Goal: Task Accomplishment & Management: Use online tool/utility

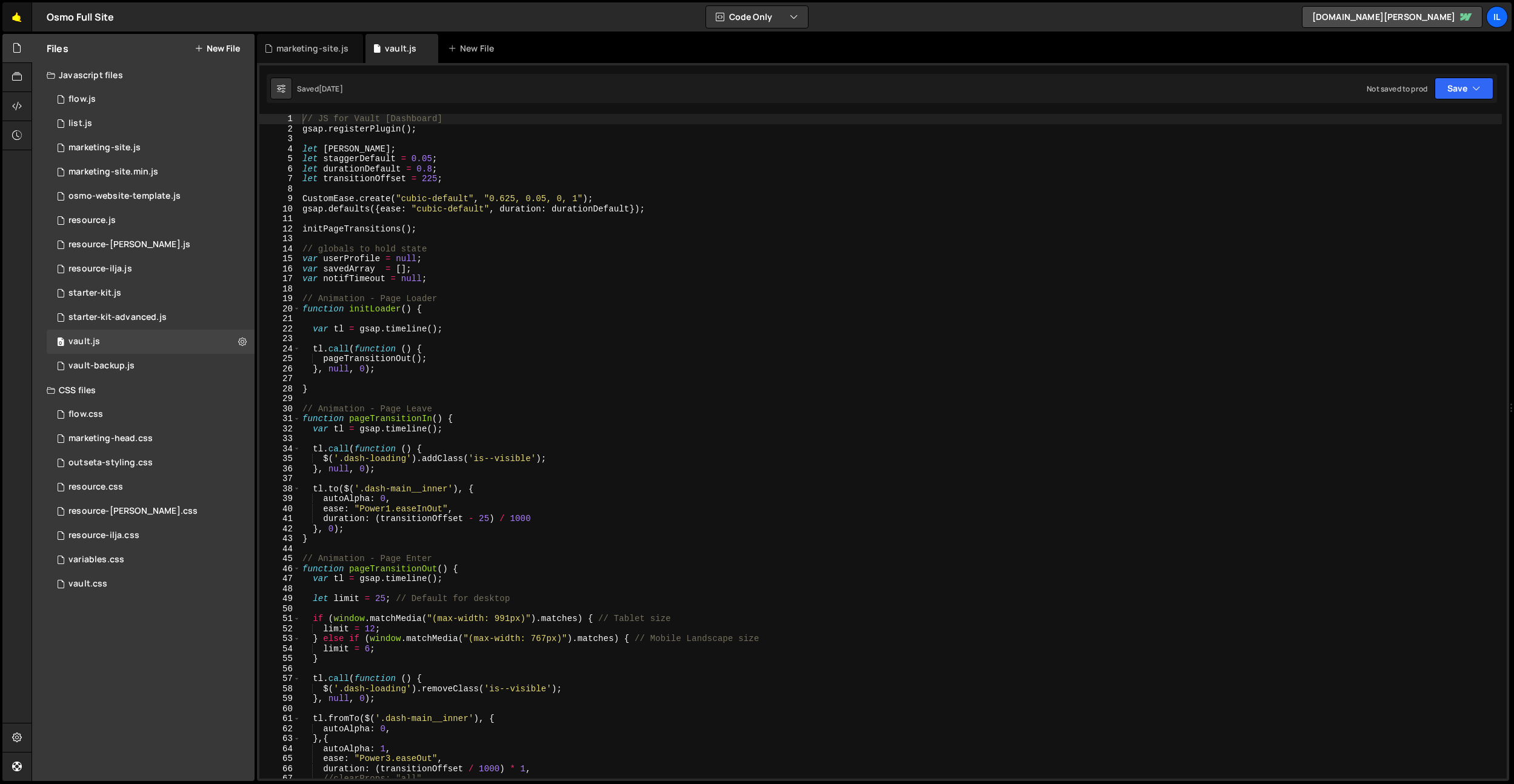
drag, startPoint x: 0, startPoint y: 0, endPoint x: 10, endPoint y: 19, distance: 21.5
click at [10, 19] on link "🤙" at bounding box center [16, 16] width 29 height 29
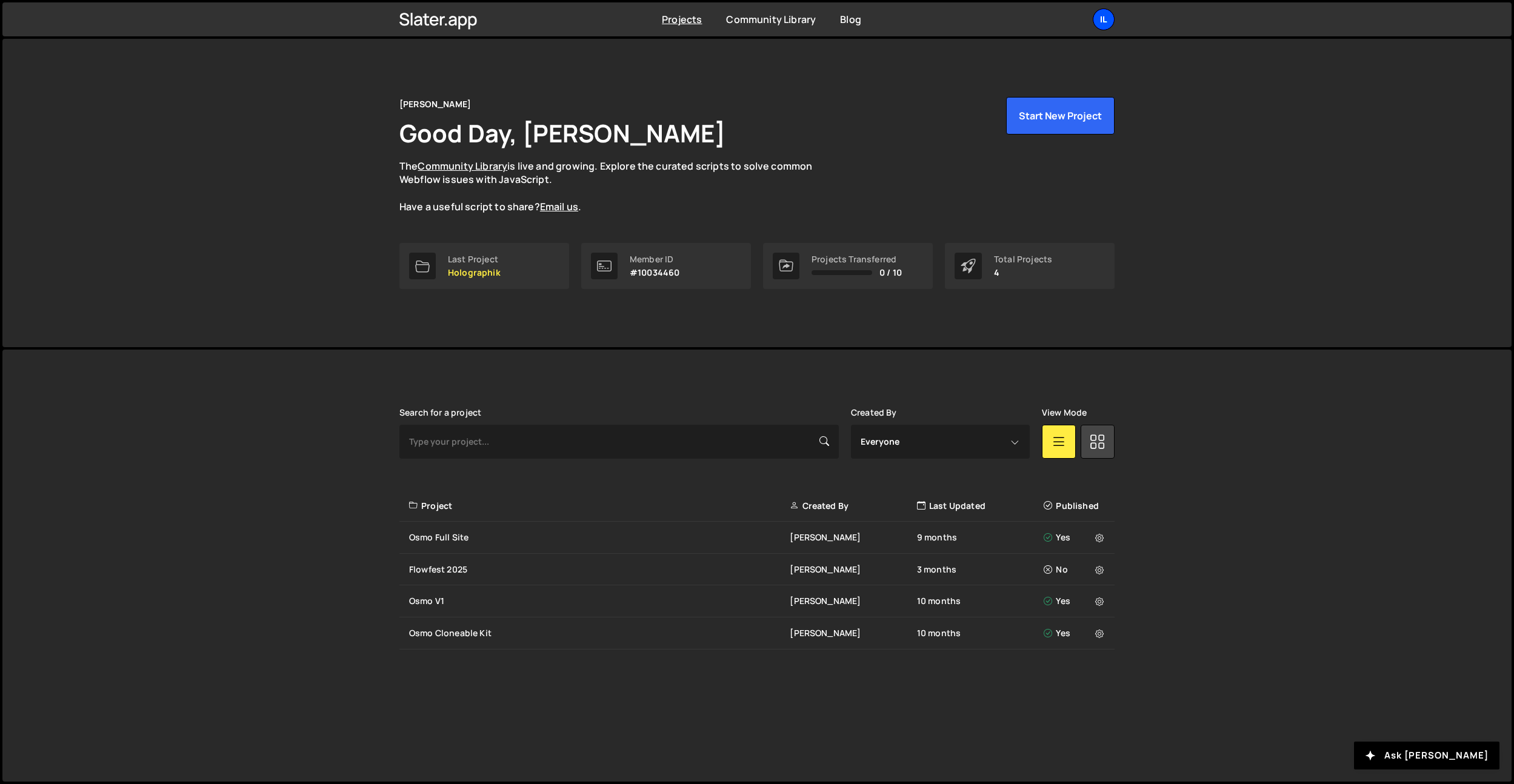
click at [1105, 18] on div "Il" at bounding box center [1103, 19] width 22 height 21
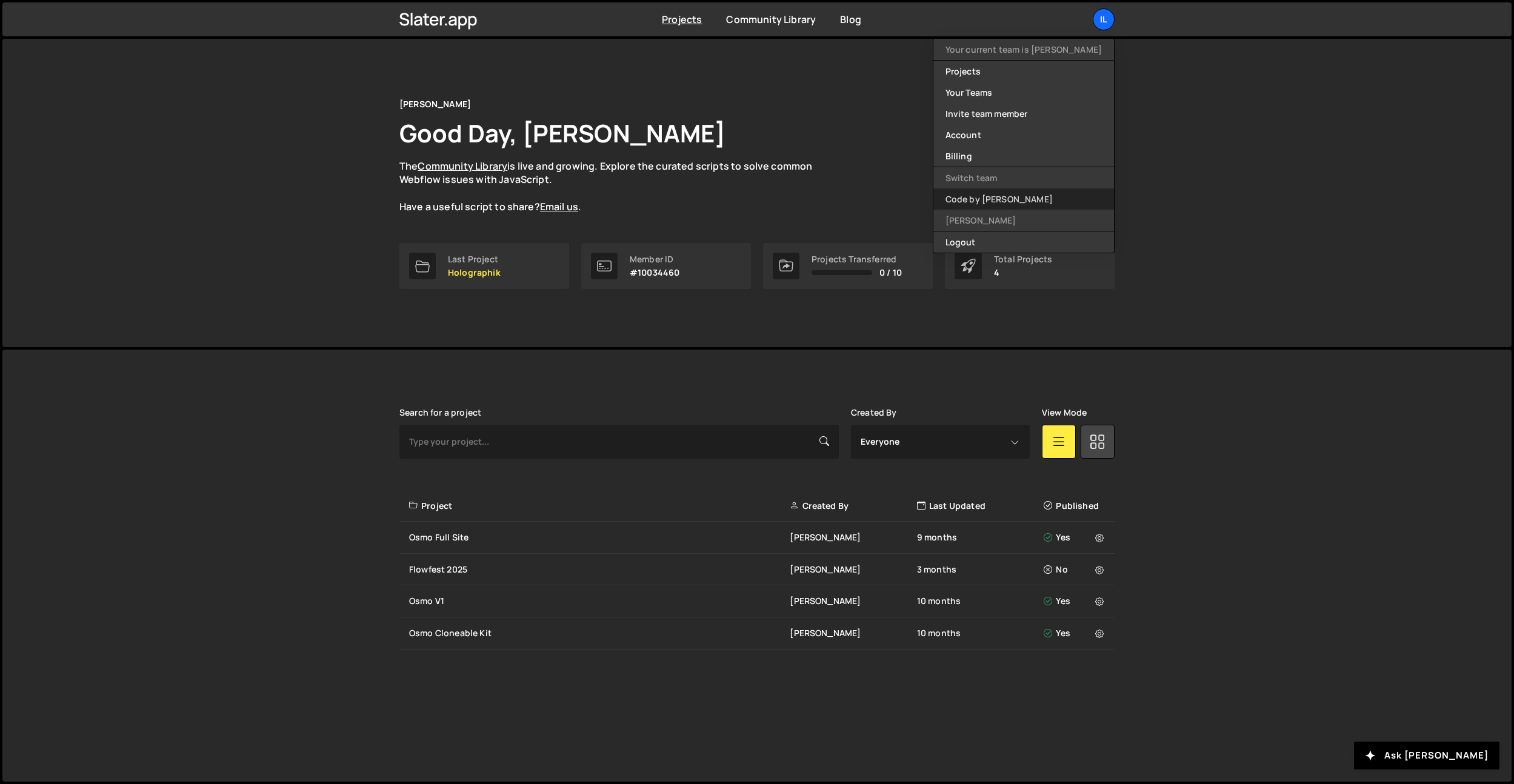
click at [1024, 191] on link "Code by [PERSON_NAME]" at bounding box center [1024, 199] width 181 height 21
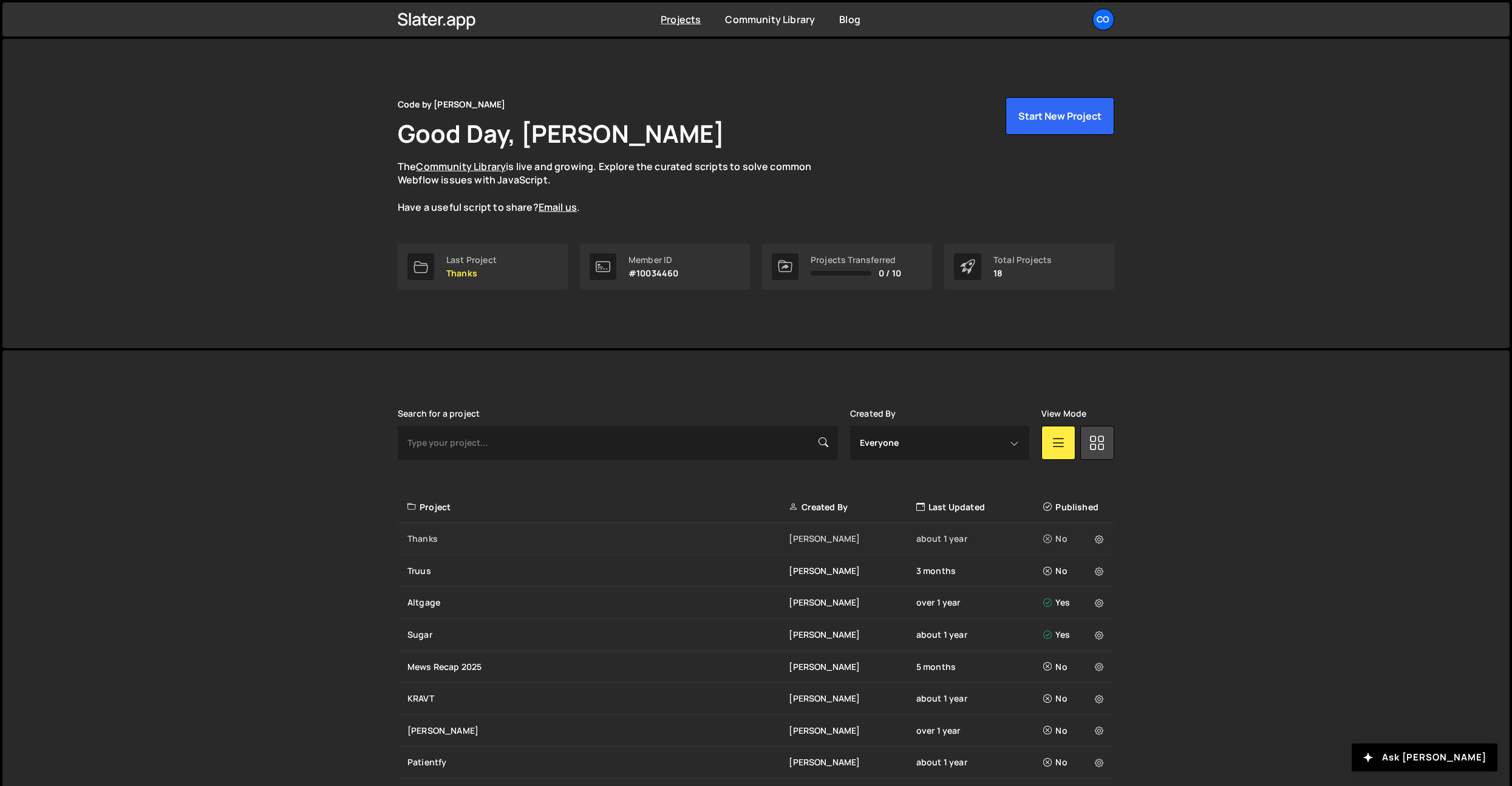
click at [708, 527] on div "Thanks Dennis Snellenberg about 1 year No" at bounding box center [756, 539] width 716 height 32
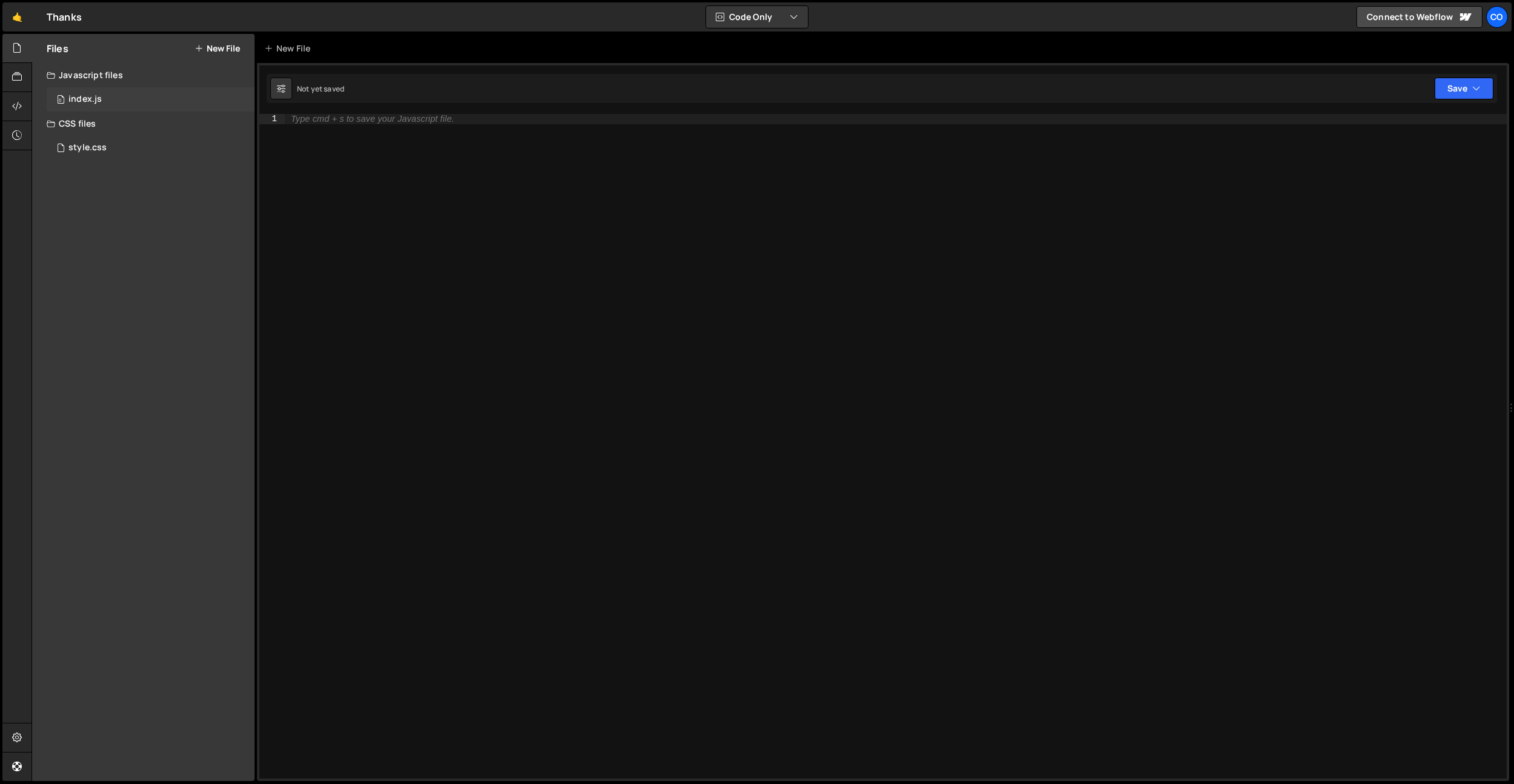
click at [105, 104] on div "0 index.js 0" at bounding box center [151, 100] width 208 height 24
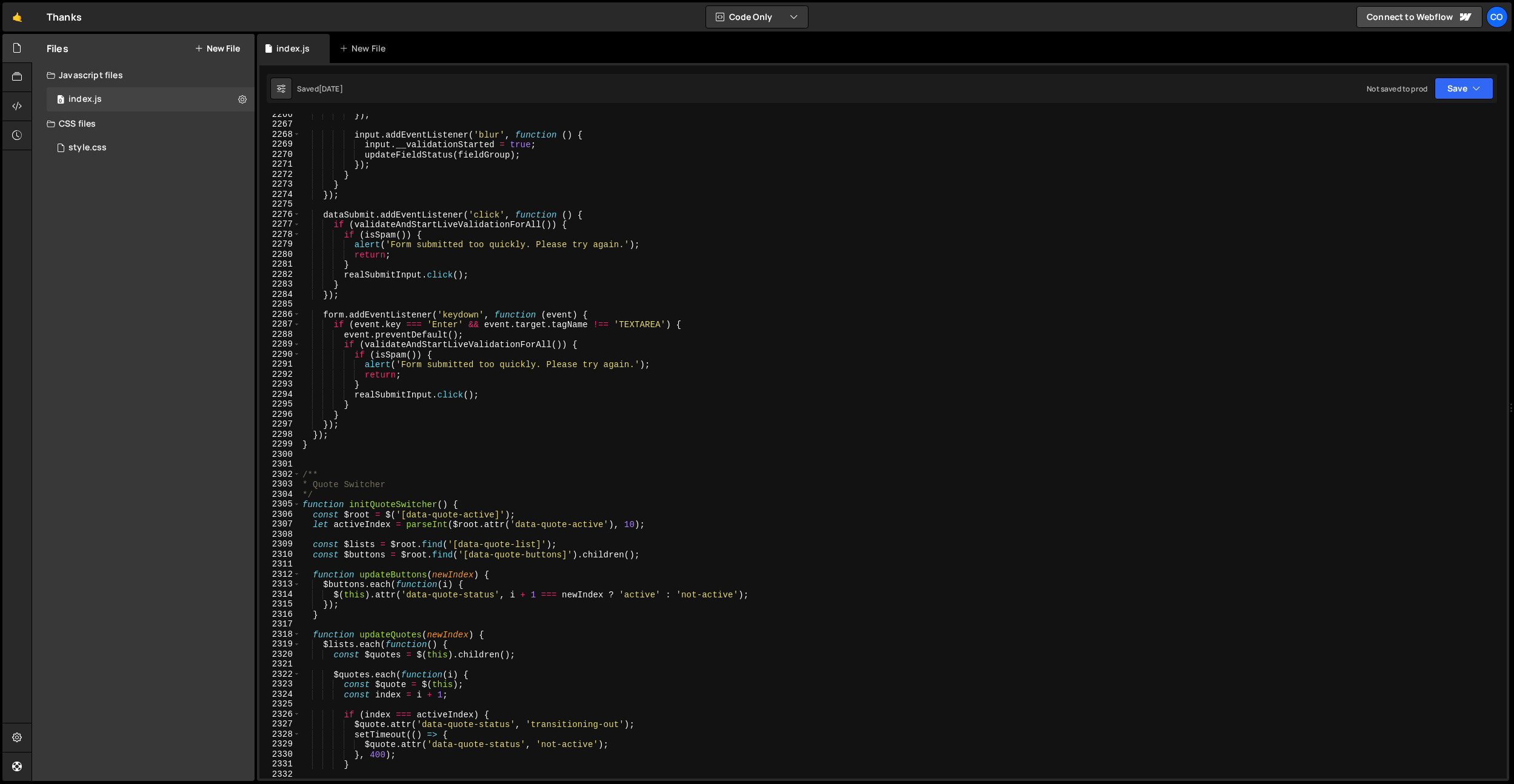
scroll to position [19185, 0]
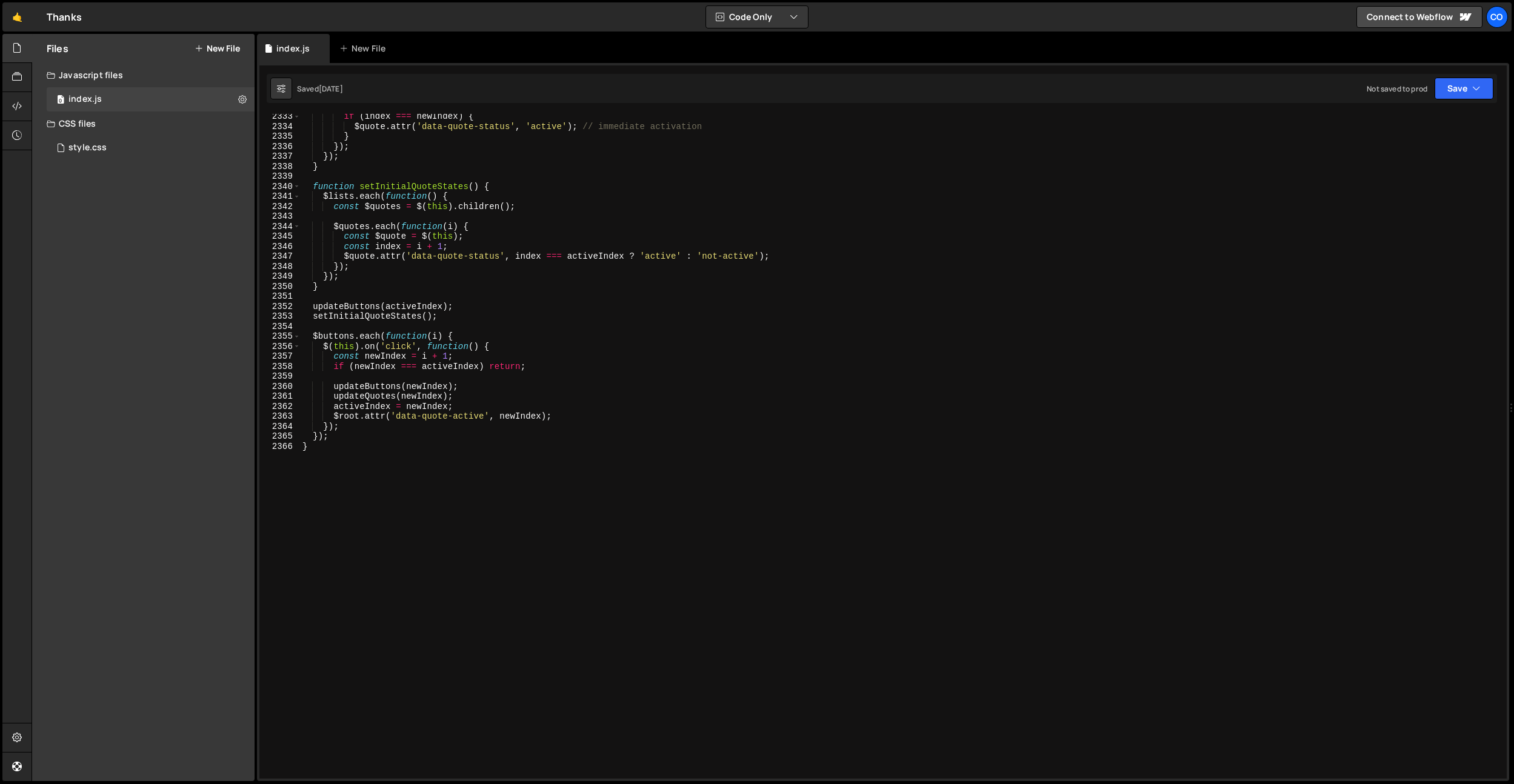
type textarea "}"
click at [441, 479] on div "if ( index === newIndex ) { $quote . attr ( 'data-quote-status' , 'active' ) ; …" at bounding box center [900, 454] width 1201 height 684
paste textarea "})"
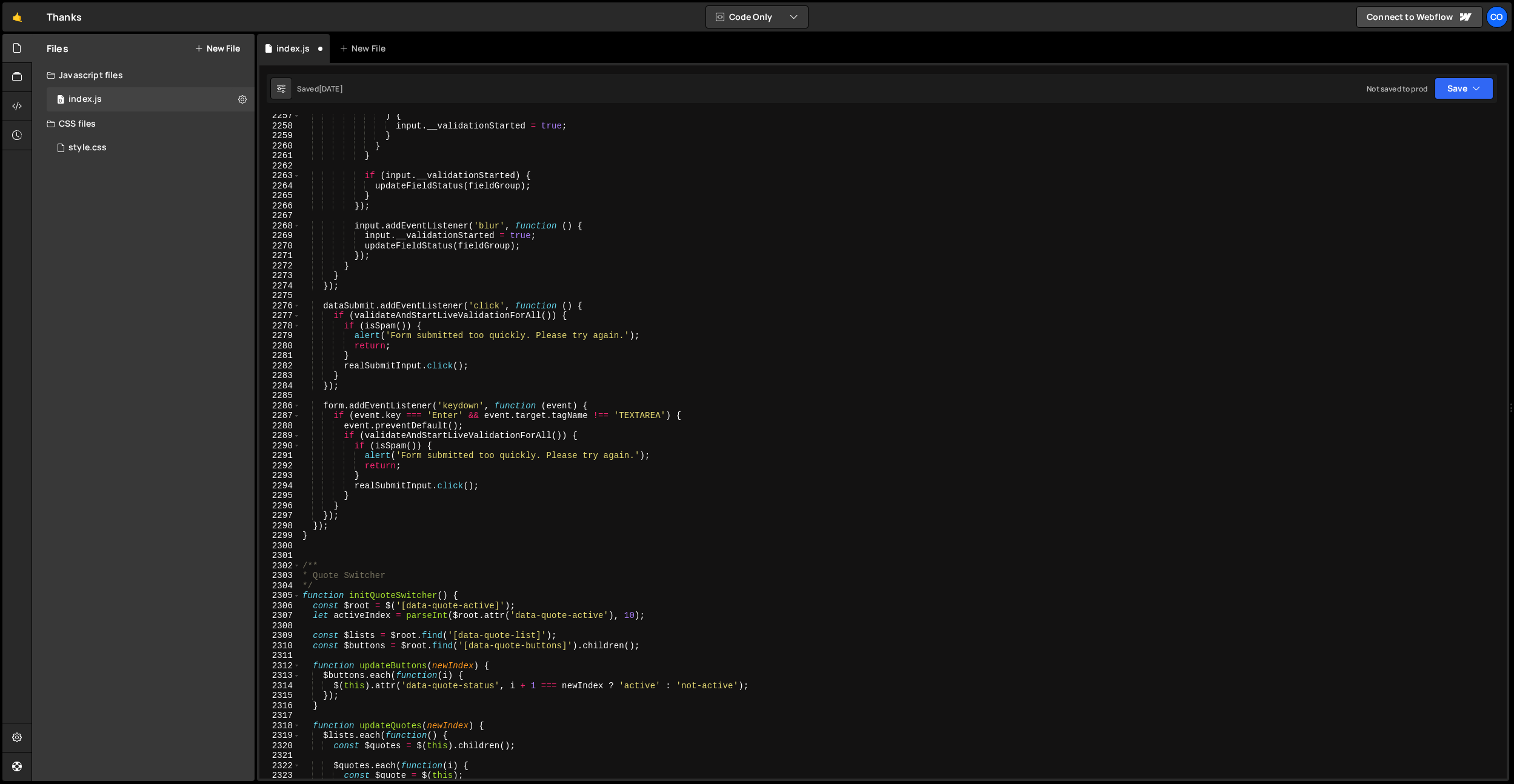
scroll to position [17900, 0]
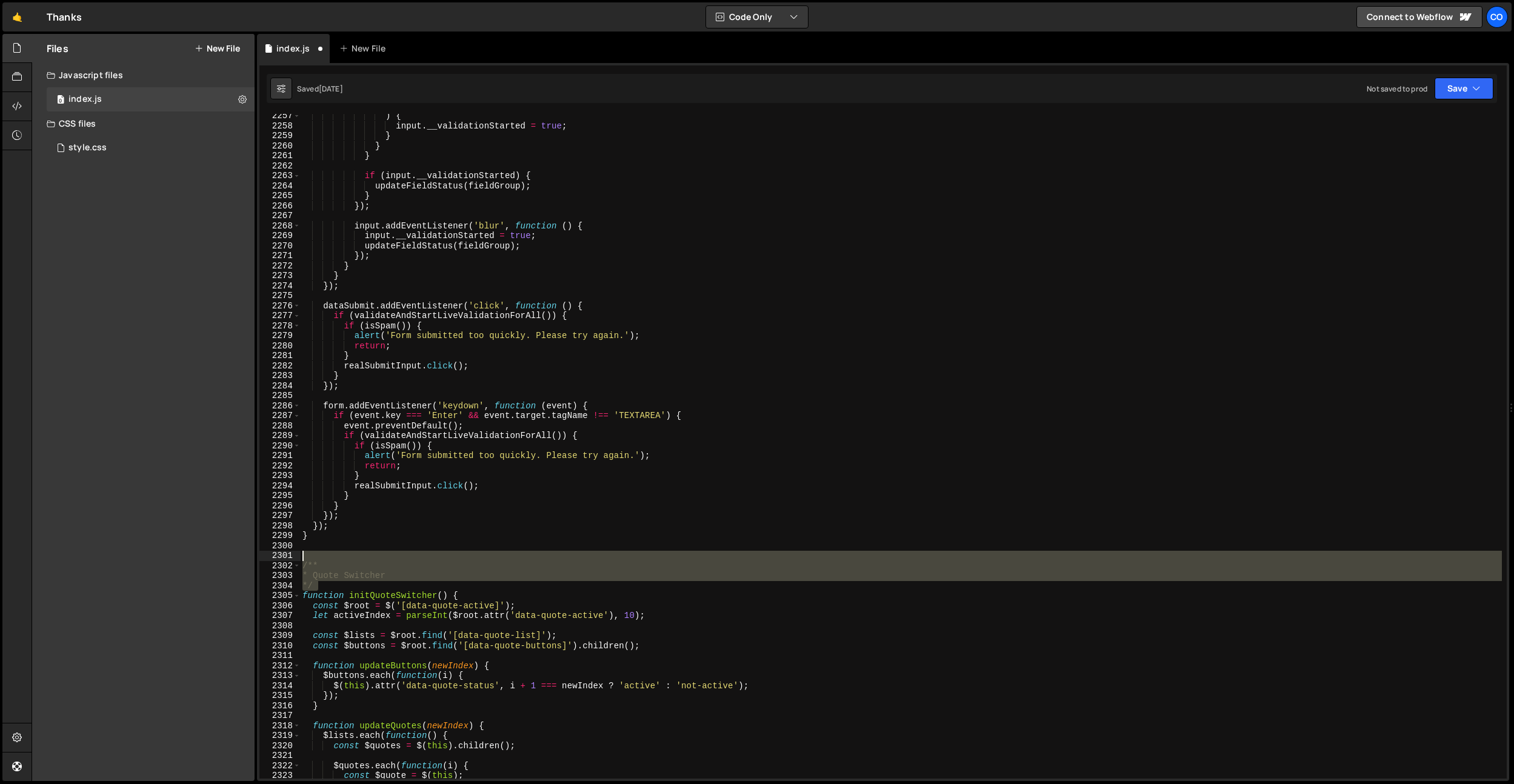
drag, startPoint x: 333, startPoint y: 585, endPoint x: 292, endPoint y: 558, distance: 49.1
click at [291, 558] on div "}) 2257 2258 2259 2260 2261 2262 2263 2264 2265 2266 2267 2268 2269 2270 2271 2…" at bounding box center [883, 446] width 1247 height 664
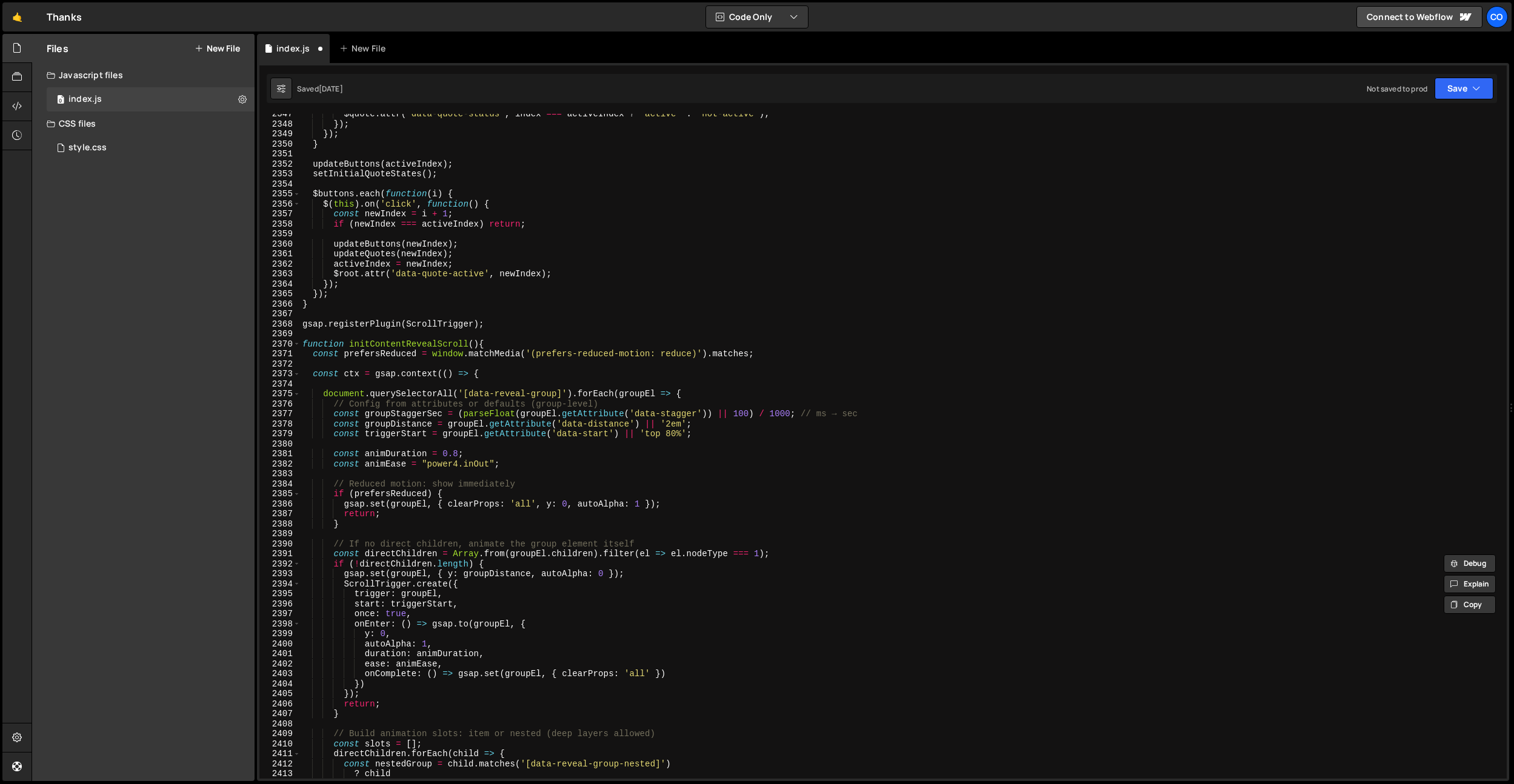
scroll to position [18615, 0]
drag, startPoint x: 312, startPoint y: 332, endPoint x: 297, endPoint y: 320, distance: 19.2
click at [297, 320] on div "/** 2347 2348 2349 2350 2351 2352 2353 2354 2355 2356 2357 2358 2359 2360 2361 …" at bounding box center [883, 446] width 1247 height 664
type textarea "gsap.registerPlugin(ScrollTrigger);"
paste textarea "*/"
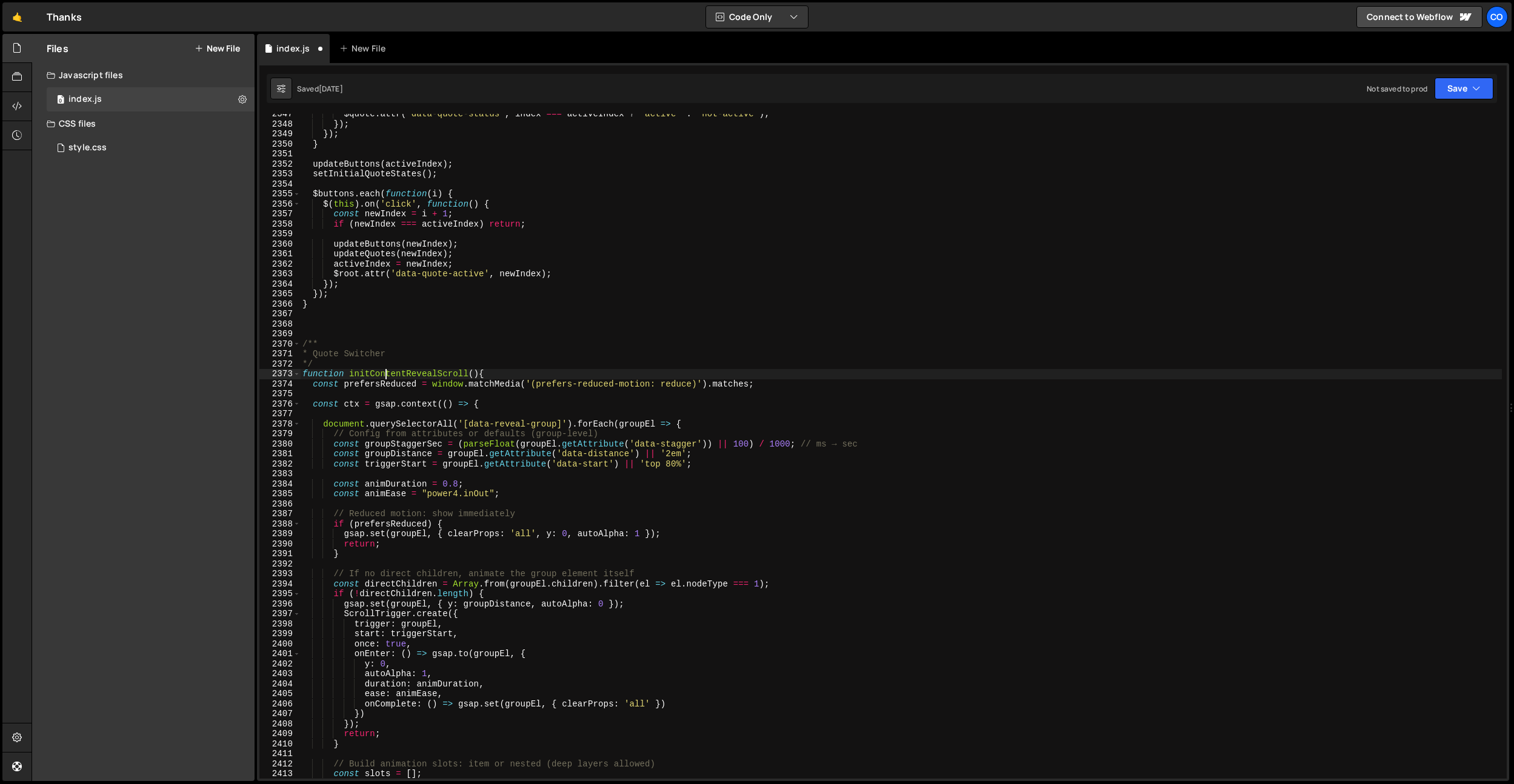
click at [389, 372] on div "$quote . attr ( 'data-quote-status' , index === activeIndex ? 'active' : 'not-a…" at bounding box center [900, 451] width 1201 height 684
drag, startPoint x: 403, startPoint y: 353, endPoint x: 324, endPoint y: 354, distance: 79.0
click at [324, 354] on div "$quote . attr ( 'data-quote-status' , index === activeIndex ? 'active' : 'not-a…" at bounding box center [900, 451] width 1201 height 684
click at [472, 260] on div "$quote . attr ( 'data-quote-status' , index === activeIndex ? 'active' : 'not-a…" at bounding box center [900, 451] width 1201 height 684
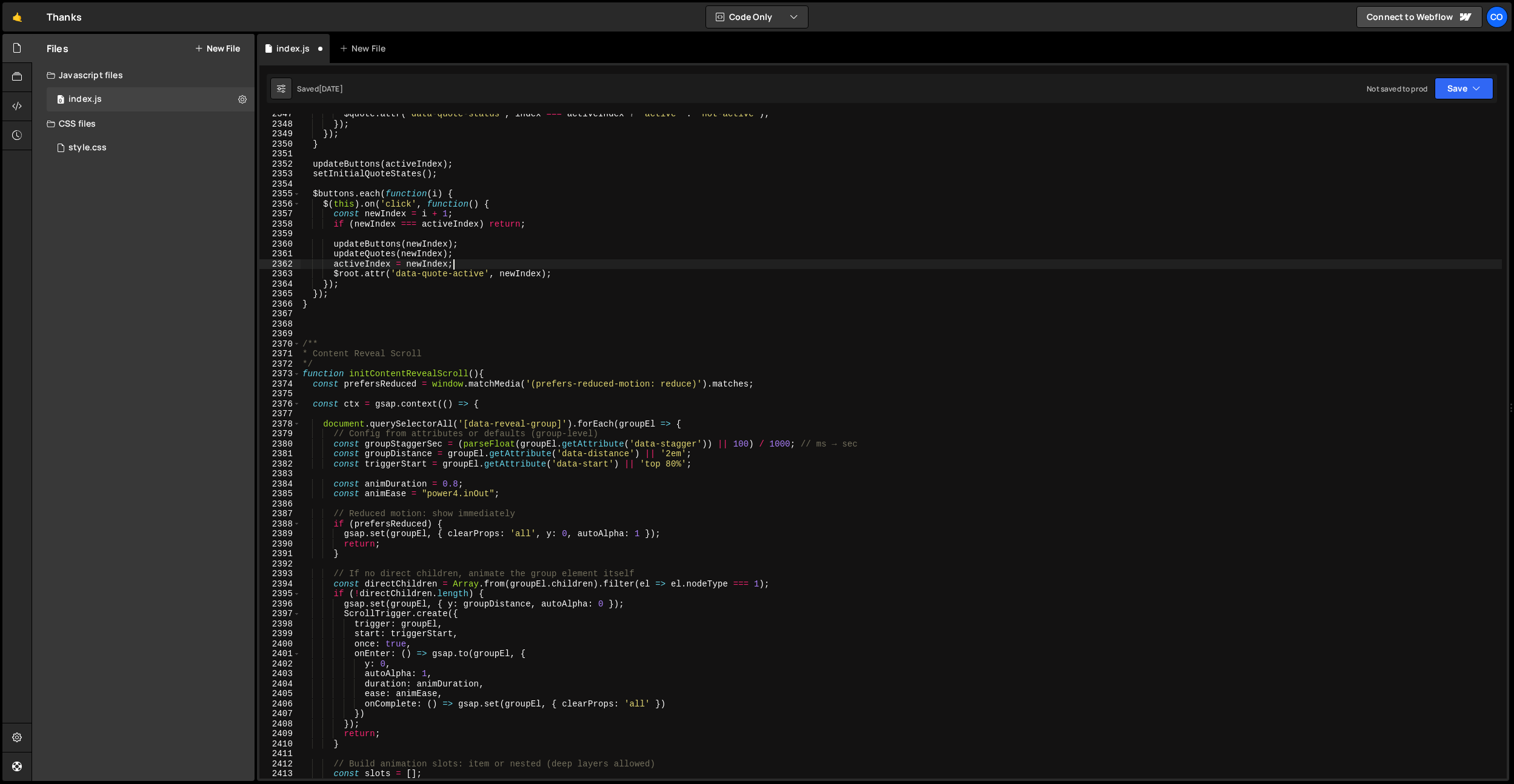
click at [461, 264] on div "$quote . attr ( 'data-quote-status' , index === activeIndex ? 'active' : 'not-a…" at bounding box center [900, 451] width 1201 height 684
drag, startPoint x: 418, startPoint y: 358, endPoint x: 434, endPoint y: 354, distance: 16.5
click at [418, 358] on div "$quote . attr ( 'data-quote-status' , index === activeIndex ? 'active' : 'not-a…" at bounding box center [900, 451] width 1201 height 684
click at [434, 354] on div "$quote . attr ( 'data-quote-status' , index === activeIndex ? 'active' : 'not-a…" at bounding box center [900, 451] width 1201 height 684
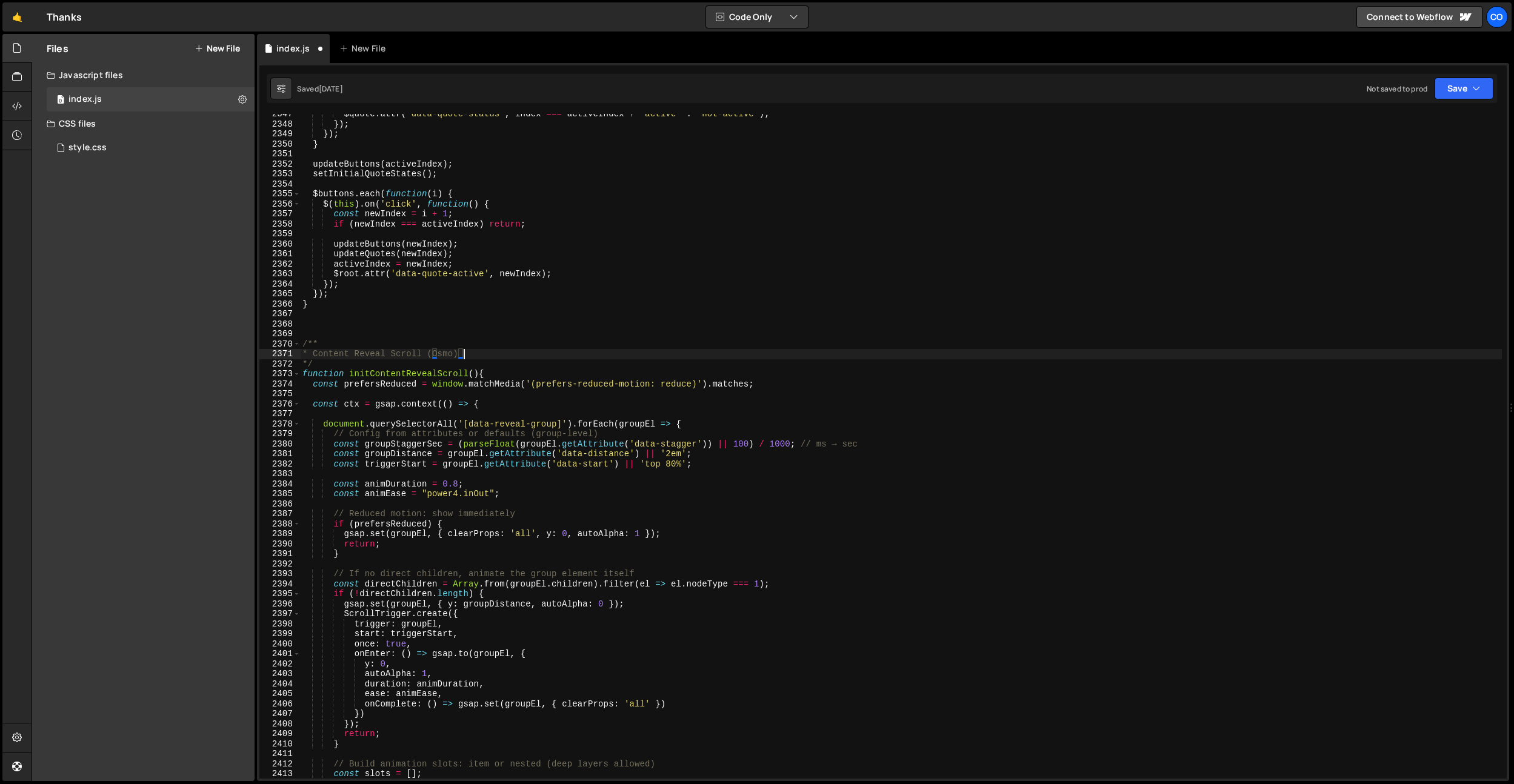
click at [425, 376] on div "$quote . attr ( 'data-quote-status' , index === activeIndex ? 'active' : 'not-a…" at bounding box center [900, 451] width 1201 height 684
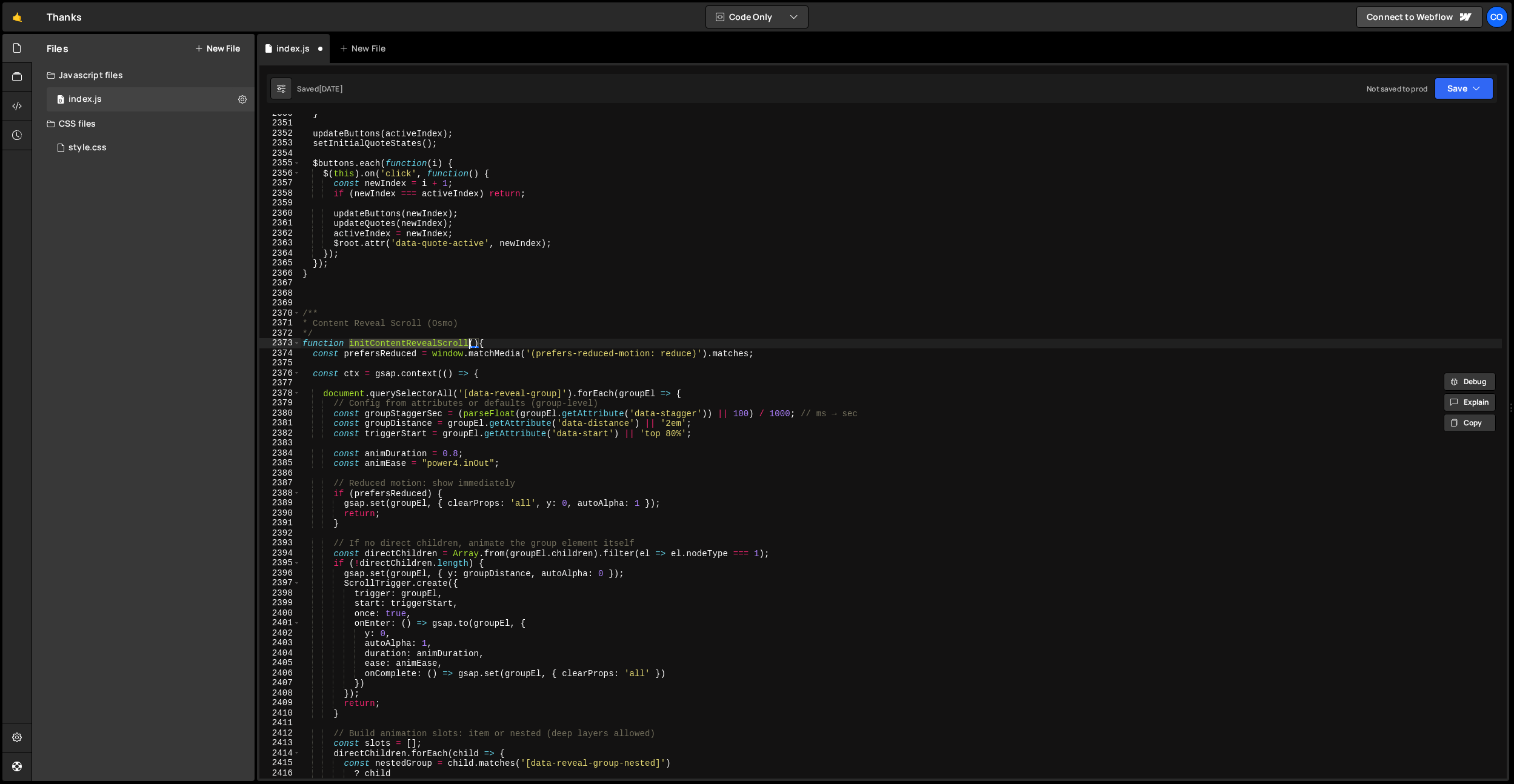
scroll to position [19185, 0]
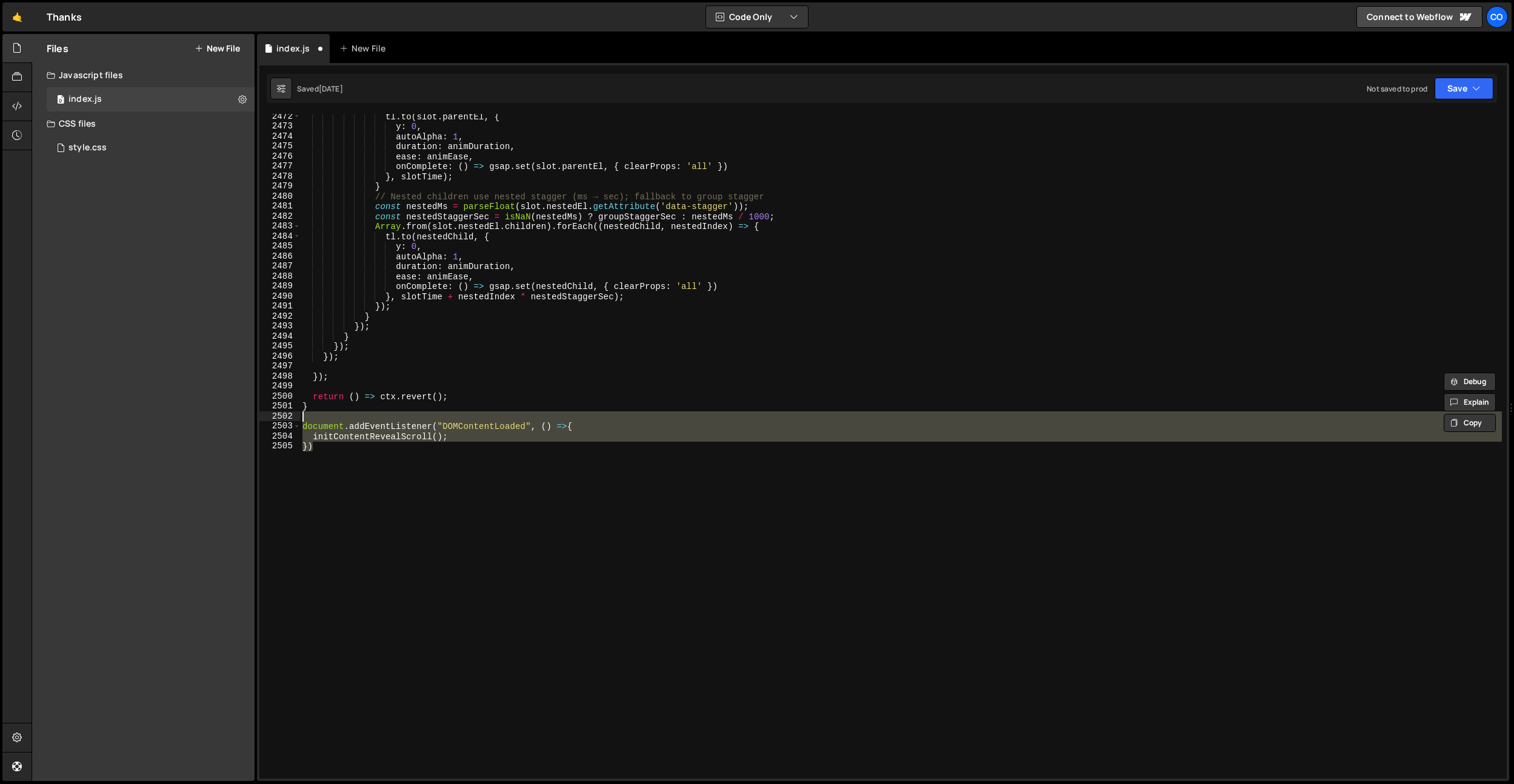
drag, startPoint x: 398, startPoint y: 485, endPoint x: 289, endPoint y: 419, distance: 127.4
click at [289, 419] on div "function initContentRevealScroll(){ 2472 2473 2474 2475 2476 2477 2478 2479 248…" at bounding box center [883, 446] width 1247 height 664
type textarea "document.addEventListener("DOMContentLoaded", () =>{"
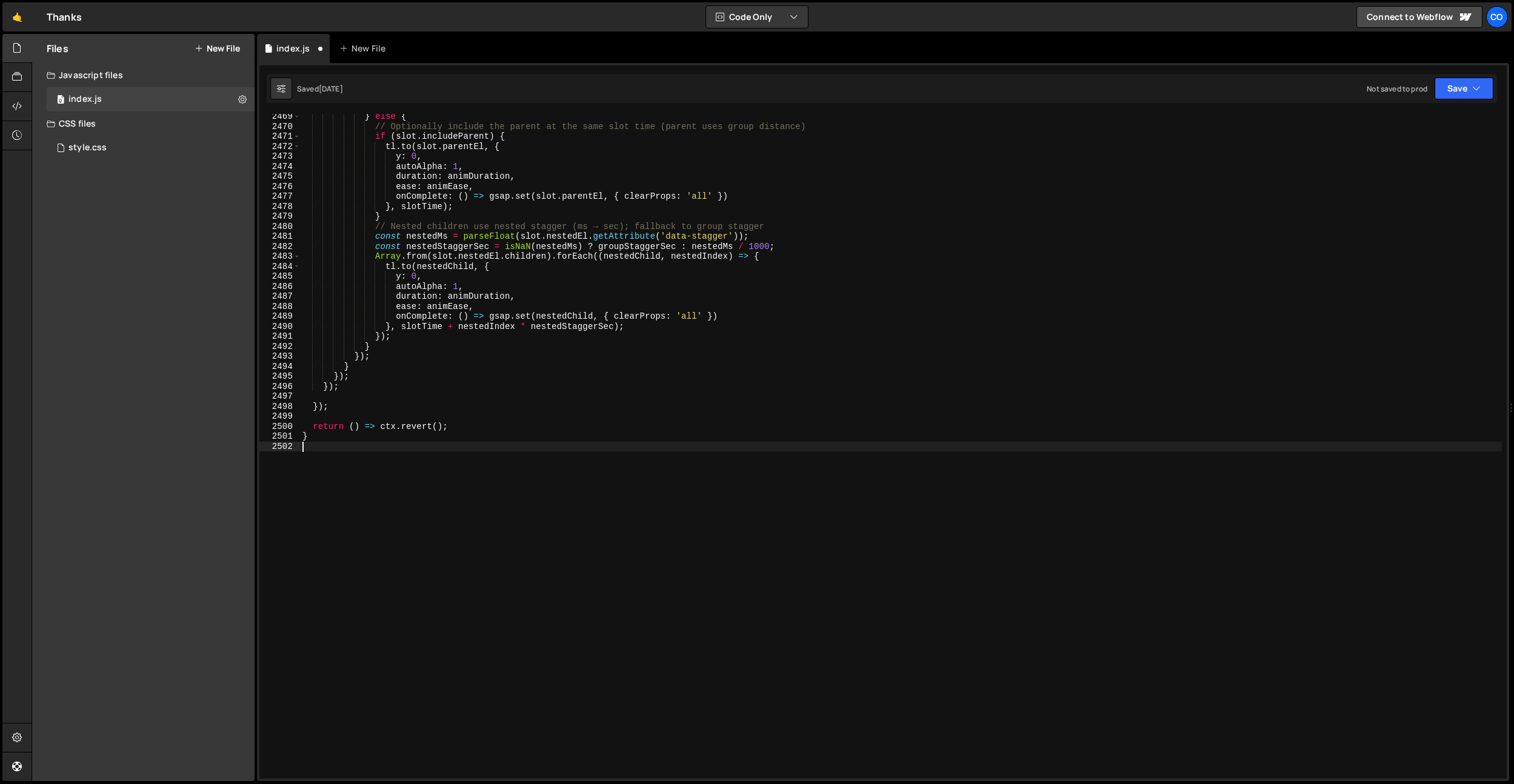
scroll to position [0, 0]
click at [368, 392] on div "} else { // Optionally include the parent at the same slot time (parent uses gr…" at bounding box center [900, 454] width 1201 height 684
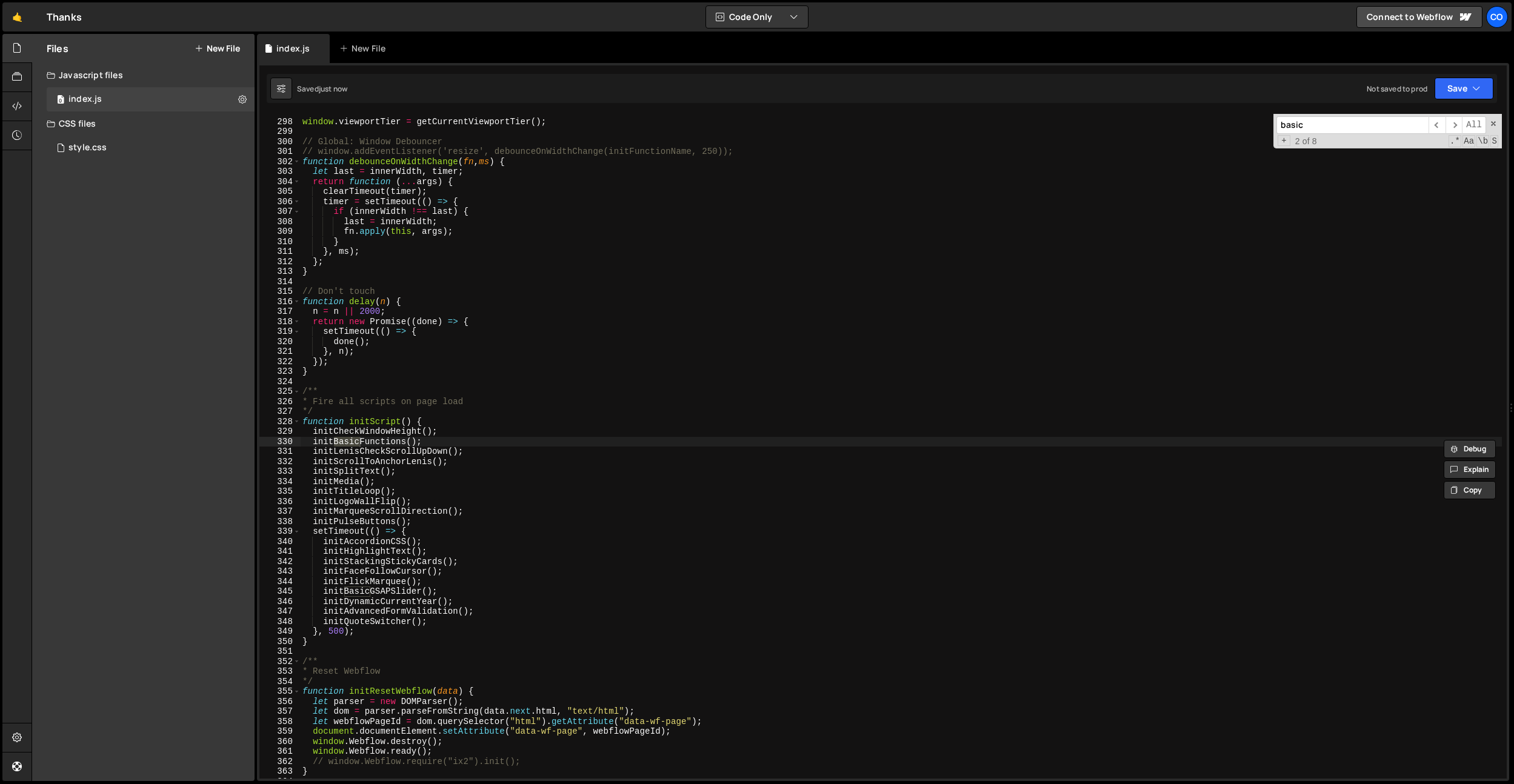
scroll to position [2354, 0]
type input "basic"
click at [444, 613] on div "window . viewportTier = getCurrentViewportTier ( ) ; // Global: Window Debounce…" at bounding box center [900, 449] width 1201 height 684
click at [444, 619] on div "window . viewportTier = getCurrentViewportTier ( ) ; // Global: Window Debounce…" at bounding box center [900, 449] width 1201 height 684
type textarea "initQuoteSwitcher();"
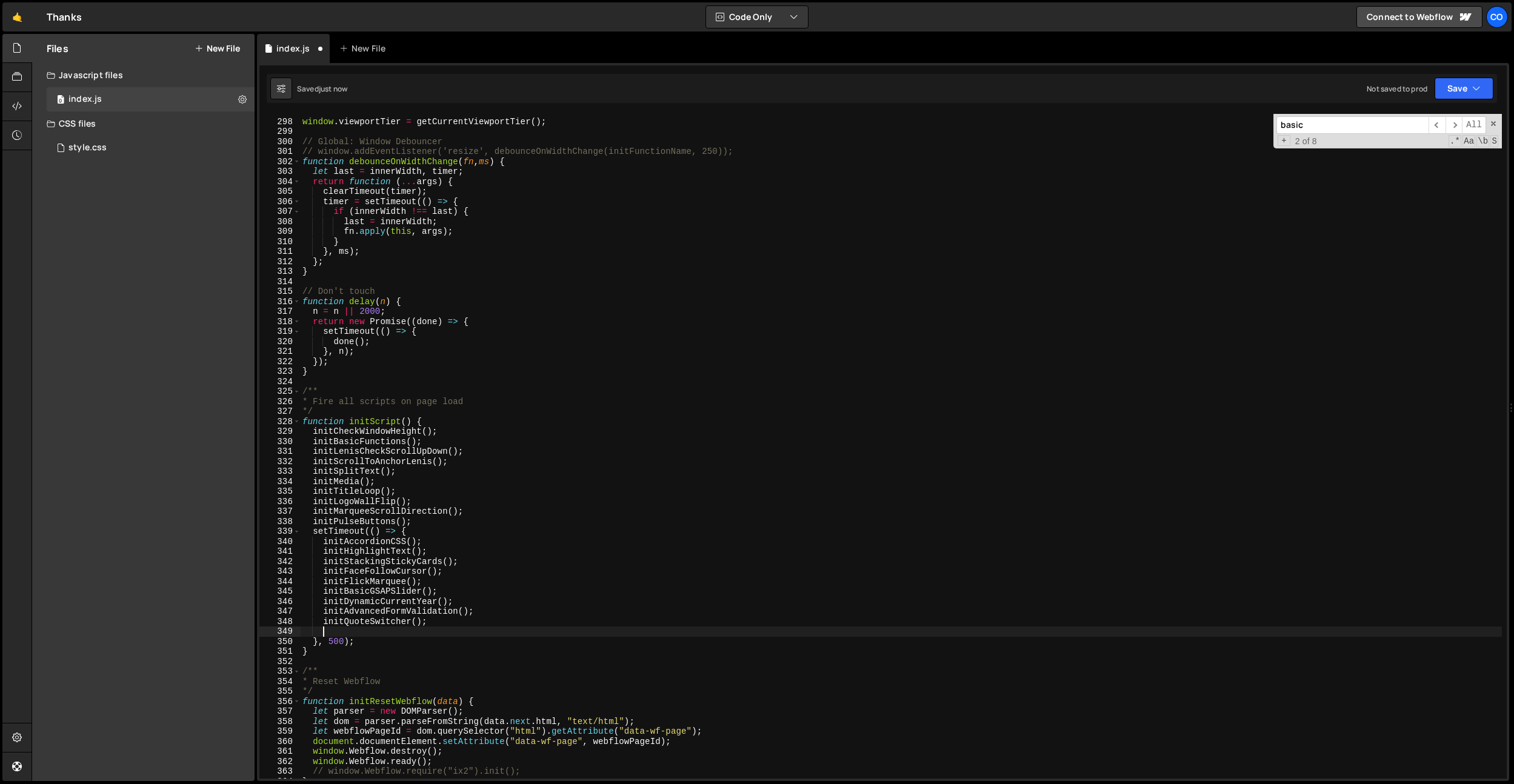
paste textarea "initContentRevealScroll"
click at [439, 621] on div "window . viewportTier = getCurrentViewportTier ( ) ; // Global: Window Debounce…" at bounding box center [900, 449] width 1201 height 684
click at [503, 626] on div "window . viewportTier = getCurrentViewportTier ( ) ; // Global: Window Debounce…" at bounding box center [900, 448] width 1201 height 684
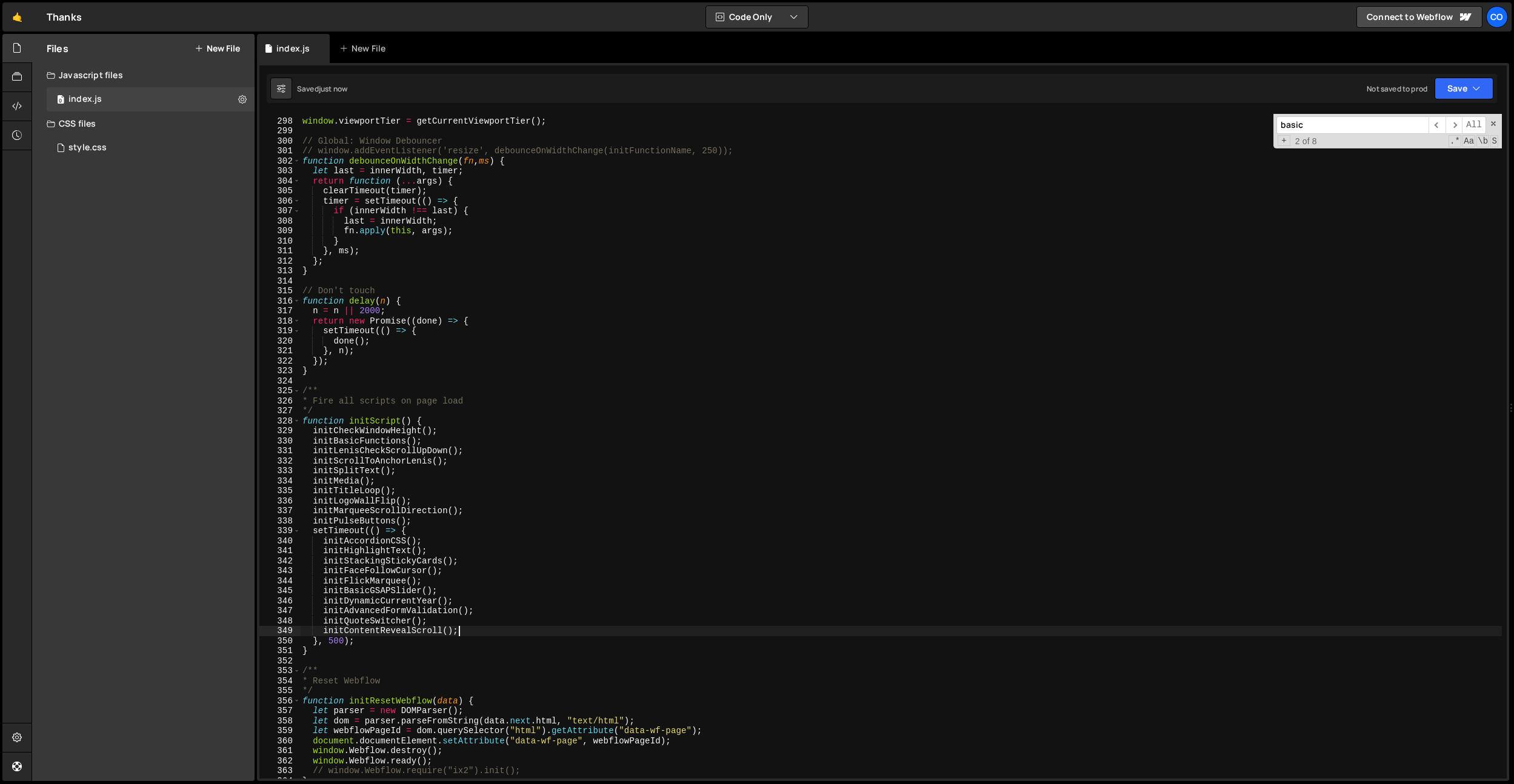
type textarea "initContentRevealScroll();"
click at [632, 279] on div "window . viewportTier = getCurrentViewportTier ( ) ; // Global: Window Debounce…" at bounding box center [900, 448] width 1201 height 684
click at [416, 636] on div "window . viewportTier = getCurrentViewportTier ( ) ; // Global: Window Debounce…" at bounding box center [900, 448] width 1201 height 684
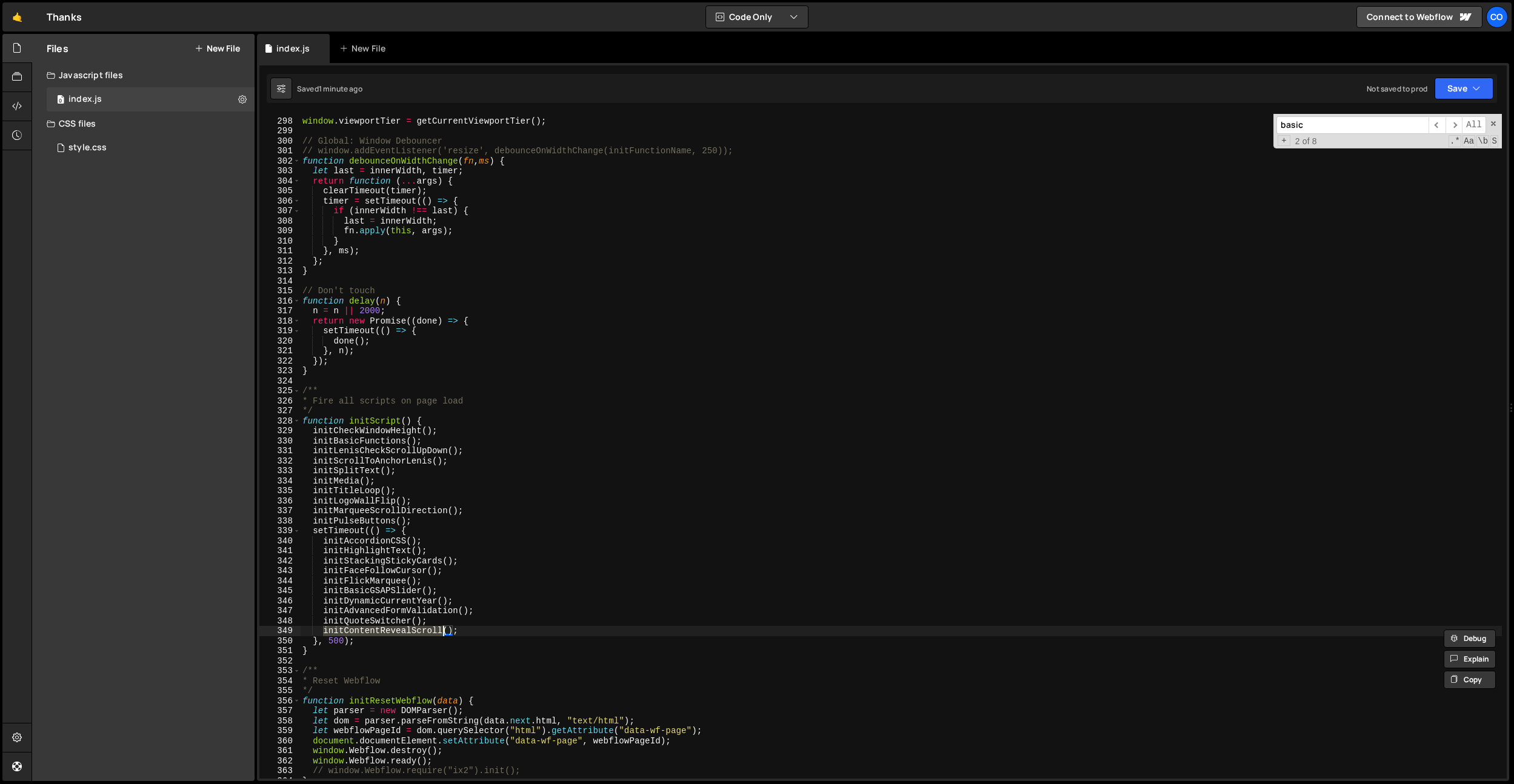
click at [520, 581] on div "window . viewportTier = getCurrentViewportTier ( ) ; // Global: Window Debounce…" at bounding box center [900, 448] width 1201 height 684
type textarea "initFlickMarquee();"
paste input "initContentRevealScroll"
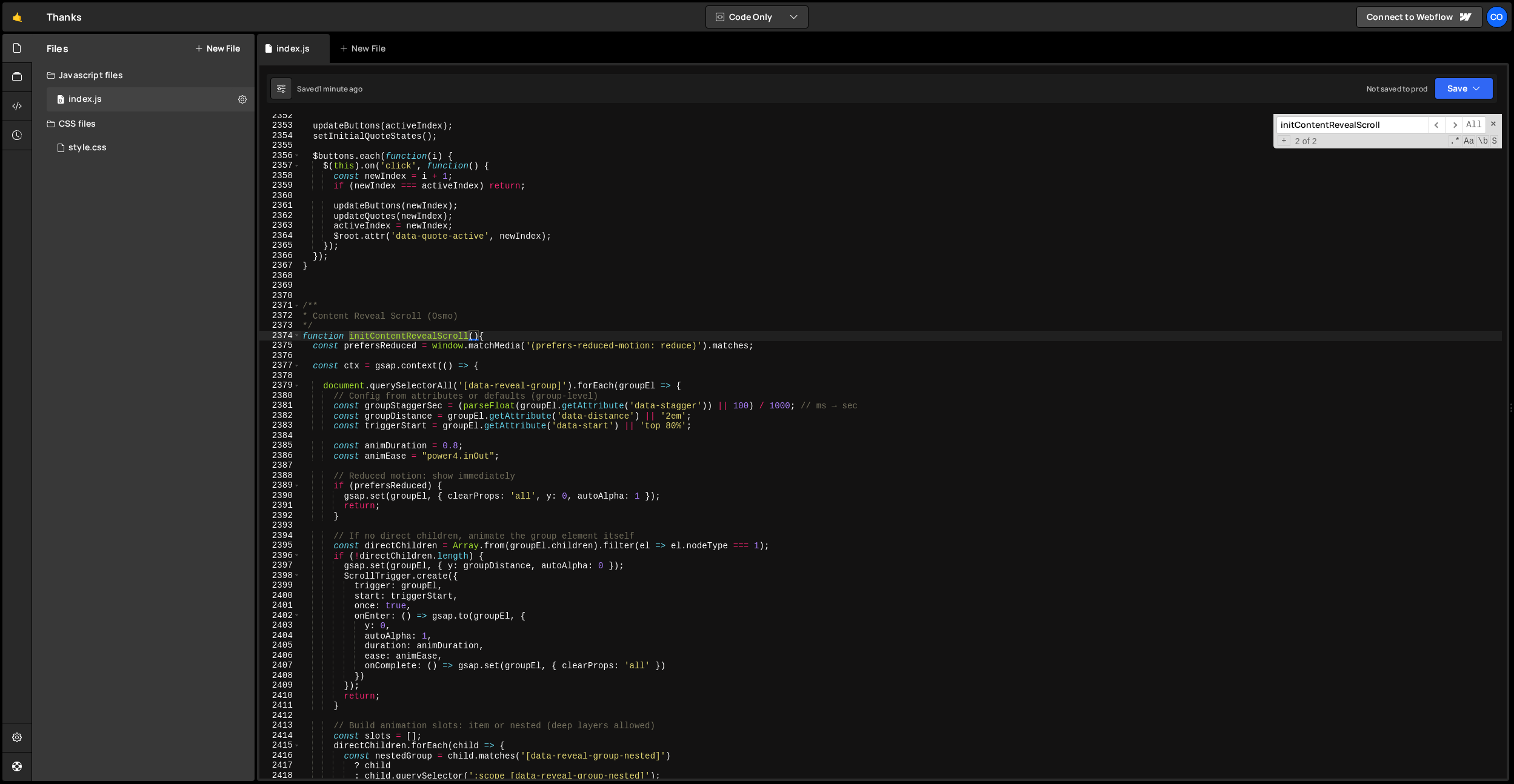
scroll to position [18646, 0]
type input "initContentRevealScroll"
click at [676, 417] on div "updateButtons ( activeIndex ) ; setInitialQuoteStates ( ) ; $buttons . each ( f…" at bounding box center [900, 453] width 1201 height 684
click at [676, 366] on div "updateButtons ( activeIndex ) ; setInitialQuoteStates ( ) ; $buttons . each ( f…" at bounding box center [900, 453] width 1201 height 684
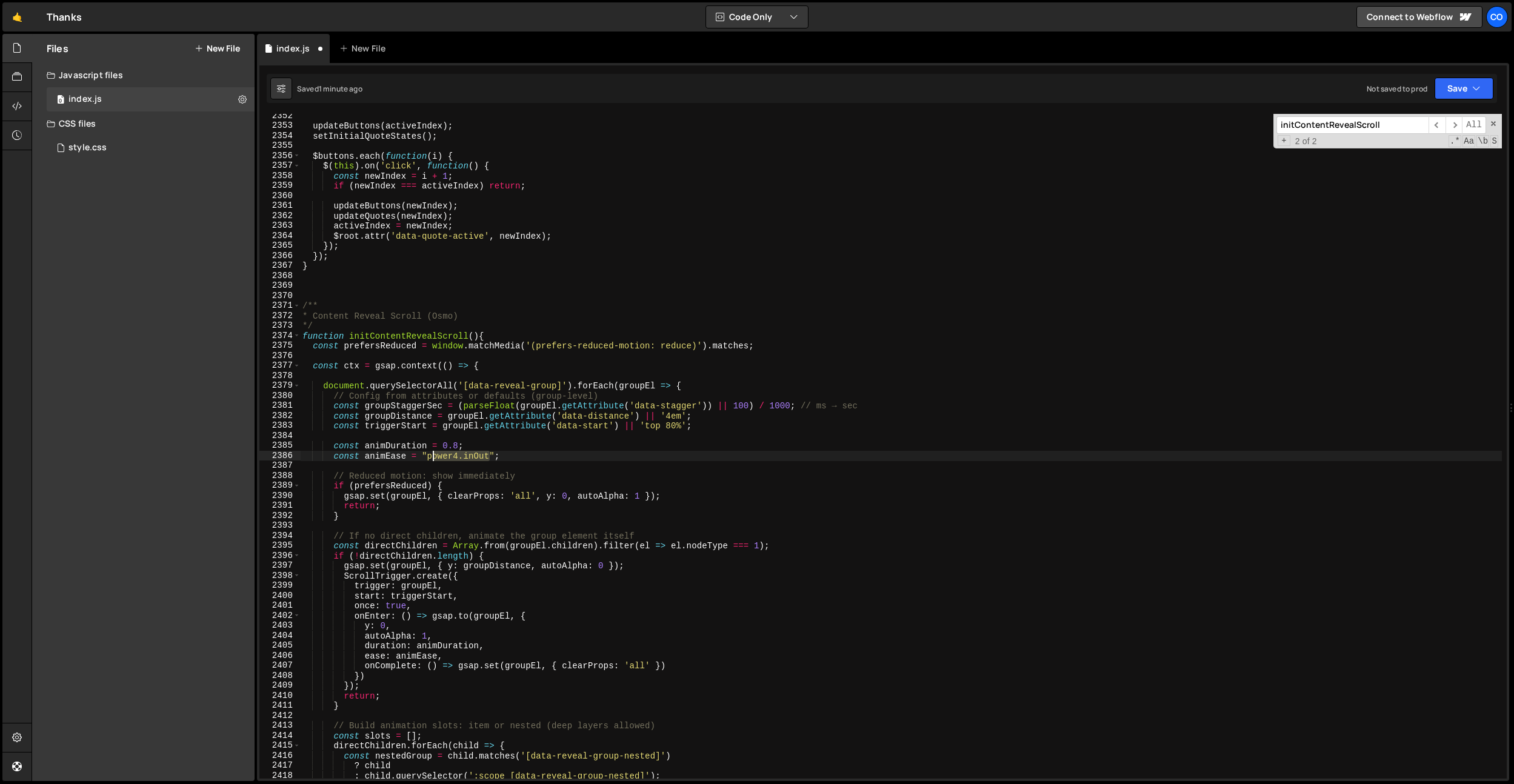
drag, startPoint x: 490, startPoint y: 456, endPoint x: 428, endPoint y: 457, distance: 62.0
click at [428, 457] on div "updateButtons ( activeIndex ) ; setInitialQuoteStates ( ) ; $buttons . each ( f…" at bounding box center [900, 453] width 1201 height 684
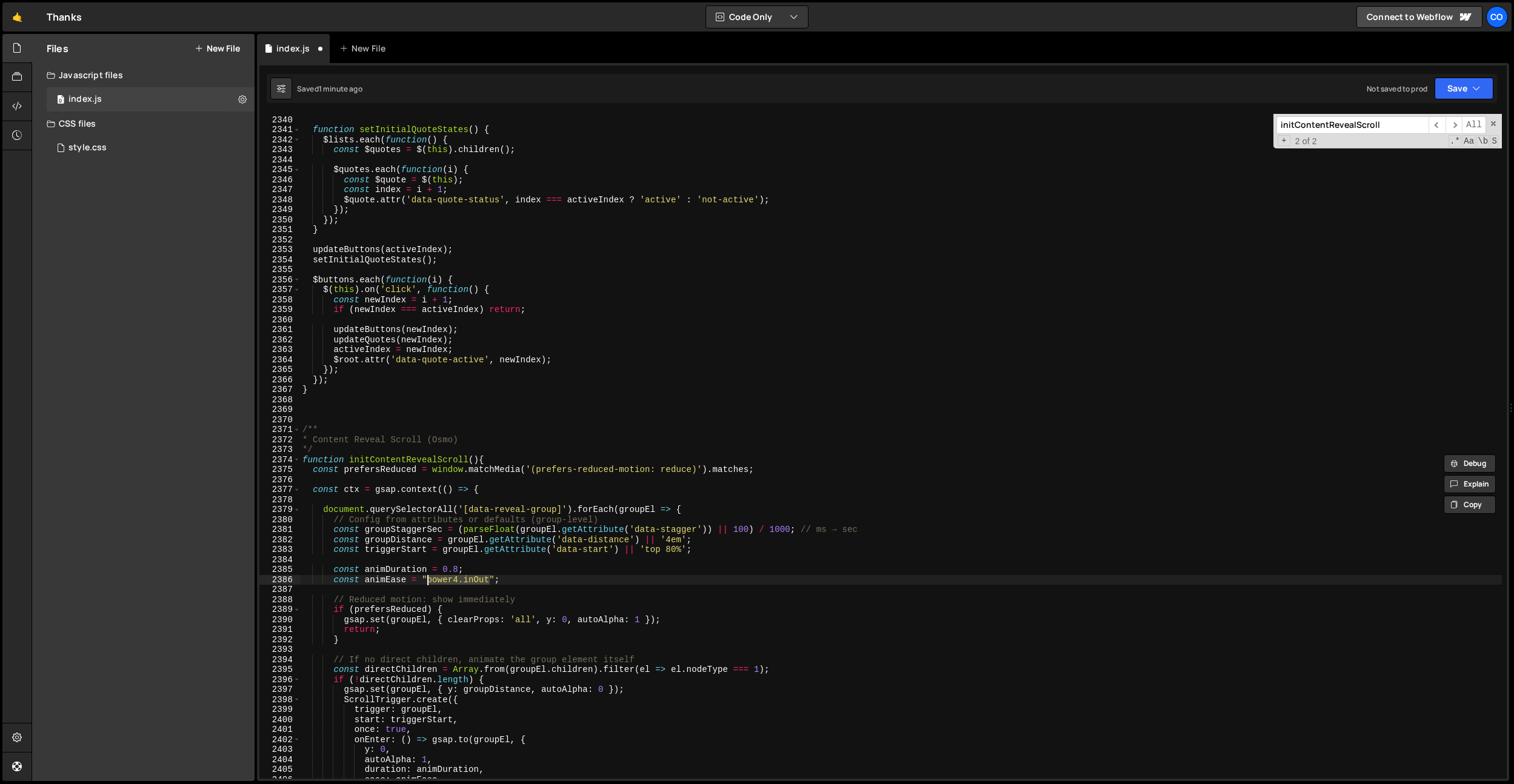
scroll to position [0, 0]
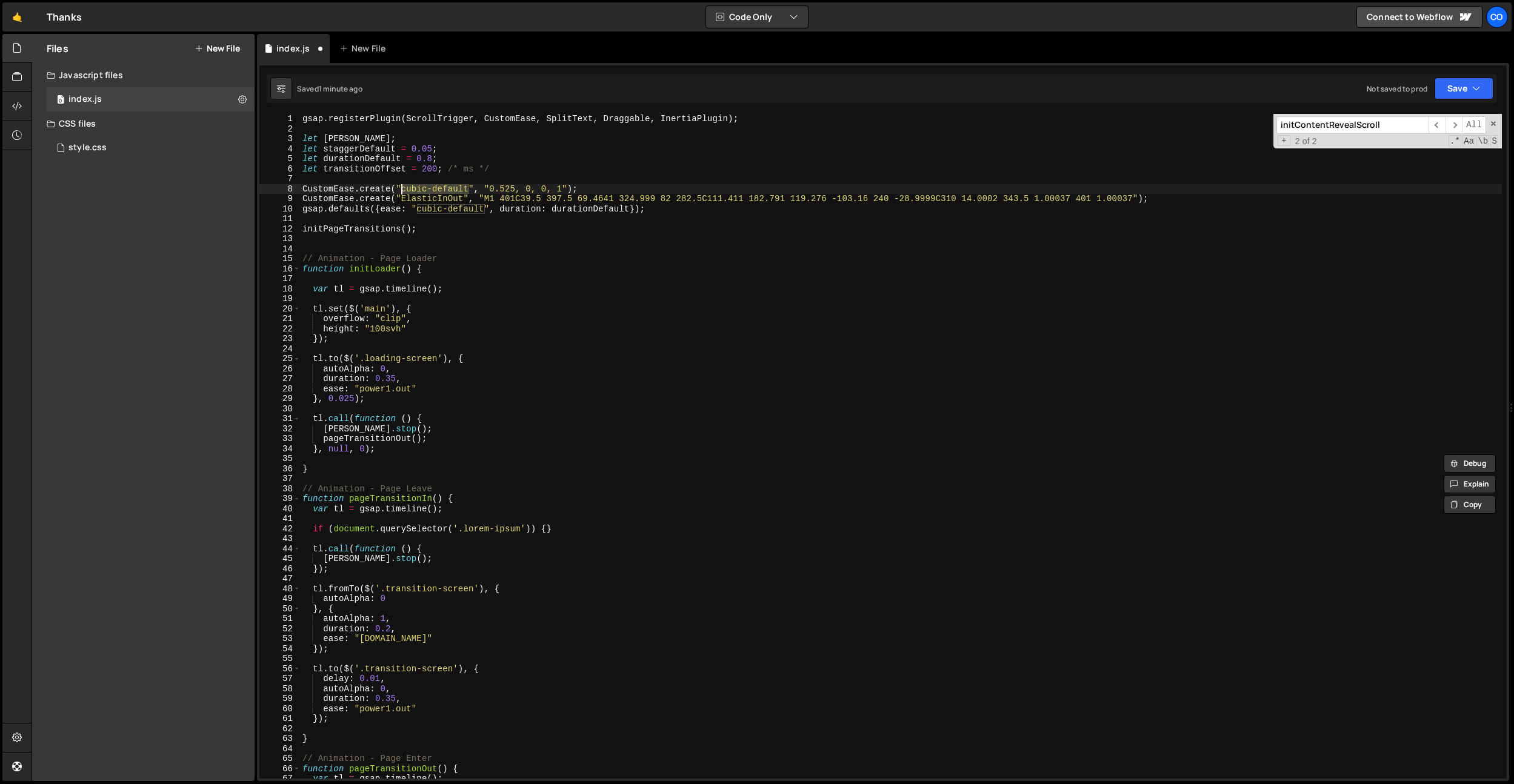
drag, startPoint x: 468, startPoint y: 188, endPoint x: 403, endPoint y: 197, distance: 65.6
click at [404, 190] on div "gsap . registerPlugin ( ScrollTrigger , CustomEase , SplitText , Draggable , In…" at bounding box center [900, 456] width 1201 height 684
click at [401, 201] on div "gsap . registerPlugin ( ScrollTrigger , CustomEase , SplitText , Draggable , In…" at bounding box center [900, 456] width 1201 height 684
click at [892, 359] on div "gsap . registerPlugin ( ScrollTrigger , CustomEase , SplitText , Draggable , In…" at bounding box center [900, 456] width 1201 height 684
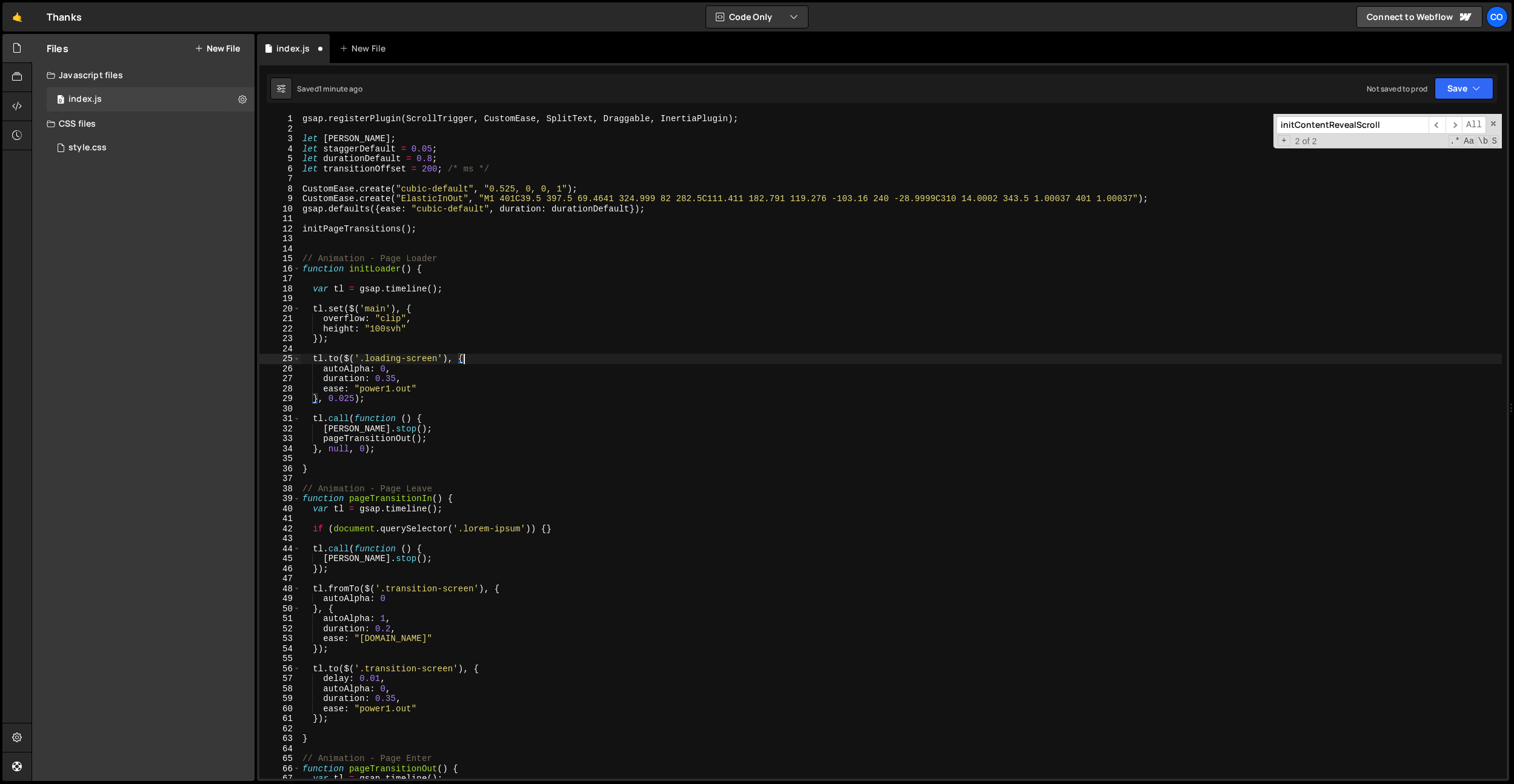
scroll to position [18626, 0]
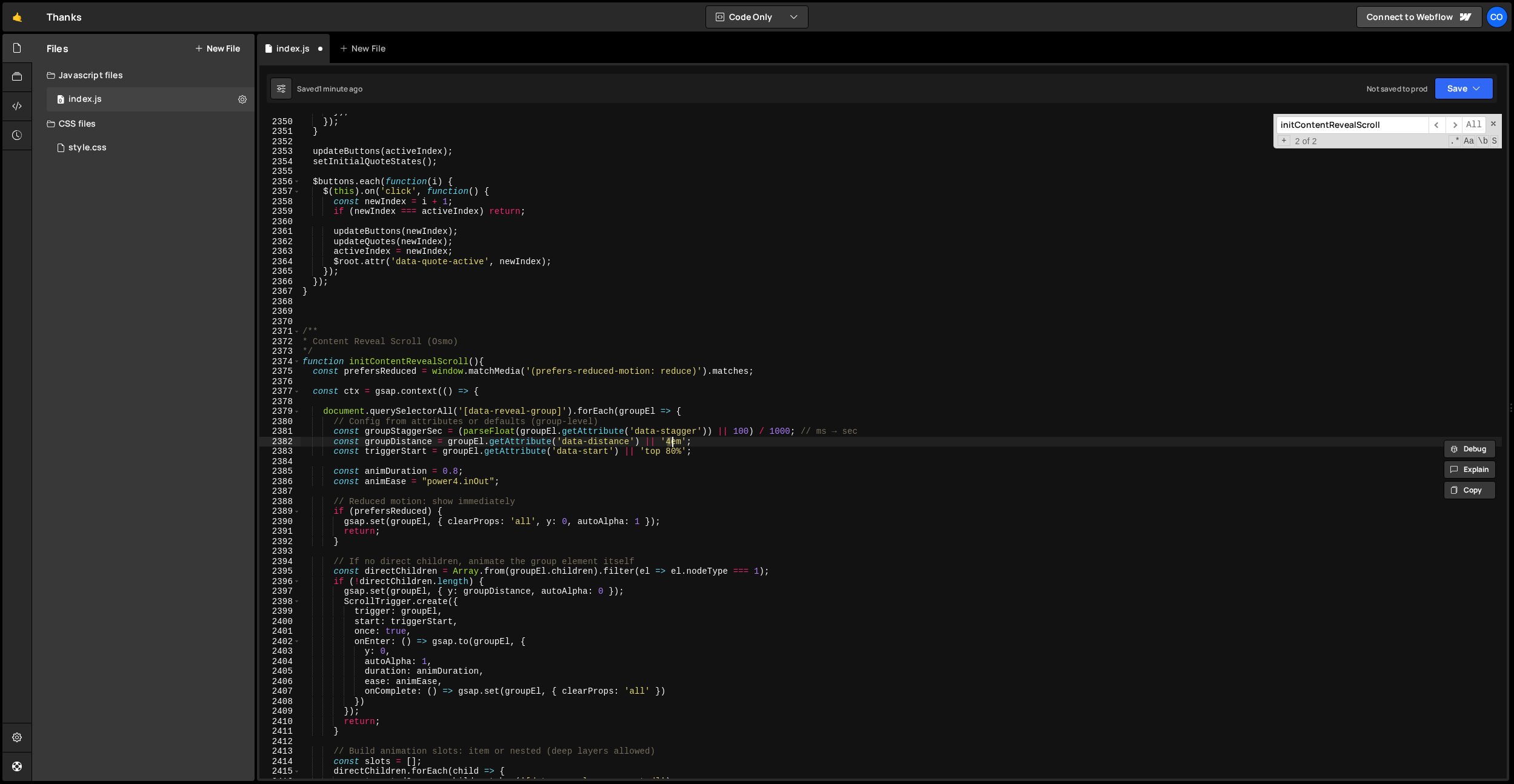
click at [599, 448] on div "}) ; }) ; } updateButtons ( activeIndex ) ; setInitialQuoteStates ( ) ; $button…" at bounding box center [900, 449] width 1201 height 684
click at [487, 478] on div "}) ; }) ; } updateButtons ( activeIndex ) ; setInitialQuoteStates ( ) ; $button…" at bounding box center [900, 449] width 1201 height 684
drag, startPoint x: 490, startPoint y: 477, endPoint x: 522, endPoint y: 527, distance: 59.4
click at [429, 482] on div "}) ; }) ; } updateButtons ( activeIndex ) ; setInitialQuoteStates ( ) ; $button…" at bounding box center [900, 449] width 1201 height 684
paste textarea "ElasticI"
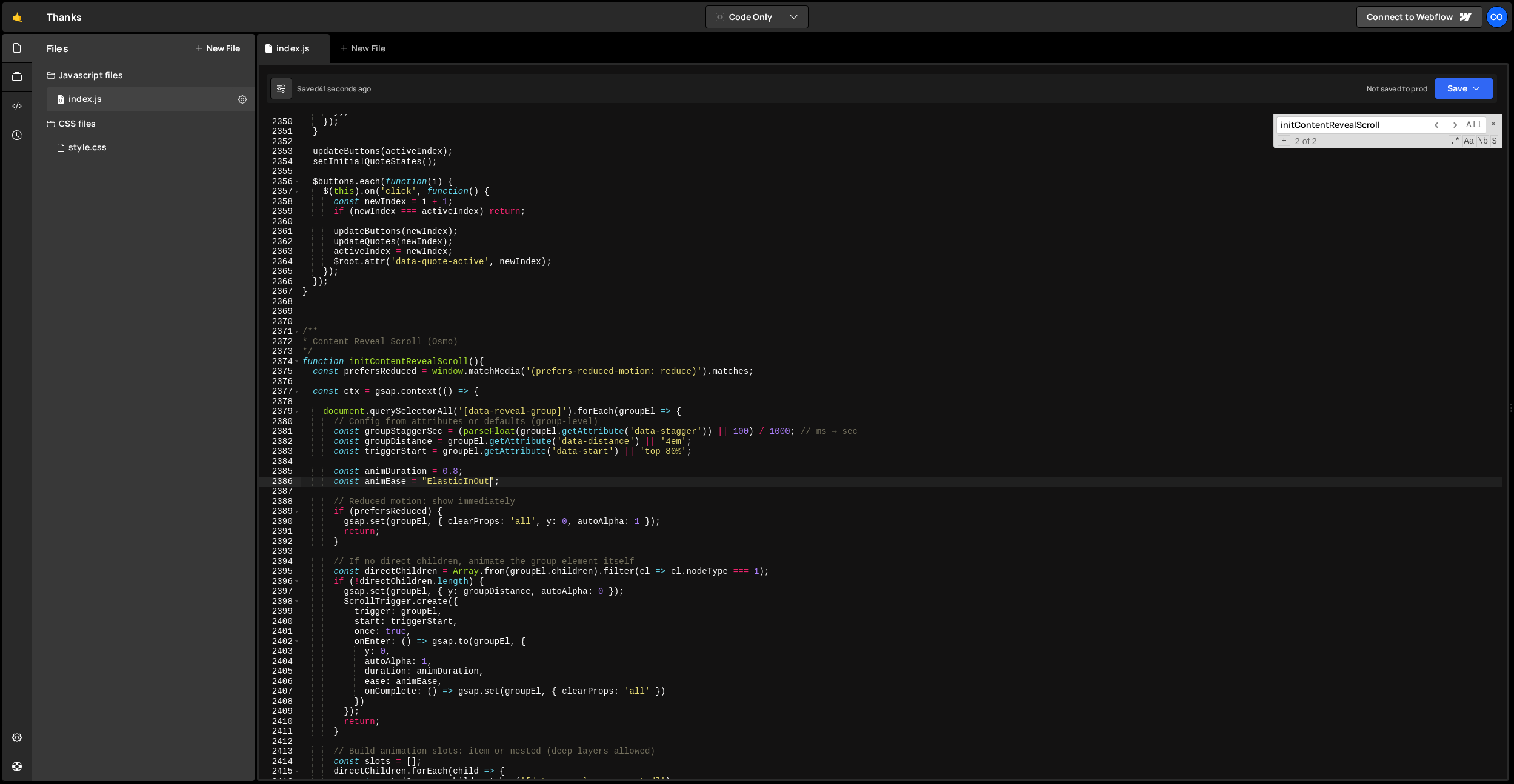
click at [439, 438] on div "}) ; }) ; } updateButtons ( activeIndex ) ; setInitialQuoteStates ( ) ; $button…" at bounding box center [900, 449] width 1201 height 684
type textarea "const groupDistance = groupEl.getAttribute('data-distance') || '4em';"
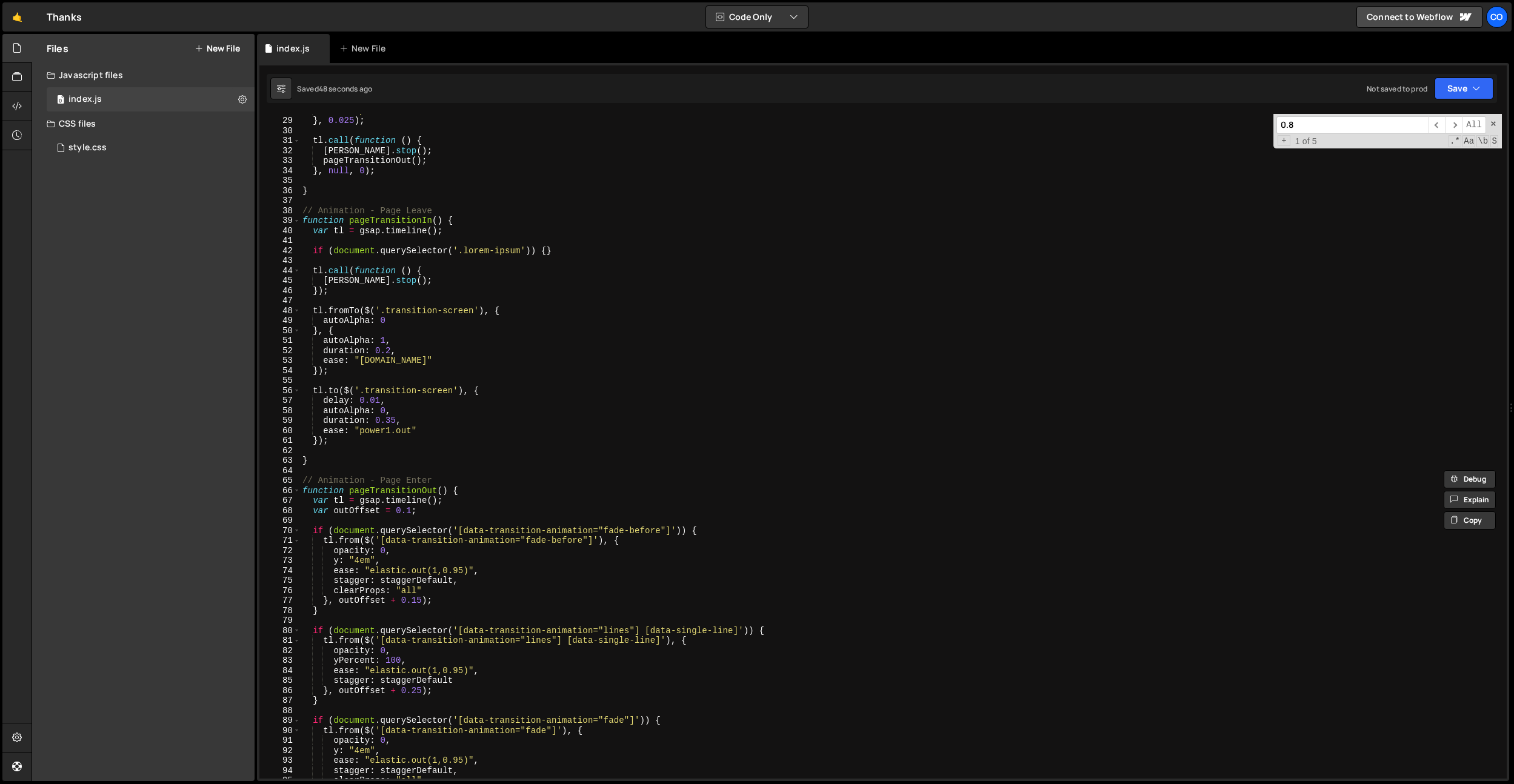
scroll to position [346, 0]
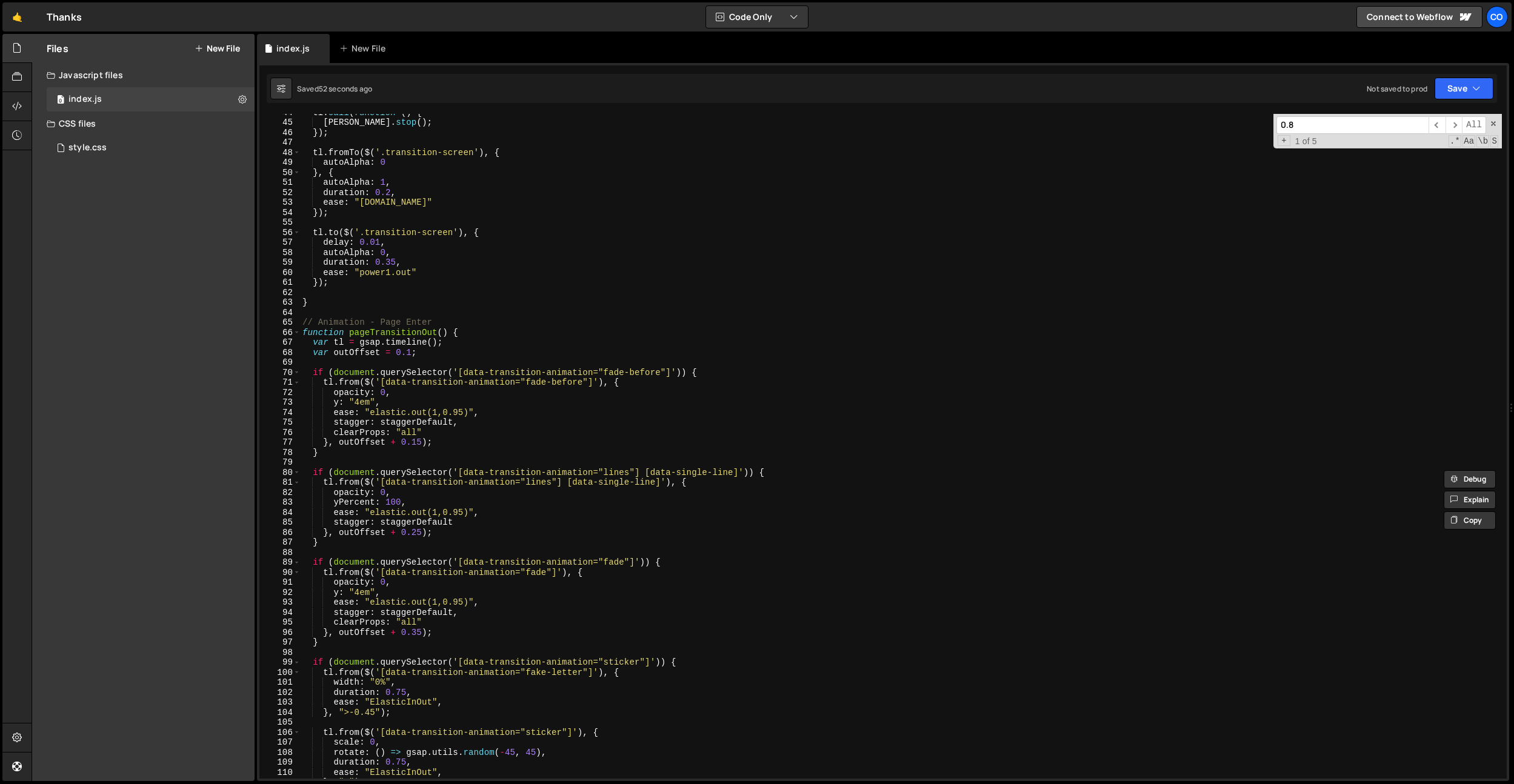
type input "0.8"
drag, startPoint x: 470, startPoint y: 515, endPoint x: 373, endPoint y: 511, distance: 97.1
click at [373, 511] on div "tl . call ( function ( ) { [PERSON_NAME] . stop ( ) ; }) ; tl . fromTo ( $ ( '.…" at bounding box center [900, 449] width 1201 height 684
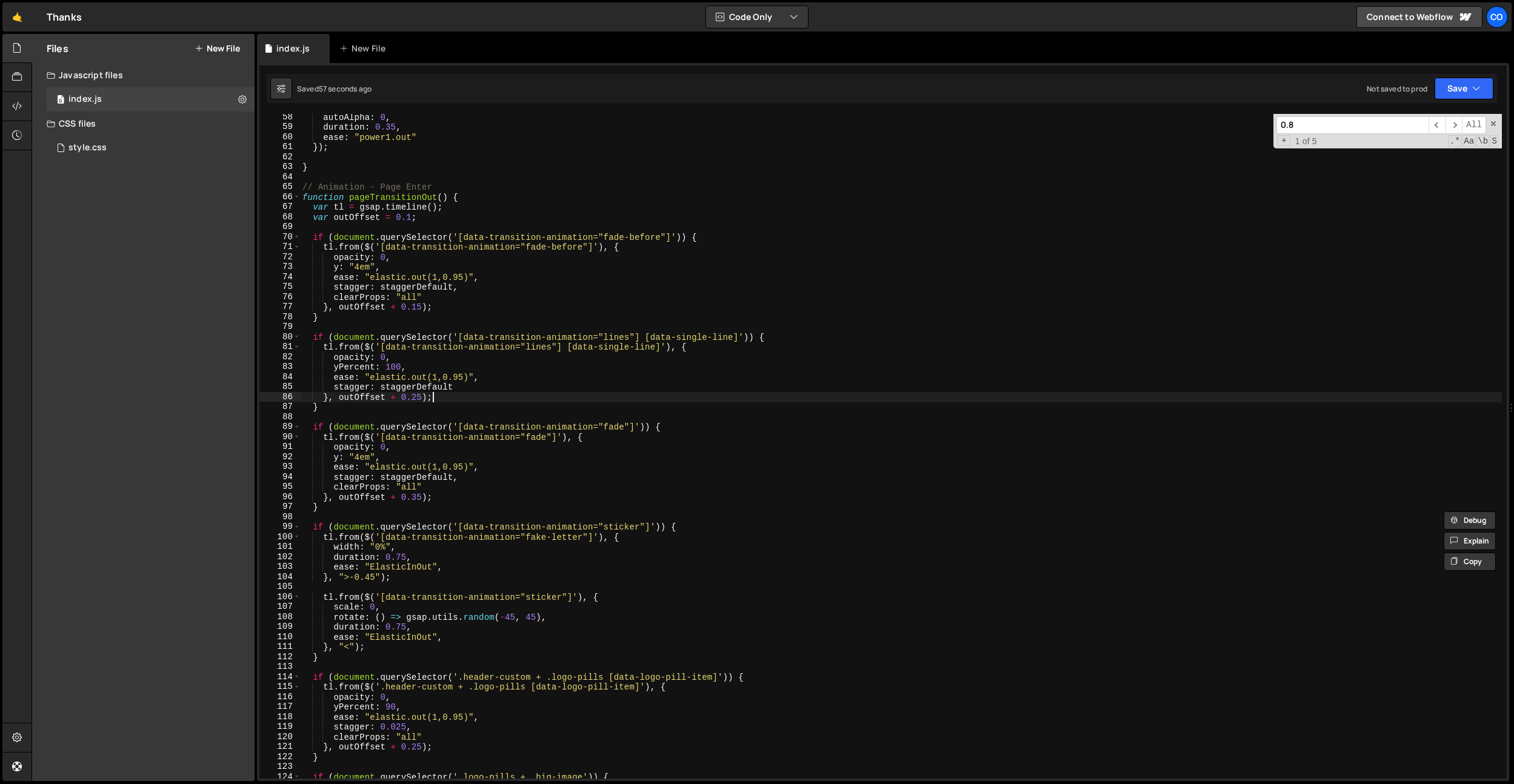
click at [460, 401] on div "autoAlpha : 0 , duration : 0.35 , ease : "power1.out" }) ; } // Animation - Pag…" at bounding box center [900, 454] width 1201 height 684
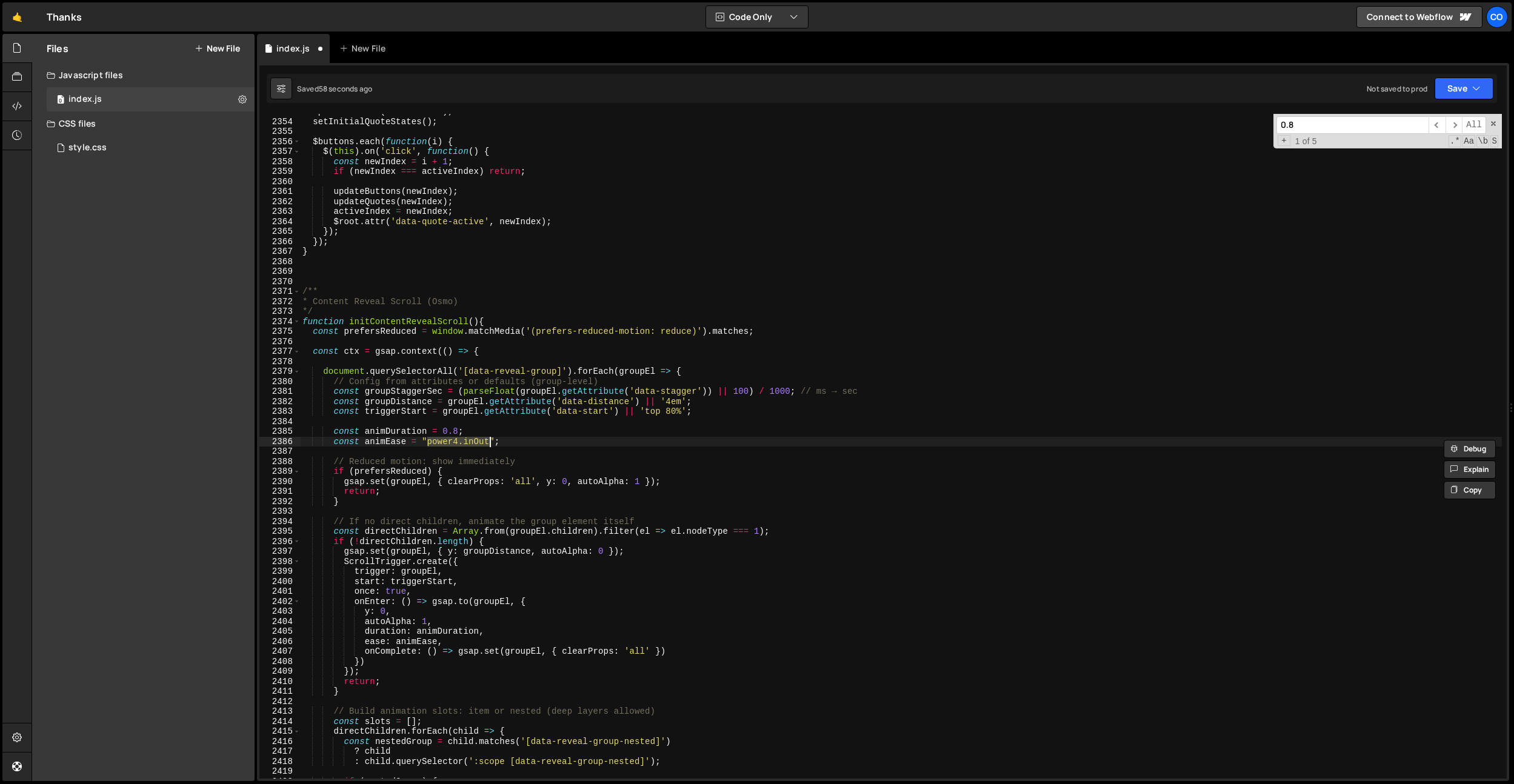
scroll to position [18658, 0]
paste textarea "elastic.out(1,0.95)"
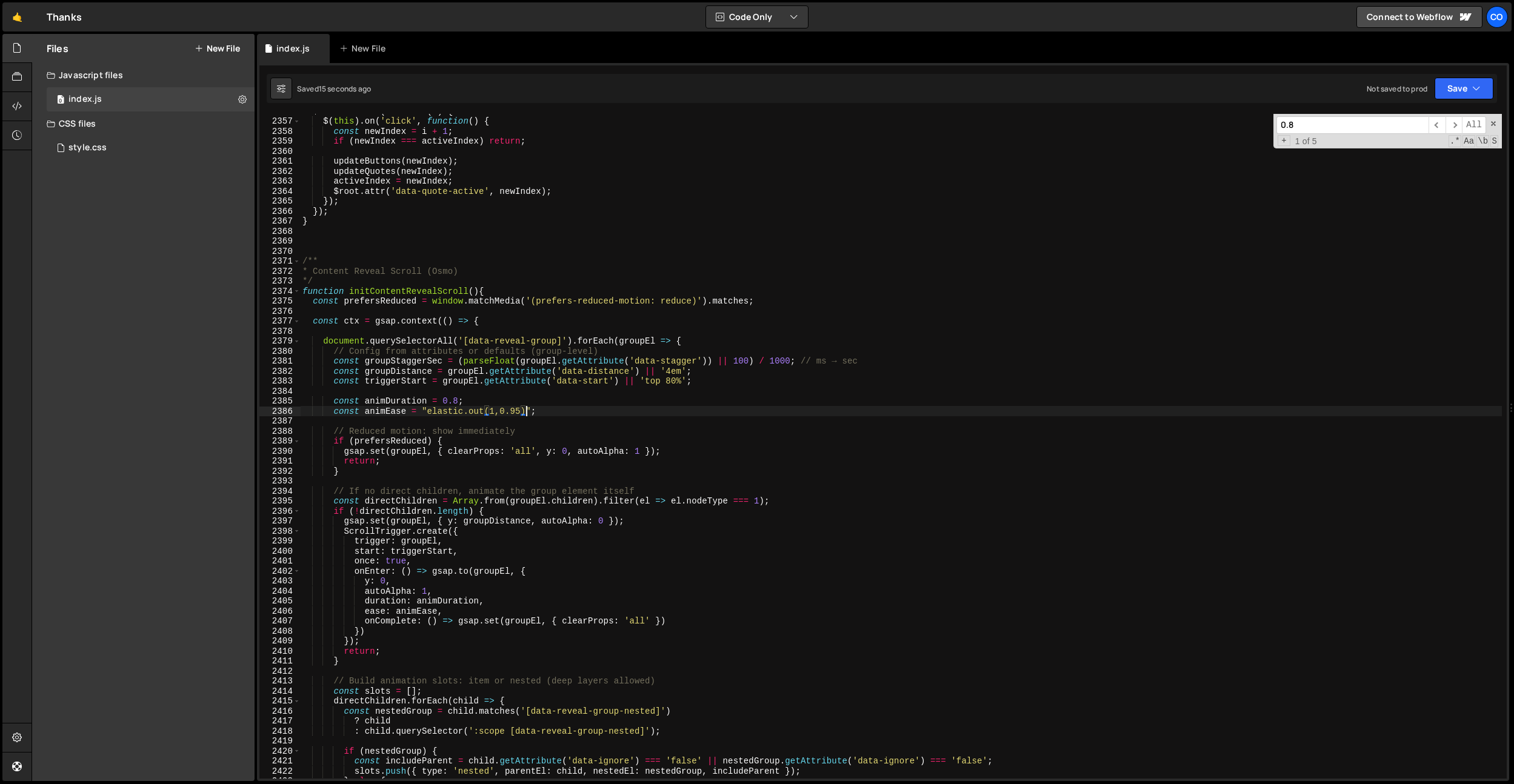
scroll to position [18681, 0]
click at [781, 362] on div "$buttons . each ( function ( i ) { $ ( this ) . on ( 'click' , function ( ) { c…" at bounding box center [900, 449] width 1201 height 684
click at [1032, 277] on div "$buttons . each ( function ( i ) { $ ( this ) . on ( 'click' , function ( ) { c…" at bounding box center [900, 449] width 1201 height 684
drag, startPoint x: 741, startPoint y: 362, endPoint x: 762, endPoint y: 374, distance: 24.2
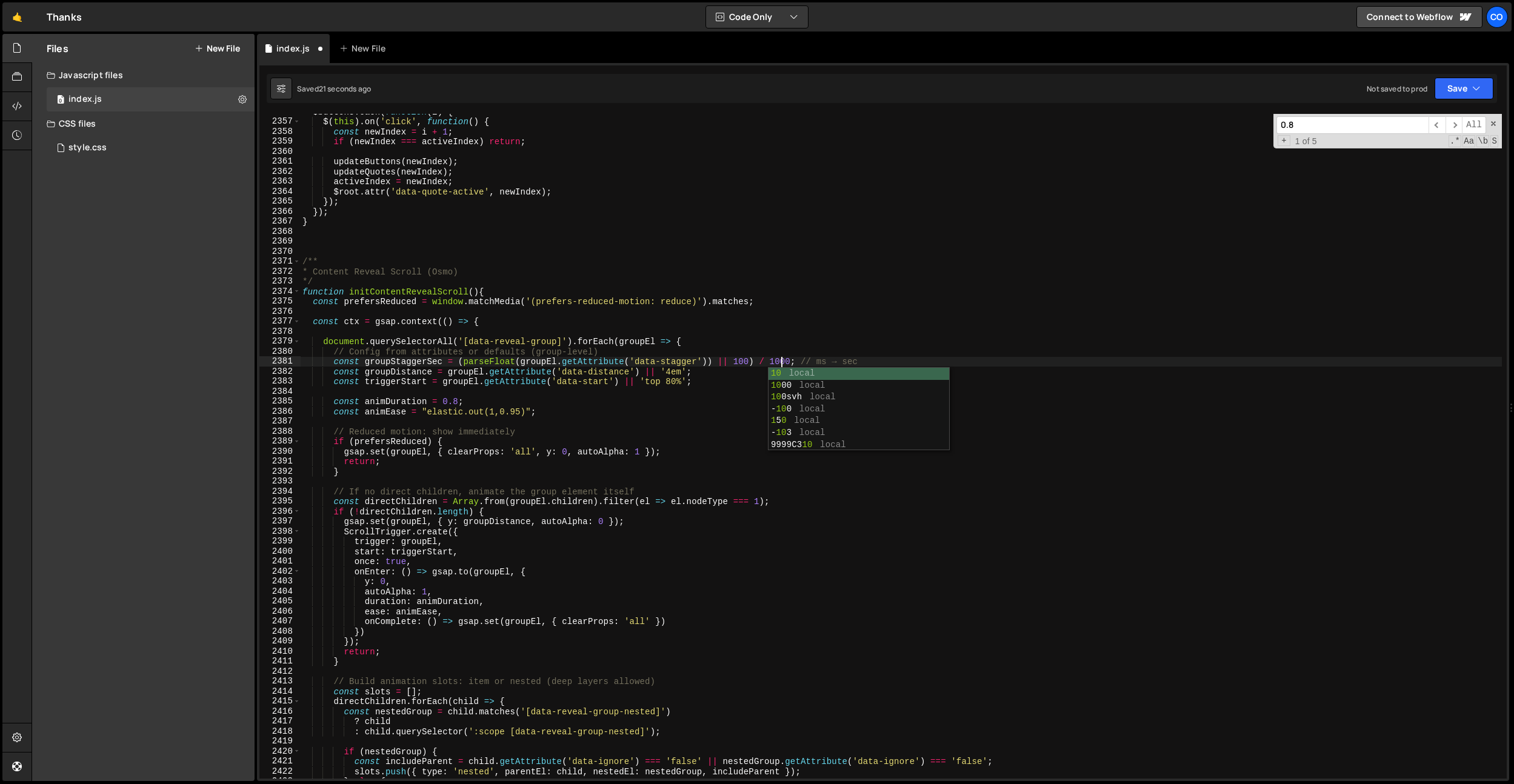
click at [741, 362] on div "$buttons . each ( function ( i ) { $ ( this ) . on ( 'click' , function ( ) { c…" at bounding box center [900, 449] width 1201 height 684
type textarea "const groupStaggerSec = (parseFloat(groupEl.getAttribute('data-stagger')) || 25…"
drag, startPoint x: 721, startPoint y: 327, endPoint x: 691, endPoint y: 363, distance: 46.9
click at [721, 327] on div "$buttons . each ( function ( i ) { $ ( this ) . on ( 'click' , function ( ) { c…" at bounding box center [900, 449] width 1201 height 684
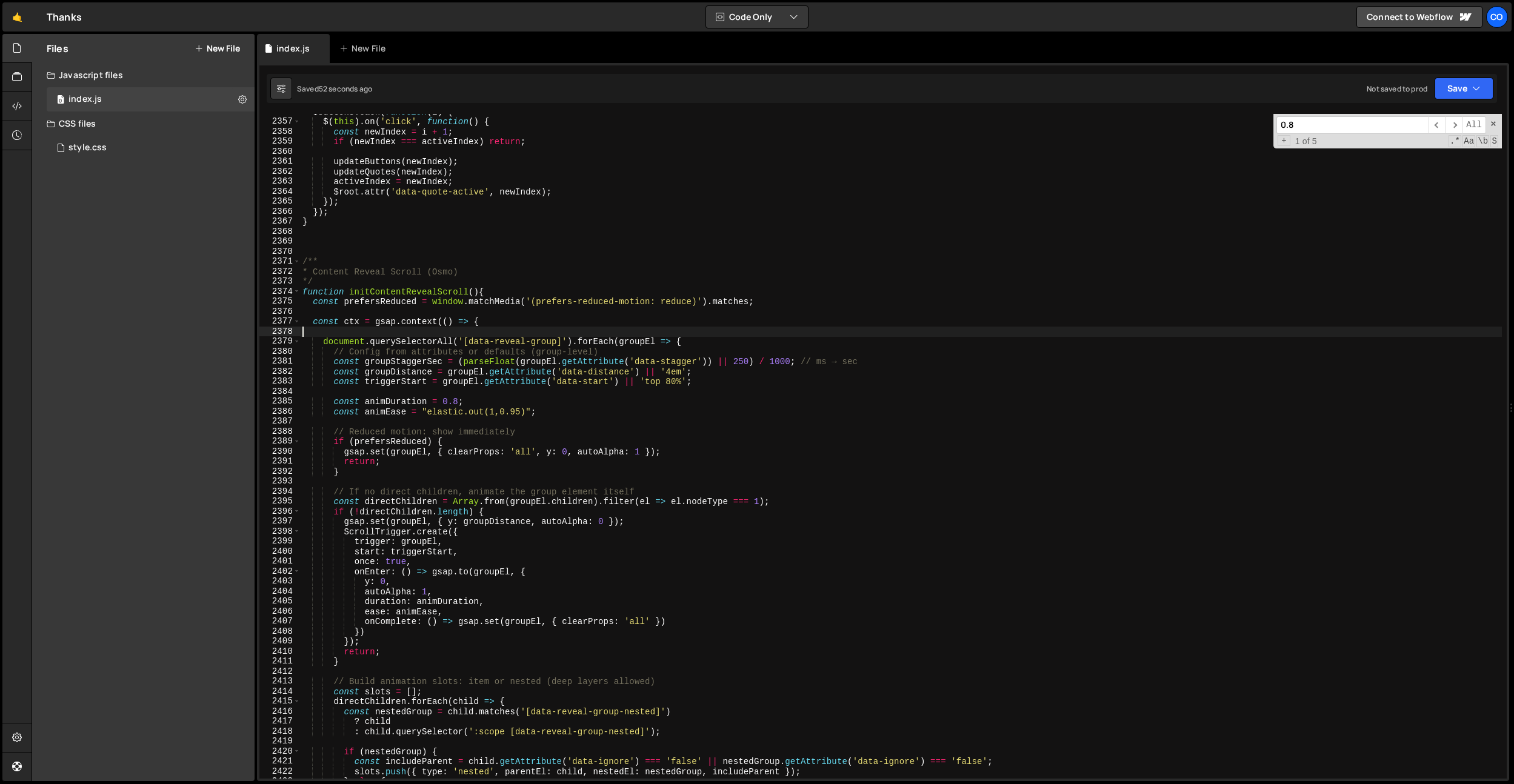
scroll to position [0, 0]
click at [674, 371] on div "$buttons . each ( function ( i ) { $ ( this ) . on ( 'click' , function ( ) { c…" at bounding box center [900, 449] width 1201 height 684
type textarea "const groupDistance = groupEl.getAttribute('data-distance') || '6em';"
click at [680, 314] on div "$buttons . each ( function ( i ) { $ ( this ) . on ( 'click' , function ( ) { c…" at bounding box center [900, 449] width 1201 height 684
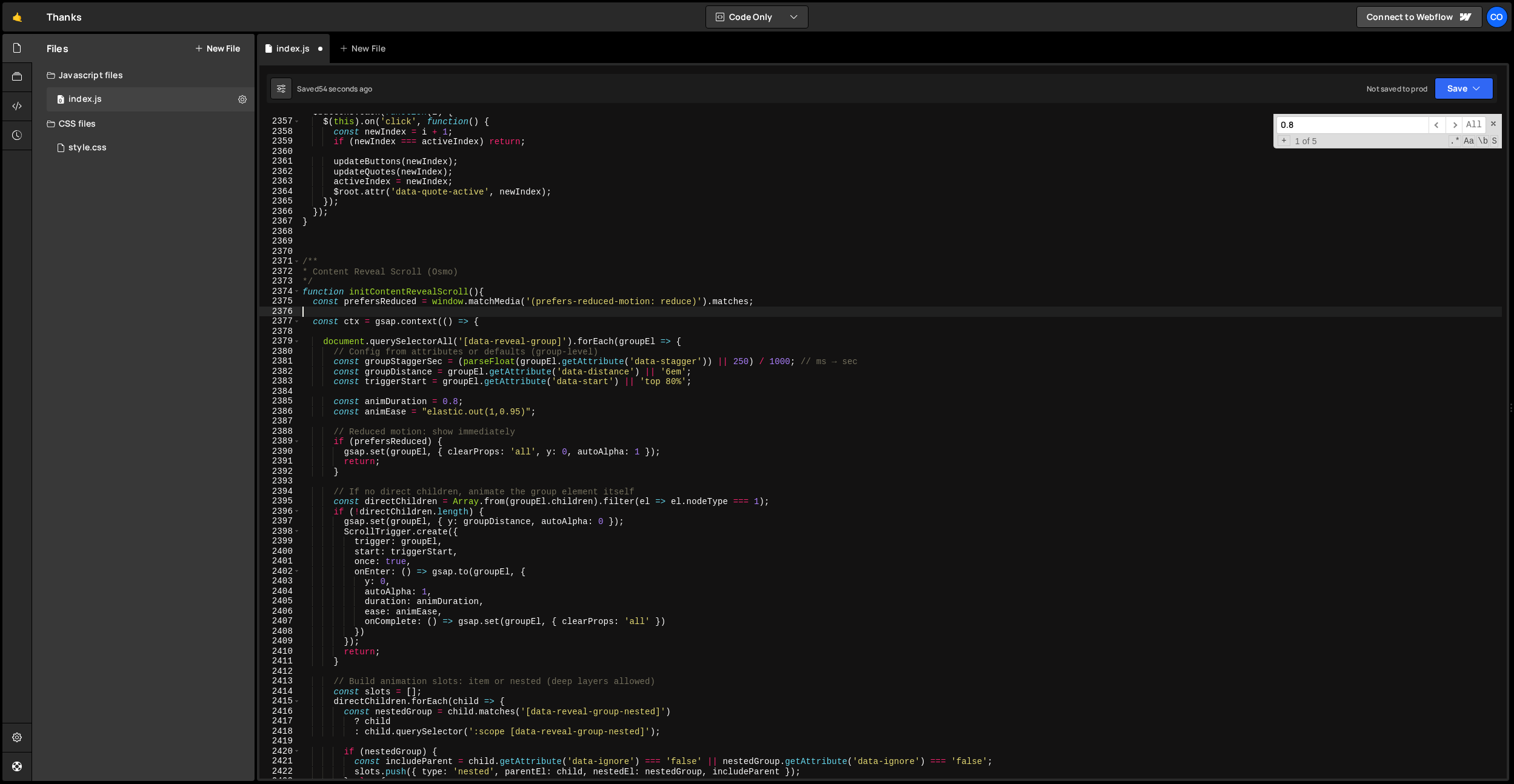
scroll to position [0, 0]
click at [460, 403] on div "$buttons . each ( function ( i ) { $ ( this ) . on ( 'click' , function ( ) { c…" at bounding box center [900, 449] width 1201 height 684
type textarea "const animDuration = 1;"
click at [468, 393] on div "$buttons . each ( function ( i ) { $ ( this ) . on ( 'click' , function ( ) { c…" at bounding box center [900, 449] width 1201 height 684
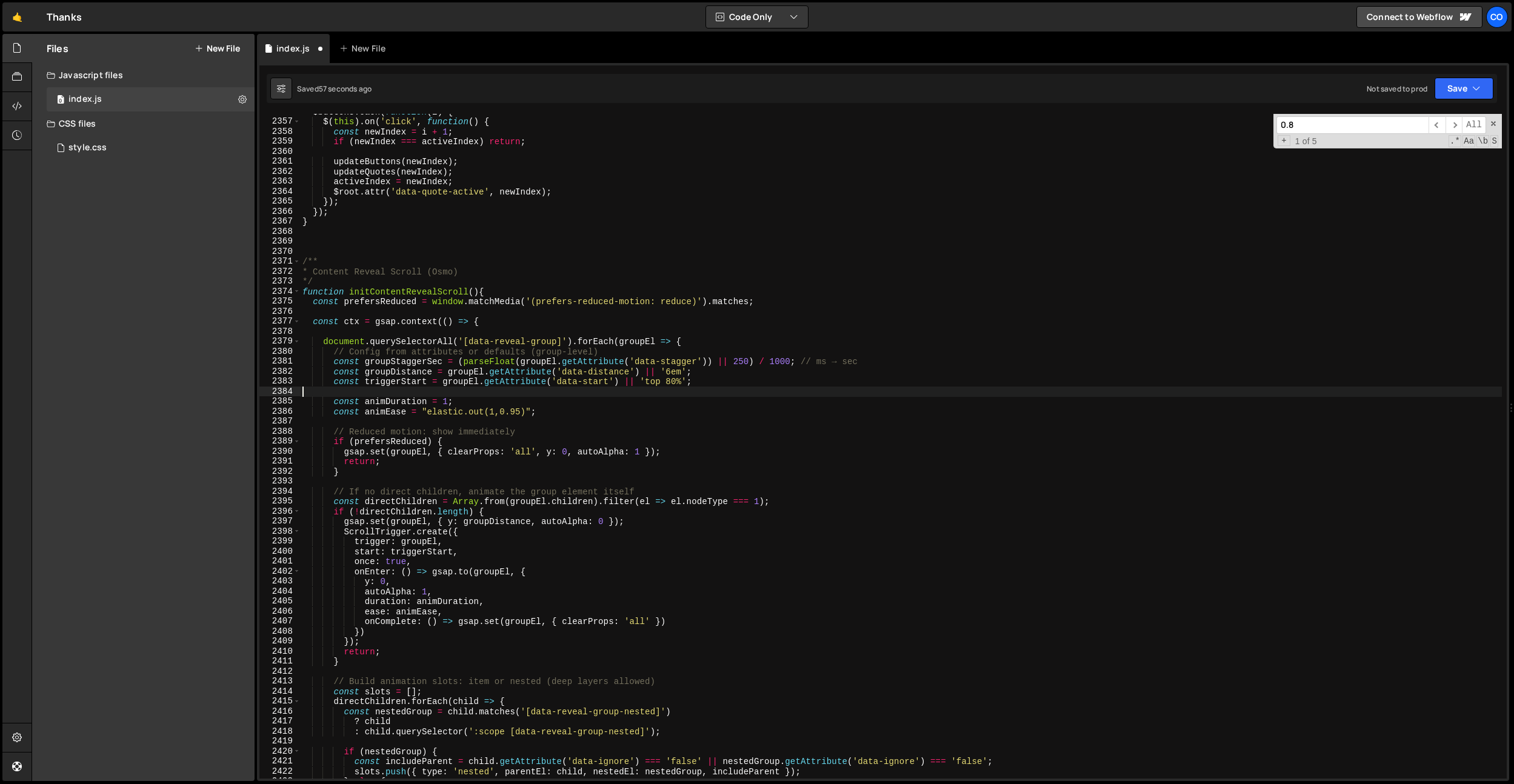
scroll to position [0, 0]
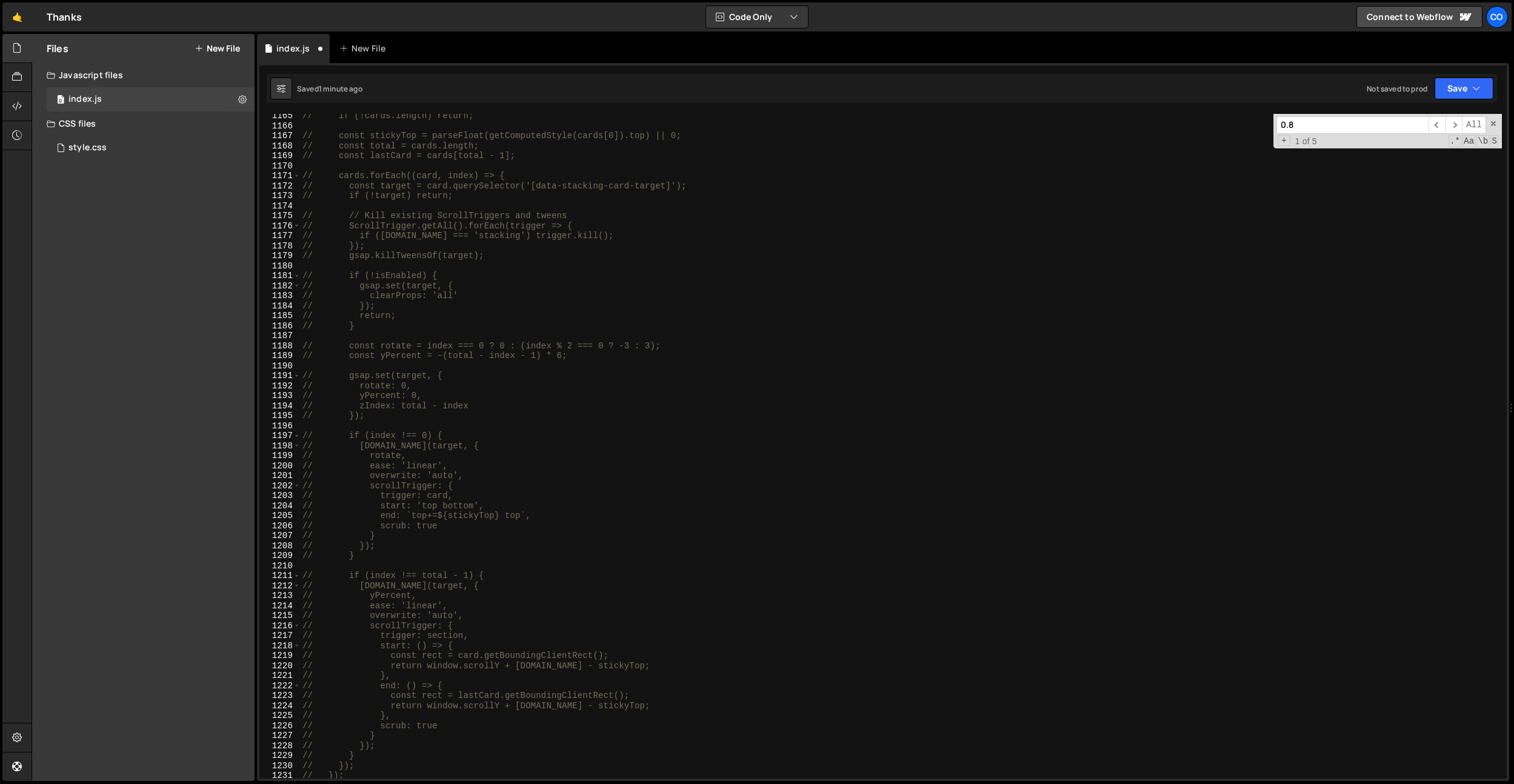
click at [454, 368] on div "// if (!cards.length) return; // const stickyTop = parseFloat(getComputedStyle(…" at bounding box center [900, 453] width 1201 height 684
type textarea "// ScrollTrigger.getAll().forEach(trigger => {"
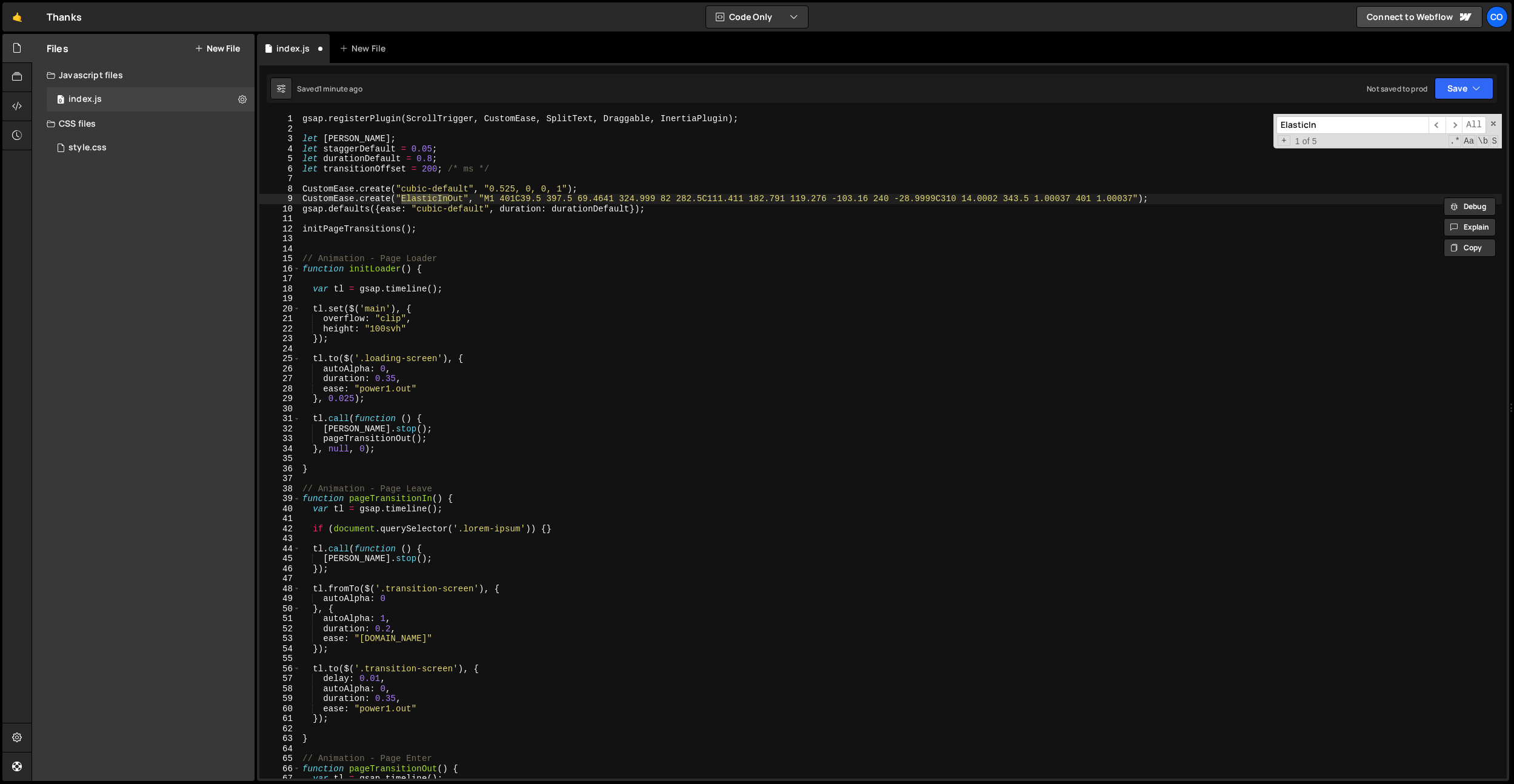
type input "ElasticIn"
type textarea "CustomEase.create("ElasticInOut", "M1 401C39.5 397.5 69.4641 324.999 82 282.5C1…"
click at [438, 196] on div "gsap . registerPlugin ( ScrollTrigger , CustomEase , SplitText , Draggable , In…" at bounding box center [900, 446] width 1201 height 664
drag, startPoint x: 438, startPoint y: 196, endPoint x: 444, endPoint y: 201, distance: 7.8
click at [438, 196] on div "gsap . registerPlugin ( ScrollTrigger , CustomEase , SplitText , Draggable , In…" at bounding box center [900, 456] width 1201 height 684
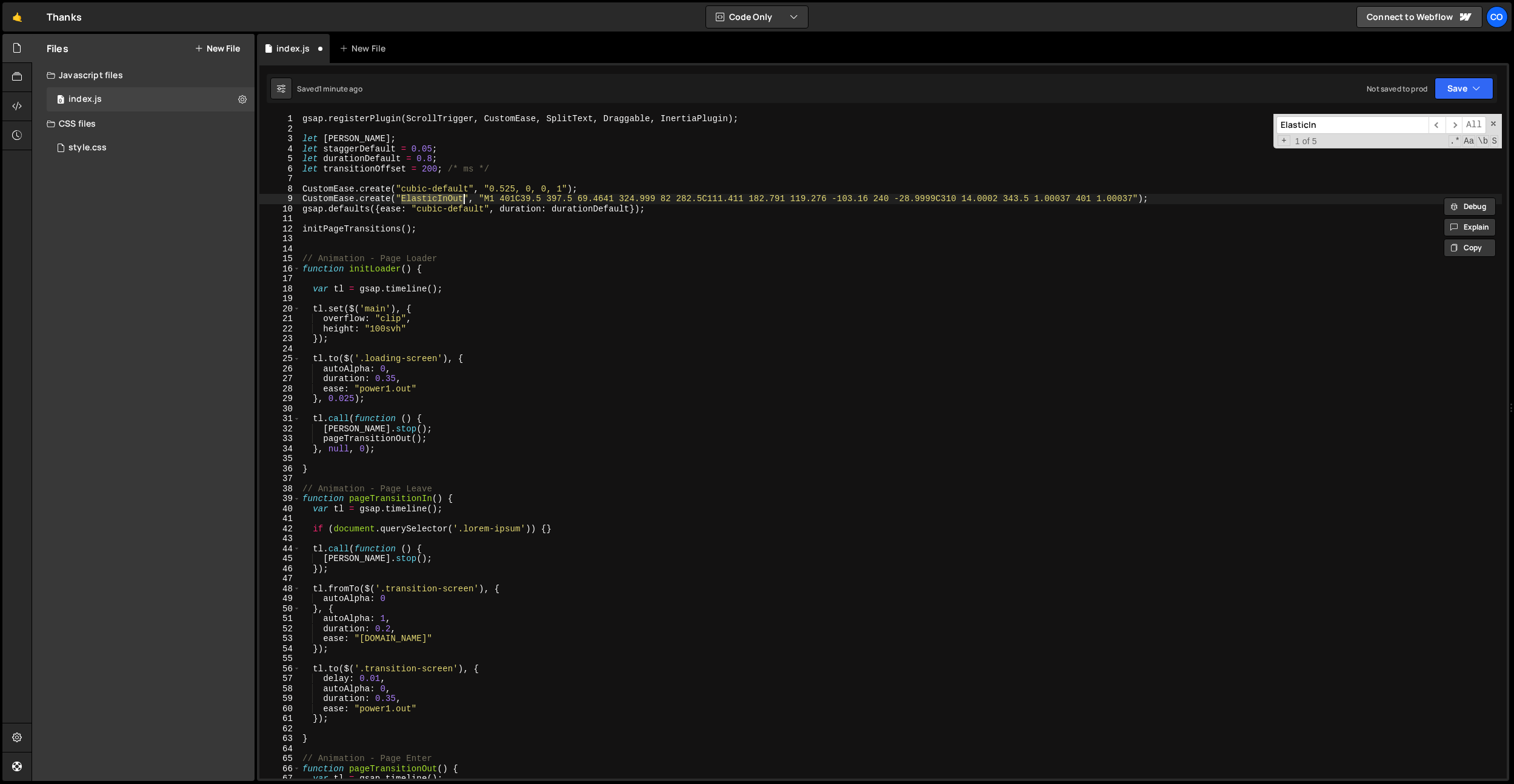
click at [530, 249] on div "gsap . registerPlugin ( ScrollTrigger , CustomEase , SplitText , Draggable , In…" at bounding box center [900, 456] width 1201 height 684
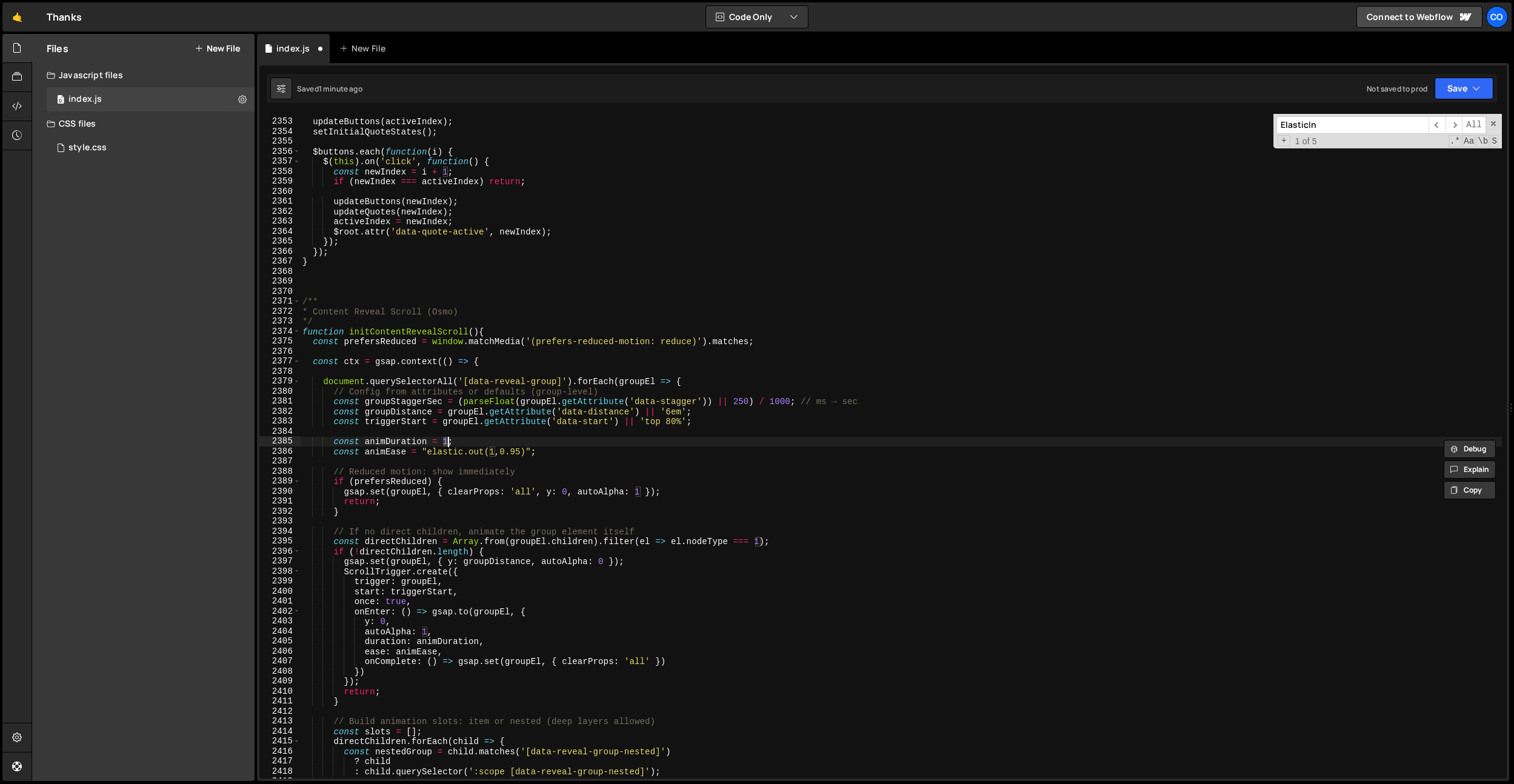
click at [537, 481] on div "updateButtons ( activeIndex ) ; setInitialQuoteStates ( ) ; $buttons . each ( f…" at bounding box center [900, 449] width 1201 height 684
drag, startPoint x: 525, startPoint y: 454, endPoint x: 429, endPoint y: 453, distance: 96.0
click at [429, 453] on div "updateButtons ( activeIndex ) ; setInitialQuoteStates ( ) ; $buttons . each ( f…" at bounding box center [900, 449] width 1201 height 684
paste textarea "ElasticInOut"
click at [449, 443] on div "updateButtons ( activeIndex ) ; setInitialQuoteStates ( ) ; $buttons . each ( f…" at bounding box center [900, 449] width 1201 height 684
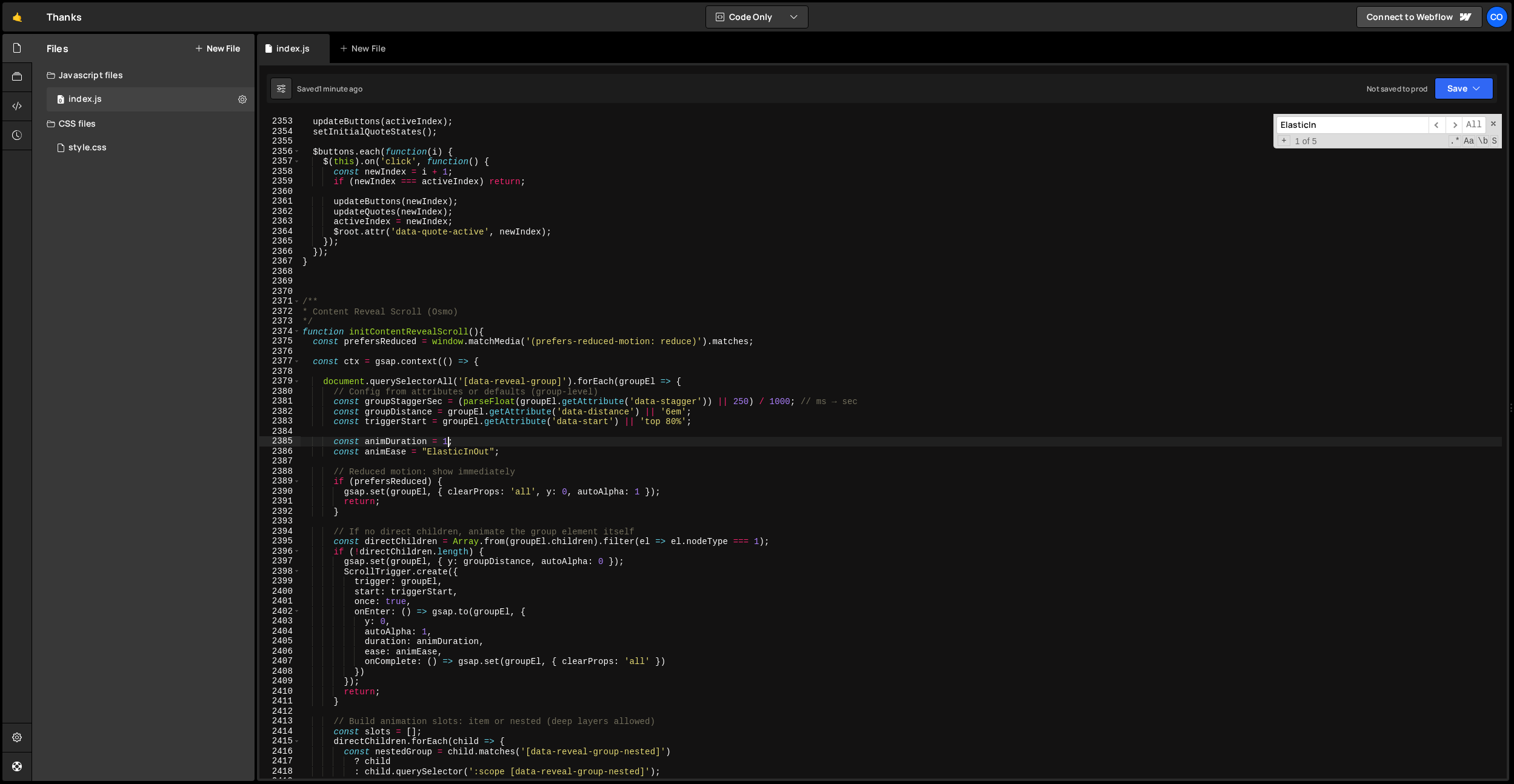
click at [743, 404] on div "updateButtons ( activeIndex ) ; setInitialQuoteStates ( ) ; $buttons . each ( f…" at bounding box center [900, 449] width 1201 height 684
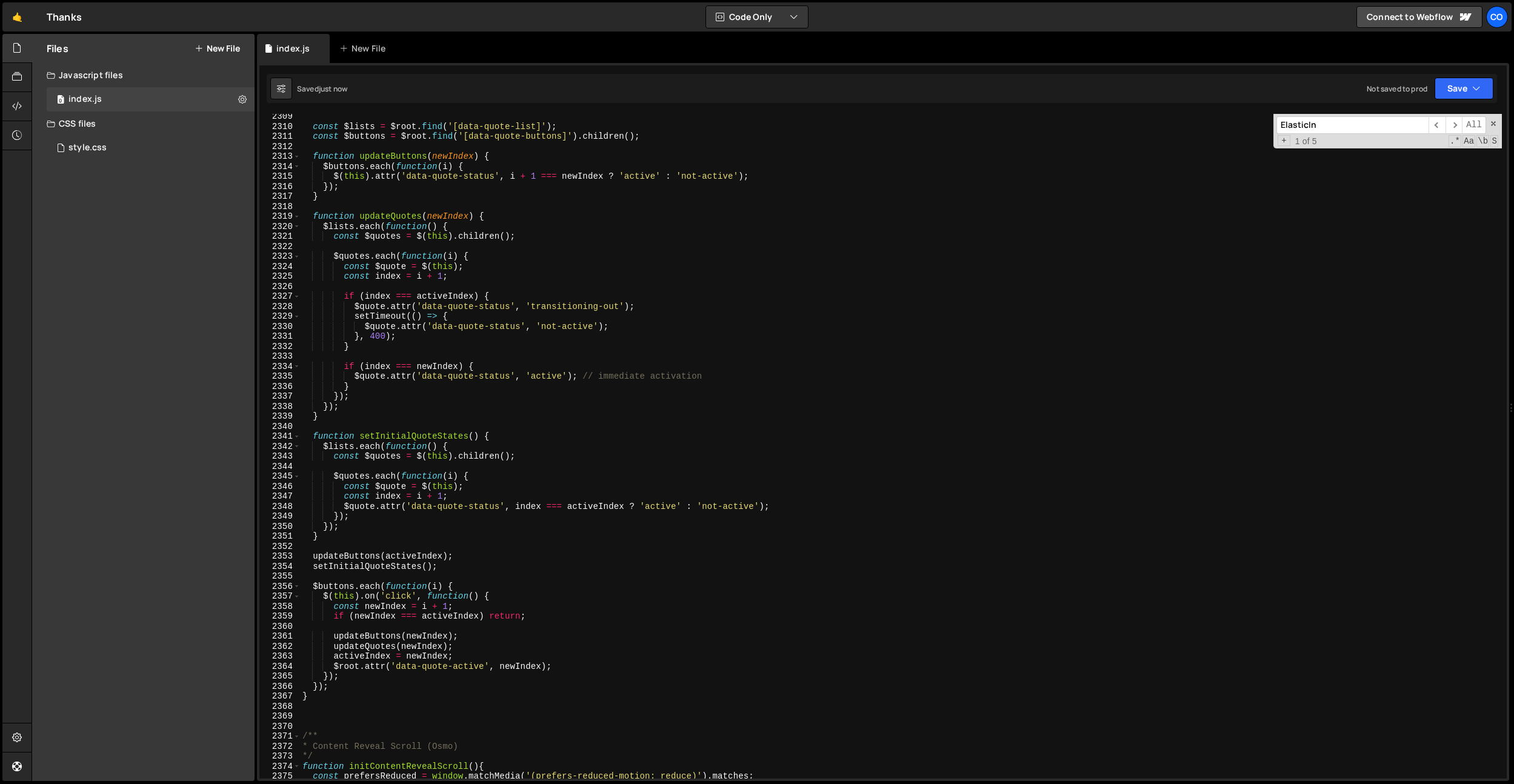
scroll to position [18305, 0]
type textarea "const groupStaggerSec = (parseFloat(groupEl.getAttribute('data-stagger')) || 12…"
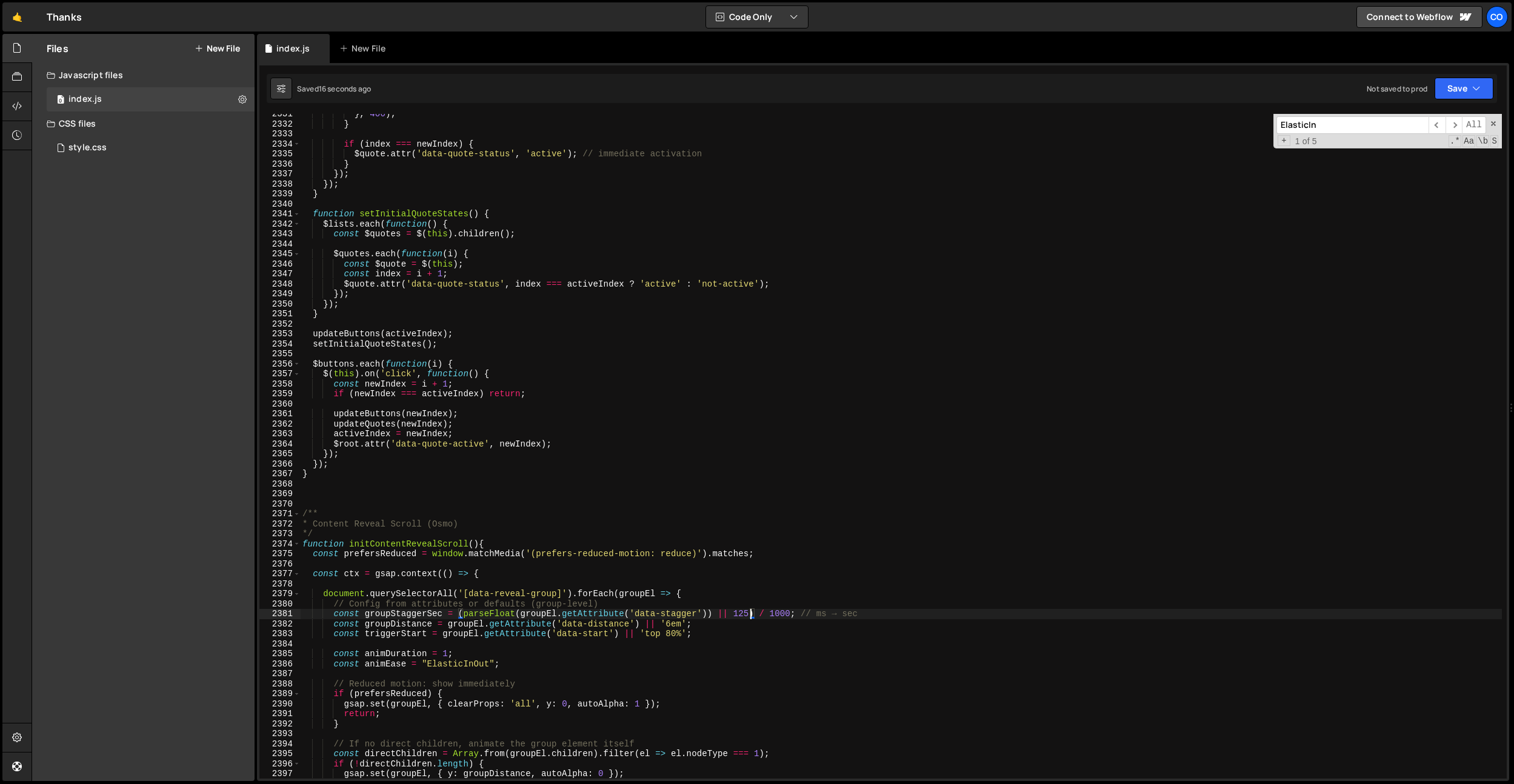
scroll to position [18481, 0]
click at [672, 647] on div "} , 400 ) ; } if ( index === newIndex ) { $quote . attr ( 'data-quote-status' ,…" at bounding box center [900, 451] width 1201 height 684
click at [450, 656] on div "} , 400 ) ; } if ( index === newIndex ) { $quote . attr ( 'data-quote-status' ,…" at bounding box center [900, 451] width 1201 height 684
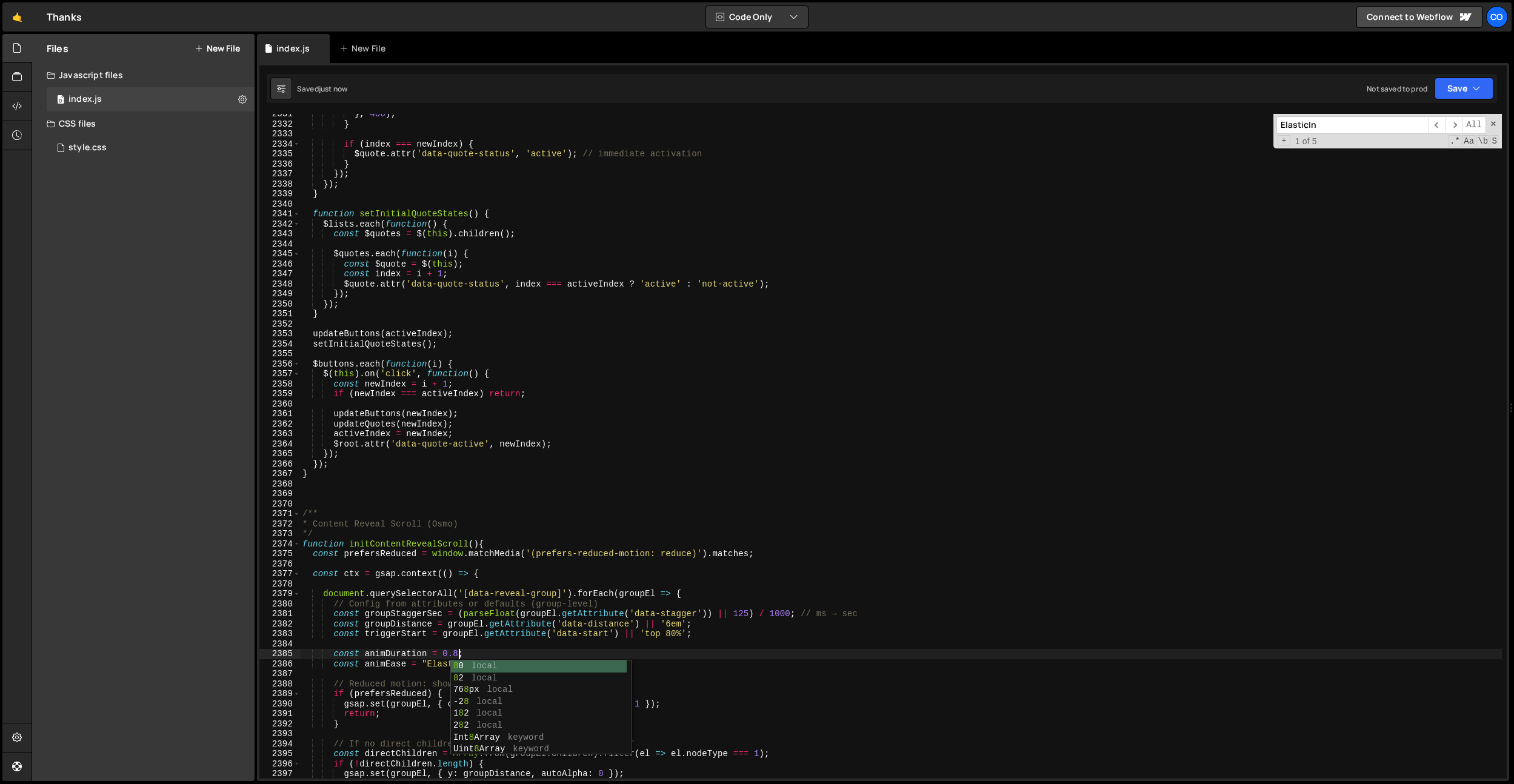
type textarea "const animDuration = 0.8;"
click at [596, 328] on div "} , 400 ) ; } if ( index === newIndex ) { $quote . attr ( 'data-quote-status' ,…" at bounding box center [900, 451] width 1201 height 684
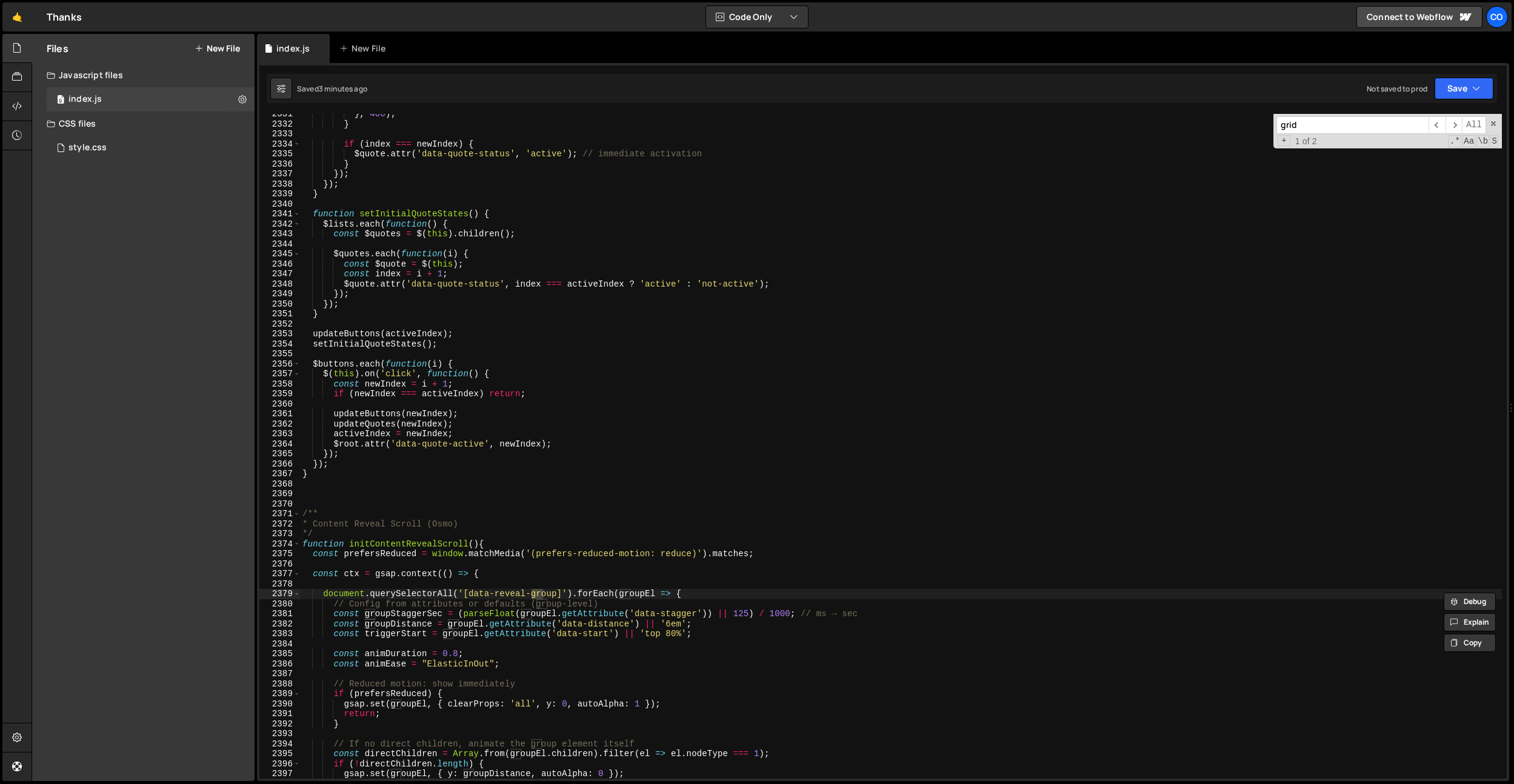
scroll to position [871, 0]
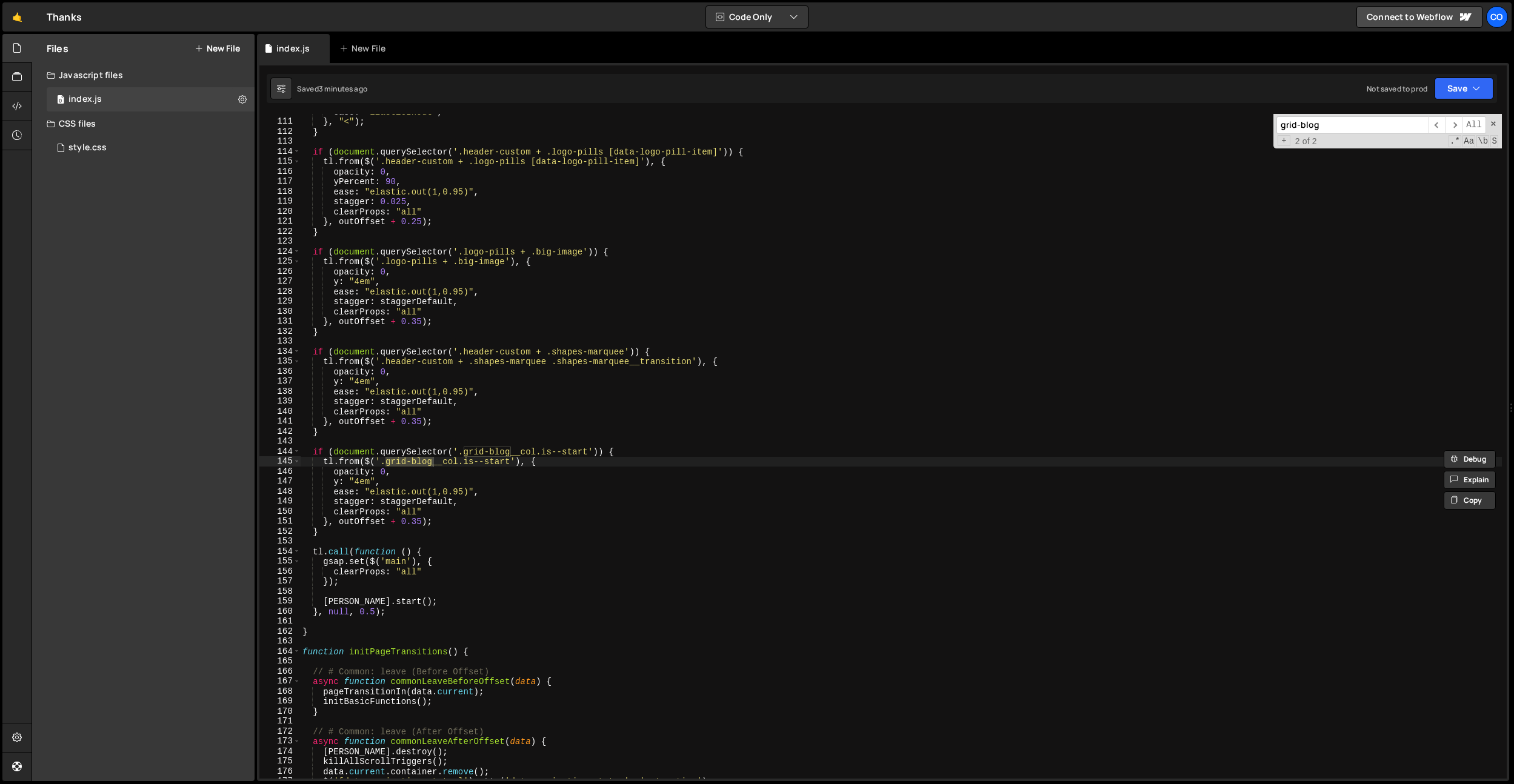
type input "grid-blog"
click at [598, 244] on div "ease : "ElasticInOut" , } , "<" ) ; } if ( document . querySelector ( '.header-…" at bounding box center [900, 449] width 1201 height 684
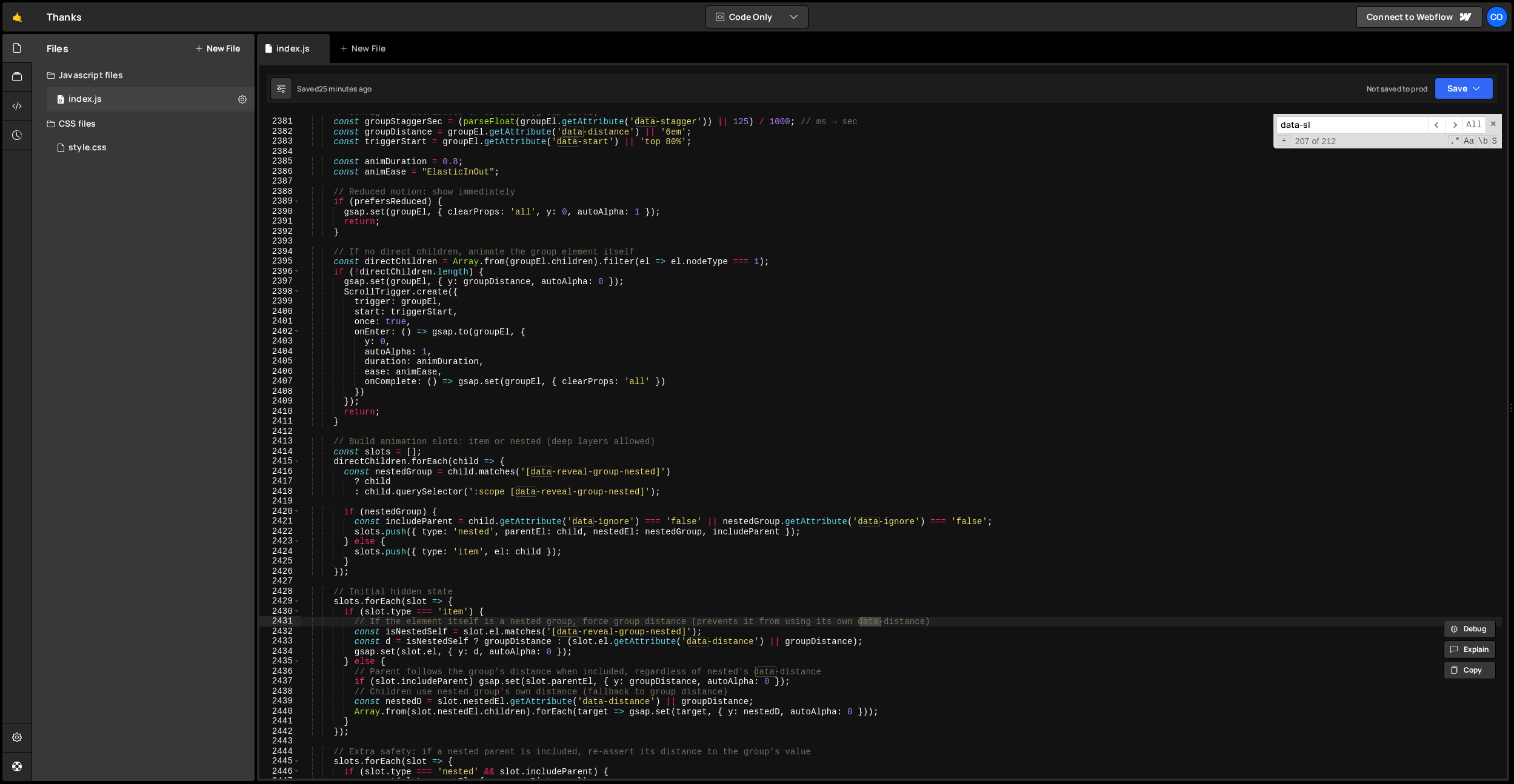
scroll to position [19185, 0]
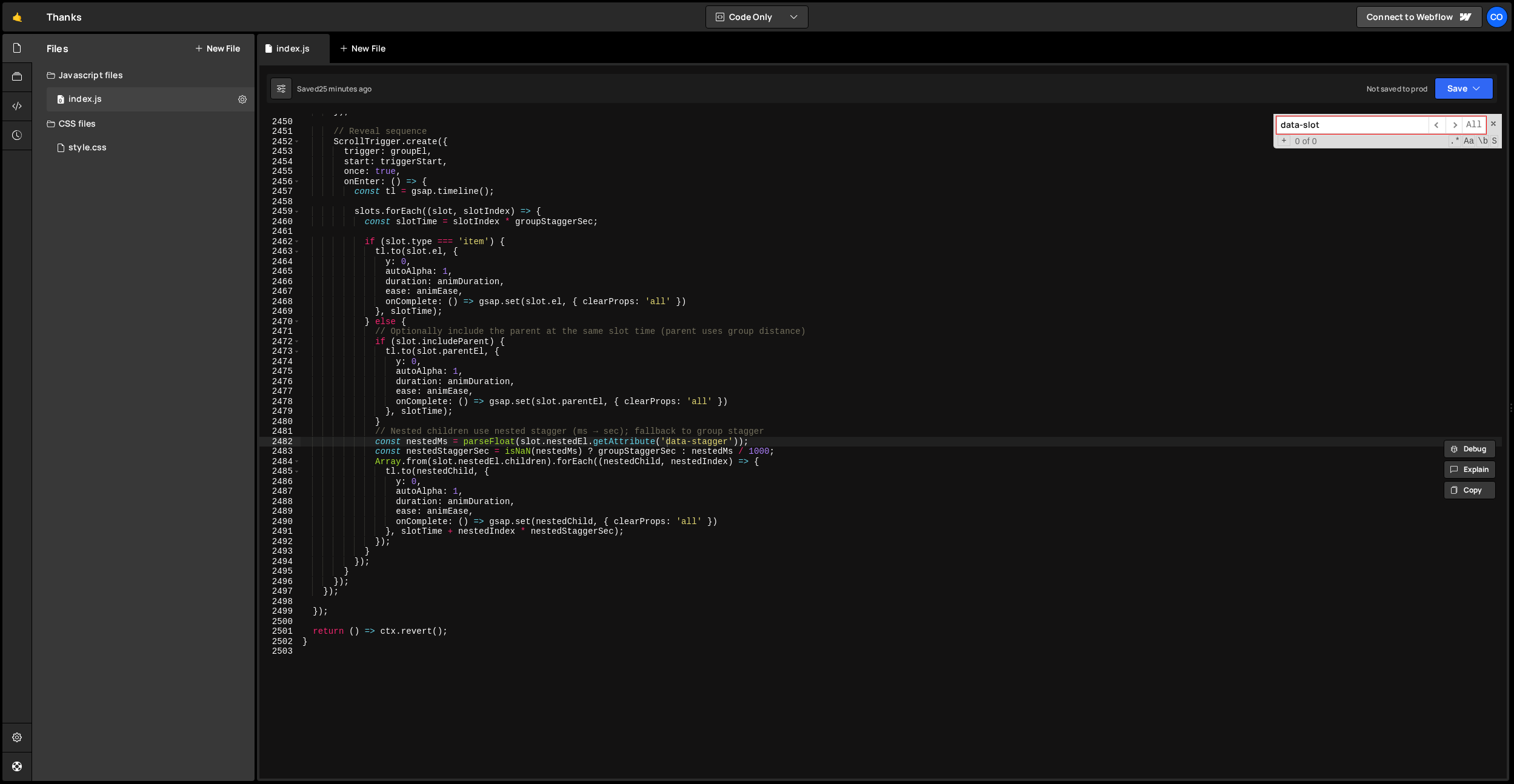
type input "data-slot"
type textarea "e: true,"
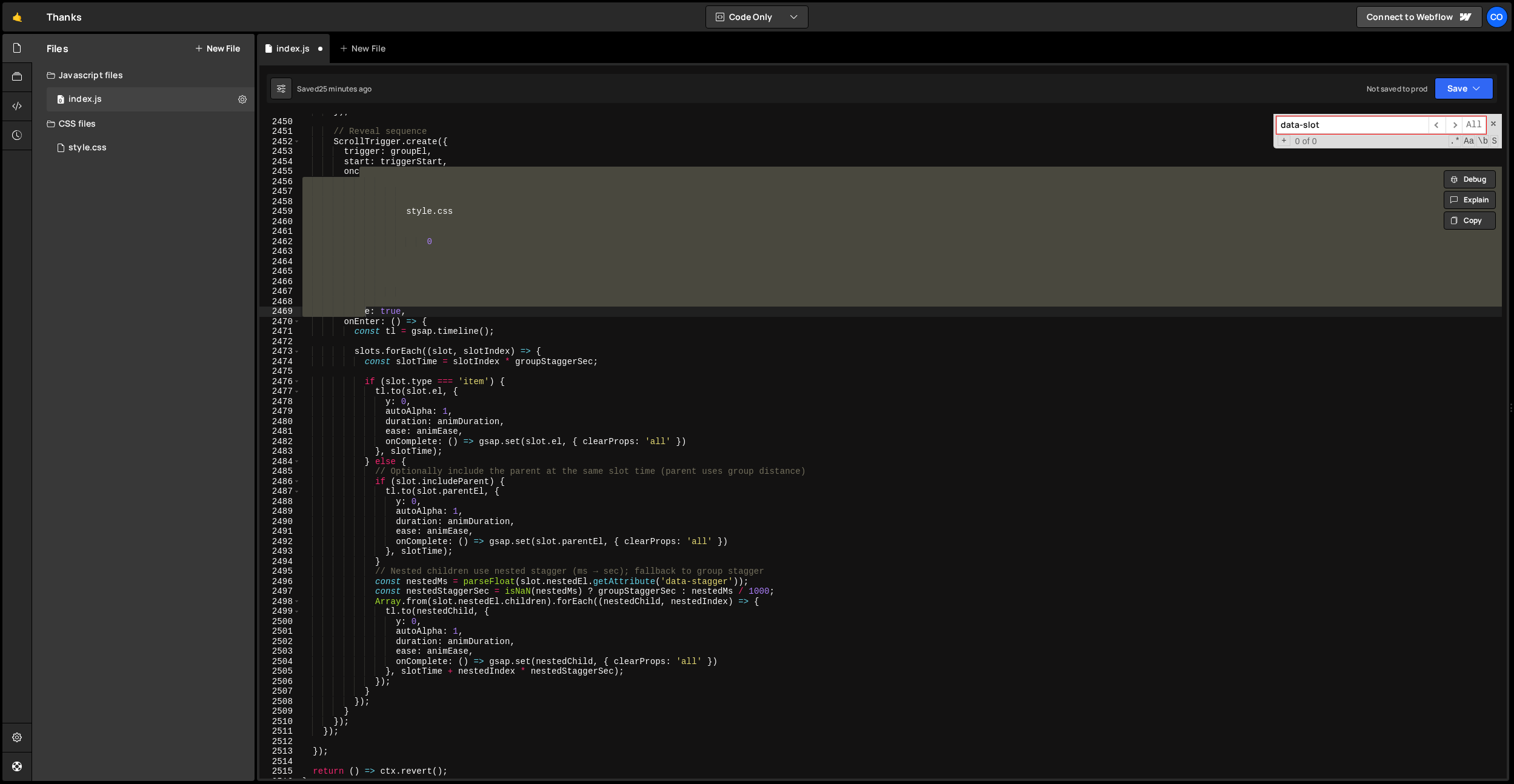
click at [1385, 124] on input "data-slot" at bounding box center [1352, 125] width 152 height 18
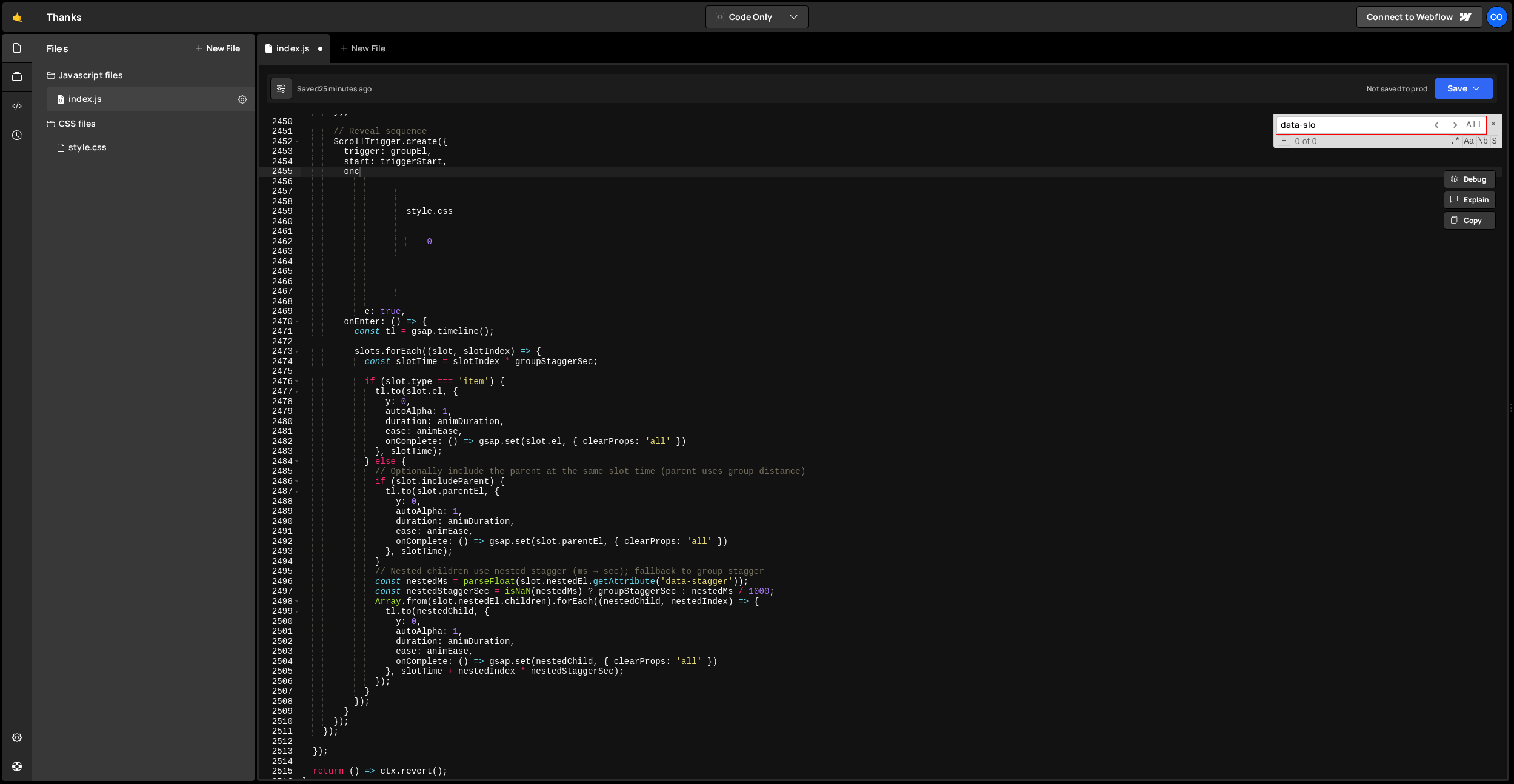
type input "data-slo"
click at [862, 244] on div "}) ; // Reveal sequence ScrollTrigger . create ({ trigger : groupEl , start : t…" at bounding box center [900, 449] width 1201 height 684
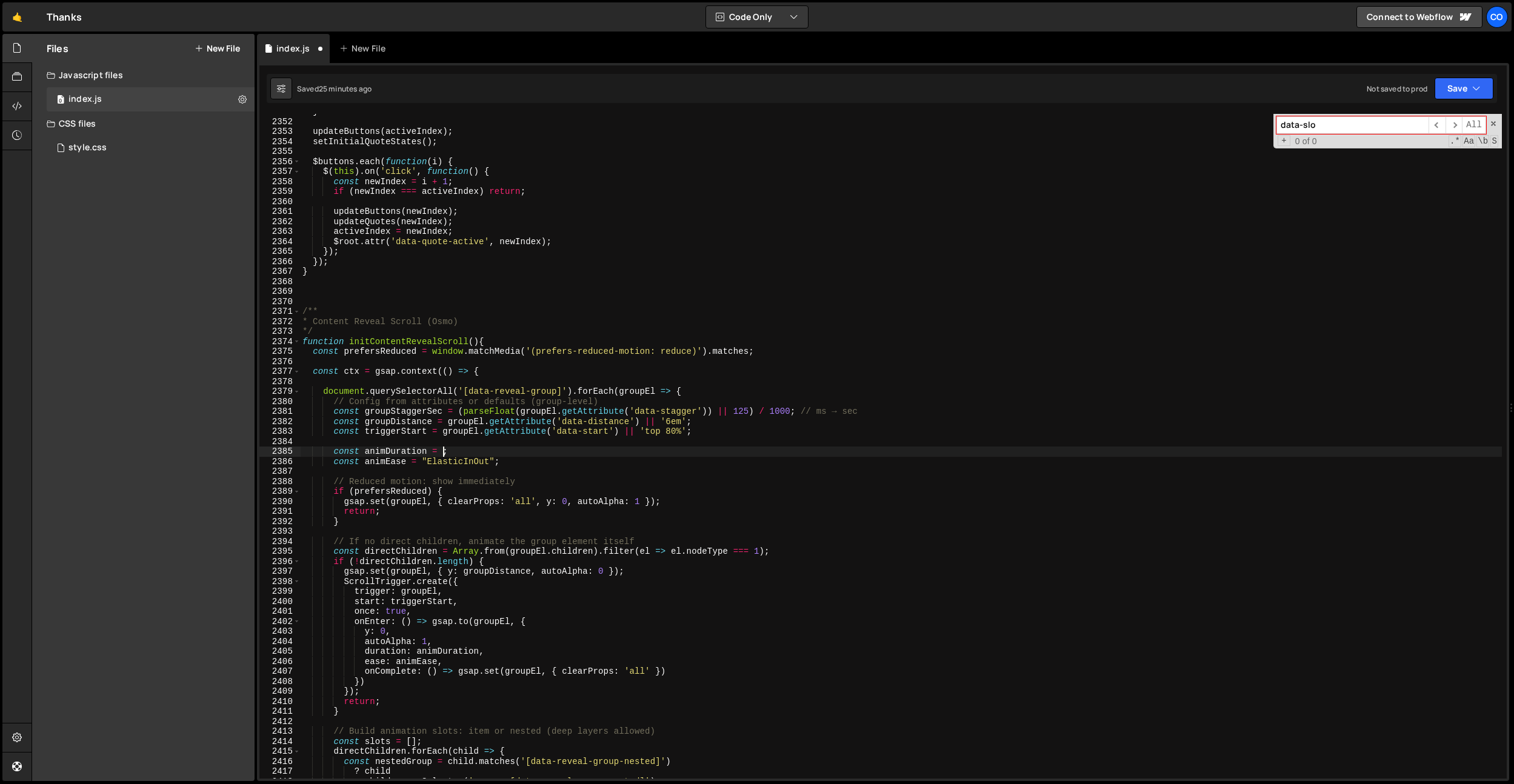
scroll to position [18642, 0]
type textarea "const animDuration = 0.8;"
click at [160, 156] on div "style.css 0" at bounding box center [151, 148] width 208 height 24
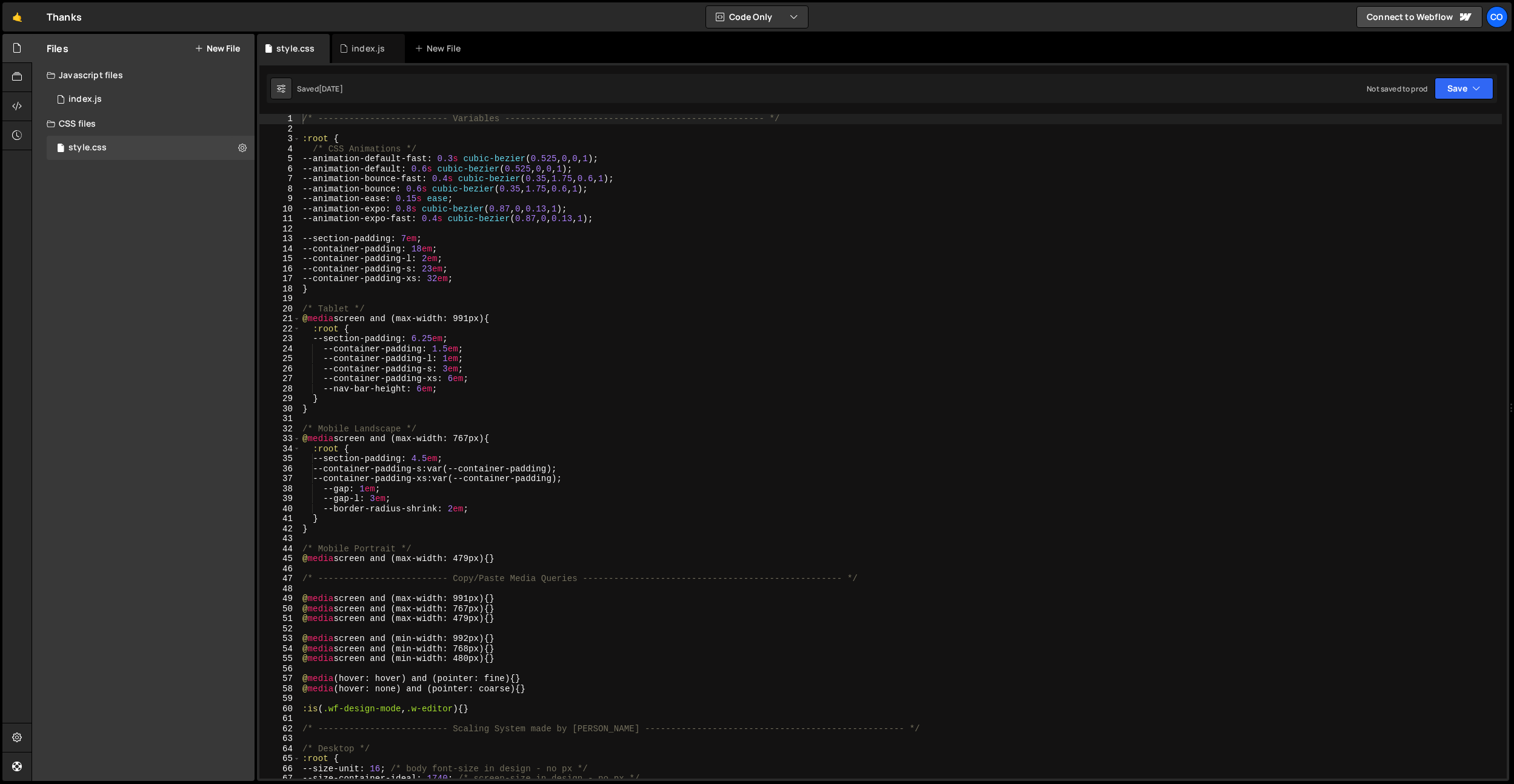
type textarea ":root {"
click at [1295, 140] on div "/* ------------------------- Variables ----------------------------------------…" at bounding box center [900, 456] width 1201 height 684
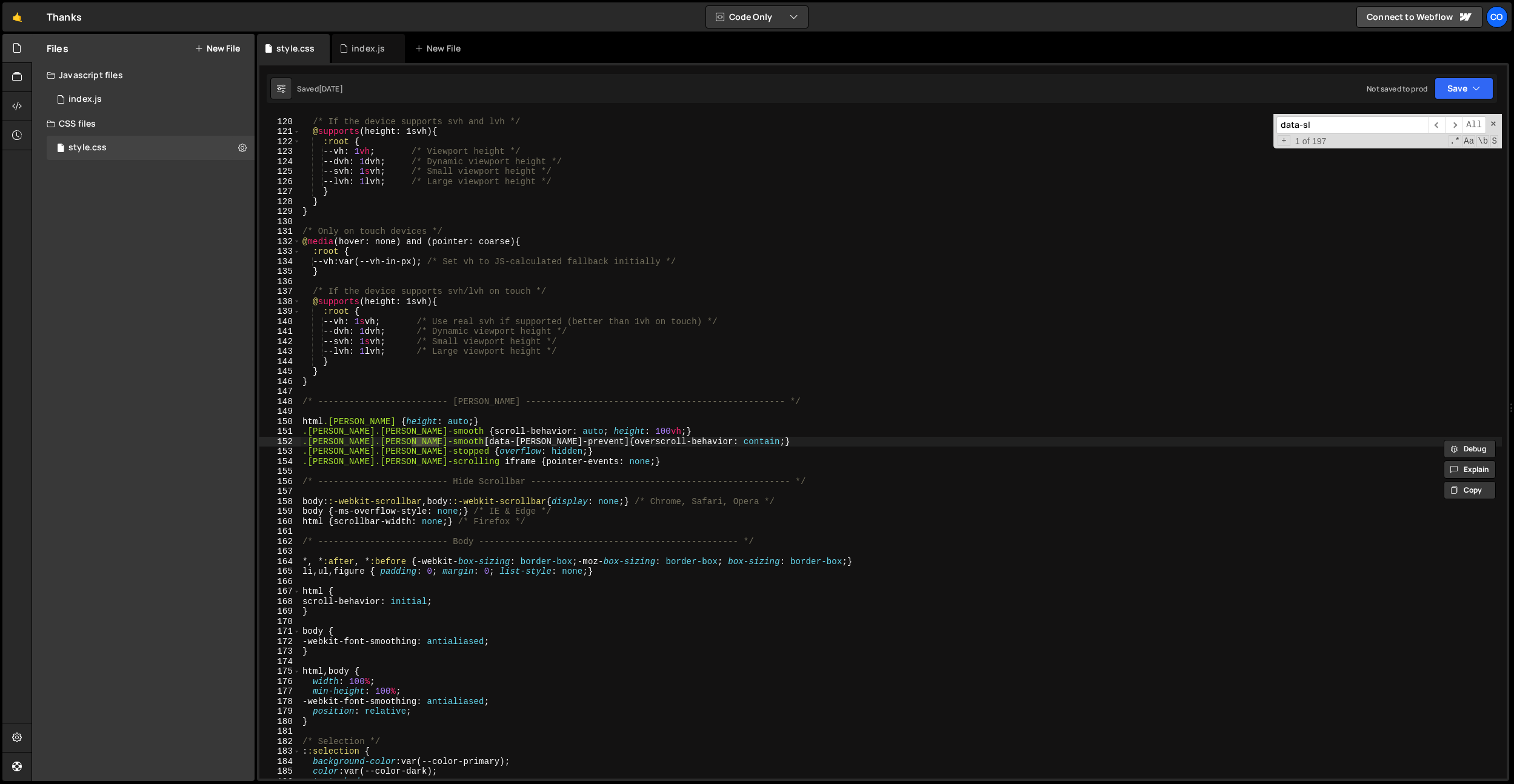
scroll to position [2666, 0]
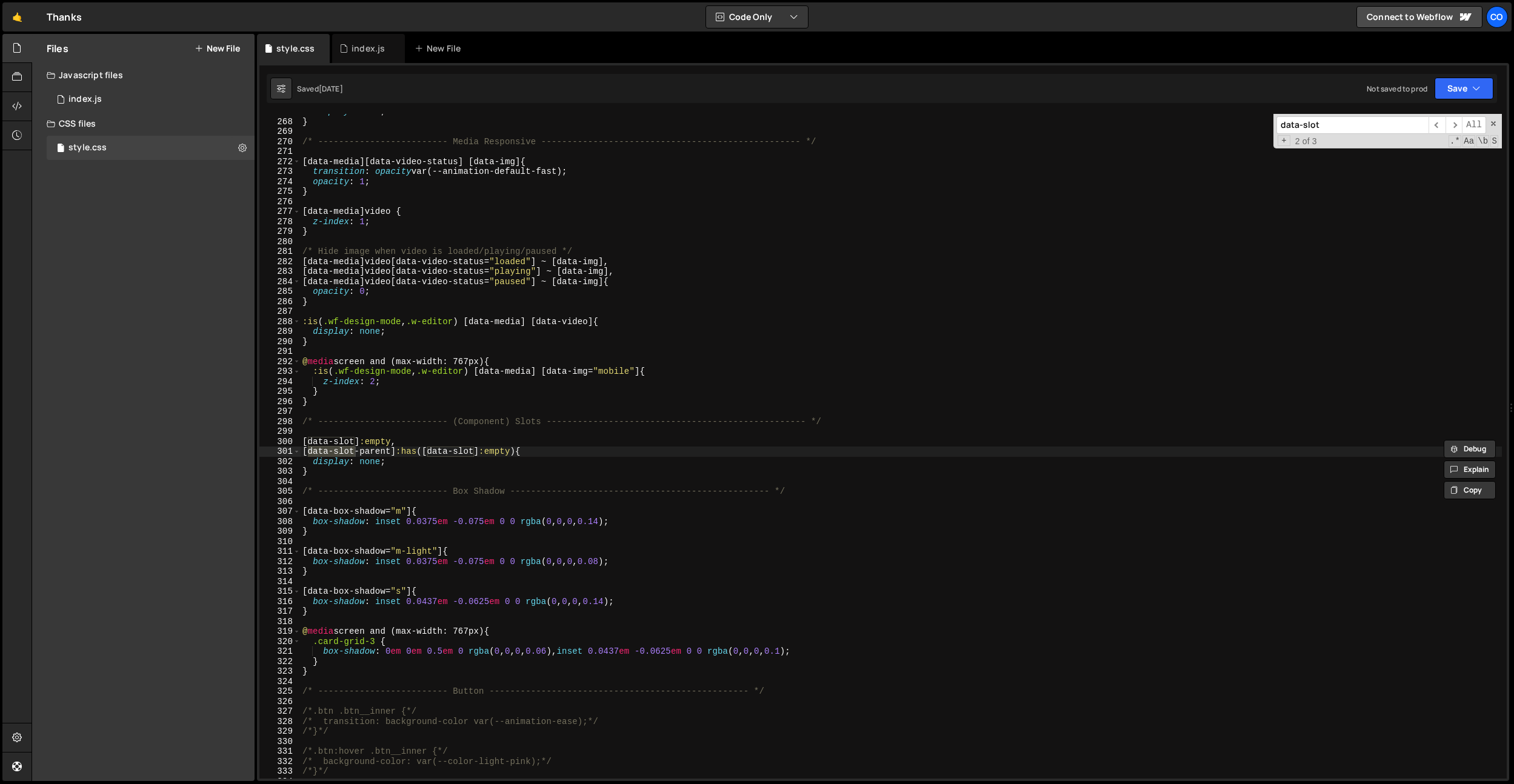
type input "data-slot"
type textarea "z-index: 1;"
click at [620, 217] on div "display : none ; } /* ------------------------- Media Responsive --------------…" at bounding box center [900, 449] width 1201 height 684
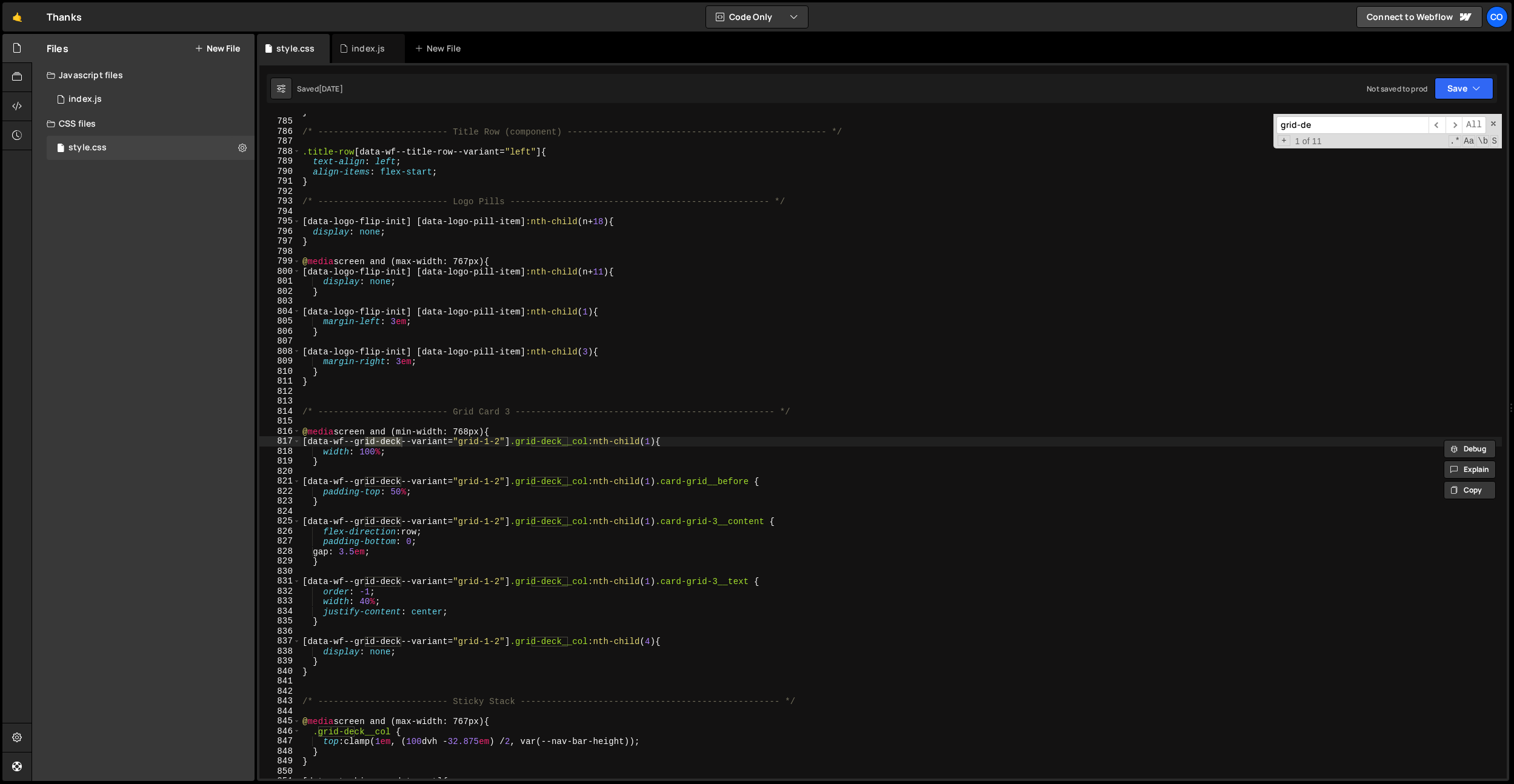
scroll to position [7834, 0]
type input "grid-deck"
drag, startPoint x: 672, startPoint y: 440, endPoint x: 312, endPoint y: 441, distance: 360.0
click at [312, 441] on div "} /* ------------------------- Title Row (component) --------------------------…" at bounding box center [900, 449] width 1201 height 684
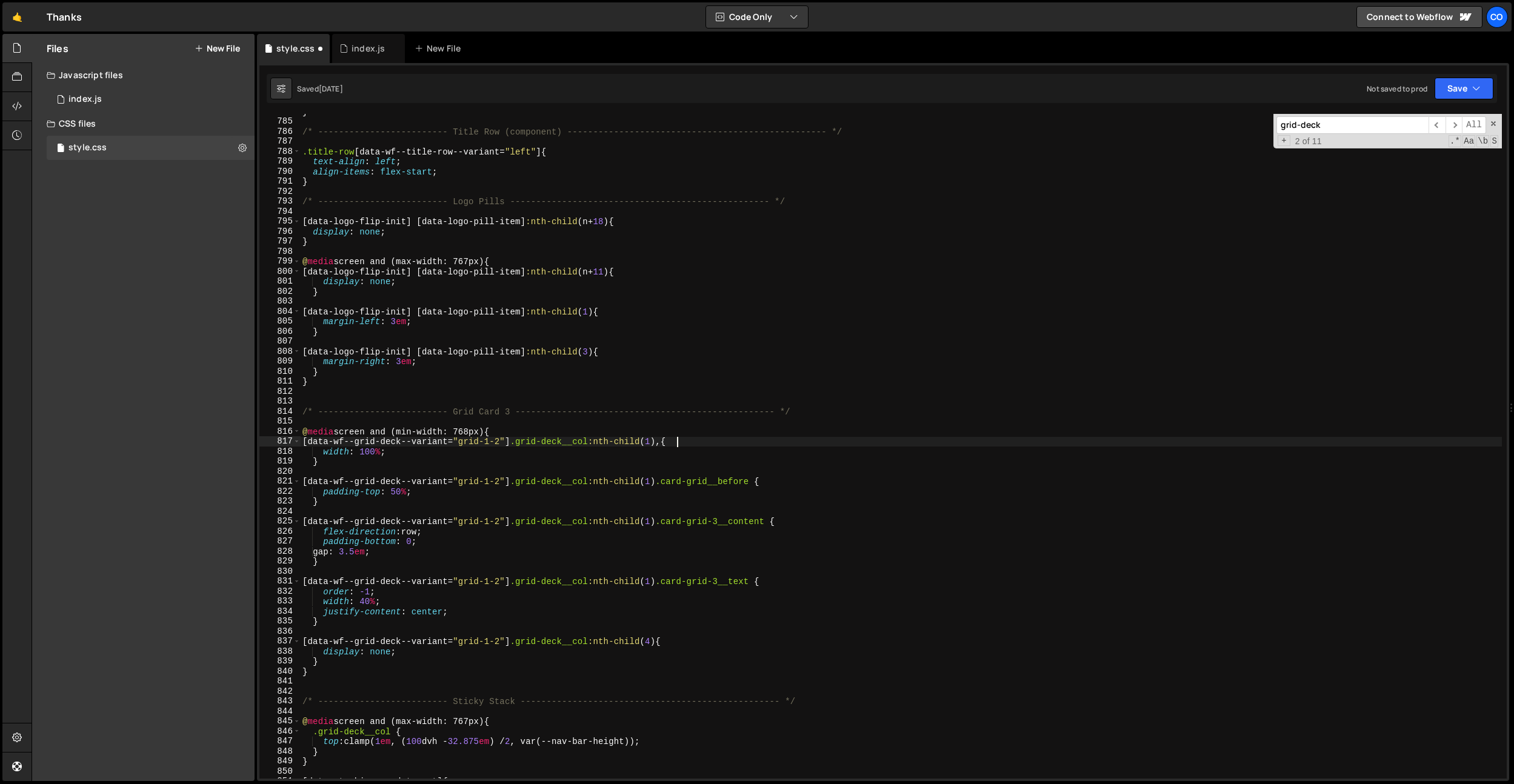
paste textarea "[data-wf--grid-deck--variant="grid-1-2"] .grid-deck__col:nth-child(1)"
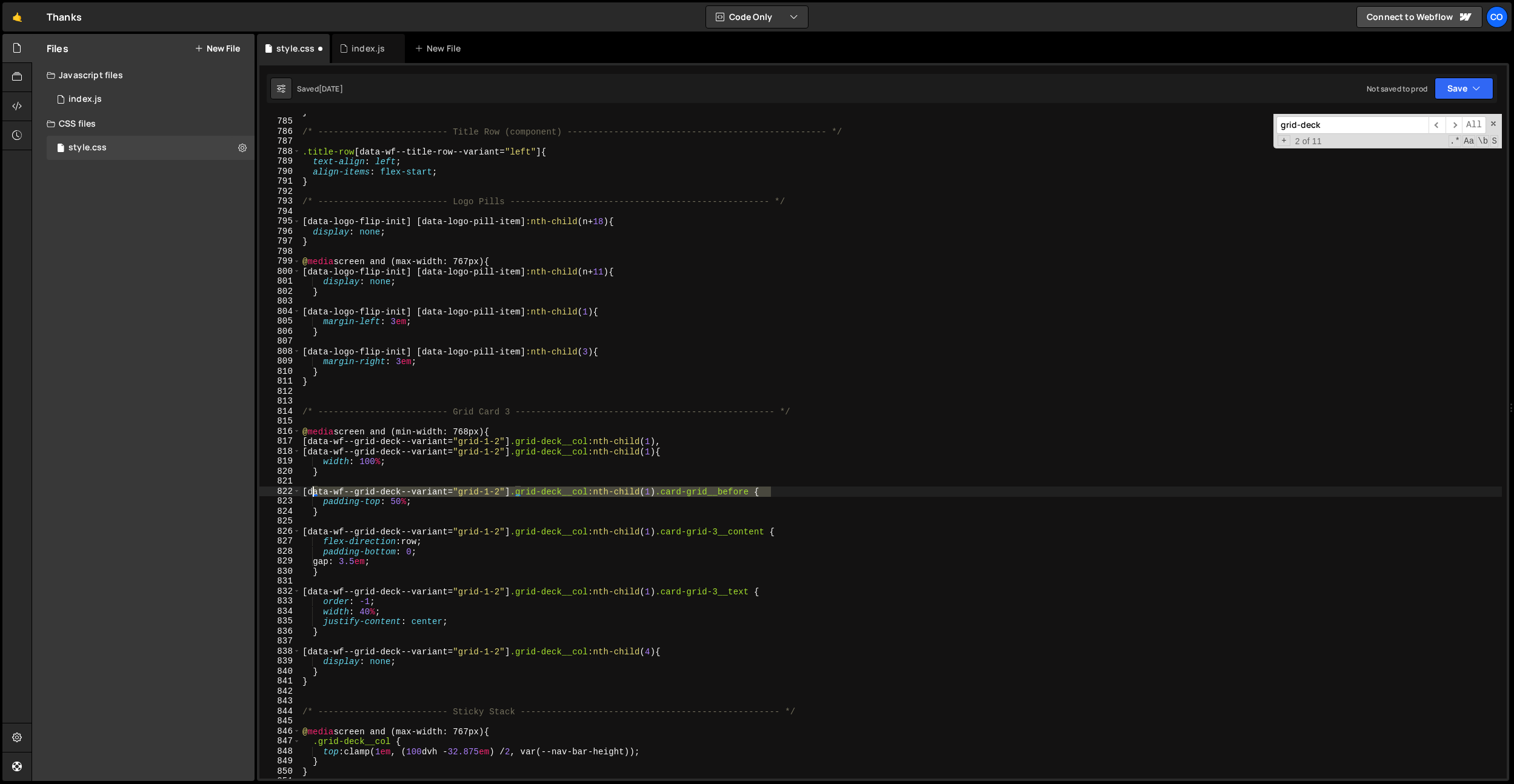
drag, startPoint x: 772, startPoint y: 492, endPoint x: 313, endPoint y: 492, distance: 459.0
click at [313, 492] on div "} /* ------------------------- Title Row (component) --------------------------…" at bounding box center [900, 449] width 1201 height 684
paste textarea "[data-wf--grid-deck--variant="grid-1-2"] .grid-deck__col:nth-child(1) .card-gri…"
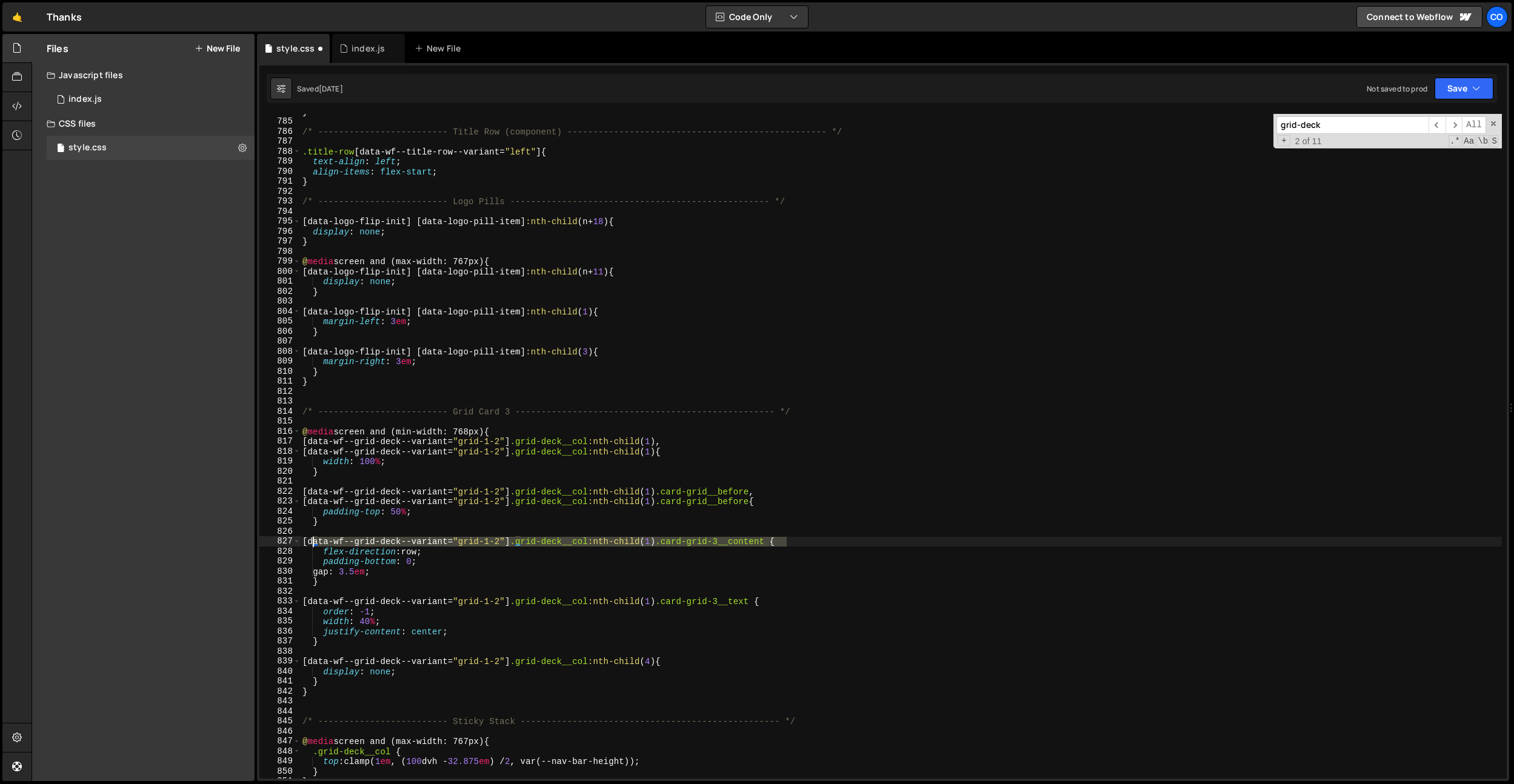
drag, startPoint x: 785, startPoint y: 540, endPoint x: 311, endPoint y: 544, distance: 474.0
click at [311, 544] on div "} /* ------------------------- Title Row (component) --------------------------…" at bounding box center [900, 449] width 1201 height 684
paste textarea "[data-wf--grid-deck--variant="grid-1-2"] .grid-deck__col:nth-child(1) .card-gri…"
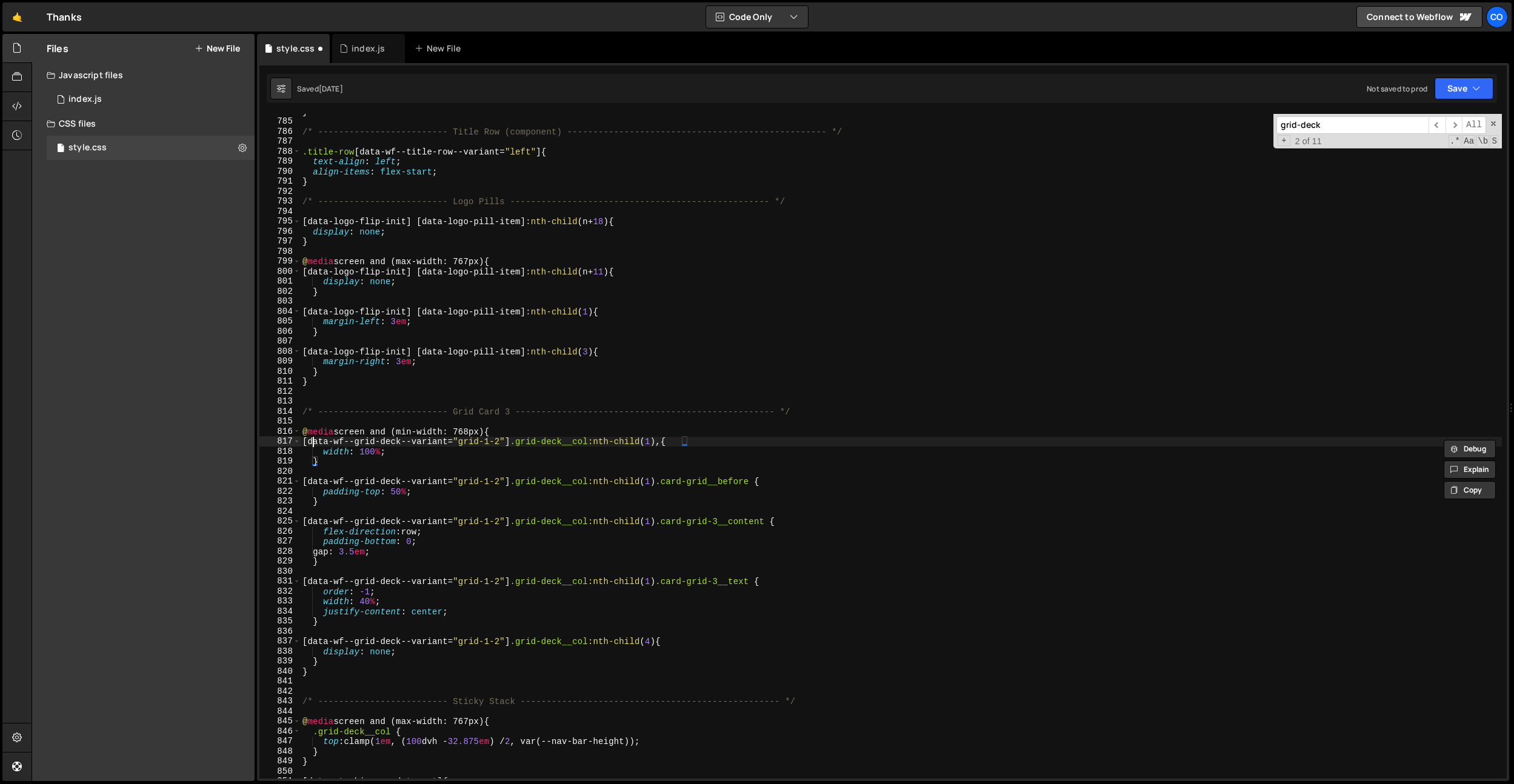
click at [313, 441] on div "} /* ------------------------- Title Row (component) --------------------------…" at bounding box center [900, 449] width 1201 height 684
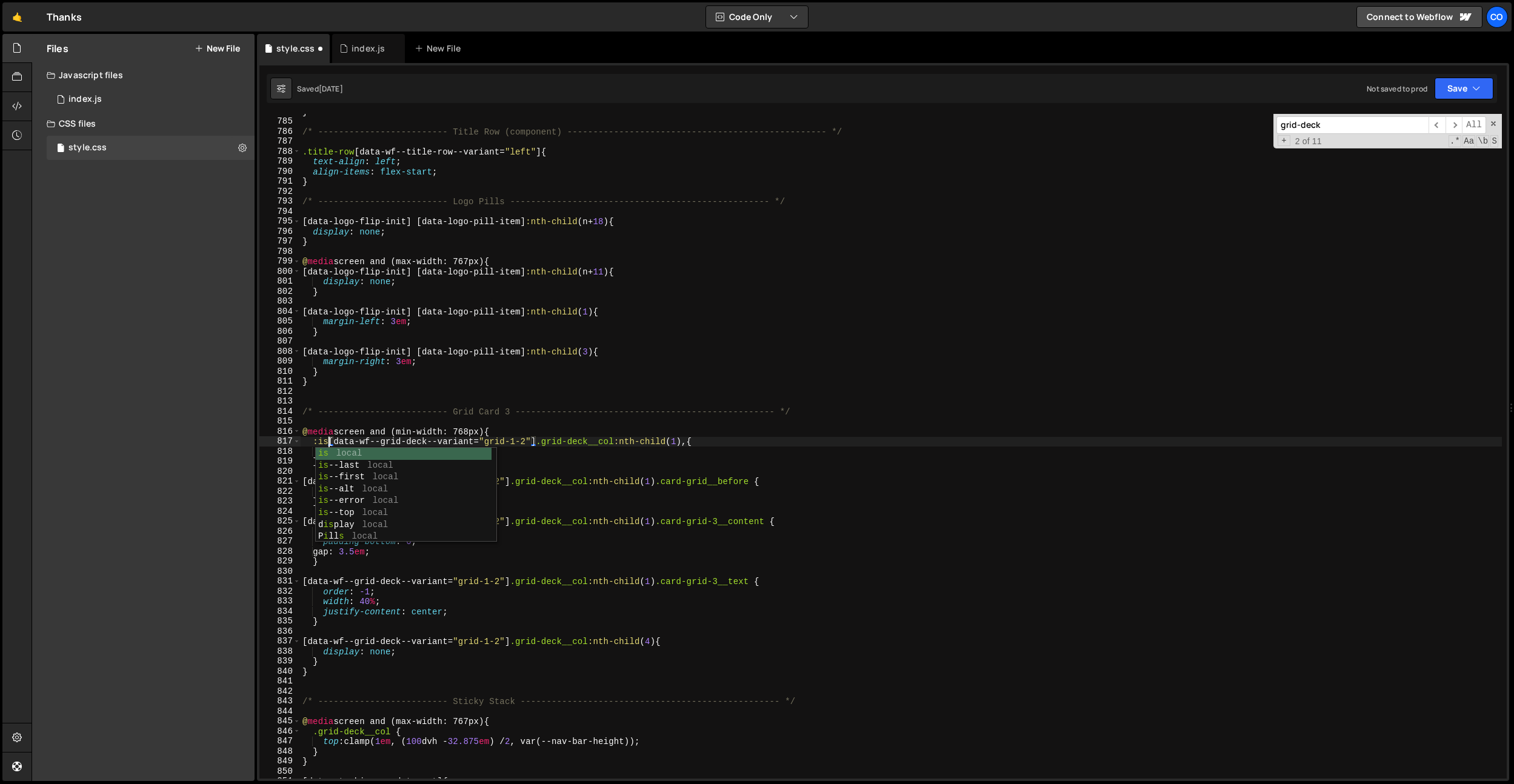
scroll to position [0, 2]
drag, startPoint x: 541, startPoint y: 439, endPoint x: 333, endPoint y: 441, distance: 208.0
click at [333, 441] on div "} /* ------------------------- Title Row (component) --------------------------…" at bounding box center [900, 449] width 1201 height 684
paste textarea "[data-wf--grid-deck--variant="grid-1-2"]"
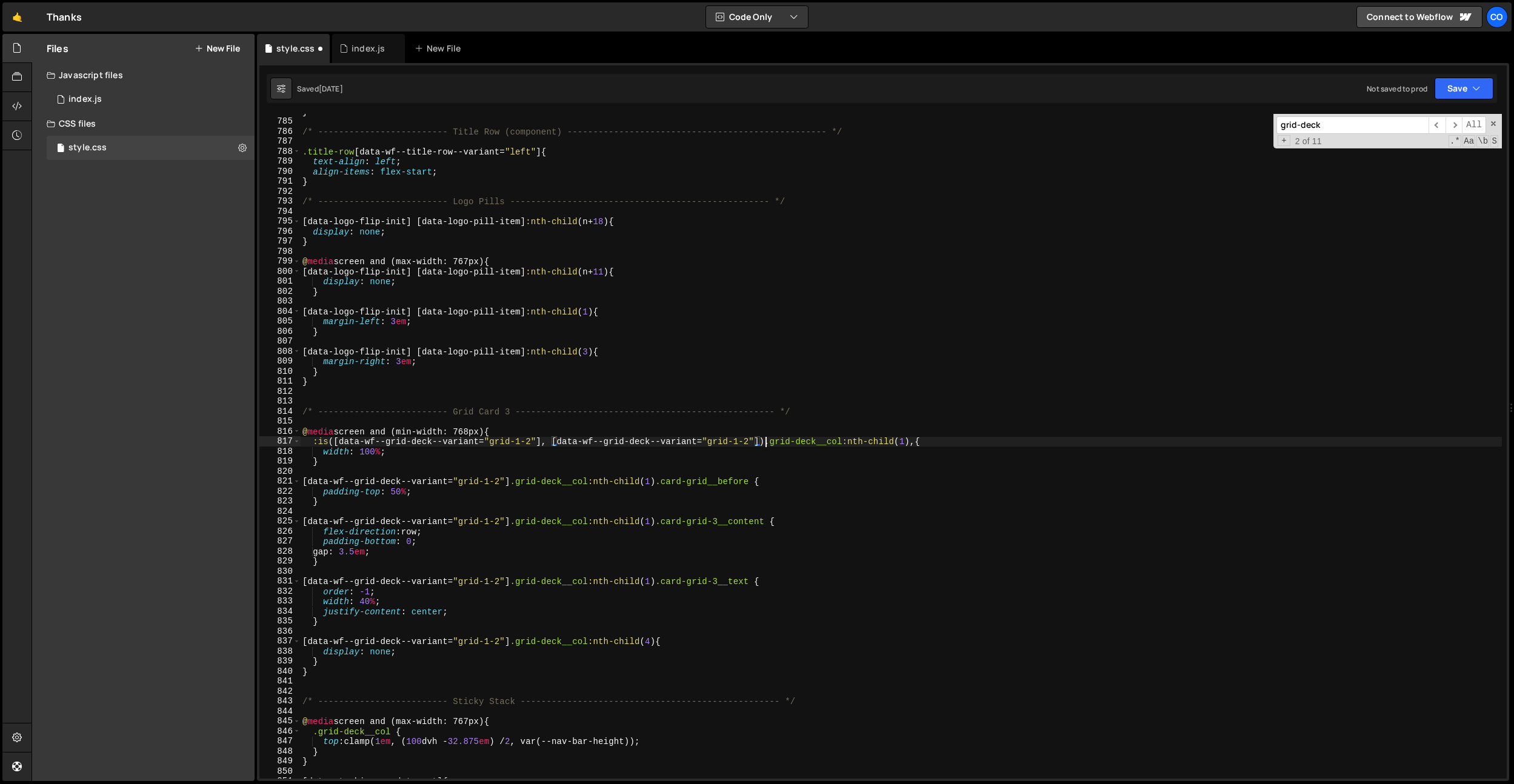
scroll to position [0, 32]
click at [652, 444] on div "} /* ------------------------- Title Row (component) --------------------------…" at bounding box center [900, 449] width 1201 height 684
click at [802, 496] on div "} /* ------------------------- Title Row (component) --------------------------…" at bounding box center [900, 449] width 1201 height 684
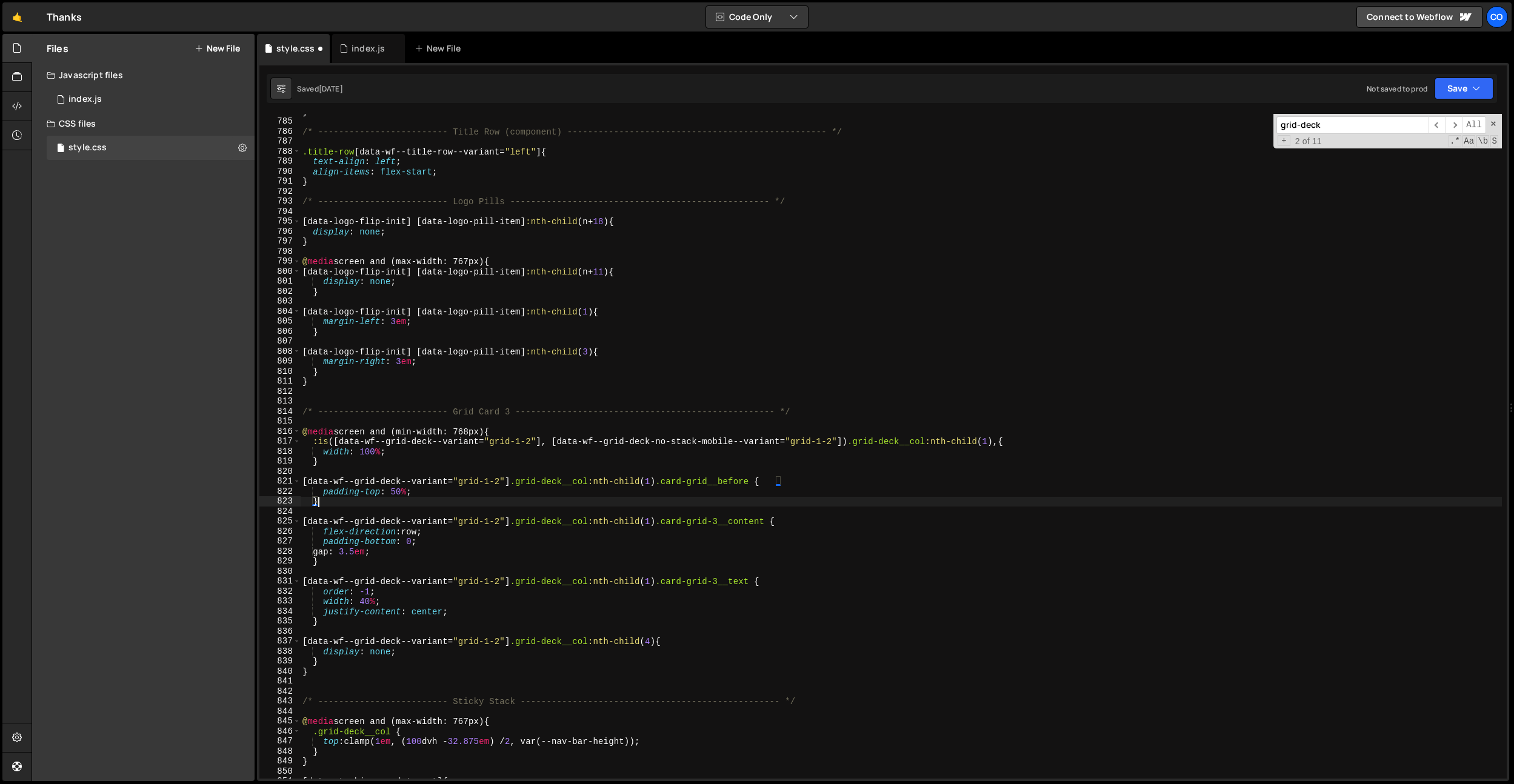
click at [844, 444] on div "} /* ------------------------- Title Row (component) --------------------------…" at bounding box center [900, 449] width 1201 height 684
drag, startPoint x: 848, startPoint y: 442, endPoint x: 311, endPoint y: 440, distance: 537.0
click at [311, 440] on div "} /* ------------------------- Title Row (component) --------------------------…" at bounding box center [900, 449] width 1201 height 684
drag, startPoint x: 315, startPoint y: 480, endPoint x: 519, endPoint y: 482, distance: 204.0
click at [519, 482] on div "} /* ------------------------- Title Row (component) --------------------------…" at bounding box center [900, 449] width 1201 height 684
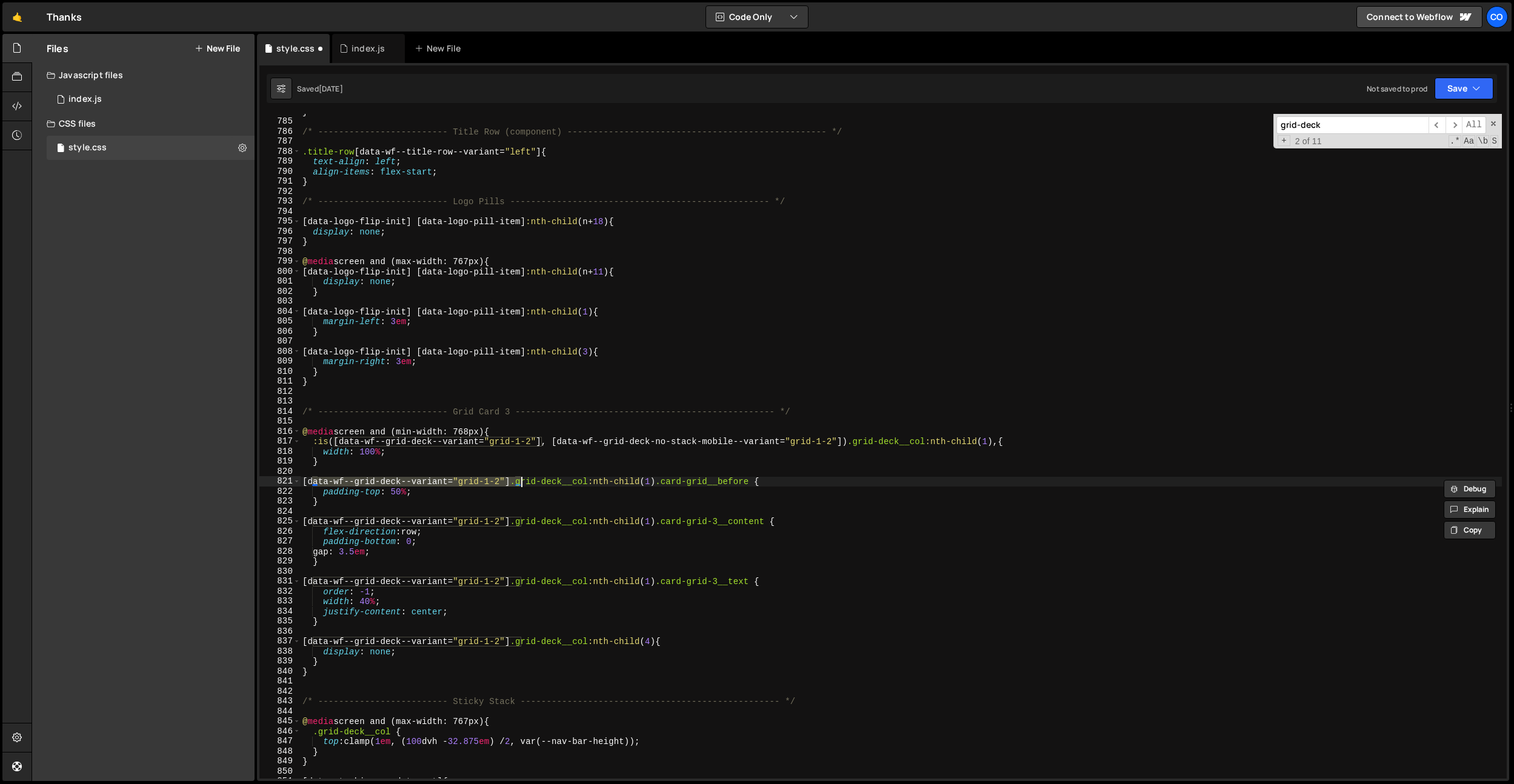
paste textarea ":is([data-wf--grid-deck--variant="grid-1-2"], [data-wf--grid-deck-no-stack-mobi…"
drag, startPoint x: 520, startPoint y: 519, endPoint x: 315, endPoint y: 524, distance: 205.1
click at [315, 524] on div "} /* ------------------------- Title Row (component) --------------------------…" at bounding box center [900, 449] width 1201 height 684
paste textarea ":is([data-wf--grid-deck--variant="grid-1-2"], [data-wf--grid-deck-no-stack-mobi…"
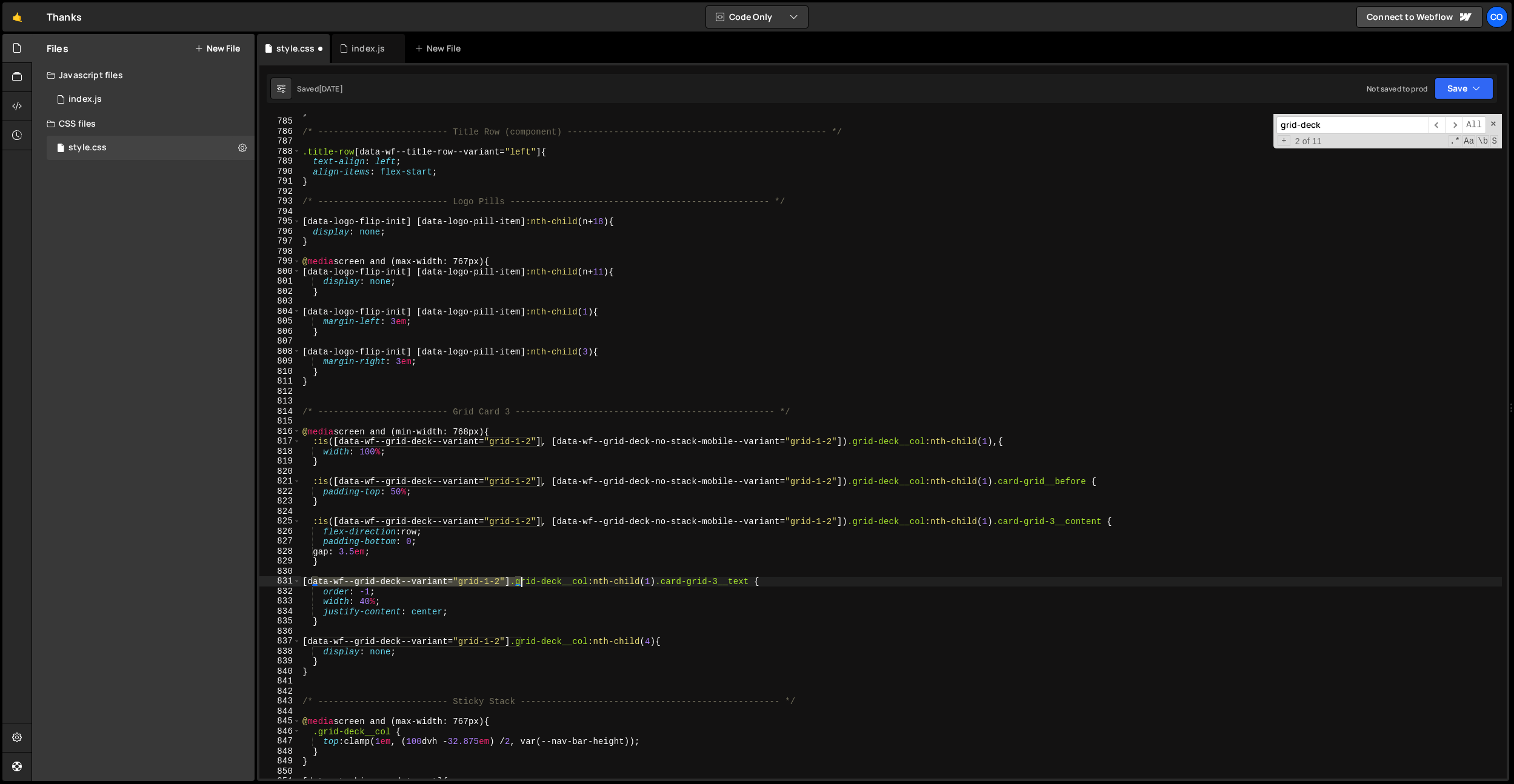
drag, startPoint x: 315, startPoint y: 581, endPoint x: 523, endPoint y: 591, distance: 208.2
click at [519, 580] on div "} /* ------------------------- Title Row (component) --------------------------…" at bounding box center [900, 449] width 1201 height 684
paste textarea ":is([data-wf--grid-deck--variant="grid-1-2"], [data-wf--grid-deck-no-stack-mobi…"
drag, startPoint x: 520, startPoint y: 643, endPoint x: 315, endPoint y: 642, distance: 205.0
click at [315, 642] on div "} /* ------------------------- Title Row (component) --------------------------…" at bounding box center [900, 449] width 1201 height 684
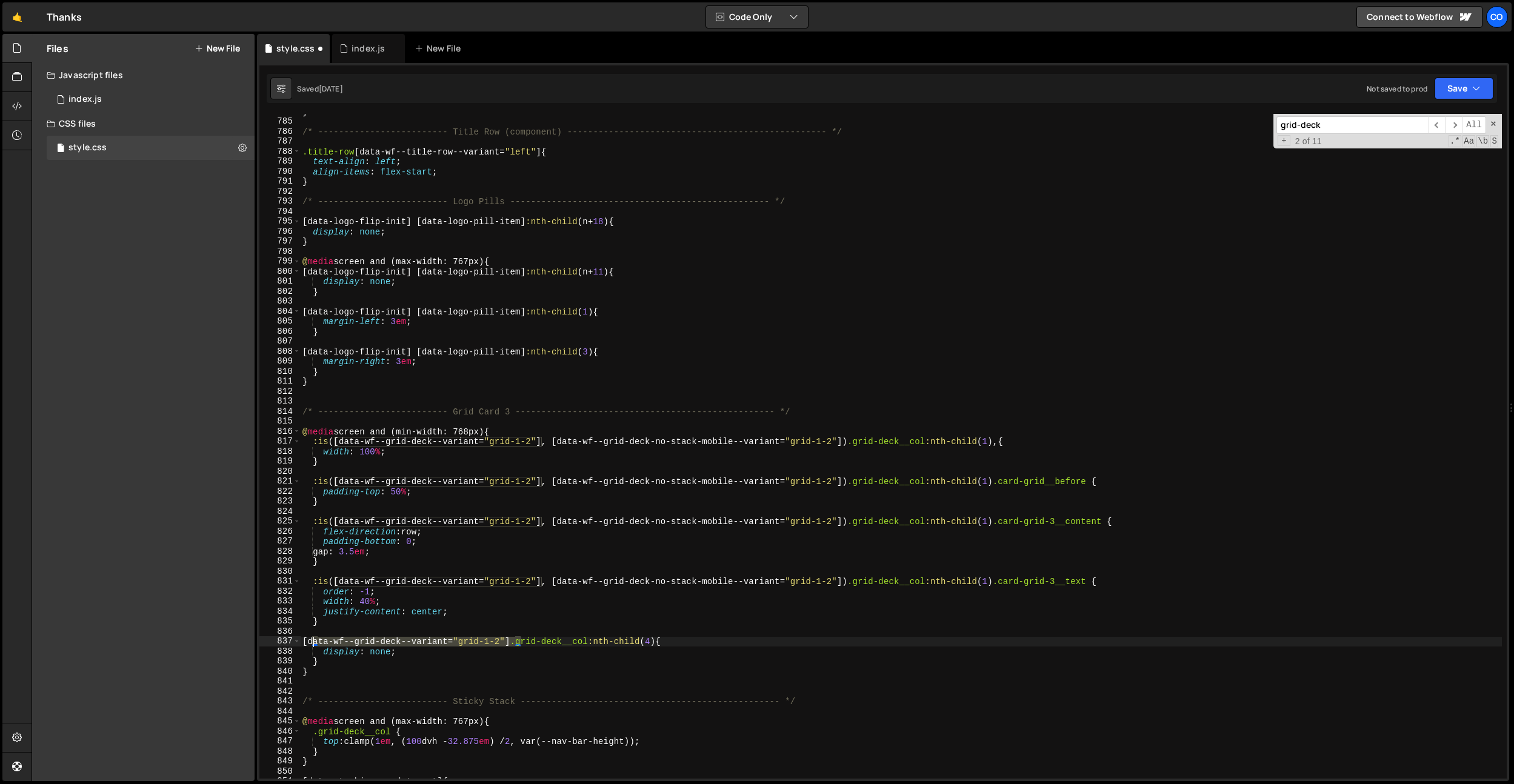
paste textarea ":is([data-wf--grid-deck--variant="grid-1-2"], [data-wf--grid-deck-no-stack-mobi…"
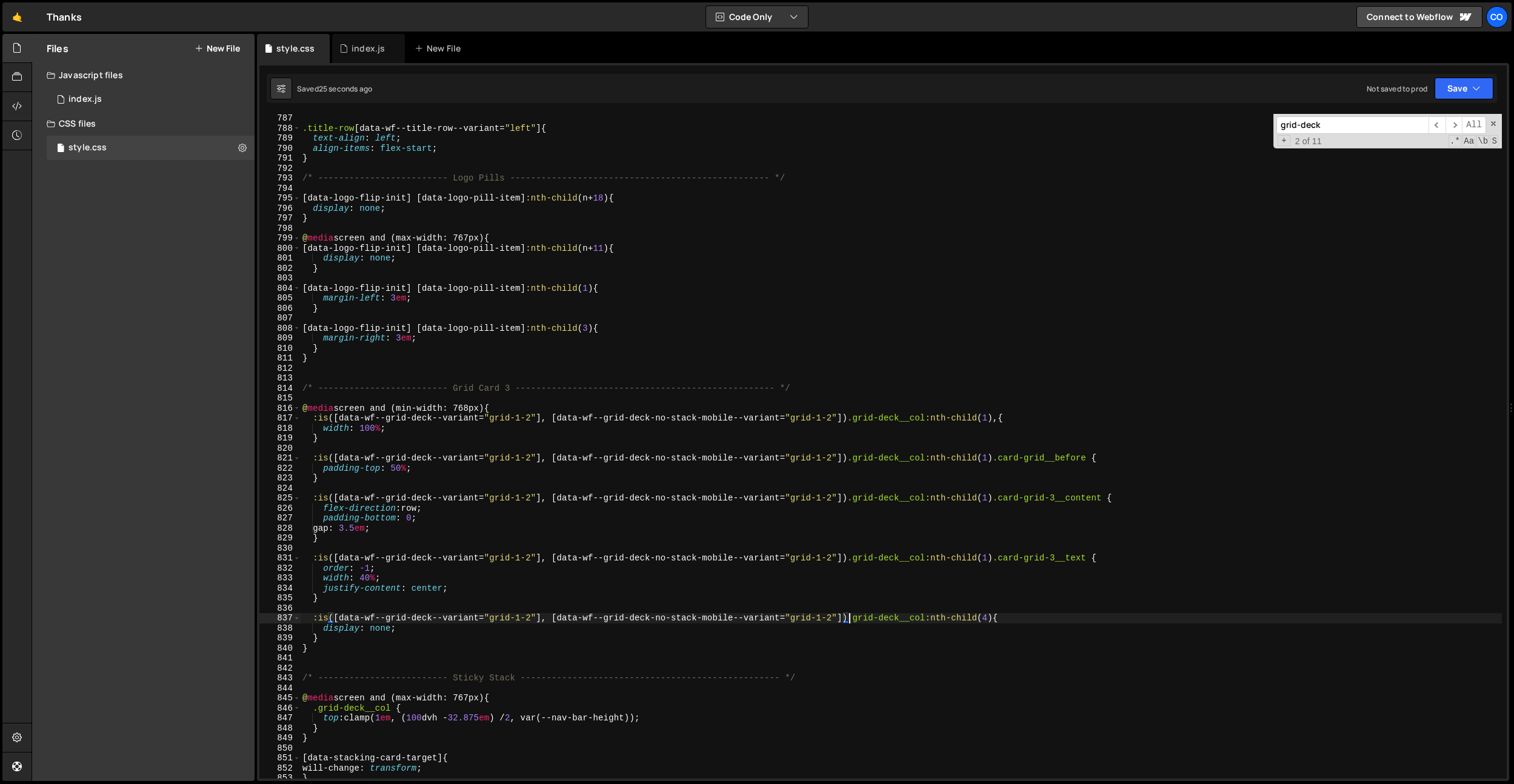
scroll to position [7856, 0]
click at [1005, 417] on div ".title-row [ data-wf--title-row--variant = " left " ] { text-align : left ; ali…" at bounding box center [900, 455] width 1201 height 684
click at [638, 291] on div ".title-row [ data-wf--title-row--variant = " left " ] { text-align : left ; ali…" at bounding box center [900, 455] width 1201 height 684
type textarea "[data-logo-flip-init] [data-logo-pill-item]:nth-child(1) {"
paste input "sap-slider__item"
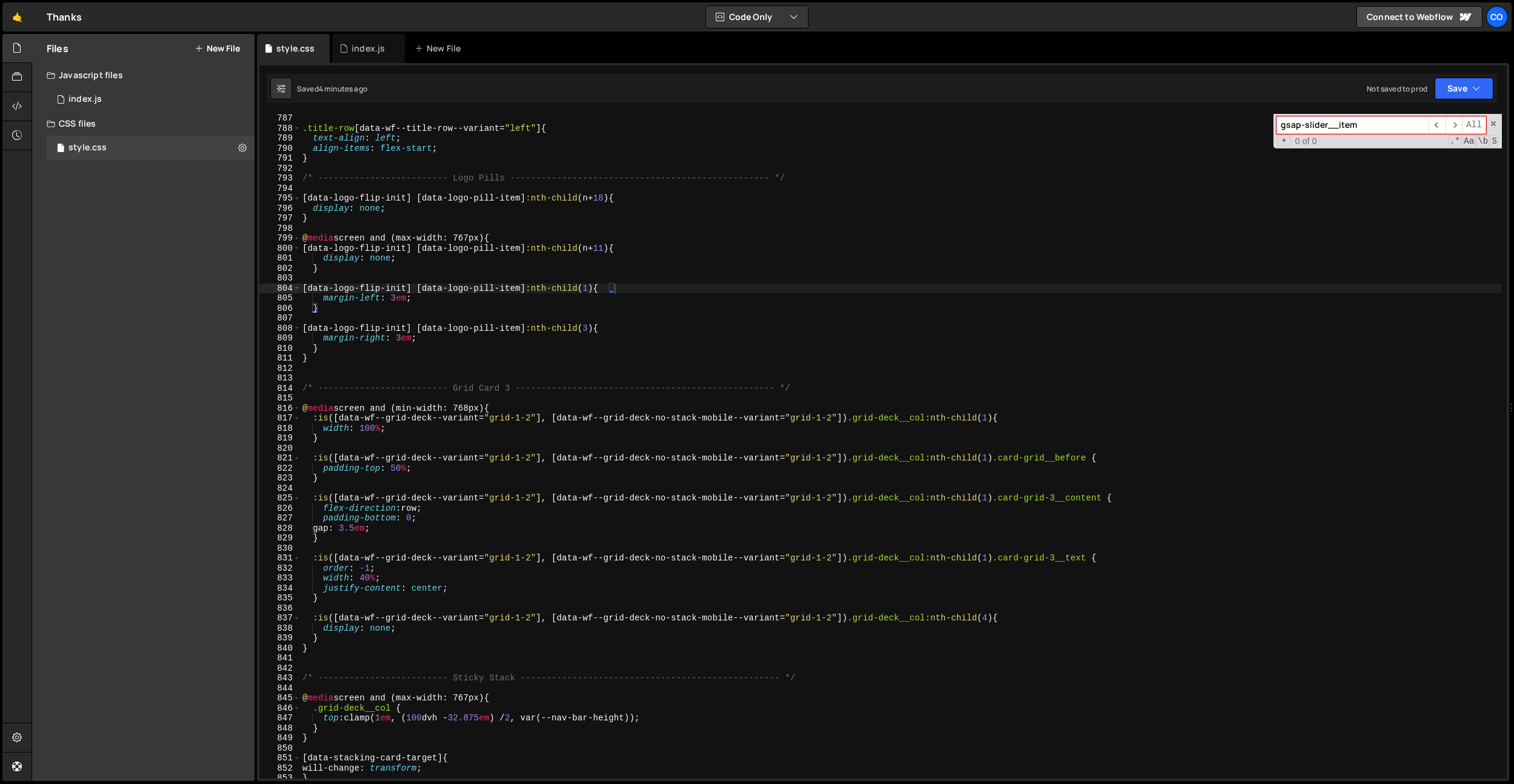
type input "gsap-slider__item"
type textarea "}"
click at [563, 357] on div ".title-row [ data-wf--title-row--variant = " left " ] { text-align : left ; ali…" at bounding box center [900, 455] width 1201 height 684
click at [437, 186] on div ".title-row [ data-wf--title-row--variant = " left " ] { text-align : left ; ali…" at bounding box center [900, 455] width 1201 height 684
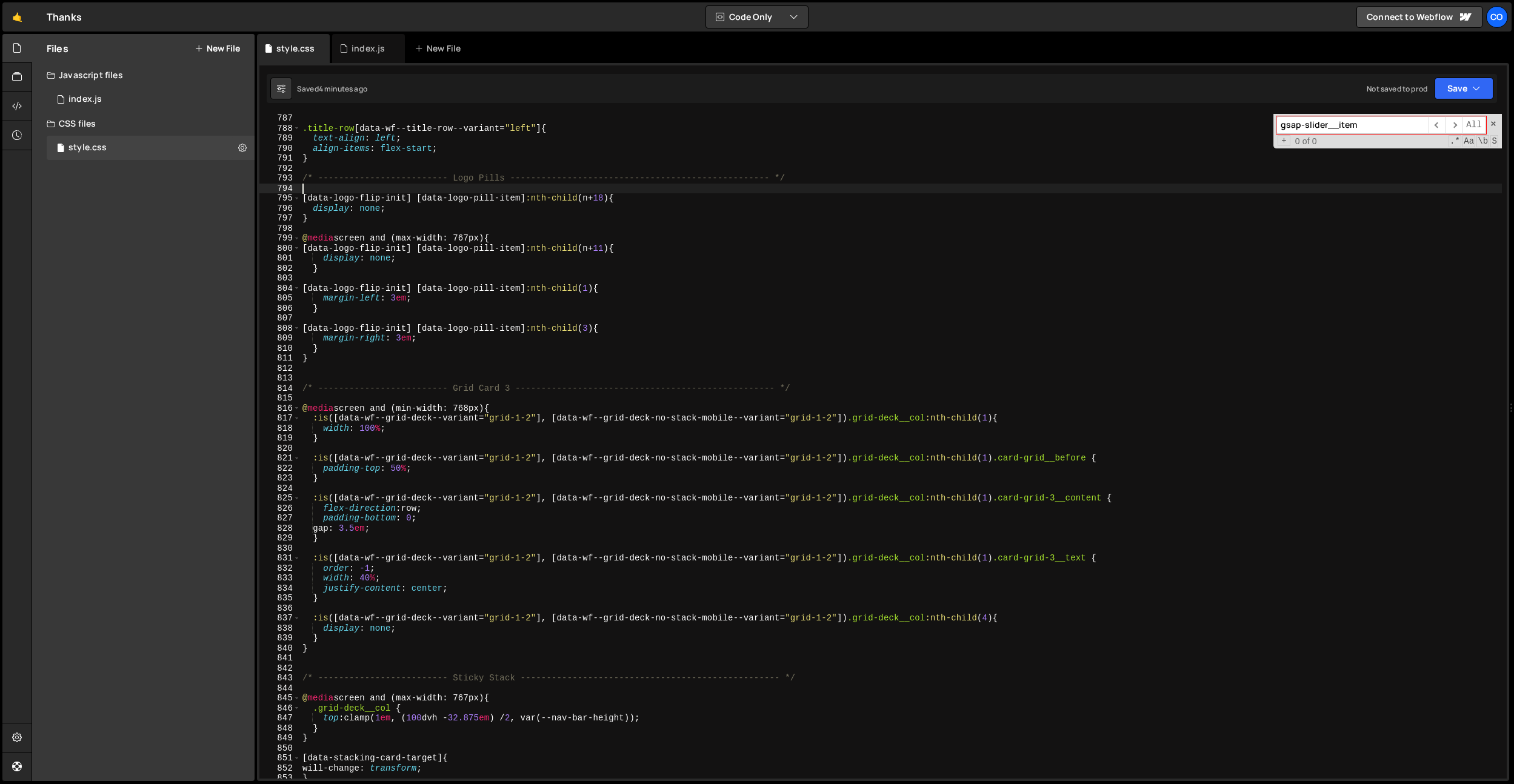
paste input "var(--slider-spv)"
type input "var(---slider-spv)"
type textarea "[data-logo-flip-init] [data-logo-pill-item]:nth-child(n+11) {"
click at [554, 244] on div ".title-row [ data-wf--title-row--variant = " left " ] { text-align : left ; ali…" at bounding box center [900, 455] width 1201 height 684
click at [1350, 128] on input "var(---slider-spv)" at bounding box center [1352, 125] width 152 height 18
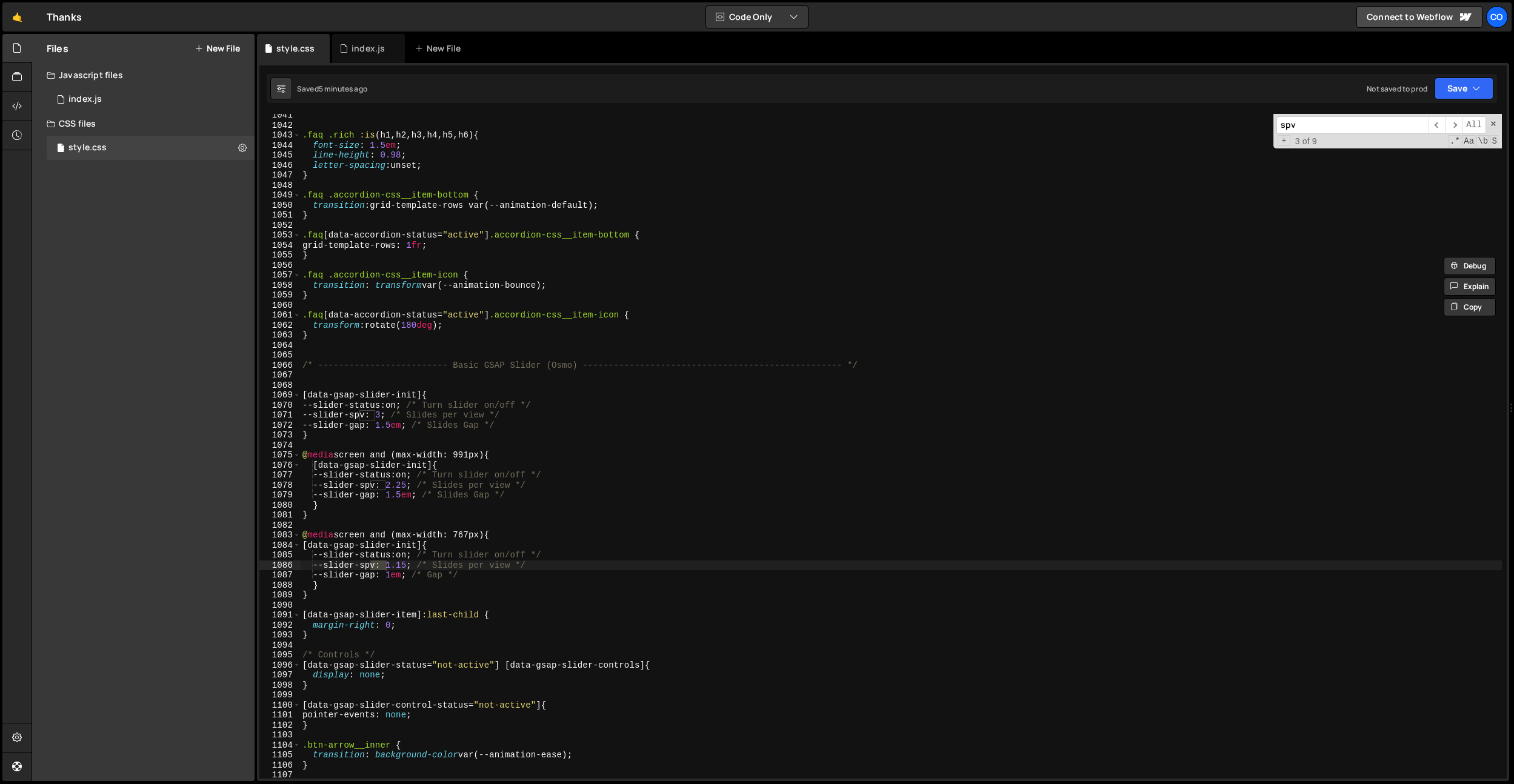
scroll to position [10423, 0]
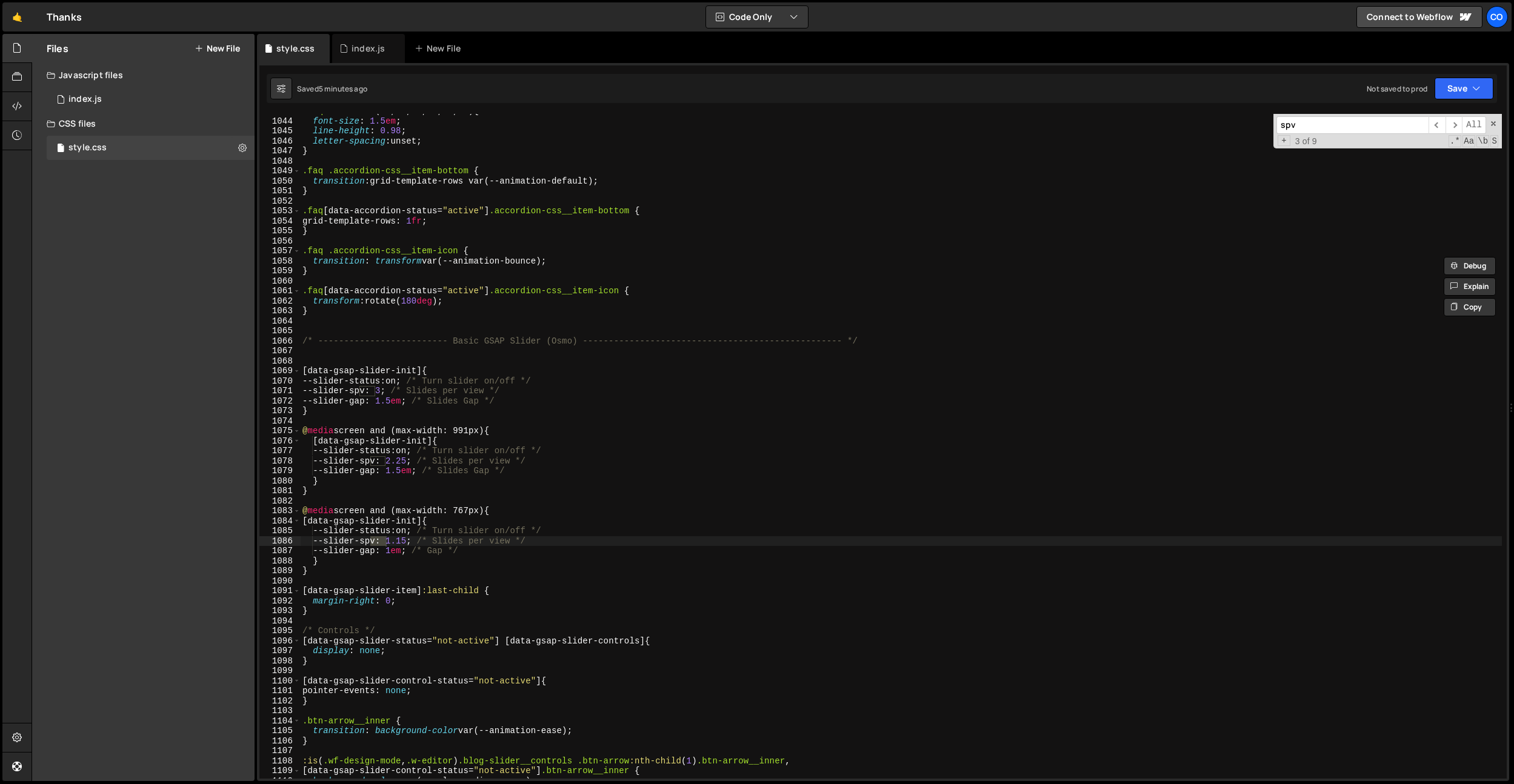
type input "spv"
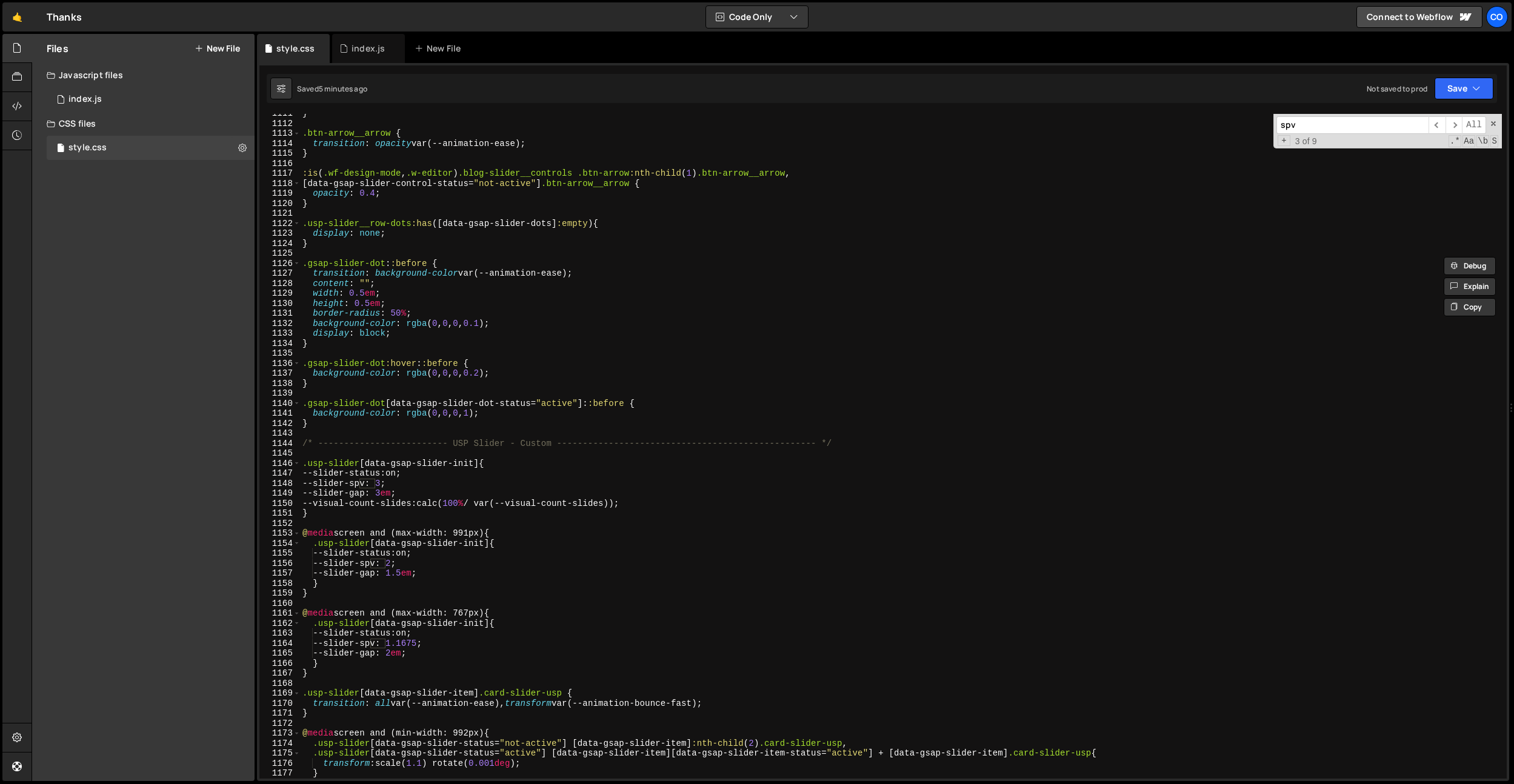
scroll to position [11100, 0]
drag, startPoint x: 424, startPoint y: 492, endPoint x: 442, endPoint y: 545, distance: 56.0
click at [424, 492] on div "} .btn-arrow__arrow { transition : opacity var(--animation-ease) ; } :is ( .wf-…" at bounding box center [900, 450] width 1201 height 684
drag, startPoint x: 484, startPoint y: 461, endPoint x: 366, endPoint y: 467, distance: 118.2
click at [366, 467] on div "} .btn-arrow__arrow { transition : opacity var(--animation-ease) ; } :is ( .wf-…" at bounding box center [900, 450] width 1201 height 684
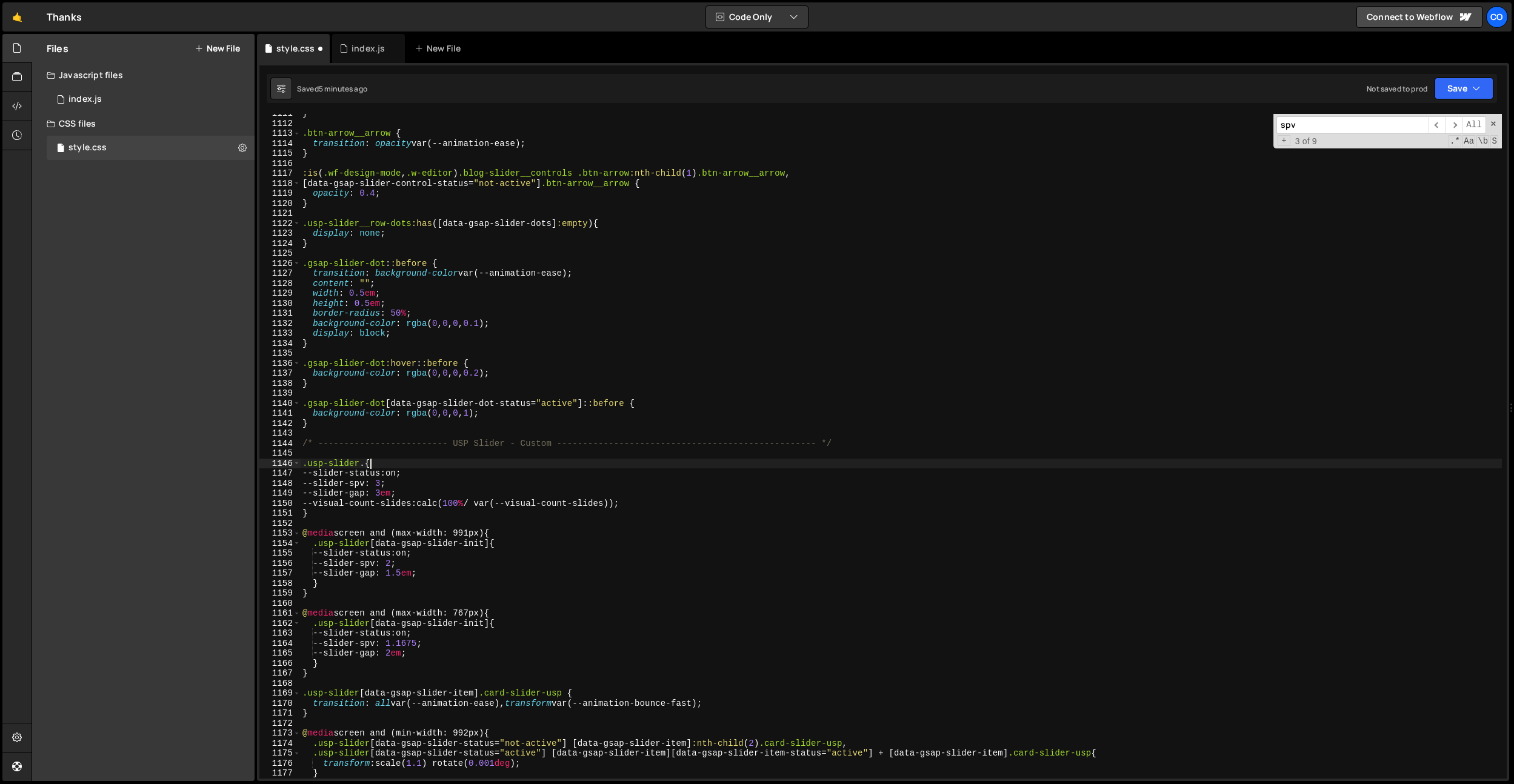
scroll to position [0, 4]
paste textarea "usp-slider__content"
drag, startPoint x: 465, startPoint y: 464, endPoint x: 363, endPoint y: 464, distance: 102.0
click at [363, 464] on div "} .btn-arrow__arrow { transition : opacity var(--animation-ease) ; } :is ( .wf-…" at bounding box center [900, 450] width 1201 height 684
drag, startPoint x: 376, startPoint y: 546, endPoint x: 498, endPoint y: 543, distance: 122.0
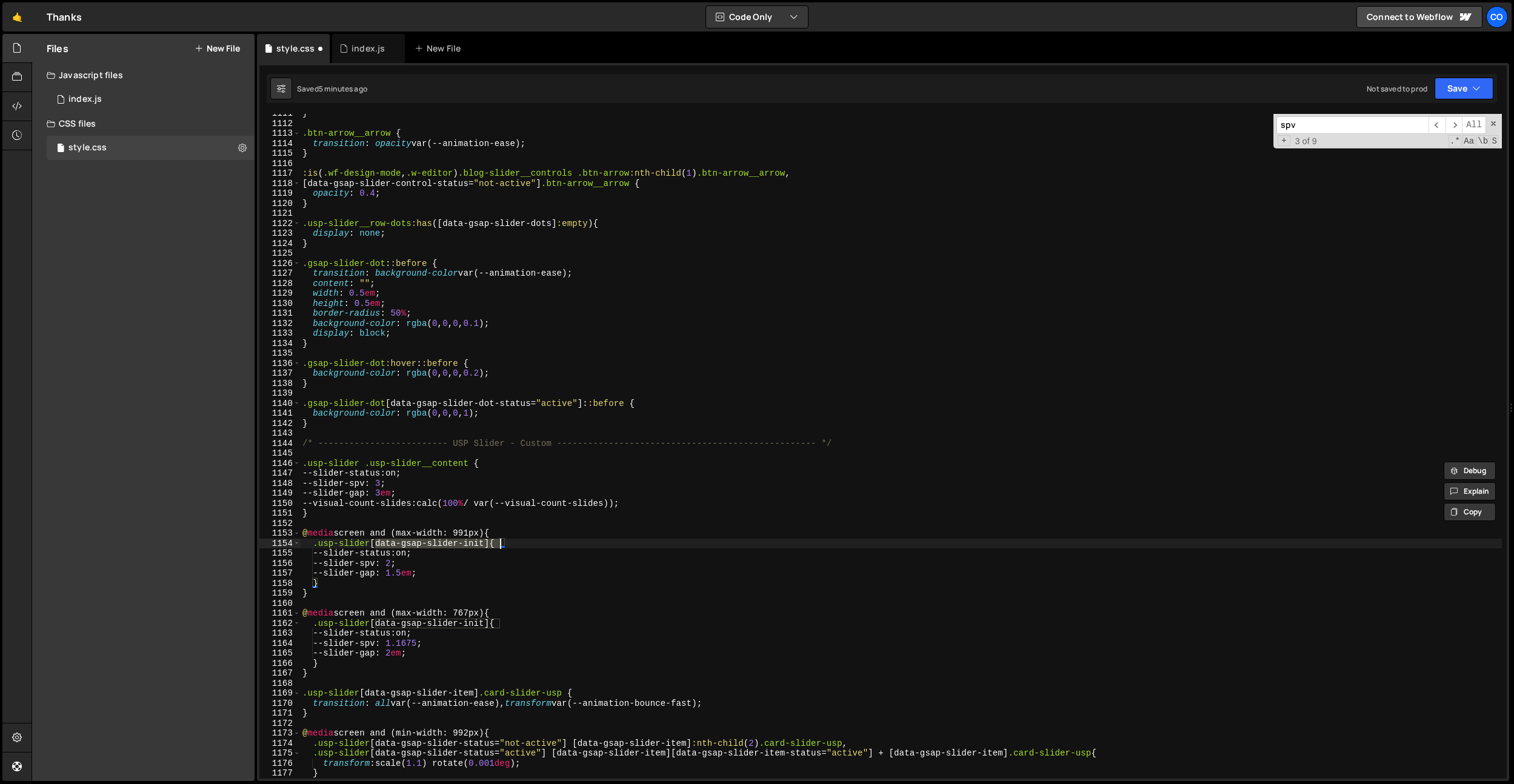
click at [498, 543] on div "} .btn-arrow__arrow { transition : opacity var(--animation-ease) ; } :is ( .wf-…" at bounding box center [900, 450] width 1201 height 684
paste textarea ".usp-slider__content"
drag, startPoint x: 377, startPoint y: 624, endPoint x: 497, endPoint y: 624, distance: 120.0
click at [497, 624] on div "} .btn-arrow__arrow { transition : opacity var(--animation-ease) ; } :is ( .wf-…" at bounding box center [900, 450] width 1201 height 684
paste textarea ".usp-slider__content"
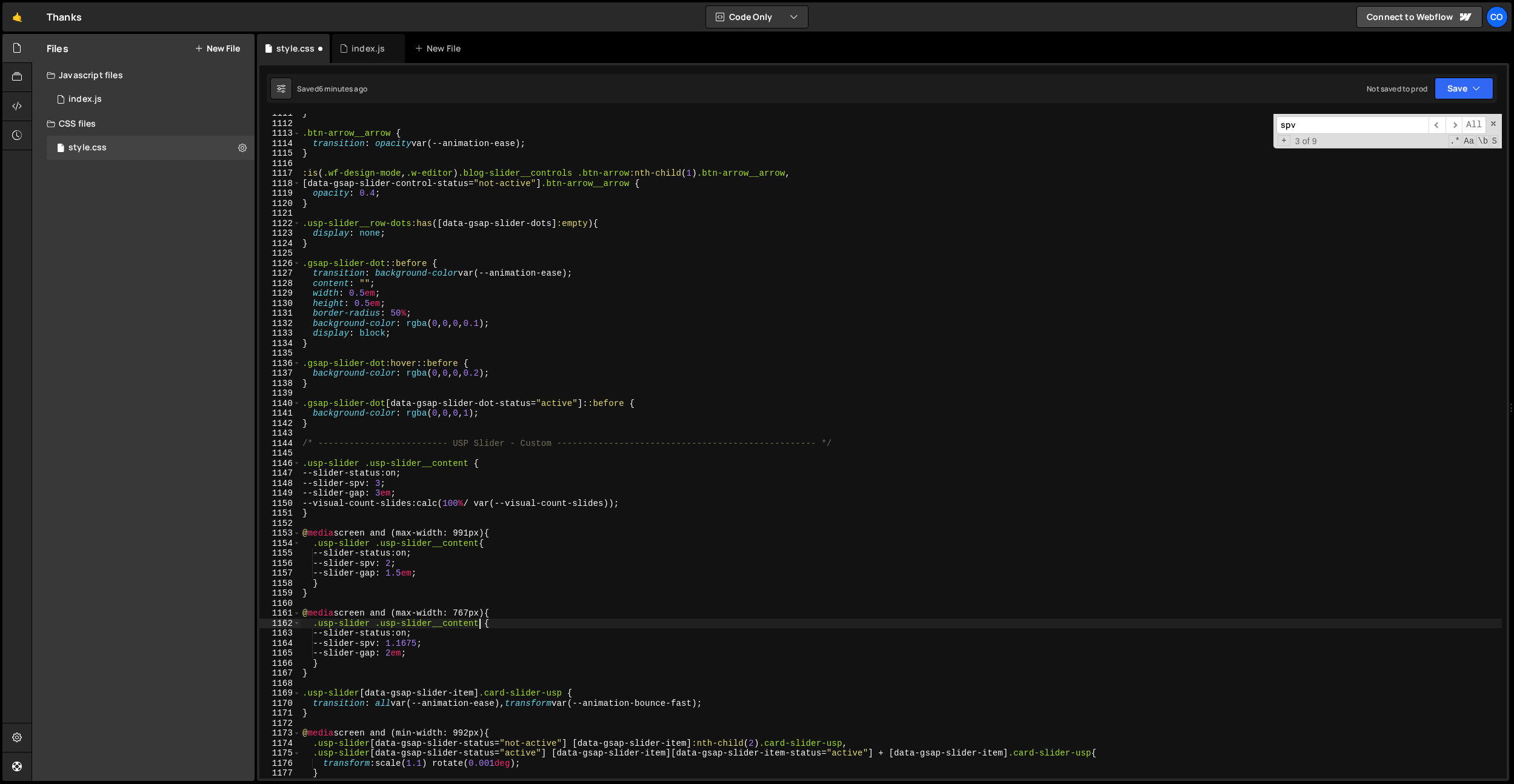
click at [510, 657] on div "} .btn-arrow__arrow { transition : opacity var(--animation-ease) ; } :is ( .wf-…" at bounding box center [900, 450] width 1201 height 684
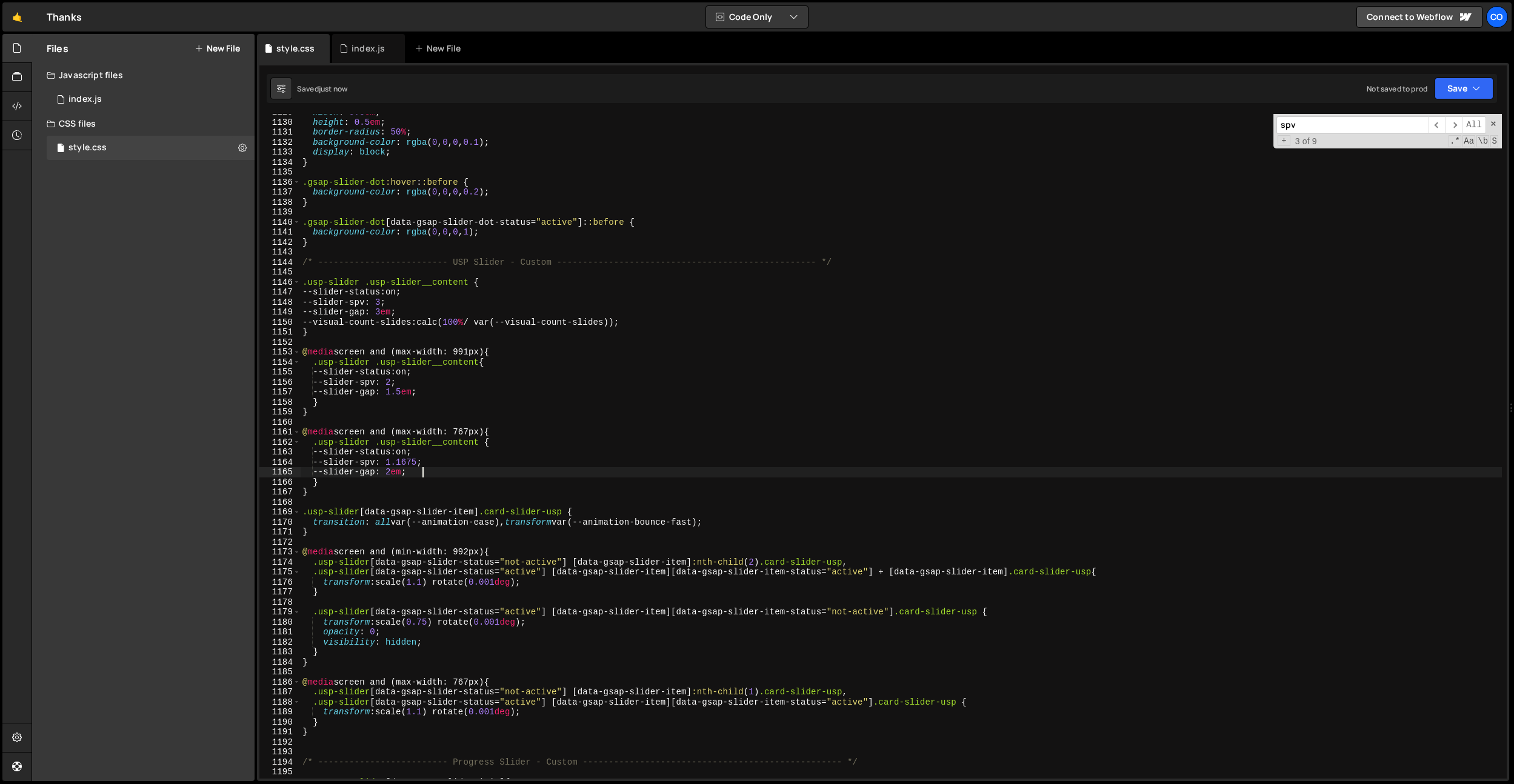
scroll to position [11281, 0]
click at [507, 656] on div "width : 0.5 em ; height : 0.5 em ; border-radius : 50 % ; background-color : rg…" at bounding box center [900, 449] width 1201 height 684
click at [460, 407] on div "width : 0.5 em ; height : 0.5 em ; border-radius : 50 % ; background-color : rg…" at bounding box center [900, 449] width 1201 height 684
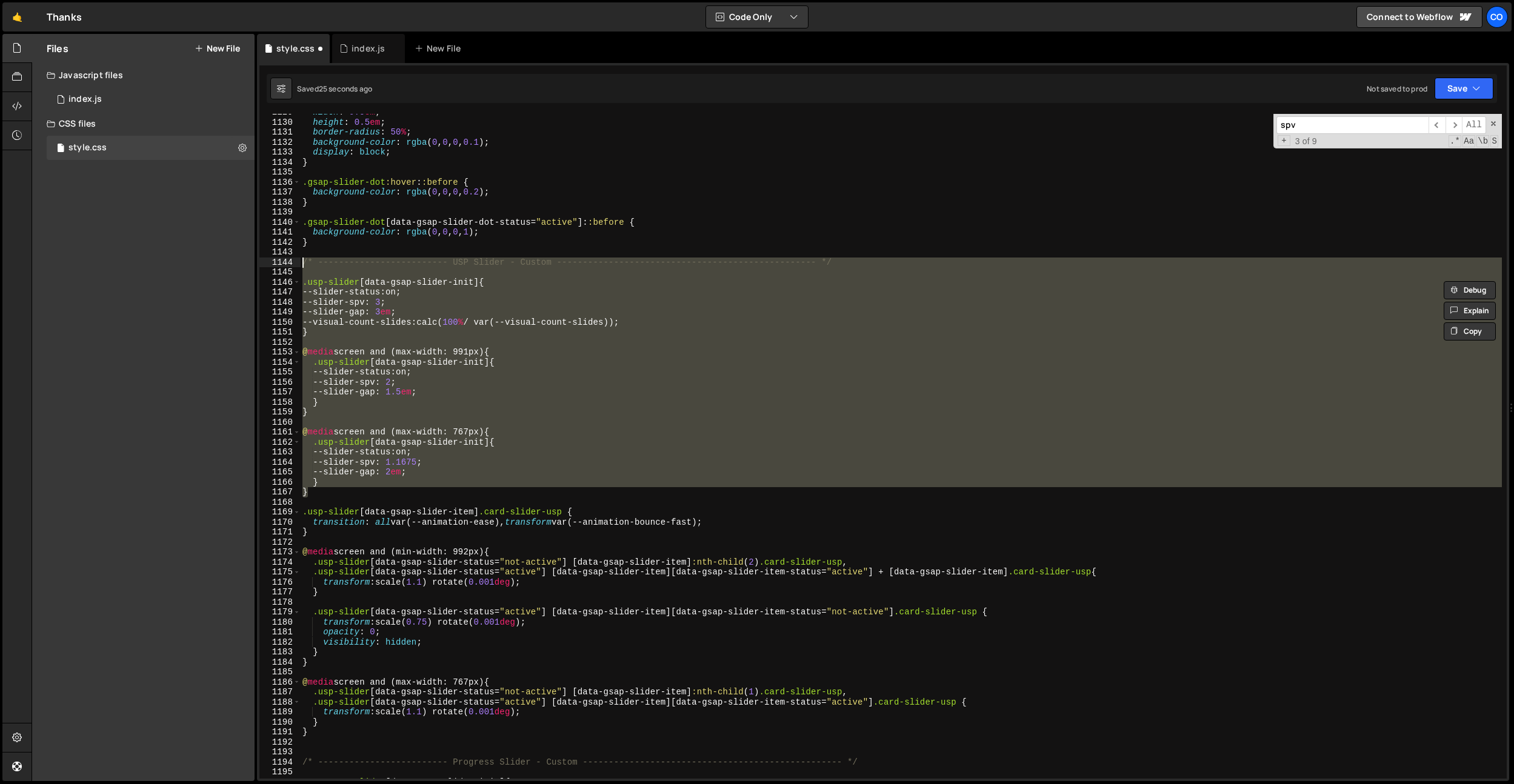
drag, startPoint x: 327, startPoint y: 489, endPoint x: 286, endPoint y: 259, distance: 233.6
click at [286, 259] on div ".usp-slider [data-gsap-slider-init] { 1129 1130 1131 1132 1133 1134 1135 1136 1…" at bounding box center [883, 446] width 1247 height 664
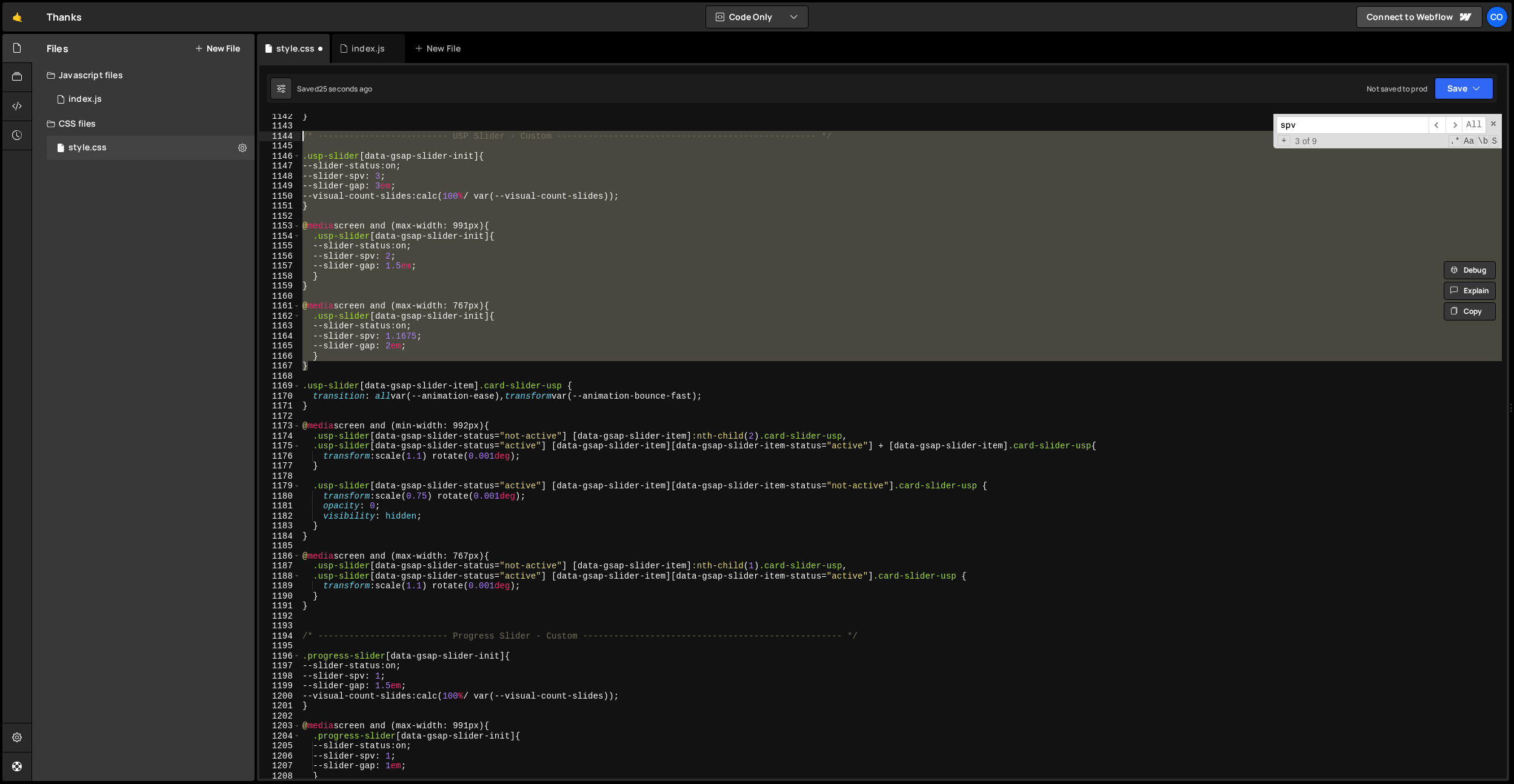
scroll to position [11427, 0]
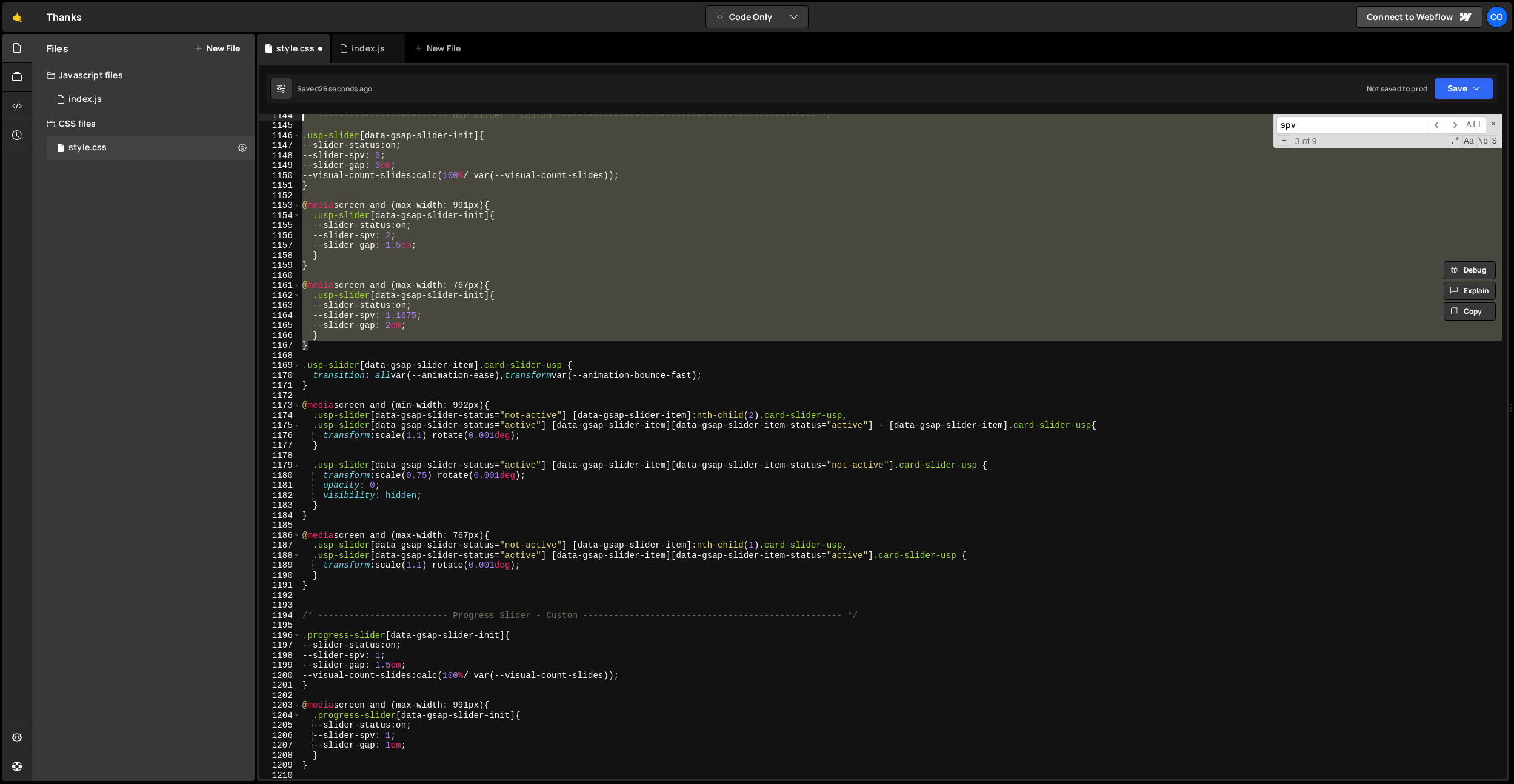
click at [328, 585] on div "/* ------------------------- USP Slider - Custom ------------------------------…" at bounding box center [900, 452] width 1201 height 684
type textarea "}"
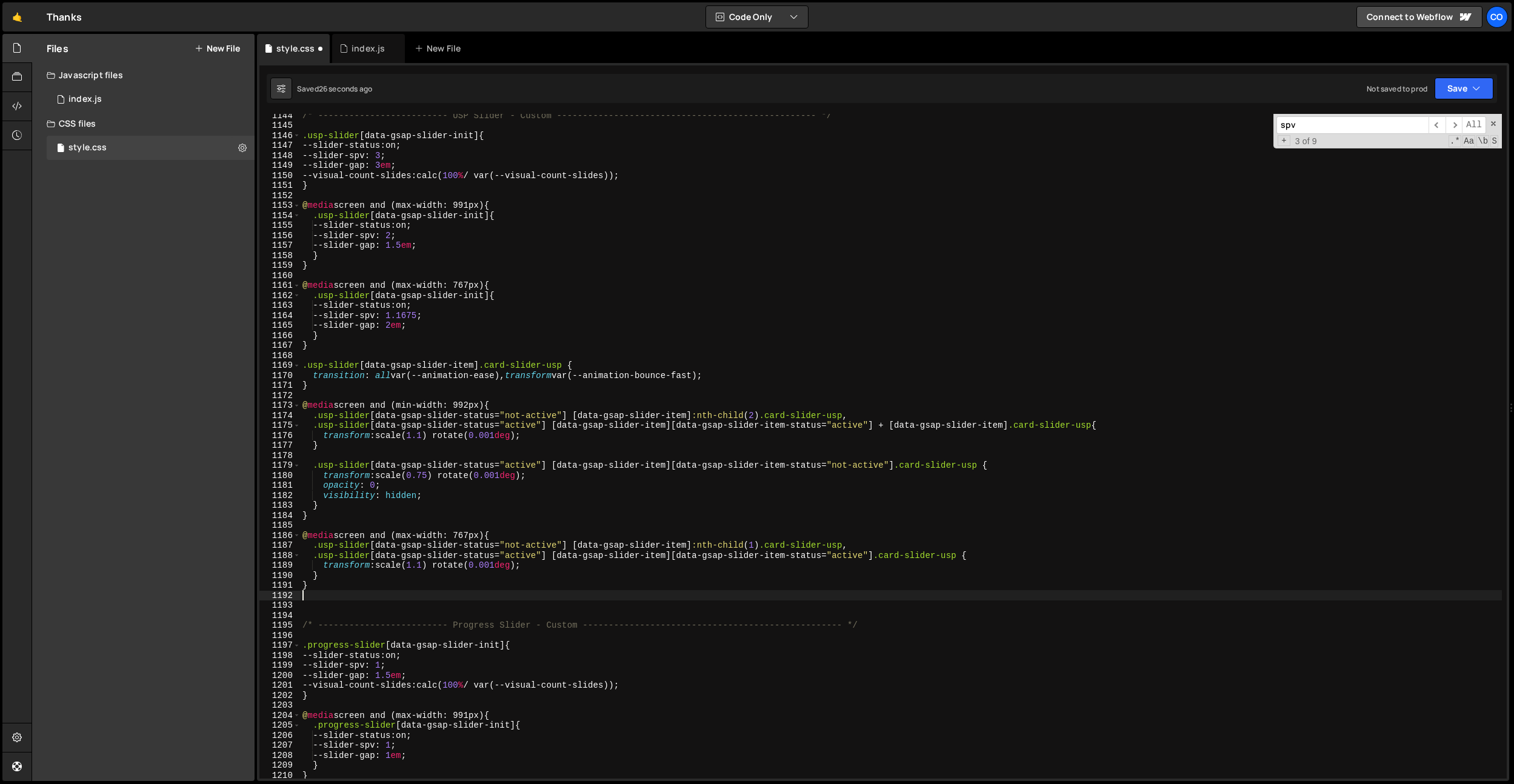
paste textarea "}"
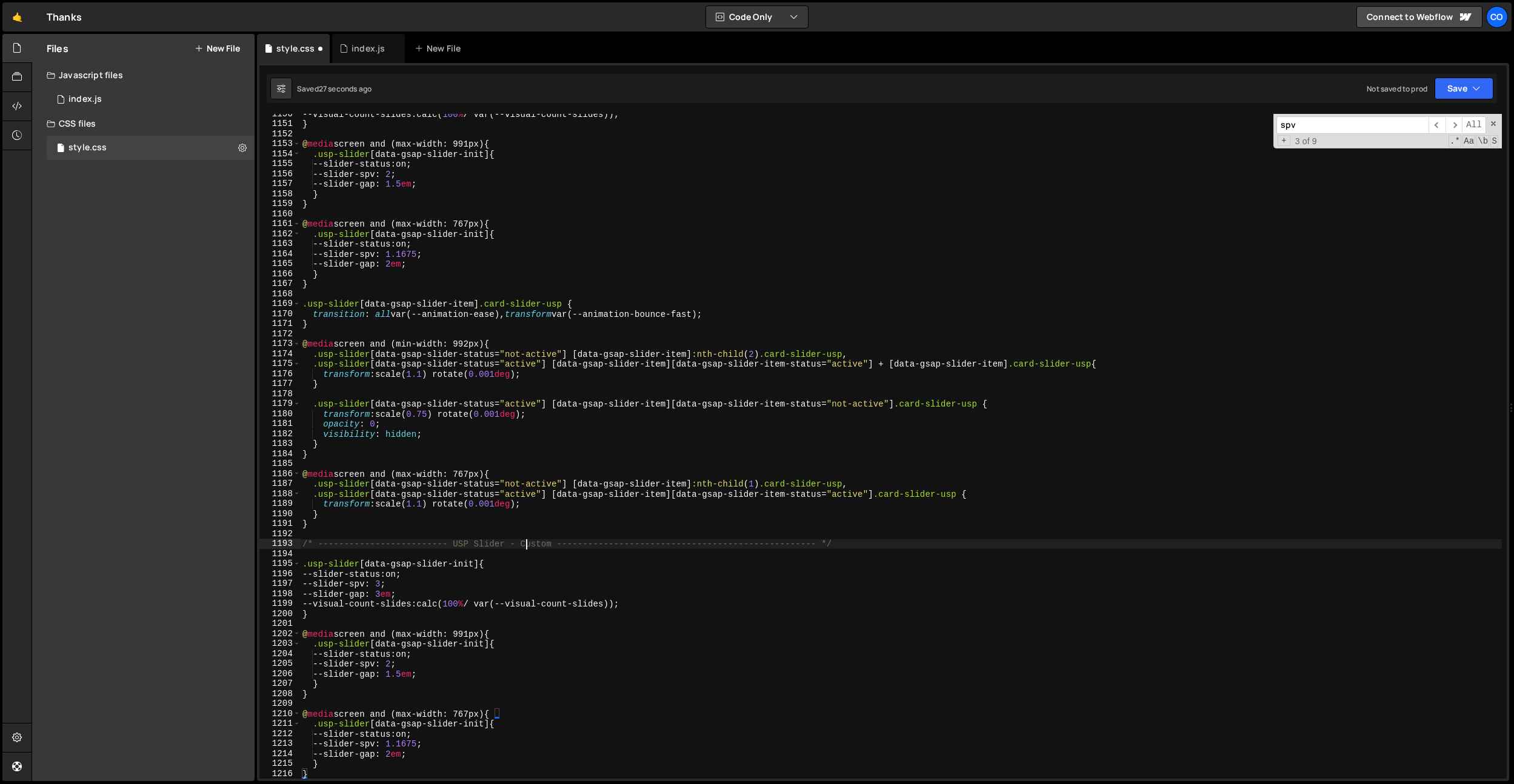
click at [525, 545] on div "--visual-count-slides : calc( 100 % / var(--visual-count-slides)) ; } @ media s…" at bounding box center [900, 451] width 1201 height 684
click at [614, 469] on div "--visual-count-slides : calc( 100 % / var(--visual-count-slides)) ; } @ media s…" at bounding box center [900, 451] width 1201 height 684
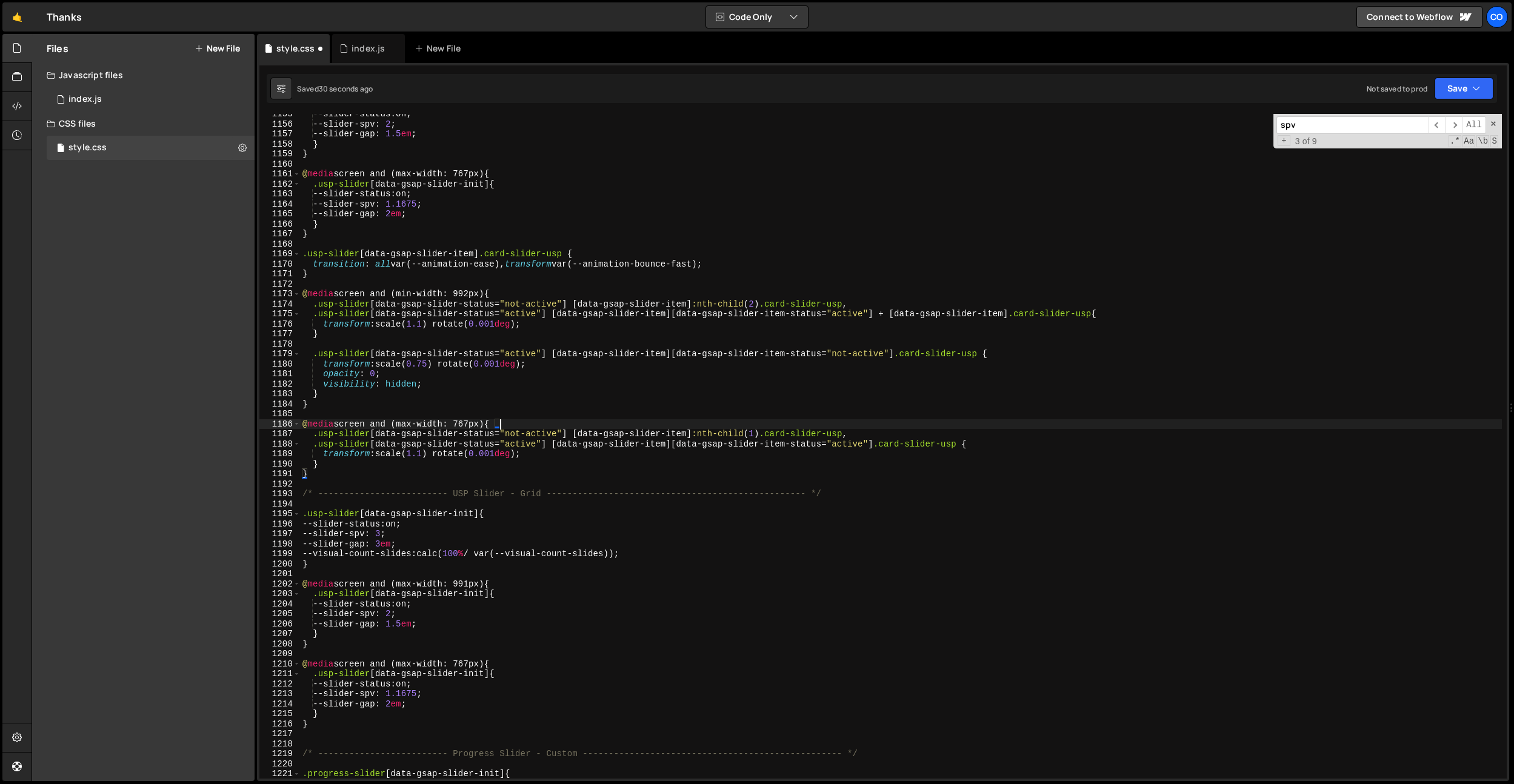
scroll to position [11540, 0]
drag, startPoint x: 487, startPoint y: 515, endPoint x: 369, endPoint y: 511, distance: 118.1
click at [369, 511] on div "--slider-status : on ; --slider-spv : 2 ; --slider-gap : 1.5 em ; } } @ media s…" at bounding box center [900, 449] width 1201 height 684
paste textarea "gsap-slider__list"
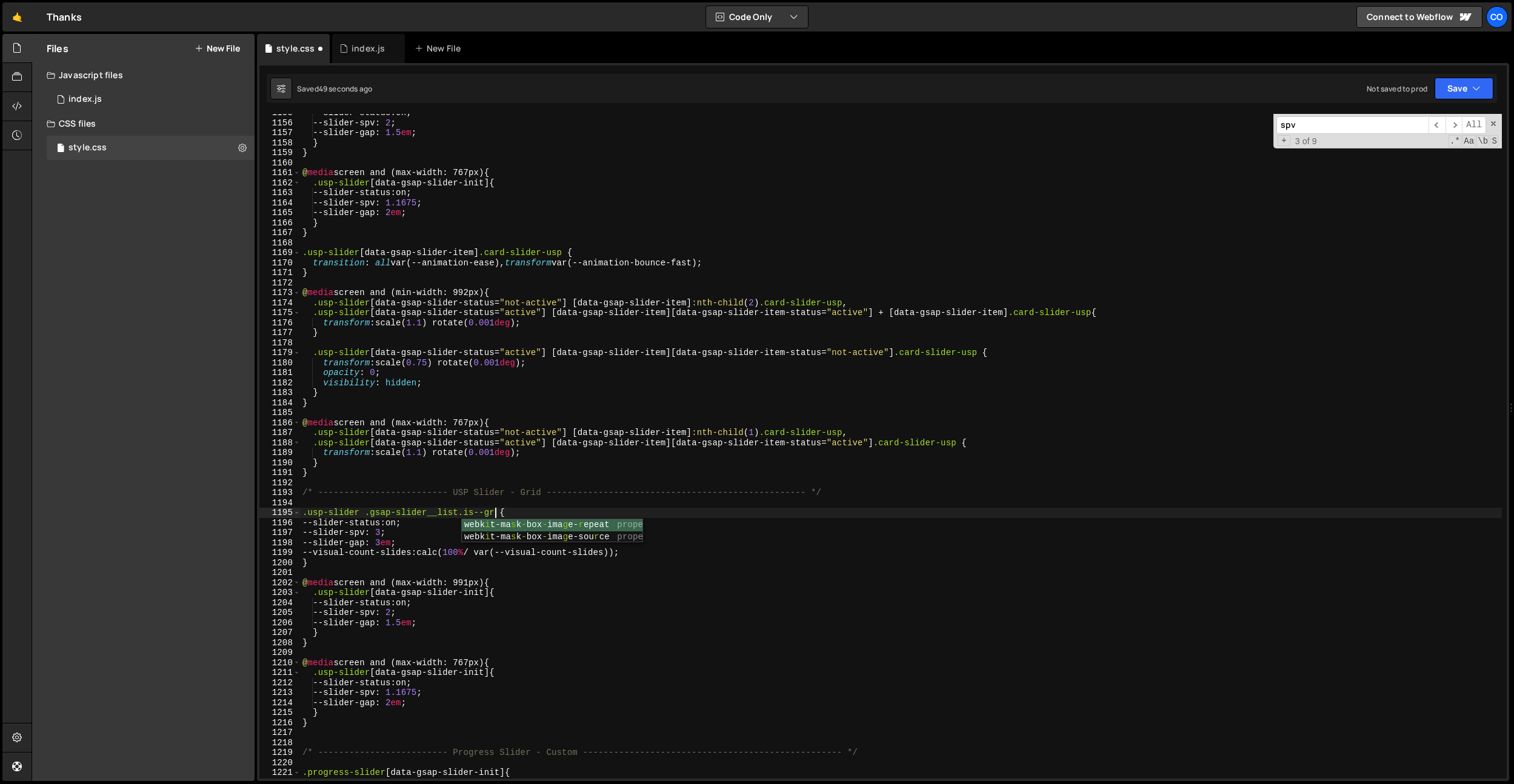
scroll to position [0, 14]
click at [502, 444] on div "--slider-status : on ; --slider-spv : 2 ; --slider-gap : 1.5 em ; } } @ media s…" at bounding box center [900, 449] width 1201 height 684
drag, startPoint x: 506, startPoint y: 510, endPoint x: 260, endPoint y: 513, distance: 246.0
click at [260, 513] on div ".usp-slider [data-gsap-slider-status="active"] [data-gsap-slider-item][data-gsa…" at bounding box center [883, 446] width 1247 height 664
click at [406, 526] on div "--slider-status : on ; --slider-spv : 2 ; --slider-gap : 1.5 em ; } } @ media s…" at bounding box center [900, 449] width 1201 height 684
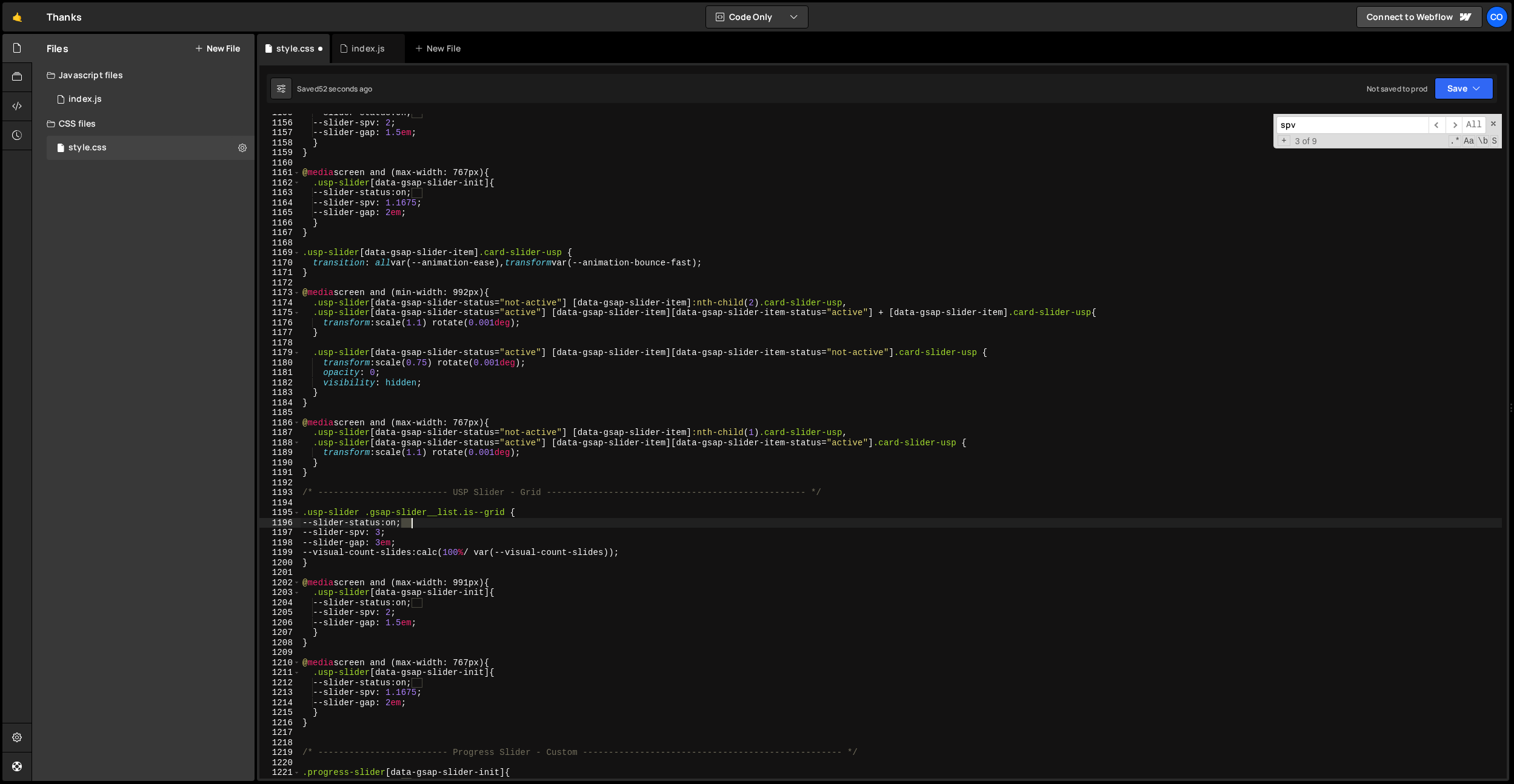
scroll to position [0, 8]
click at [406, 526] on div "--slider-status : on ; --slider-spv : 2 ; --slider-gap : 1.5 em ; } } @ media s…" at bounding box center [900, 449] width 1201 height 684
click at [412, 523] on div "--slider-status : on ; --slider-spv : 2 ; --slider-gap : 1.5 em ; } } @ media s…" at bounding box center [900, 449] width 1201 height 684
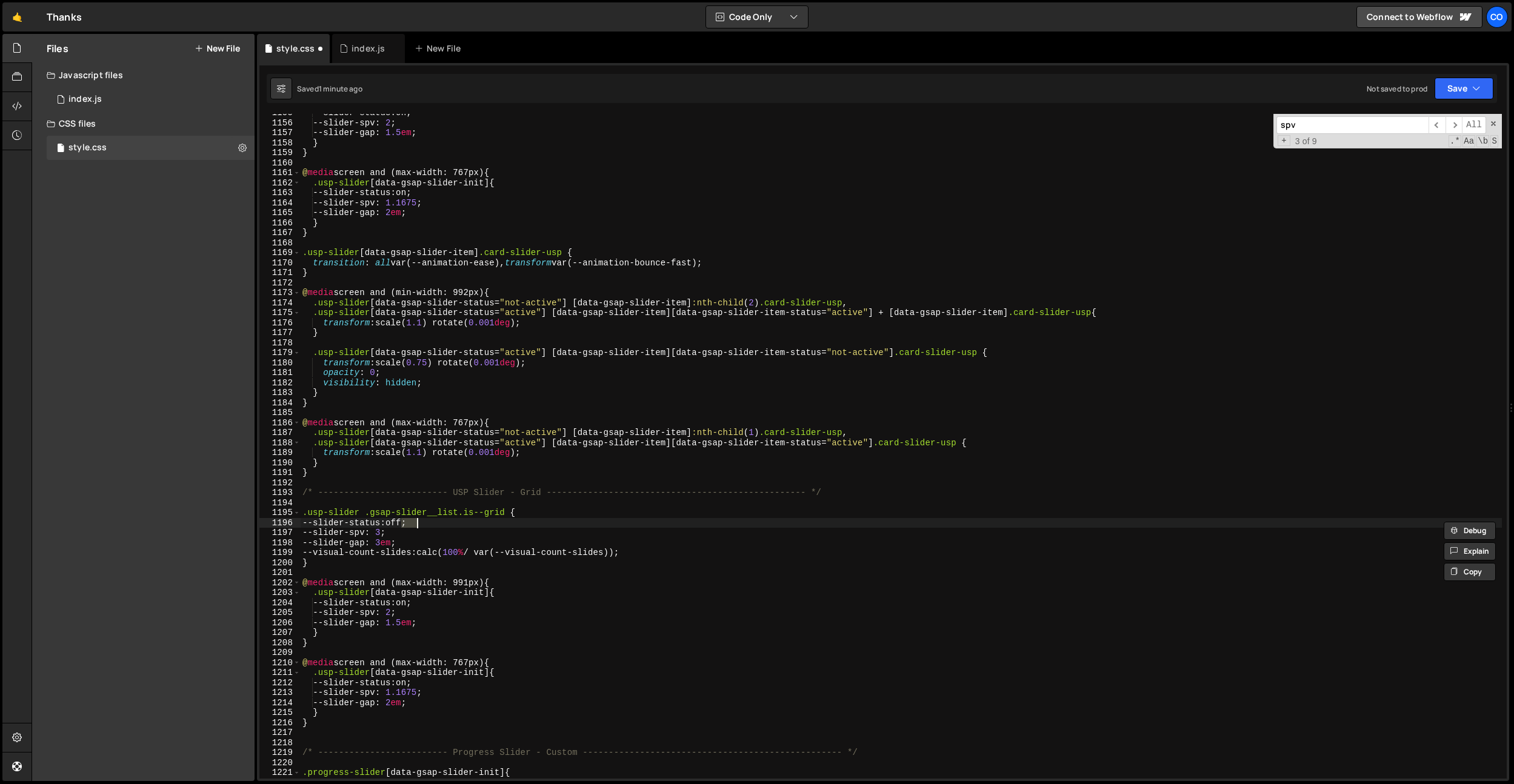
click at [418, 604] on div "--slider-status : on ; --slider-spv : 2 ; --slider-gap : 1.5 em ; } } @ media s…" at bounding box center [900, 449] width 1201 height 684
paste textarea "ff"
click at [417, 686] on div "--slider-status : on ; --slider-spv : 2 ; --slider-gap : 1.5 em ; } } @ media s…" at bounding box center [900, 449] width 1201 height 684
drag, startPoint x: 417, startPoint y: 686, endPoint x: 447, endPoint y: 687, distance: 30.0
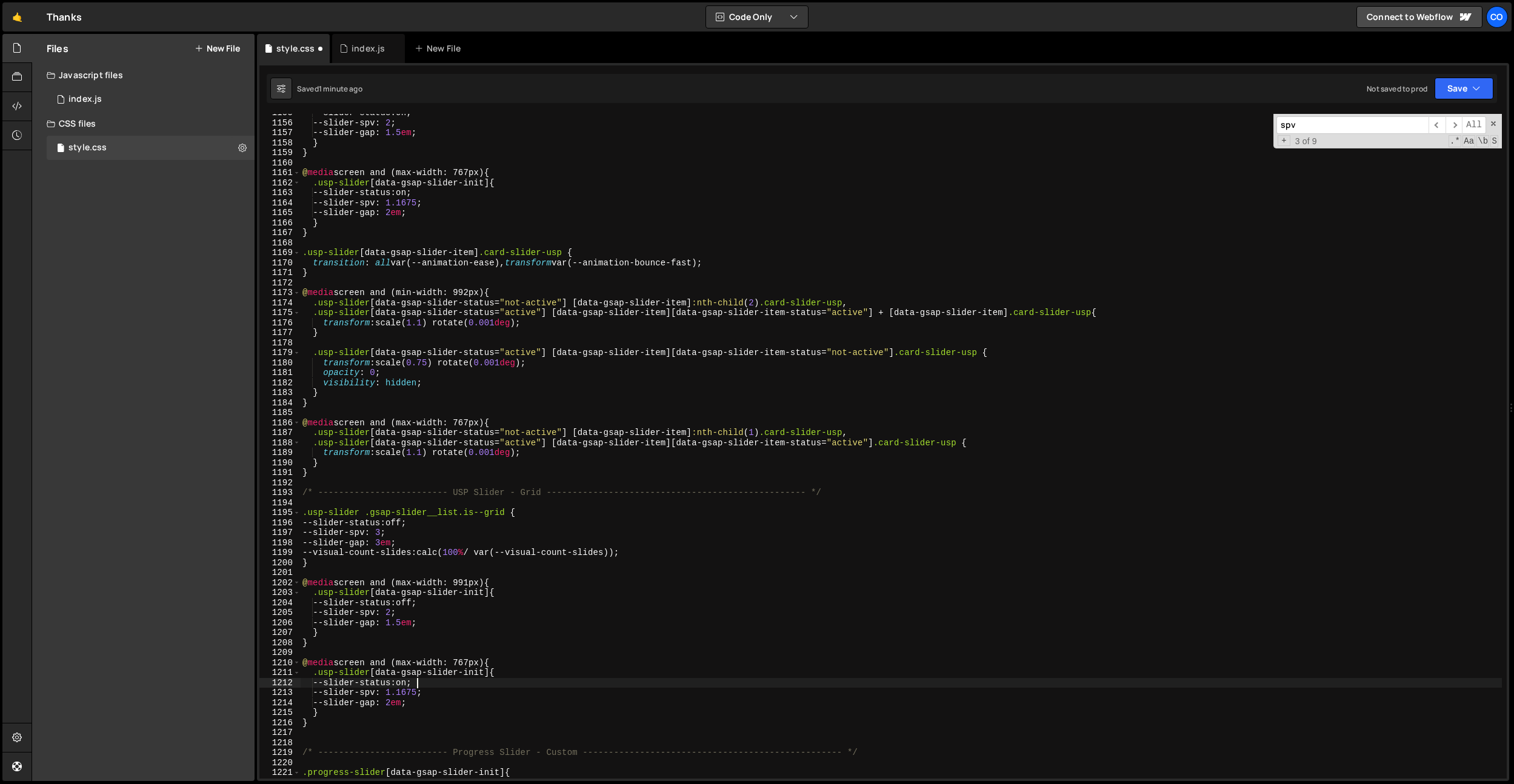
click at [417, 686] on div "--slider-status : on ; --slider-spv : 2 ; --slider-gap : 1.5 em ; } } @ media s…" at bounding box center [900, 449] width 1201 height 684
paste textarea "ff"
click at [507, 677] on div "--slider-status : on ; --slider-spv : 2 ; --slider-gap : 1.5 em ; } } @ media s…" at bounding box center [900, 449] width 1201 height 684
drag, startPoint x: 505, startPoint y: 510, endPoint x: 246, endPoint y: 514, distance: 259.0
click at [244, 513] on div "Files New File Javascript files 0 index.js 0 CSS files style.css 0 Copy share l…" at bounding box center [773, 407] width 1482 height 747
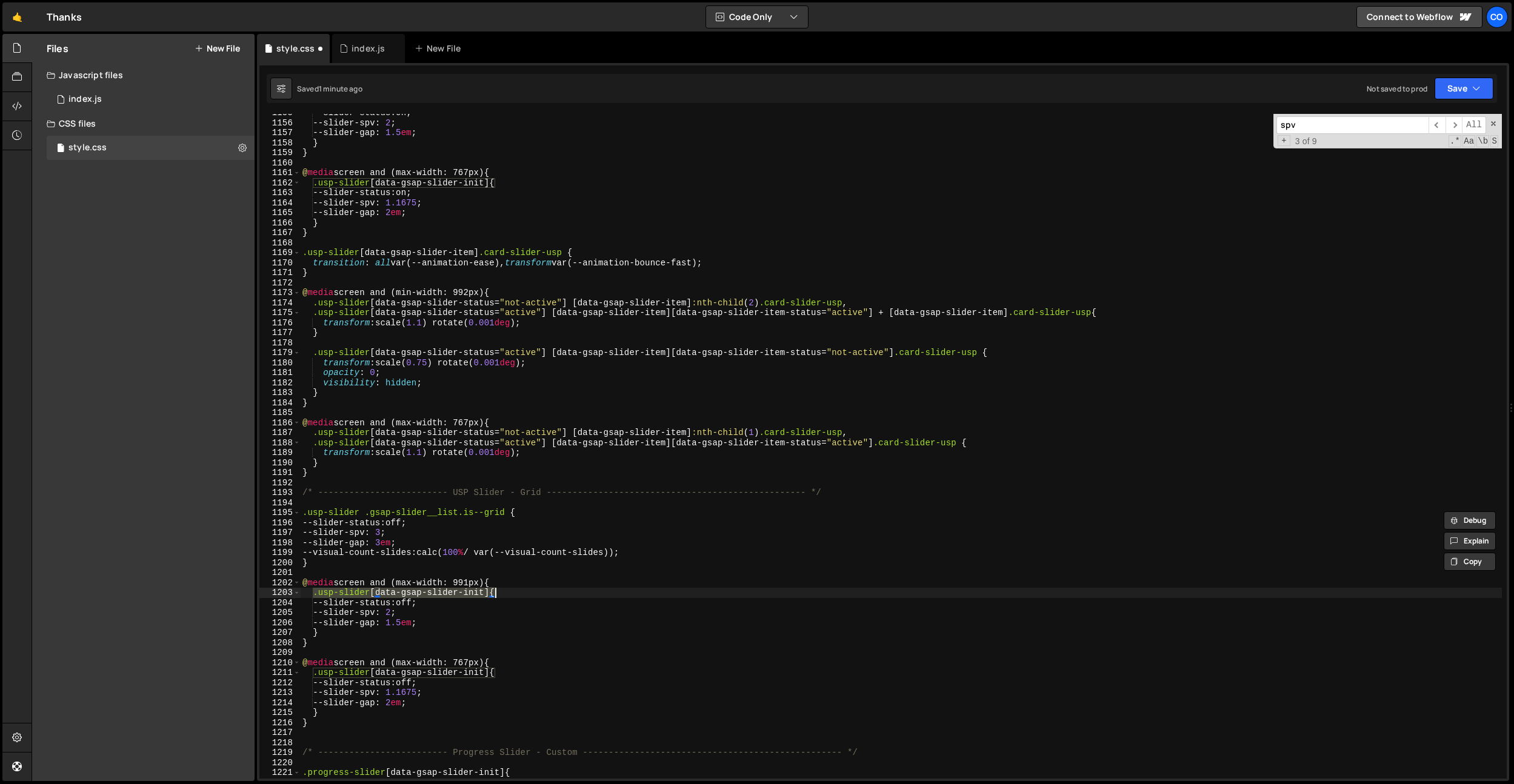
drag, startPoint x: 312, startPoint y: 592, endPoint x: 492, endPoint y: 590, distance: 180.0
click at [492, 590] on div "--slider-status : on ; --slider-spv : 2 ; --slider-gap : 1.5 em ; } } @ media s…" at bounding box center [900, 449] width 1201 height 684
paste textarea ".gsap-slider__list.is--grid"
drag, startPoint x: 495, startPoint y: 674, endPoint x: 315, endPoint y: 672, distance: 180.0
click at [315, 672] on div "--slider-status : on ; --slider-spv : 2 ; --slider-gap : 1.5 em ; } } @ media s…" at bounding box center [900, 449] width 1201 height 684
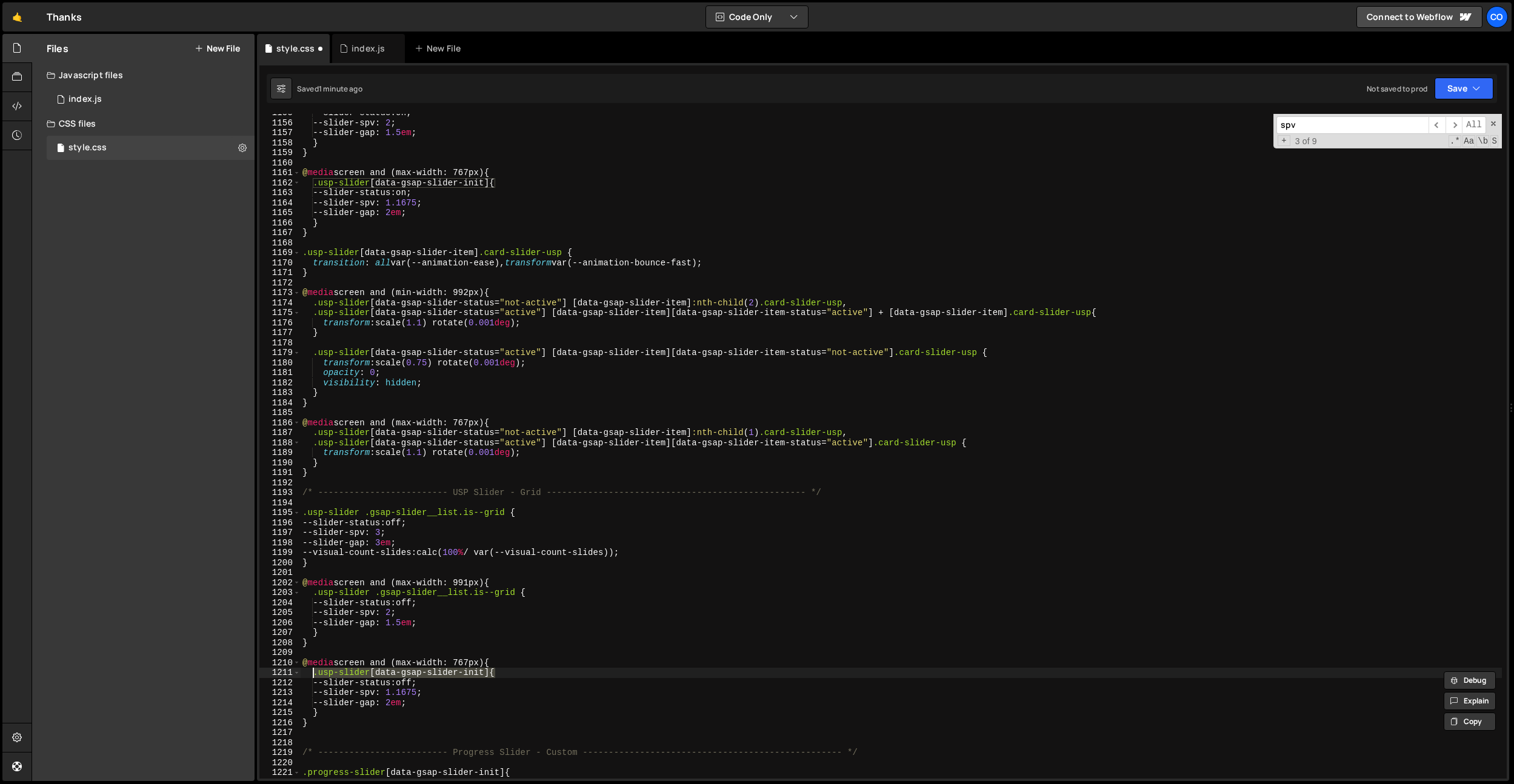
paste textarea ".gsap-slider__list.is--grid"
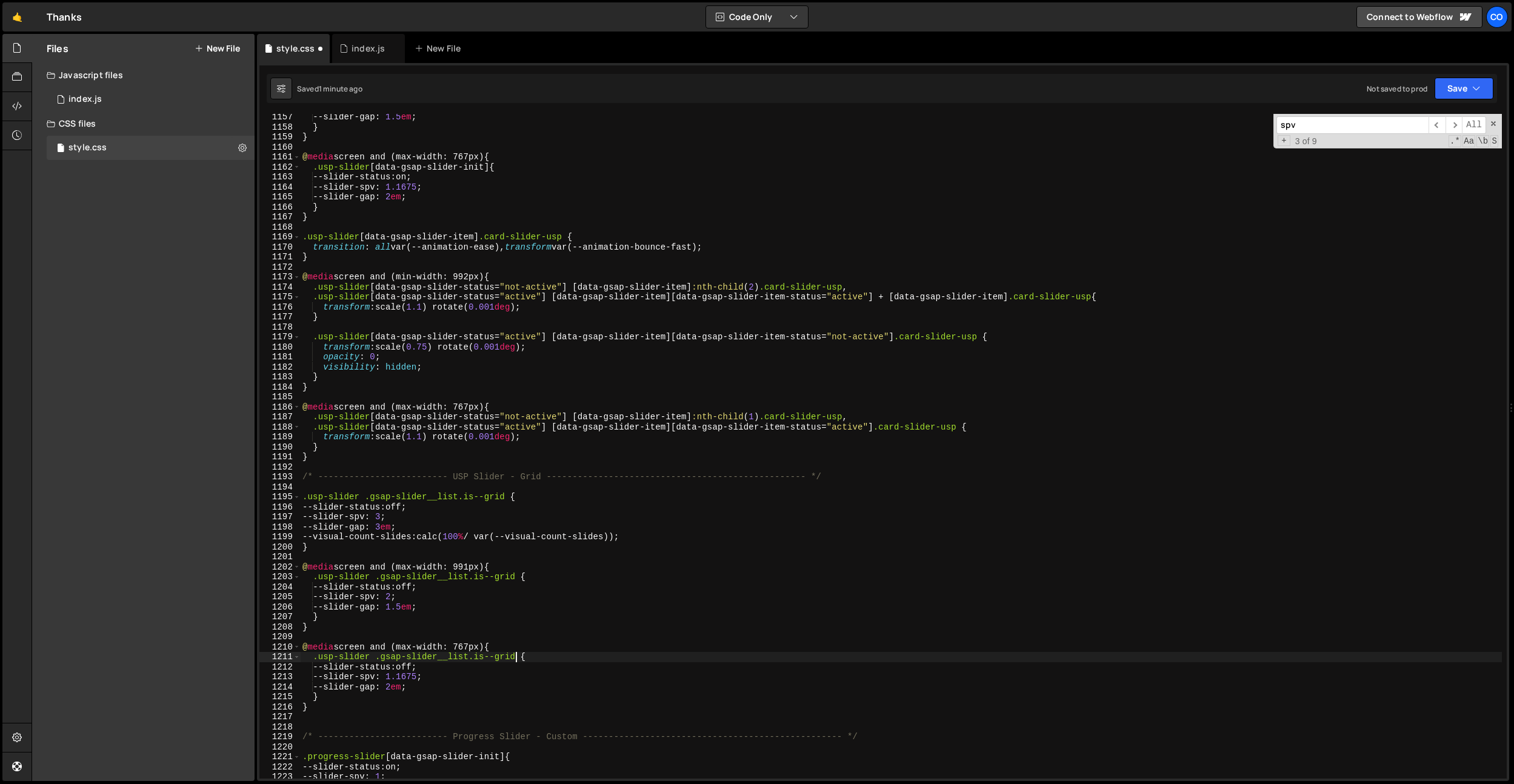
scroll to position [11609, 0]
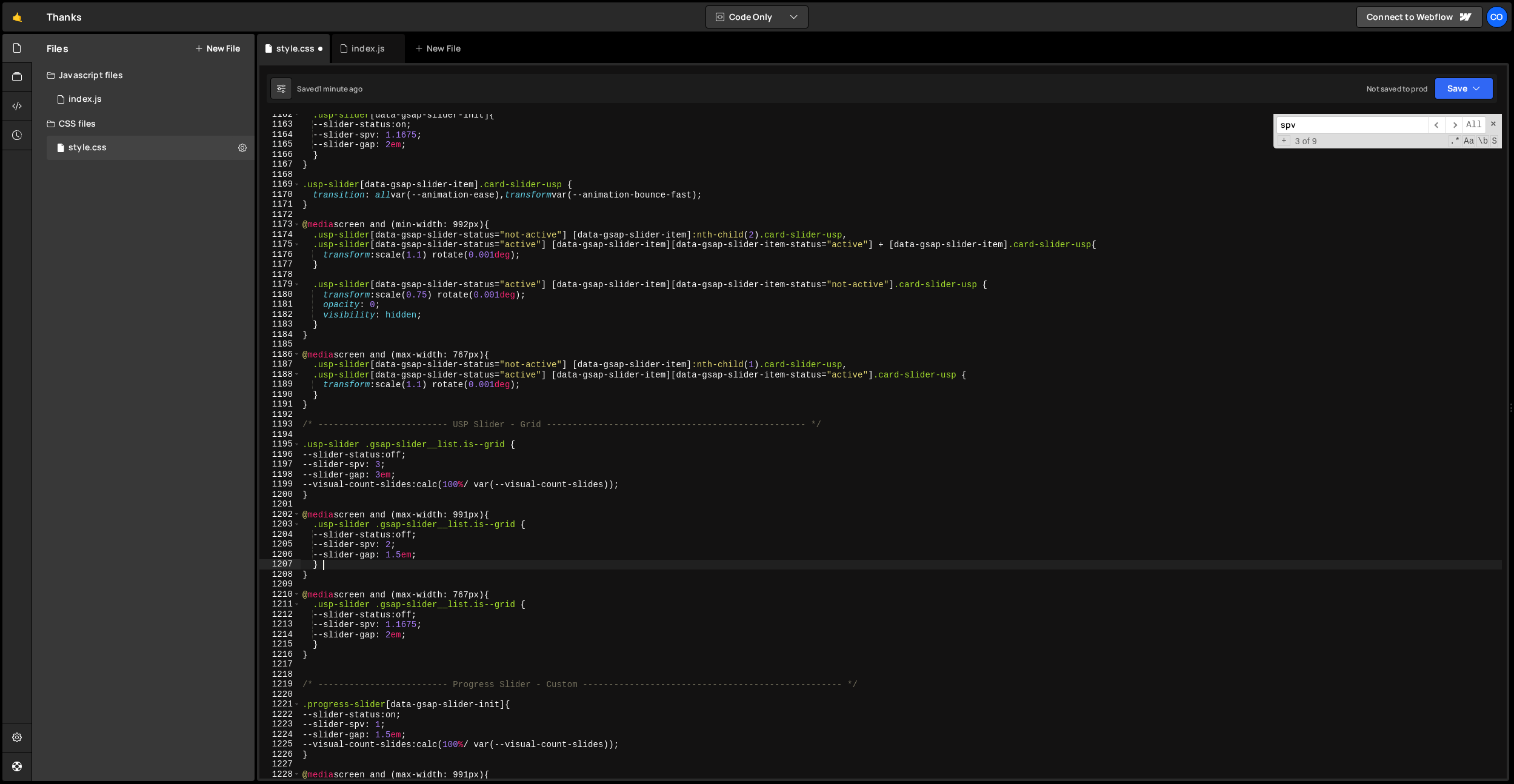
click at [483, 566] on div ".usp-slider [ data-gsap-slider-init ] { --slider-status : on ; --slider-spv : 1…" at bounding box center [900, 451] width 1201 height 684
click at [432, 551] on div ".usp-slider [ data-gsap-slider-init ] { --slider-status : on ; --slider-spv : 1…" at bounding box center [900, 451] width 1201 height 684
drag, startPoint x: 480, startPoint y: 513, endPoint x: 494, endPoint y: 520, distance: 15.7
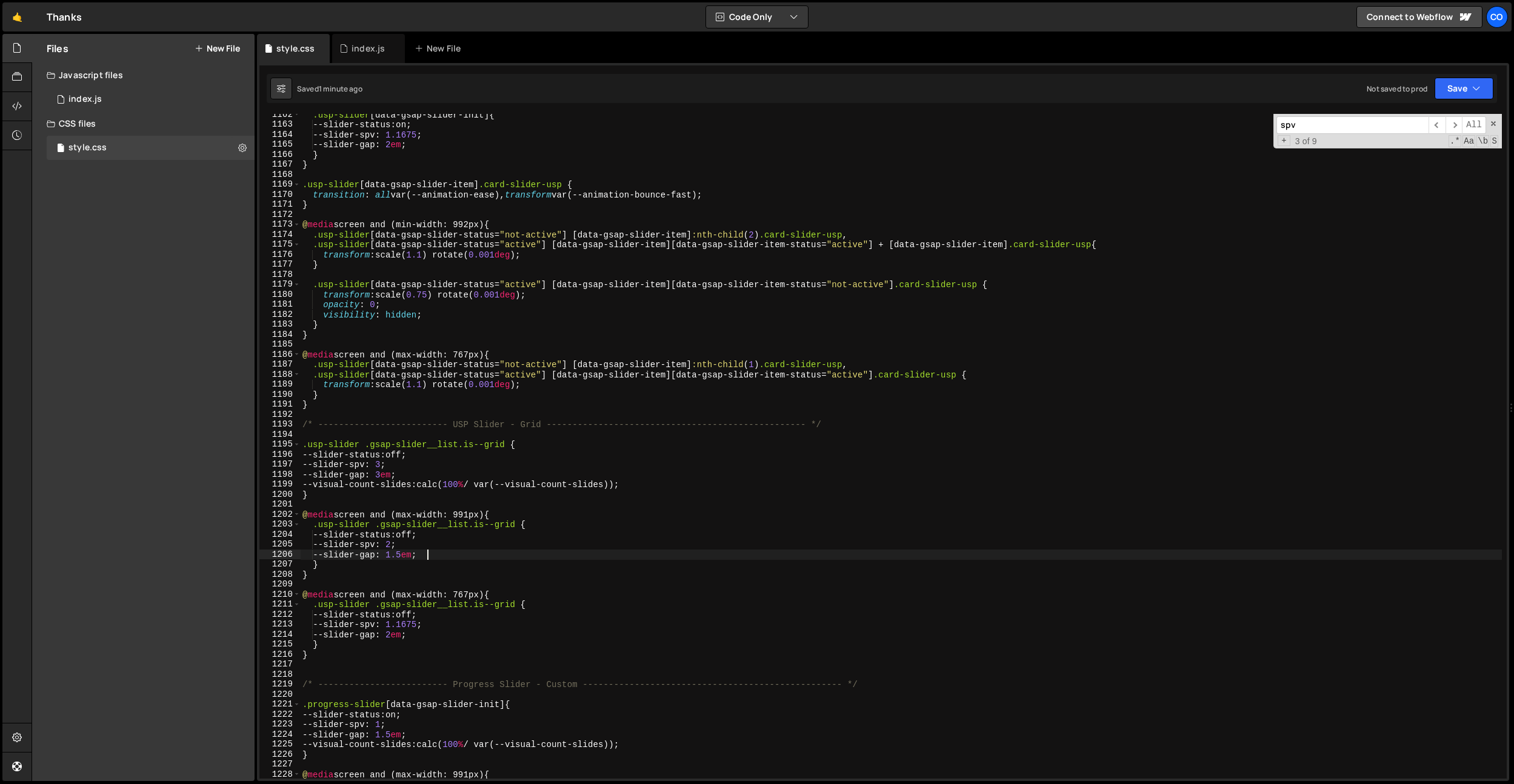
click at [485, 515] on div ".usp-slider [ data-gsap-slider-init ] { --slider-status : on ; --slider-spv : 1…" at bounding box center [900, 451] width 1201 height 684
click at [660, 487] on div ".usp-slider [ data-gsap-slider-init ] { --slider-status : on ; --slider-spv : 1…" at bounding box center [900, 451] width 1201 height 684
type textarea "--visual-count-slides: calc(100% / var(--visual-count-slides));"
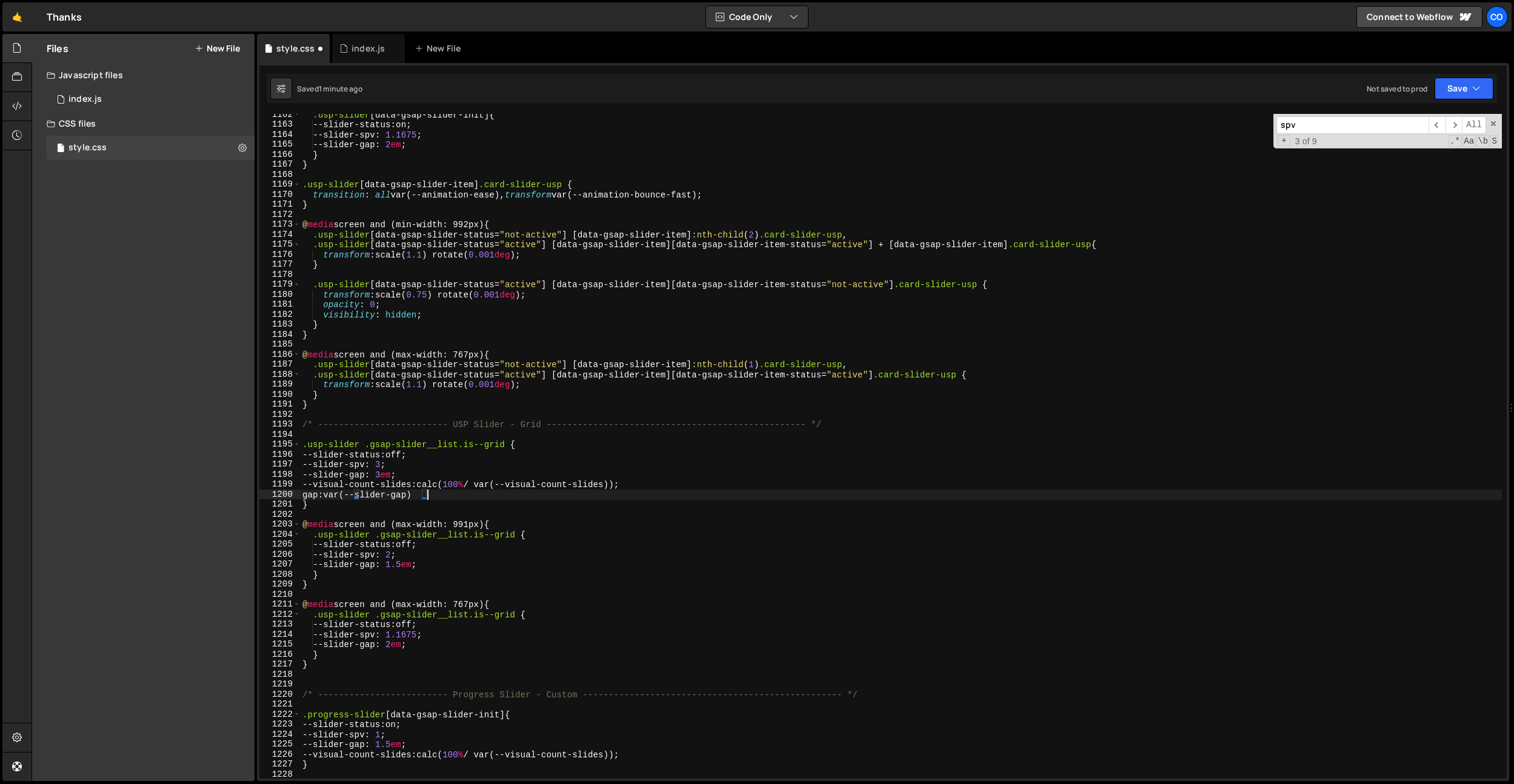
scroll to position [0, 9]
drag, startPoint x: 508, startPoint y: 446, endPoint x: 319, endPoint y: 507, distance: 198.6
click at [303, 442] on div ".usp-slider [ data-gsap-slider-init ] { --slider-status : on ; --slider-spv : 1…" at bounding box center [900, 451] width 1201 height 684
type textarea ".usp-slider .gsap-slider__list.is--grid {"
click at [318, 511] on div ".usp-slider [ data-gsap-slider-init ] { --slider-status : on ; --slider-spv : 1…" at bounding box center [900, 451] width 1201 height 684
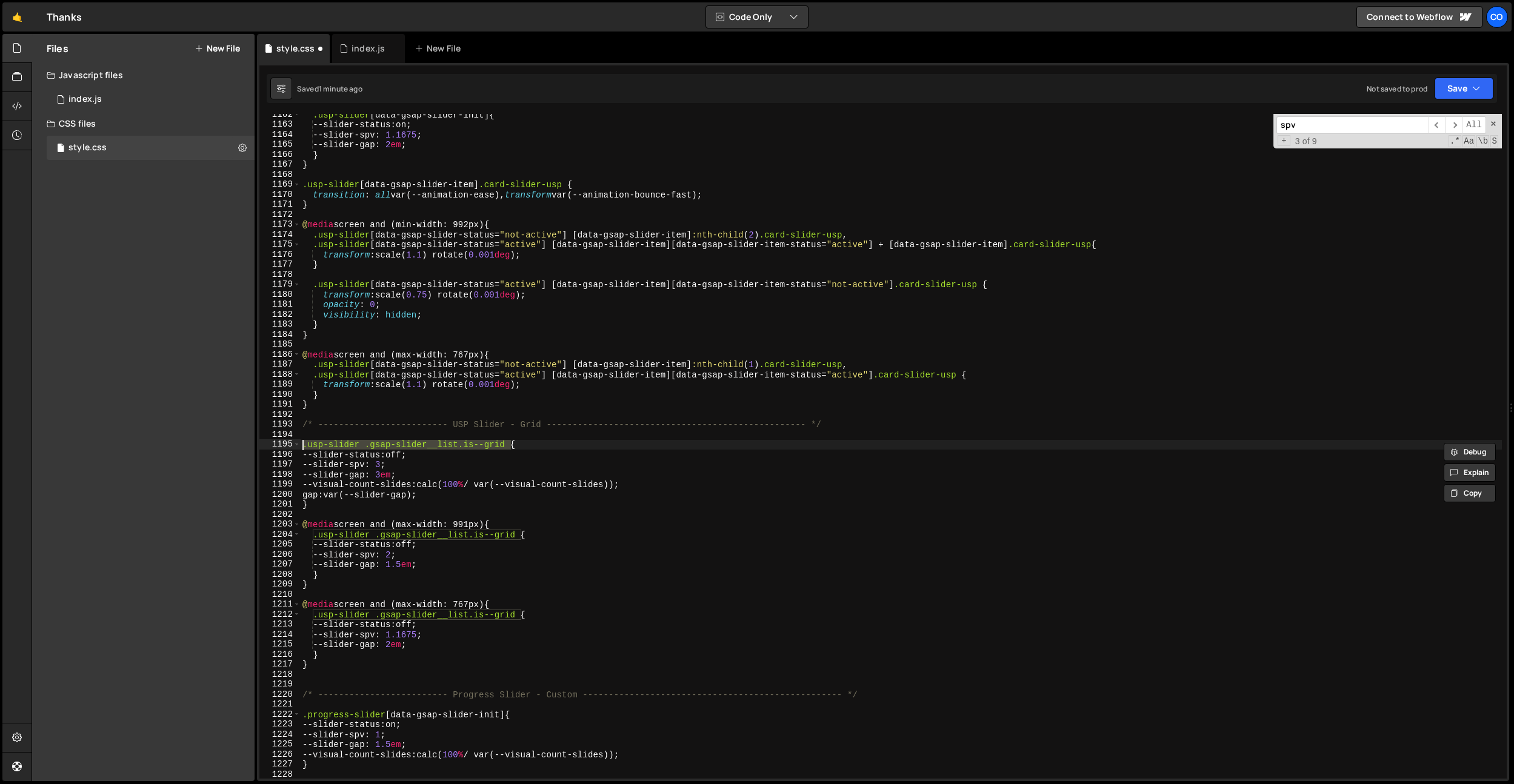
scroll to position [0, 0]
click at [318, 507] on div ".usp-slider [ data-gsap-slider-init ] { --slider-status : on ; --slider-spv : 1…" at bounding box center [900, 451] width 1201 height 684
type textarea "}"
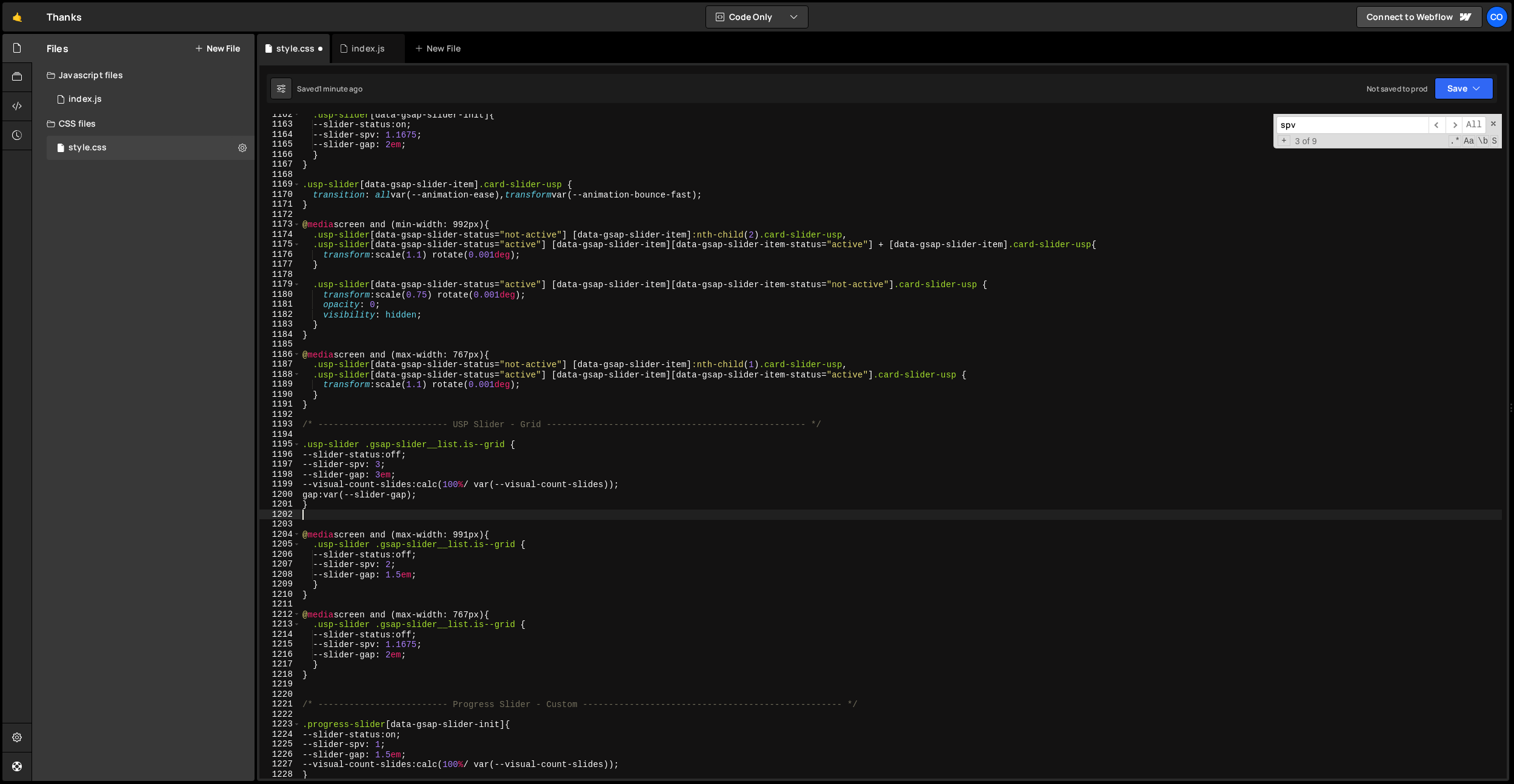
paste textarea ".usp-slider .gsap-slider__list.is--grid"
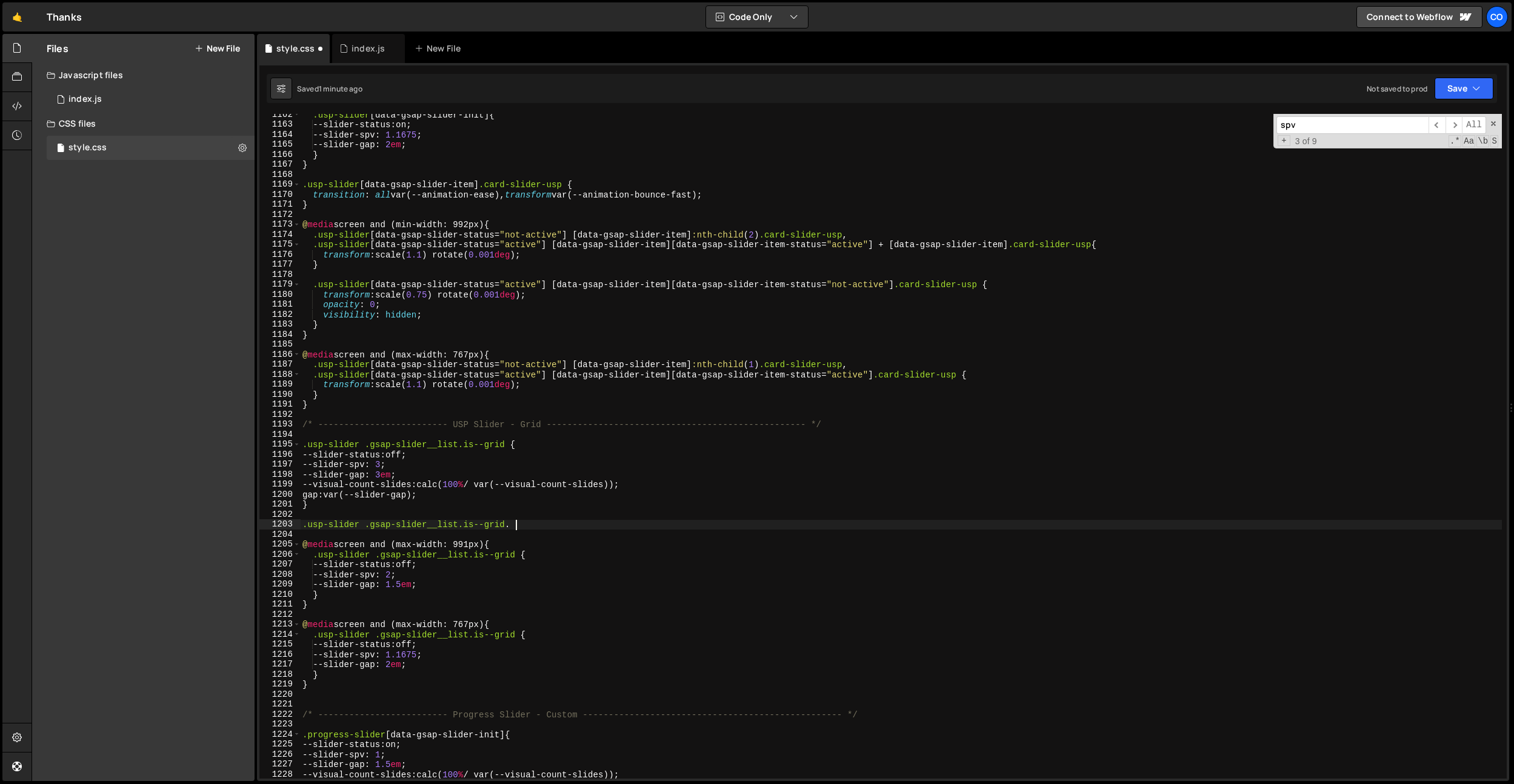
paste textarea "gsap-slider__item"
type textarea ".usp-slider .gsap-slider__list.is--grid .gsap-slider__item {}"
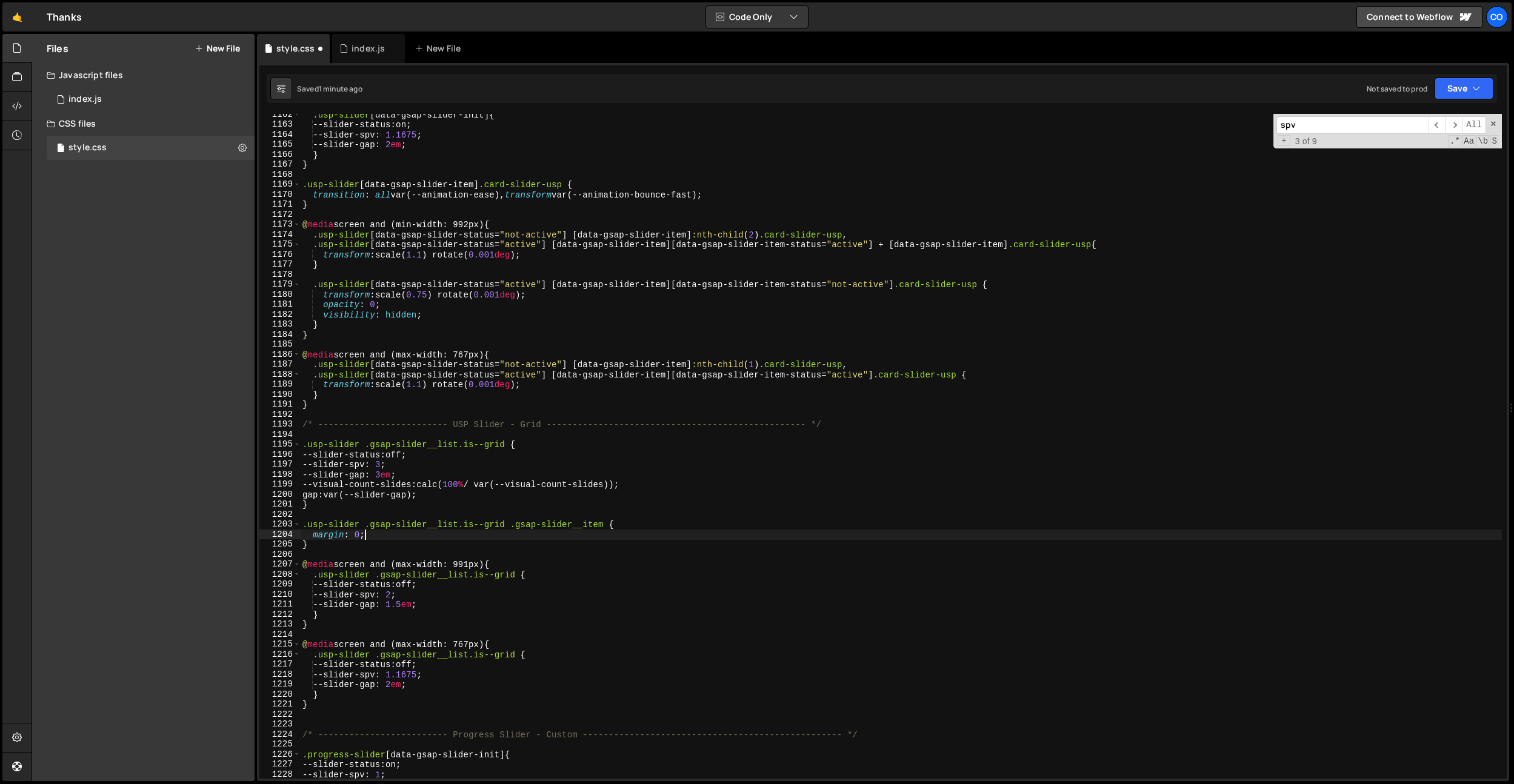
scroll to position [0, 4]
click at [390, 468] on div ".usp-slider [ data-gsap-slider-init ] { --slider-status : on ; --slider-spv : 1…" at bounding box center [900, 451] width 1201 height 684
click at [391, 475] on div ".usp-slider [ data-gsap-slider-init ] { --slider-status : on ; --slider-spv : 1…" at bounding box center [900, 451] width 1201 height 684
click at [440, 570] on div ".usp-slider [ data-gsap-slider-init ] { --slider-status : on ; --slider-spv : 1…" at bounding box center [900, 451] width 1201 height 684
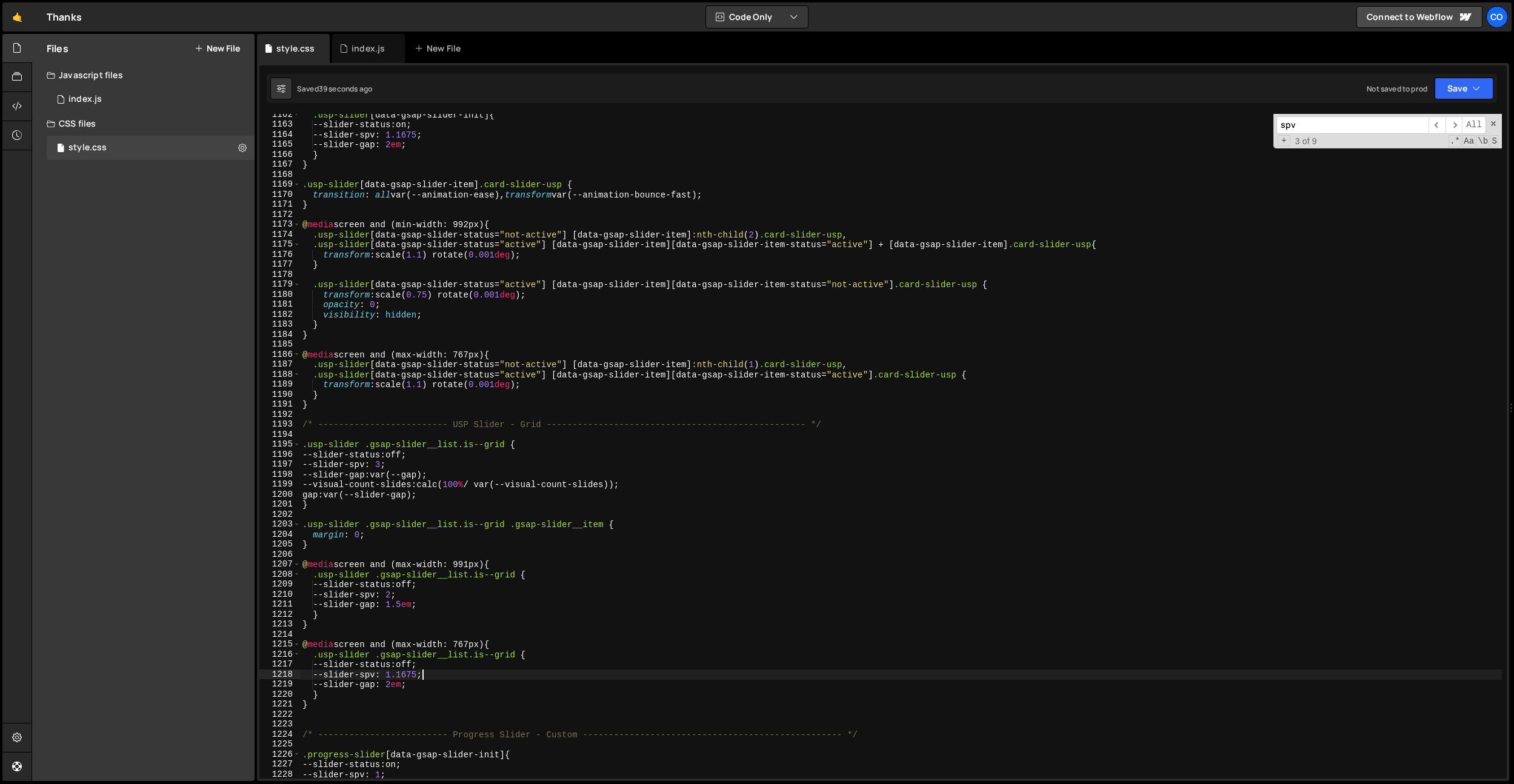
click at [423, 674] on div ".usp-slider [ data-gsap-slider-init ] { --slider-status : on ; --slider-spv : 1…" at bounding box center [900, 451] width 1201 height 684
click at [452, 601] on div ".usp-slider [ data-gsap-slider-init ] { --slider-status : on ; --slider-spv : 1…" at bounding box center [900, 451] width 1201 height 684
drag, startPoint x: 435, startPoint y: 497, endPoint x: 315, endPoint y: 494, distance: 120.0
click at [315, 494] on div ".usp-slider [ data-gsap-slider-init ] { --slider-status : on ; --slider-spv : 1…" at bounding box center [900, 451] width 1201 height 684
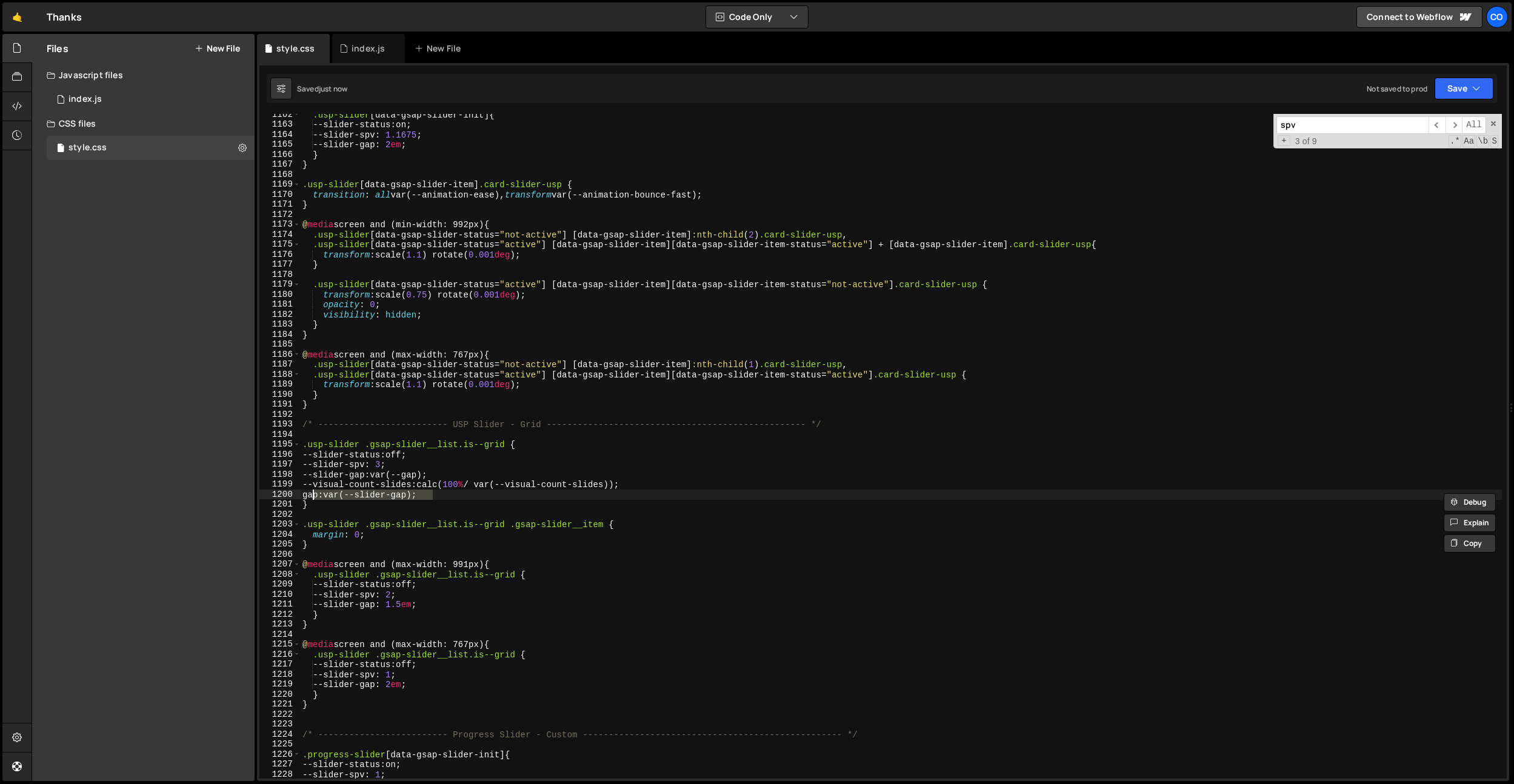
click at [431, 560] on div ".usp-slider [ data-gsap-slider-init ] { --slider-status : on ; --slider-spv : 1…" at bounding box center [900, 451] width 1201 height 684
drag, startPoint x: 441, startPoint y: 606, endPoint x: 438, endPoint y: 464, distance: 142.0
click at [441, 606] on div ".usp-slider [ data-gsap-slider-init ] { --slider-status : on ; --slider-spv : 1…" at bounding box center [900, 451] width 1201 height 684
drag, startPoint x: 448, startPoint y: 474, endPoint x: 386, endPoint y: 576, distance: 119.4
click at [386, 477] on div ".usp-slider [ data-gsap-slider-init ] { --slider-status : on ; --slider-spv : 1…" at bounding box center [900, 451] width 1201 height 684
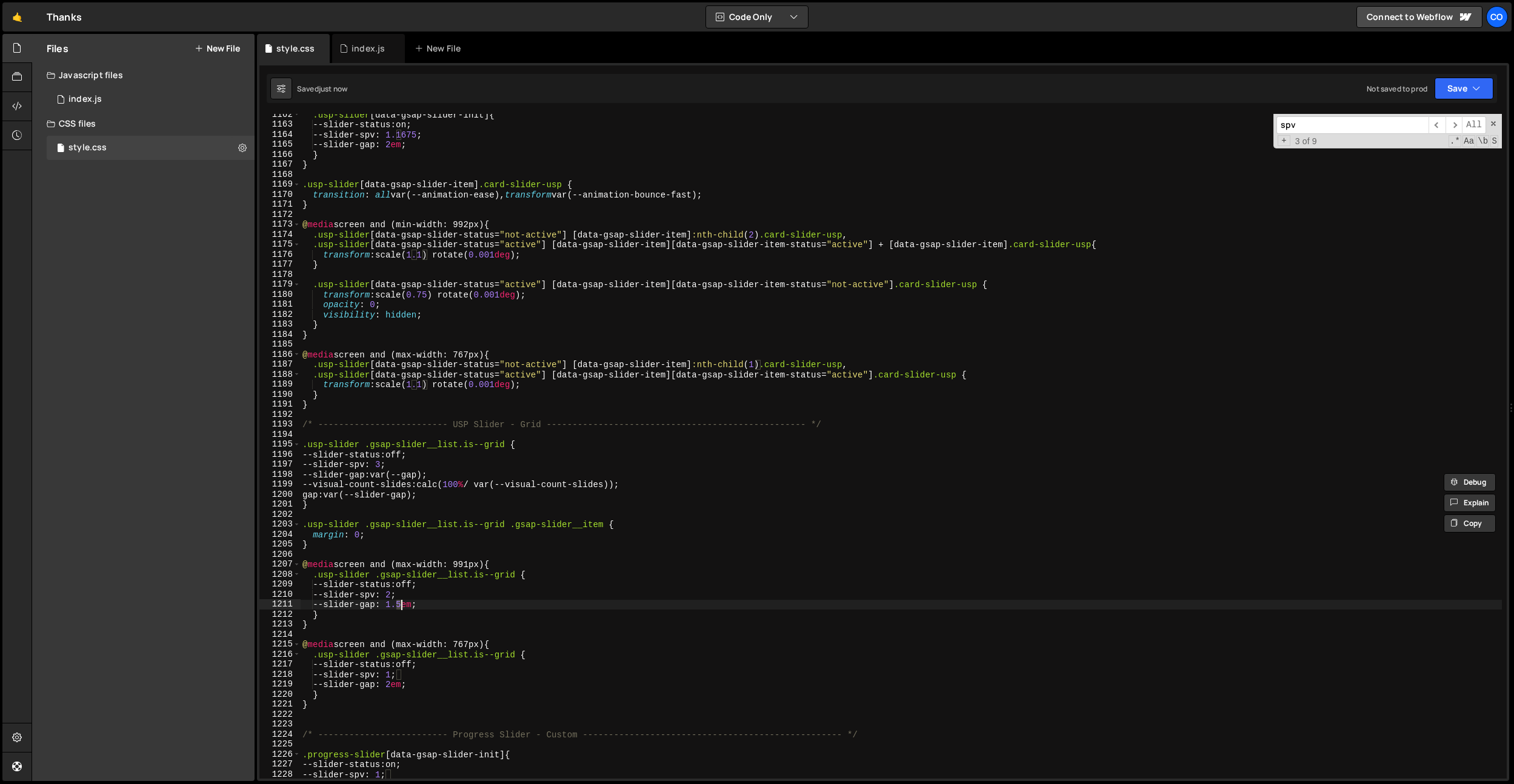
drag, startPoint x: 397, startPoint y: 603, endPoint x: 436, endPoint y: 641, distance: 54.5
click at [446, 604] on div ".usp-slider [ data-gsap-slider-init ] { --slider-status : on ; --slider-spv : 1…" at bounding box center [900, 451] width 1201 height 684
paste textarea "var(--gap)"
drag, startPoint x: 396, startPoint y: 686, endPoint x: 437, endPoint y: 682, distance: 41.2
click at [437, 682] on div ".usp-slider [ data-gsap-slider-init ] { --slider-status : on ; --slider-spv : 1…" at bounding box center [900, 451] width 1201 height 684
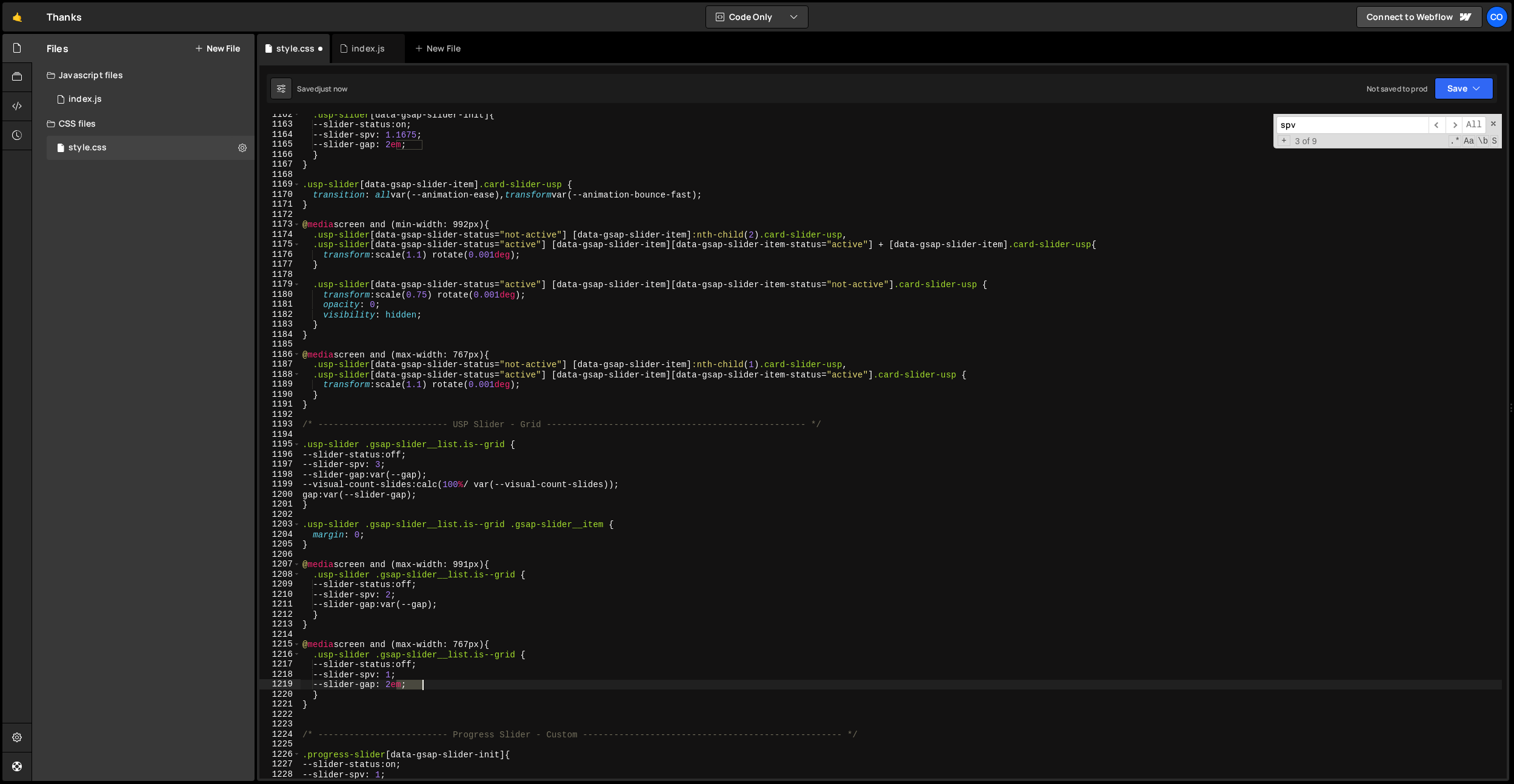
paste textarea "var(--gap);"
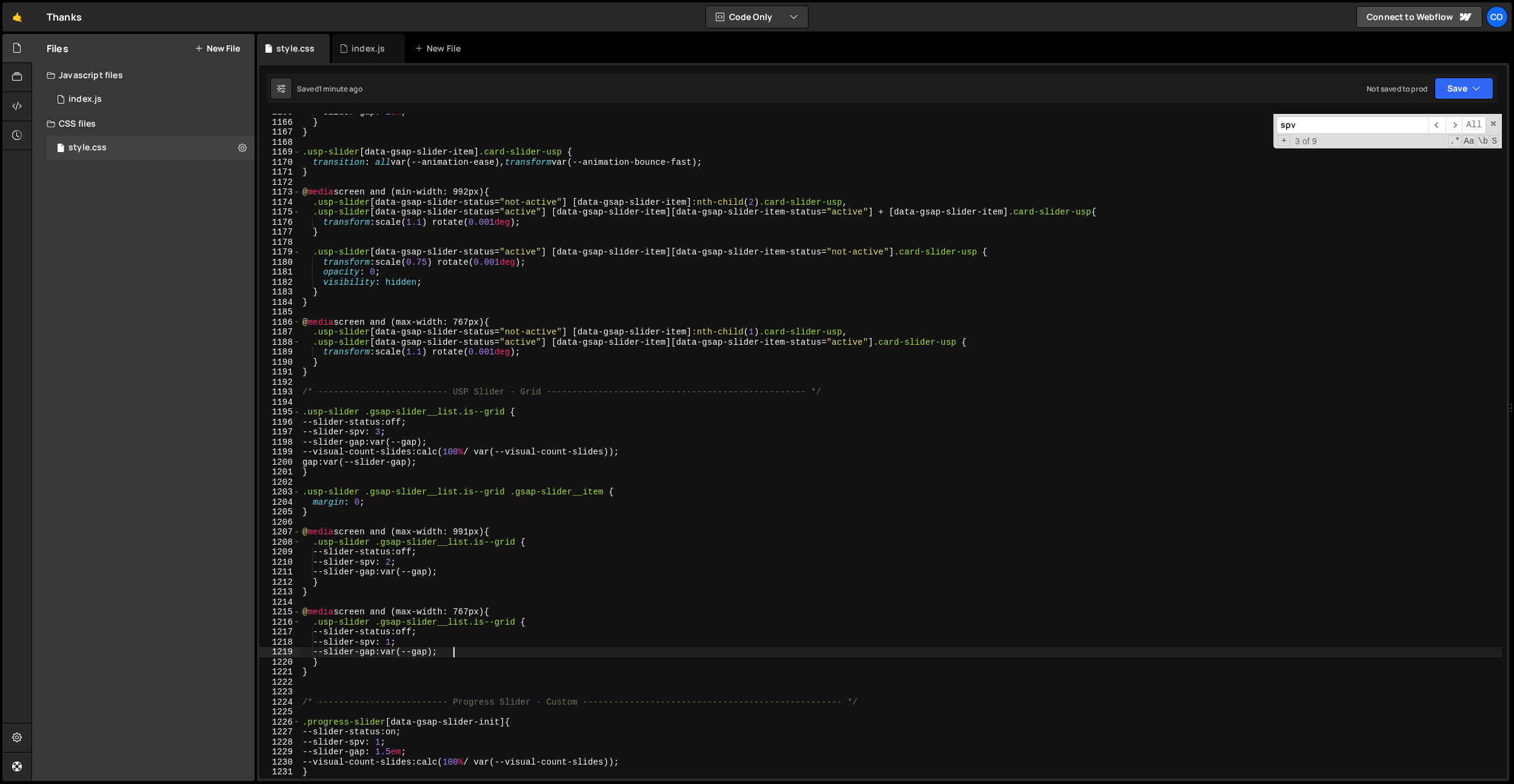
scroll to position [11752, 0]
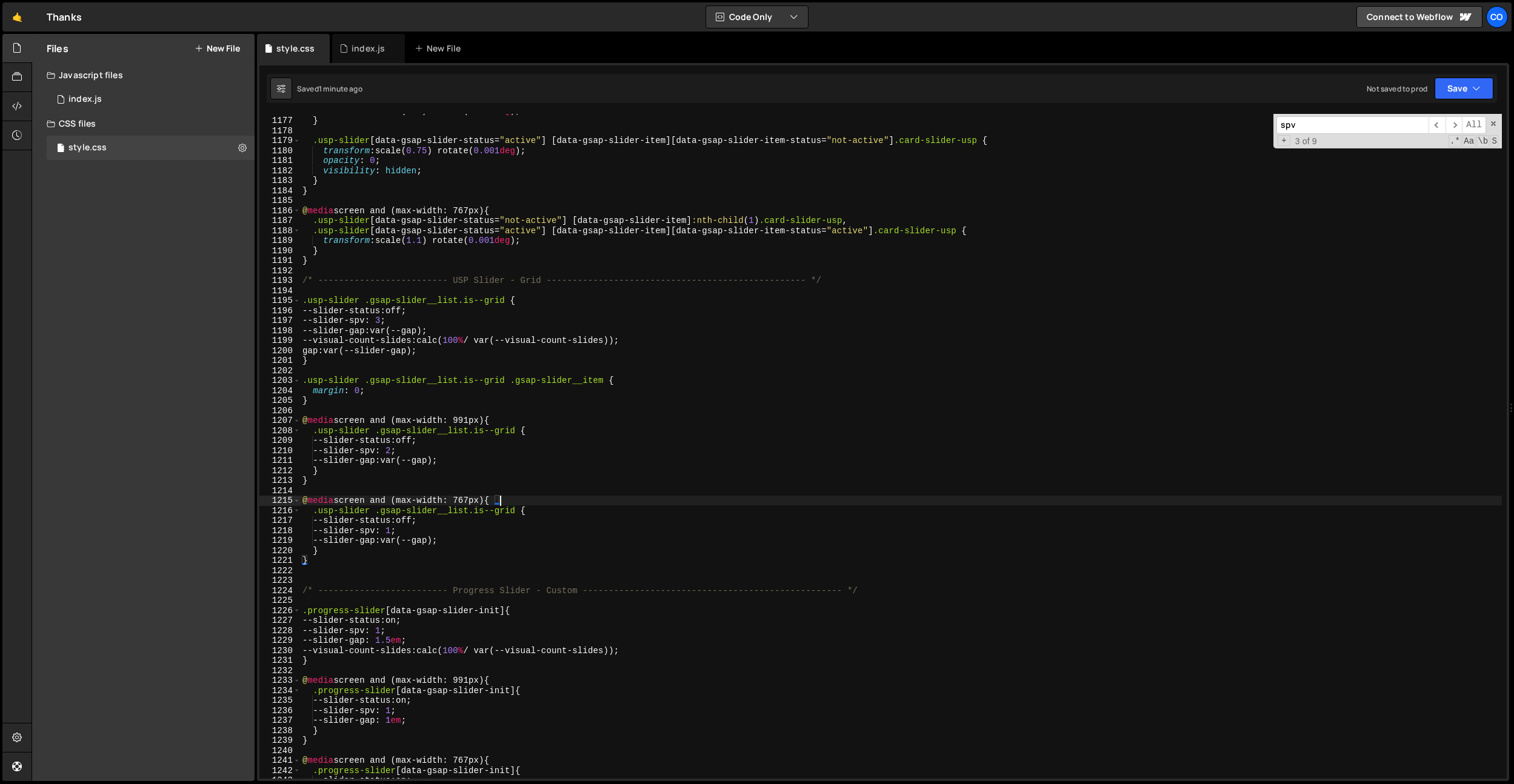
drag, startPoint x: 515, startPoint y: 503, endPoint x: 466, endPoint y: 445, distance: 75.9
click at [514, 503] on div "transform : scale( 1.1 ) rotate( 0.001 deg ) ; } .usp-slider [ data-gsap-slider…" at bounding box center [900, 447] width 1201 height 684
drag, startPoint x: 459, startPoint y: 300, endPoint x: 237, endPoint y: 298, distance: 222.0
click at [237, 298] on div "Files New File Javascript files 0 index.js 0 CSS files style.css 0 Copy share l…" at bounding box center [773, 407] width 1482 height 747
drag, startPoint x: 606, startPoint y: 382, endPoint x: 307, endPoint y: 393, distance: 299.2
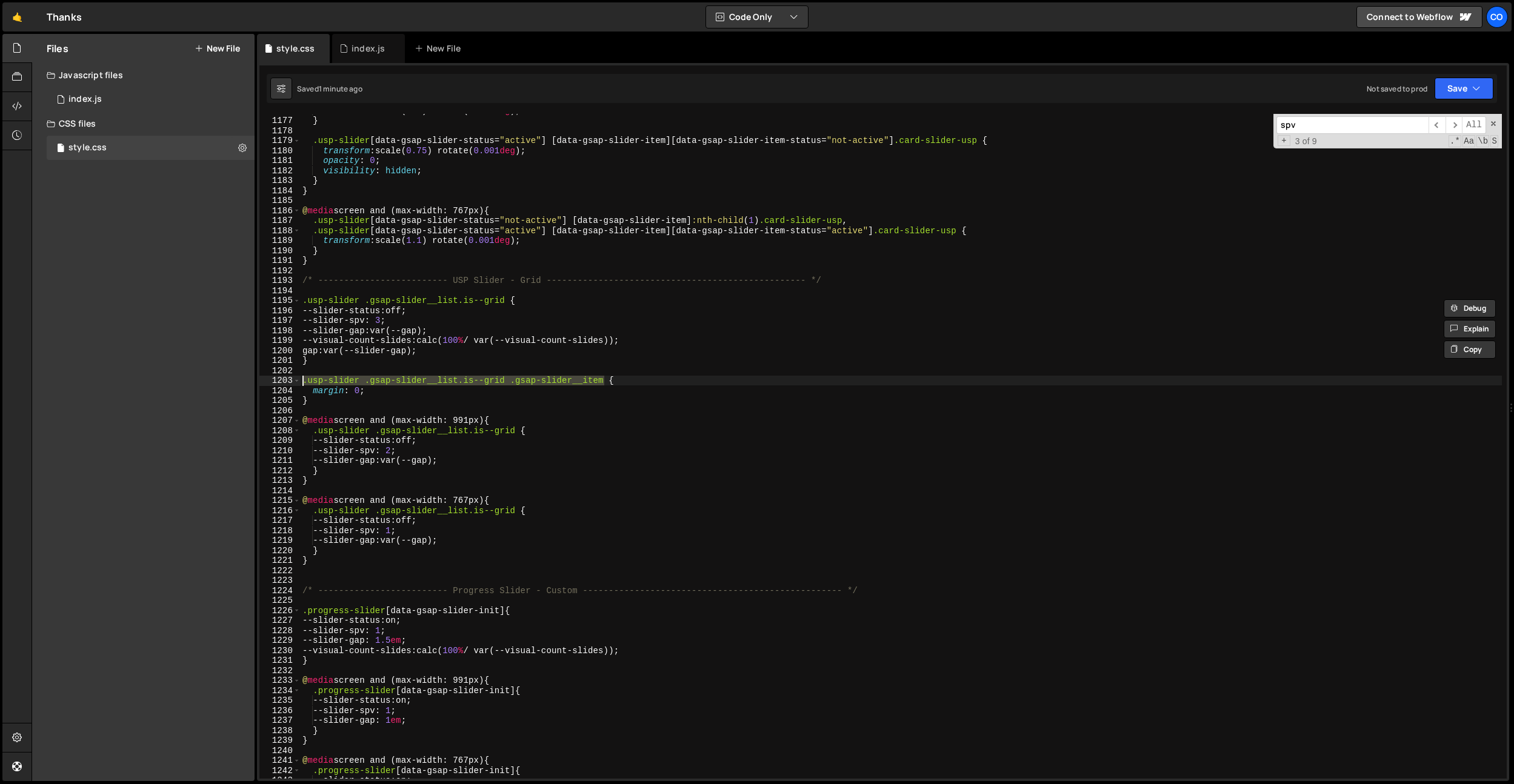
click at [296, 381] on div ".usp-slider .gsap-slider__list.is--grid { 1176 1177 1178 1179 1180 1181 1182 11…" at bounding box center [883, 446] width 1247 height 664
click at [308, 393] on div "transform : scale( 1.1 ) rotate( 0.001 deg ) ; } .usp-slider [ data-gsap-slider…" at bounding box center [900, 447] width 1201 height 684
type textarea "}"
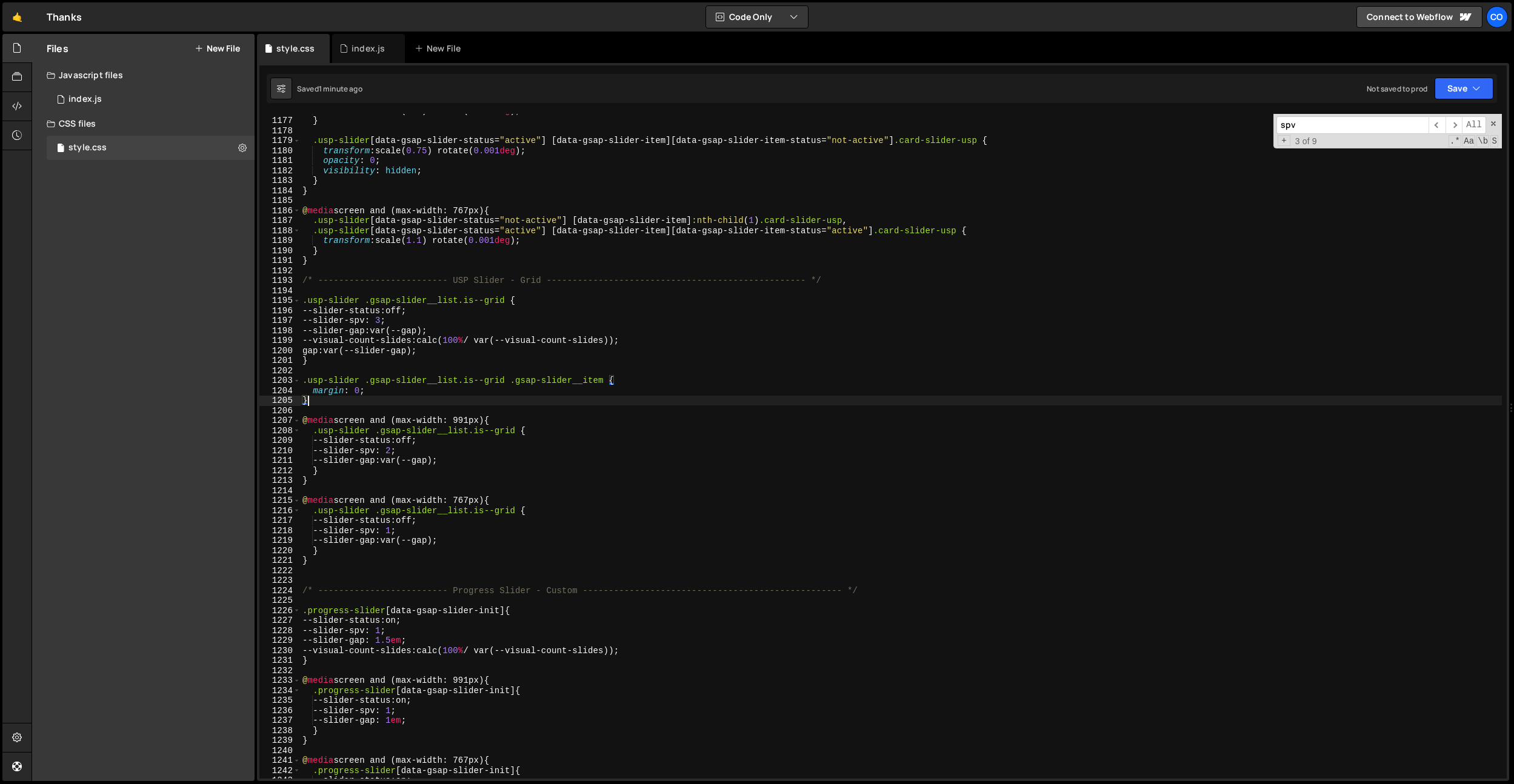
paste textarea ".usp-slider .gsap-slider__list.is--grid .gsap-slider__item"
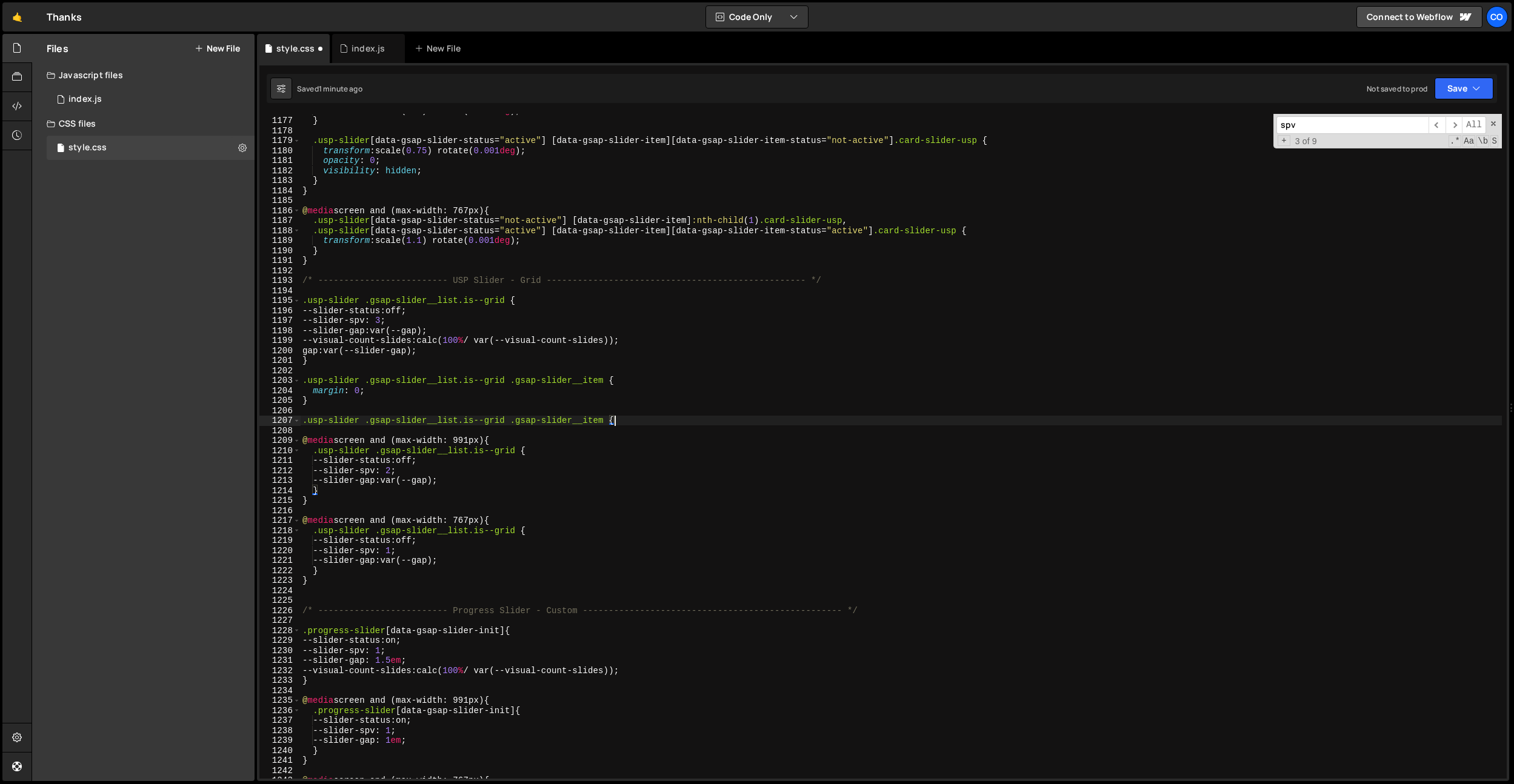
type textarea ".usp-slider .gsap-slider__list.is--grid .gsap-slider__item {}"
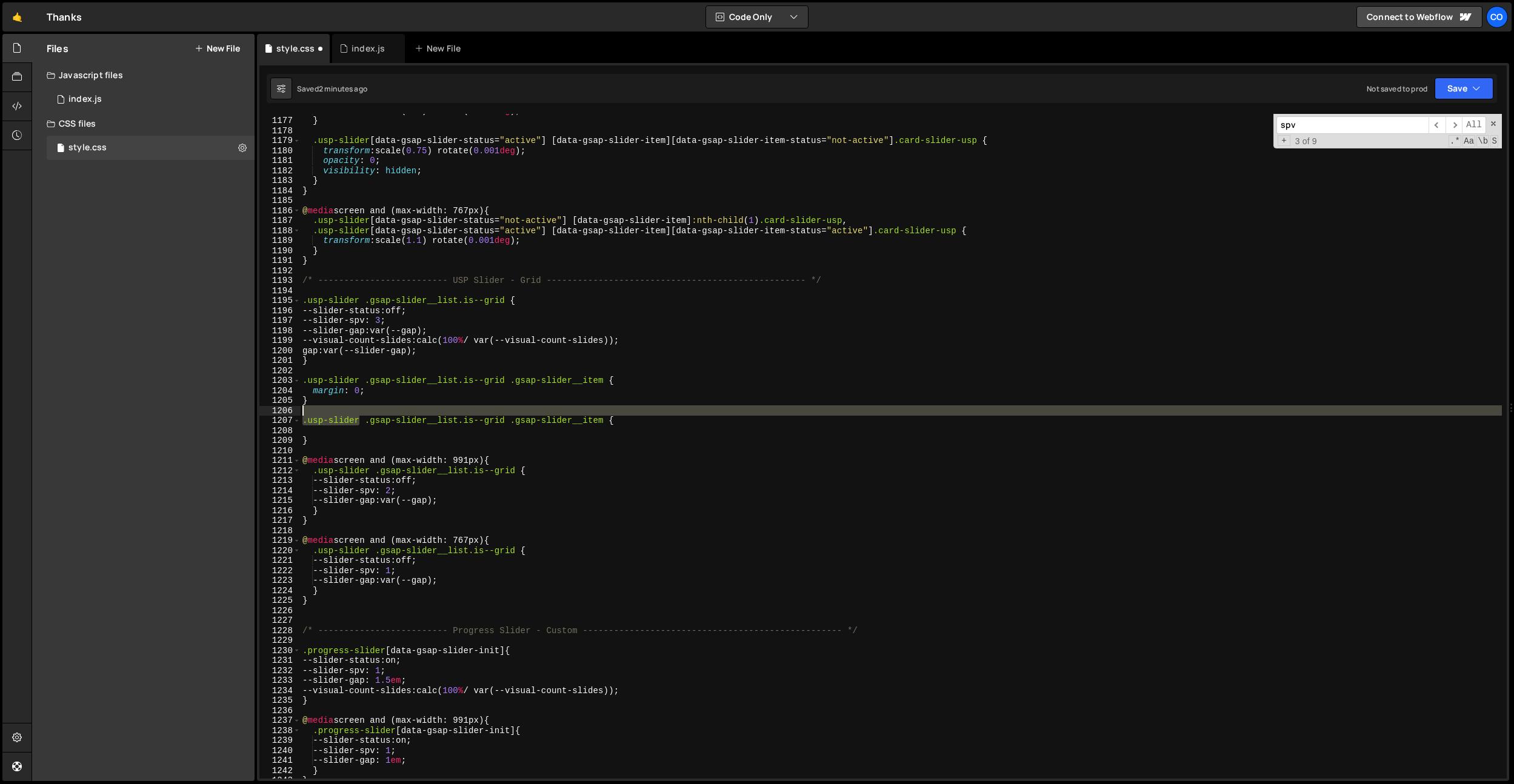
drag, startPoint x: 362, startPoint y: 421, endPoint x: 263, endPoint y: 414, distance: 99.2
click at [263, 414] on div "1176 1177 1178 1179 1180 1181 1182 1183 1184 1185 1186 1187 1188 1189 1190 1191…" at bounding box center [883, 446] width 1247 height 664
click at [366, 415] on div "transform : scale( 1.1 ) rotate( 0.001 deg ) ; } .usp-slider [ data-gsap-slider…" at bounding box center [900, 447] width 1201 height 684
click at [360, 417] on div "transform : scale( 1.1 ) rotate( 0.001 deg ) ; } .usp-slider [ data-gsap-slider…" at bounding box center [900, 446] width 1201 height 664
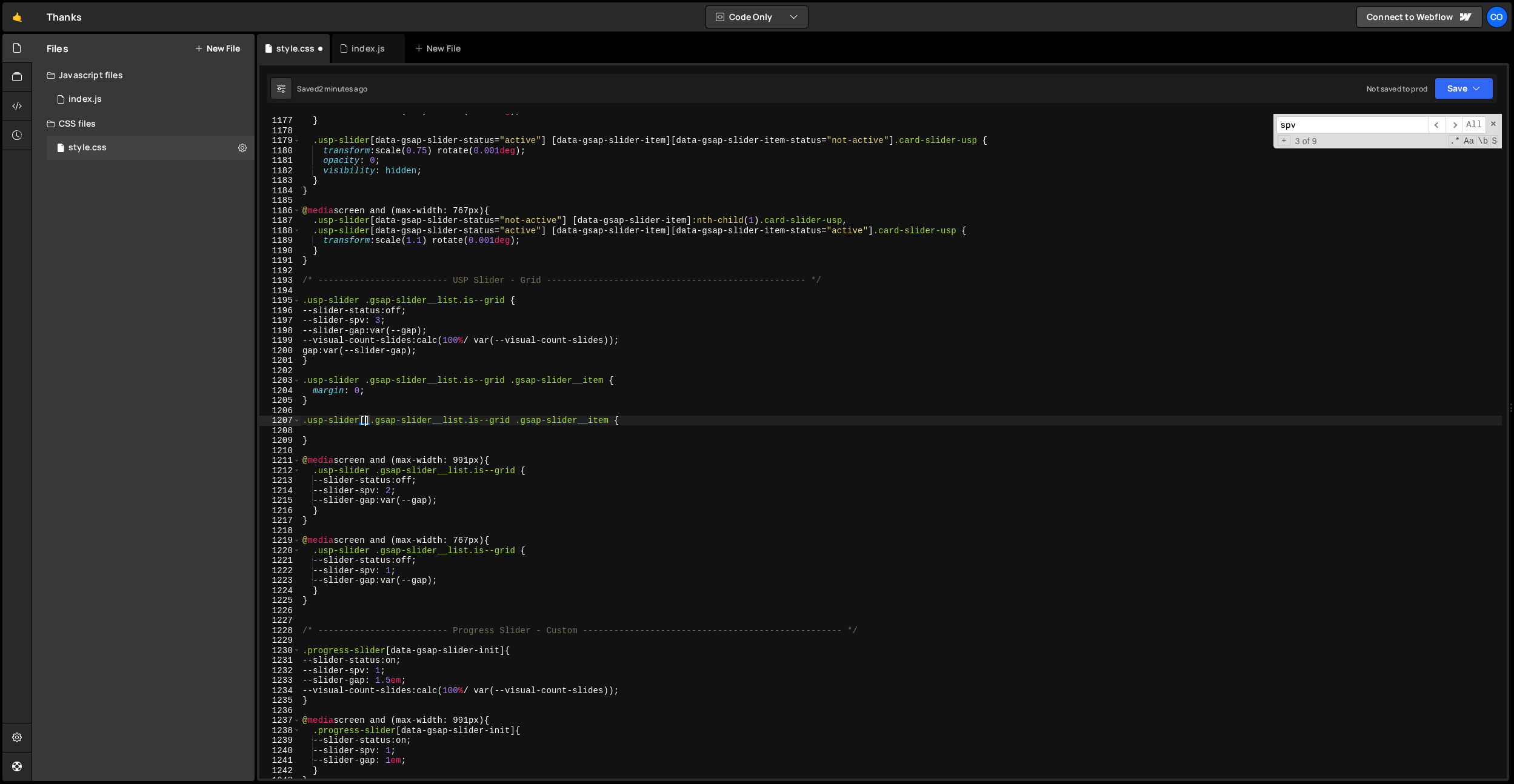
paste textarea "data-wf--usp-grid--card-size]"
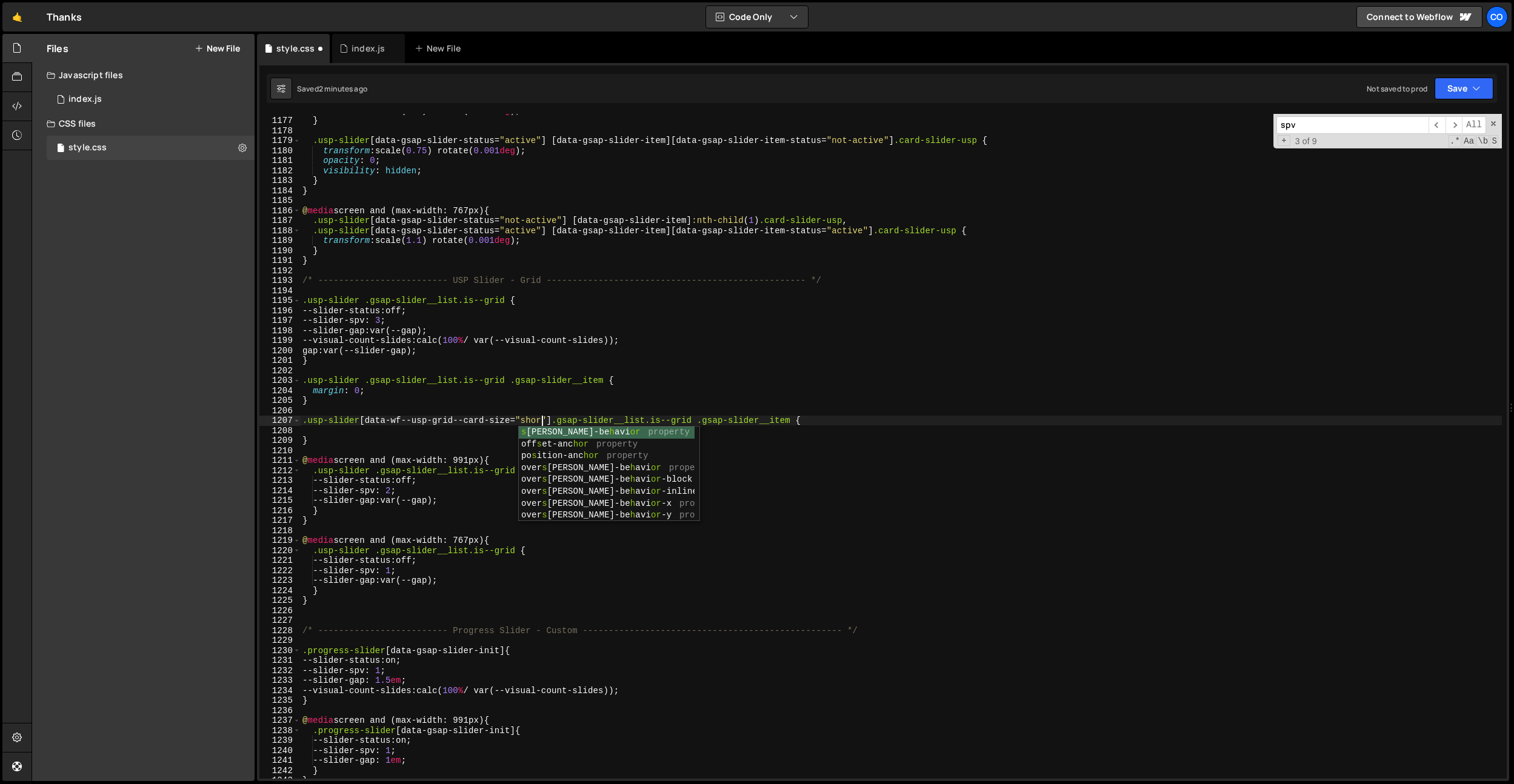
type textarea ".usp-slider[data-wf--usp-grid--card-size="short"] .gsap-slider__list.is--grid .…"
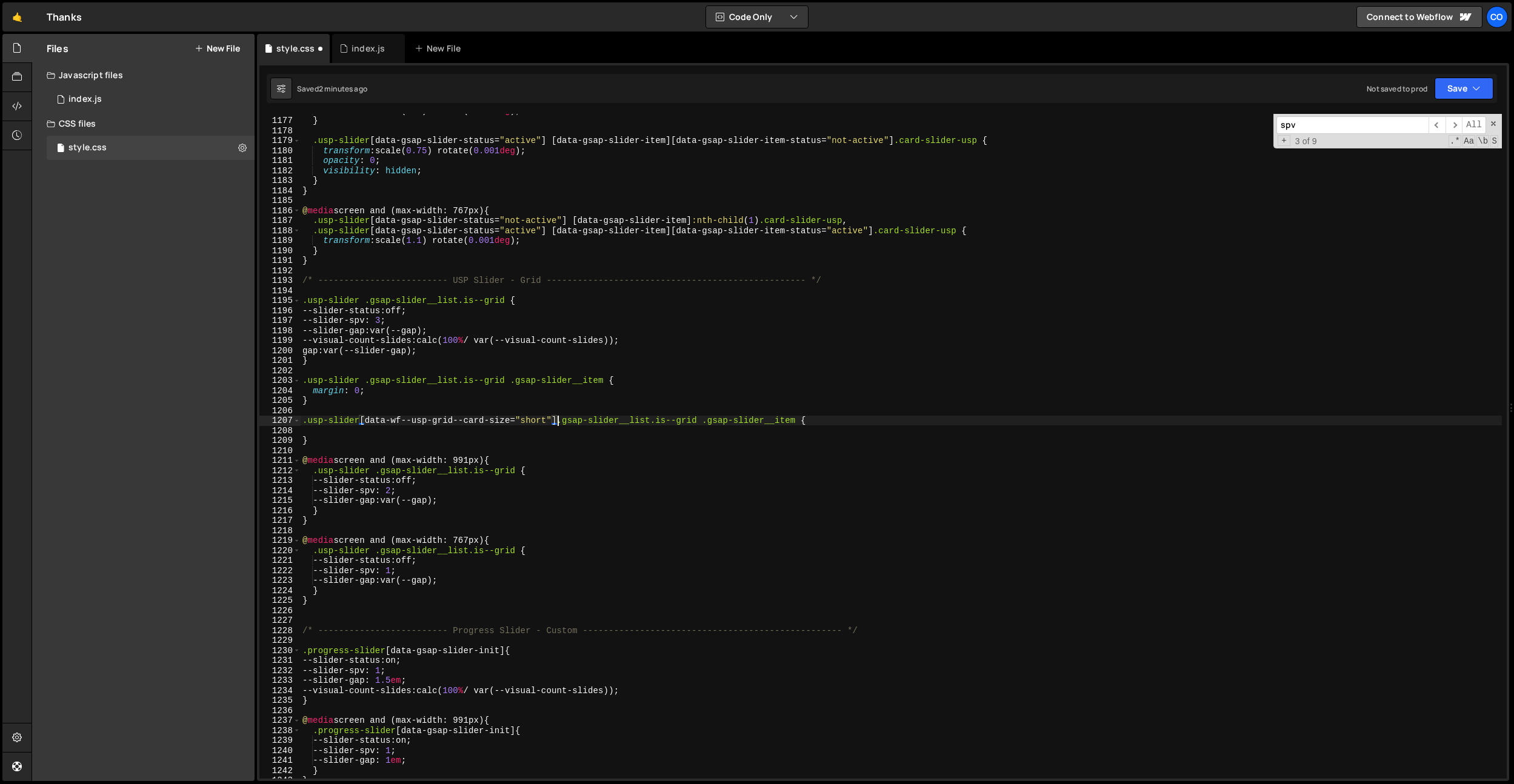
click at [331, 433] on div "transform : scale( 1.1 ) rotate( 0.001 deg ) ; } .usp-slider [ data-gsap-slider…" at bounding box center [900, 447] width 1201 height 684
drag, startPoint x: 809, startPoint y: 421, endPoint x: 814, endPoint y: 445, distance: 24.5
click at [809, 422] on div "transform : scale( 1.1 ) rotate( 0.001 deg ) ; } .usp-slider [ data-gsap-slider…" at bounding box center [900, 447] width 1201 height 684
paste textarea ".card-slider-usp__before"
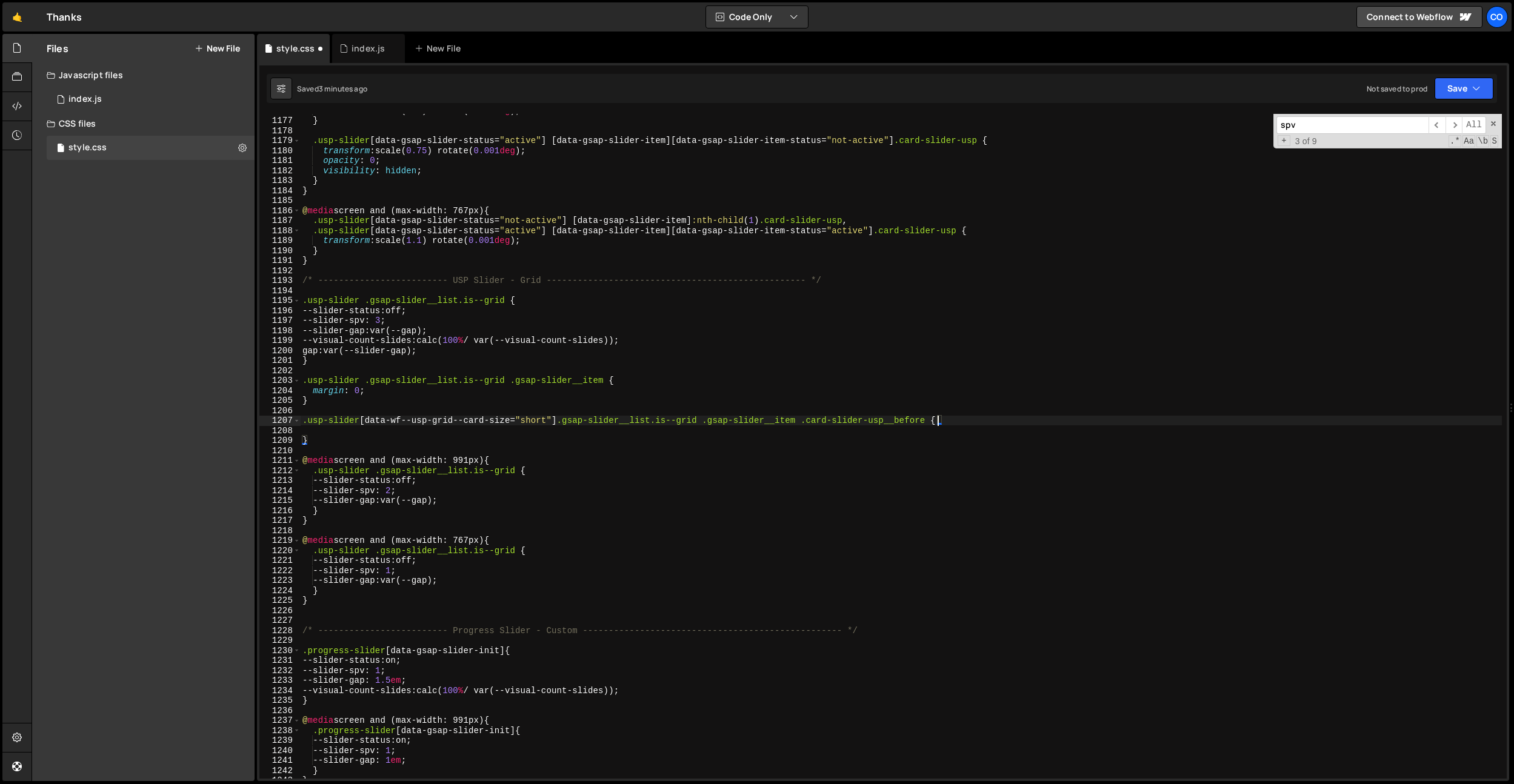
scroll to position [0, 44]
click at [638, 436] on div "transform : scale( 1.1 ) rotate( 0.001 deg ) ; } .usp-slider [ data-gsap-slider…" at bounding box center [900, 447] width 1201 height 684
type textarea "}"
click at [640, 433] on div "transform : scale( 1.1 ) rotate( 0.001 deg ) ; } .usp-slider [ data-gsap-slider…" at bounding box center [900, 447] width 1201 height 684
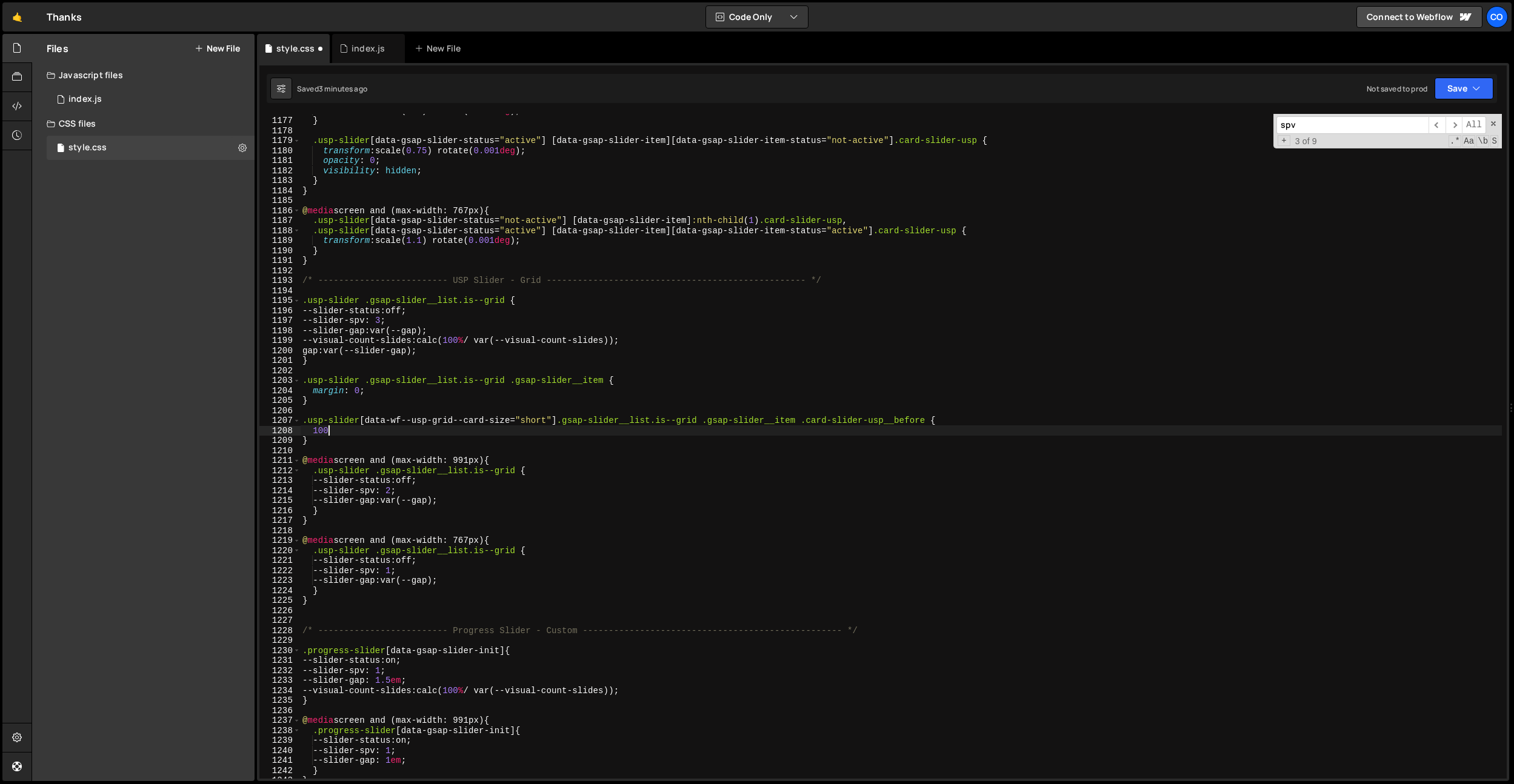
type textarea "1"
type textarea "padding-top: 100%;"
click at [423, 429] on div "transform : scale( 1.1 ) rotate( 0.001 deg ) ; } .usp-slider [ data-gsap-slider…" at bounding box center [900, 447] width 1201 height 684
click at [418, 435] on div "transform : scale( 1.1 ) rotate( 0.001 deg ) ; } .usp-slider [ data-gsap-slider…" at bounding box center [900, 447] width 1201 height 684
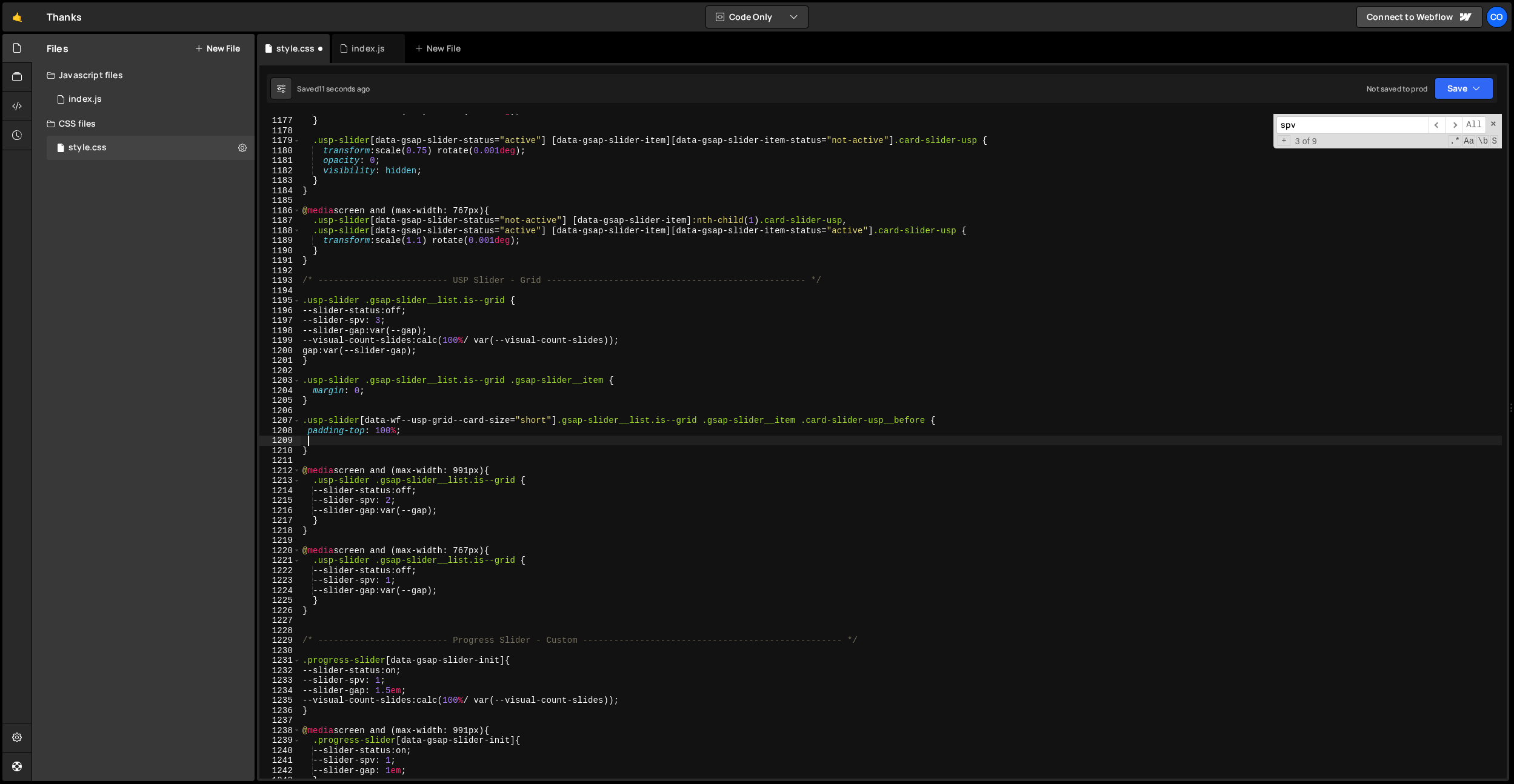
scroll to position [0, 0]
type textarea "}"
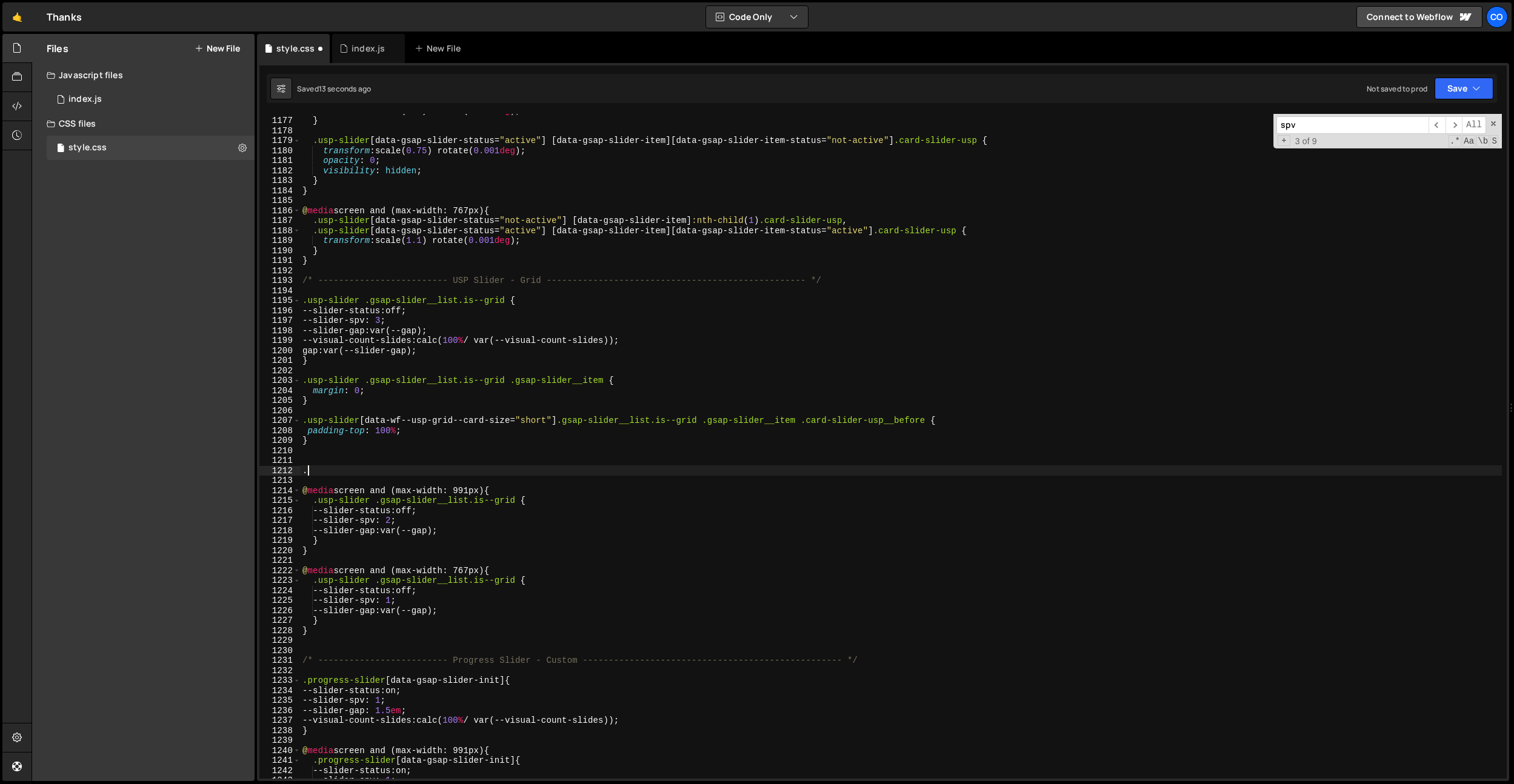
paste textarea "card-slider-usp__icon"
type textarea ".card-slider-usp__icon {}"
type textarea "s"
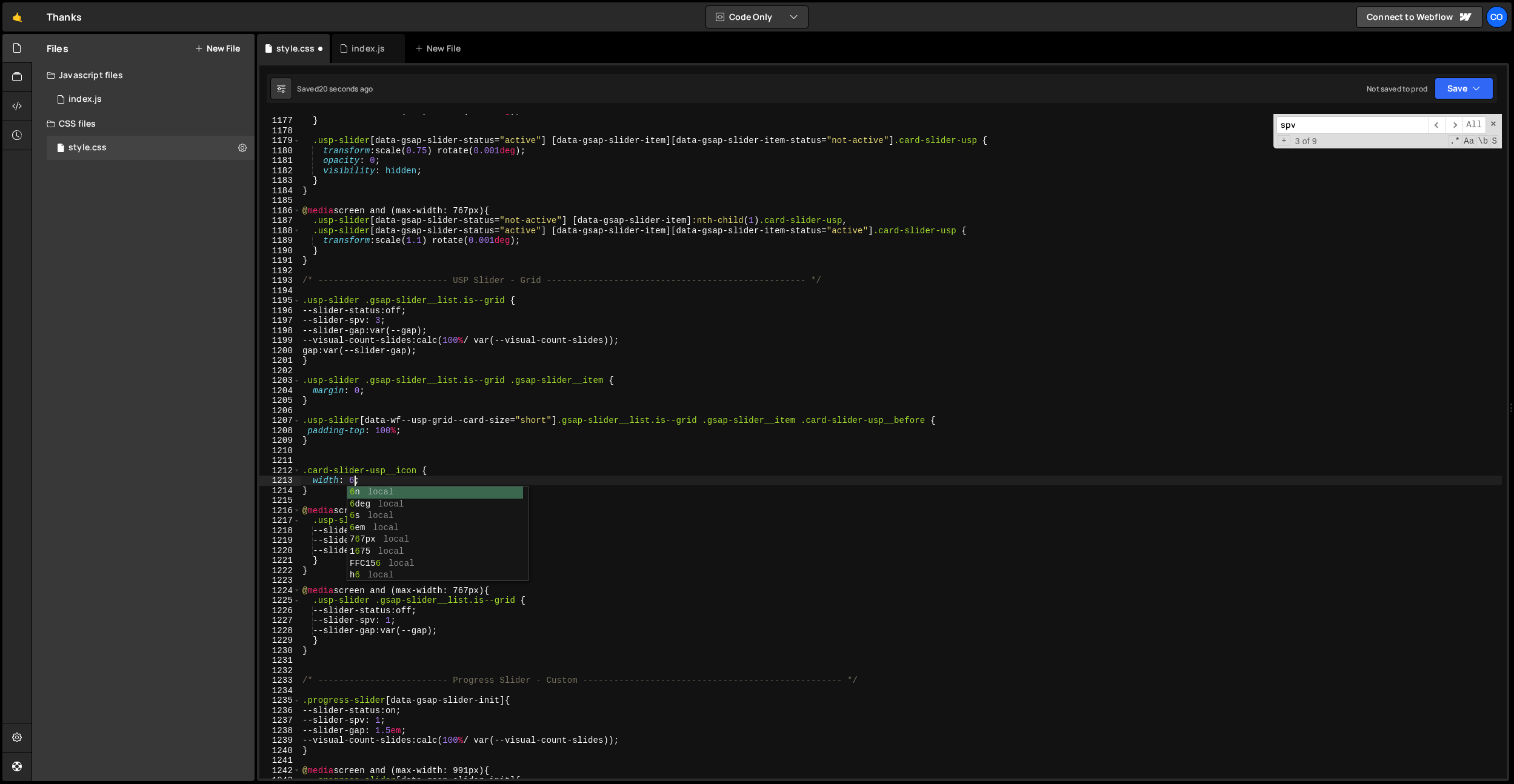
scroll to position [0, 4]
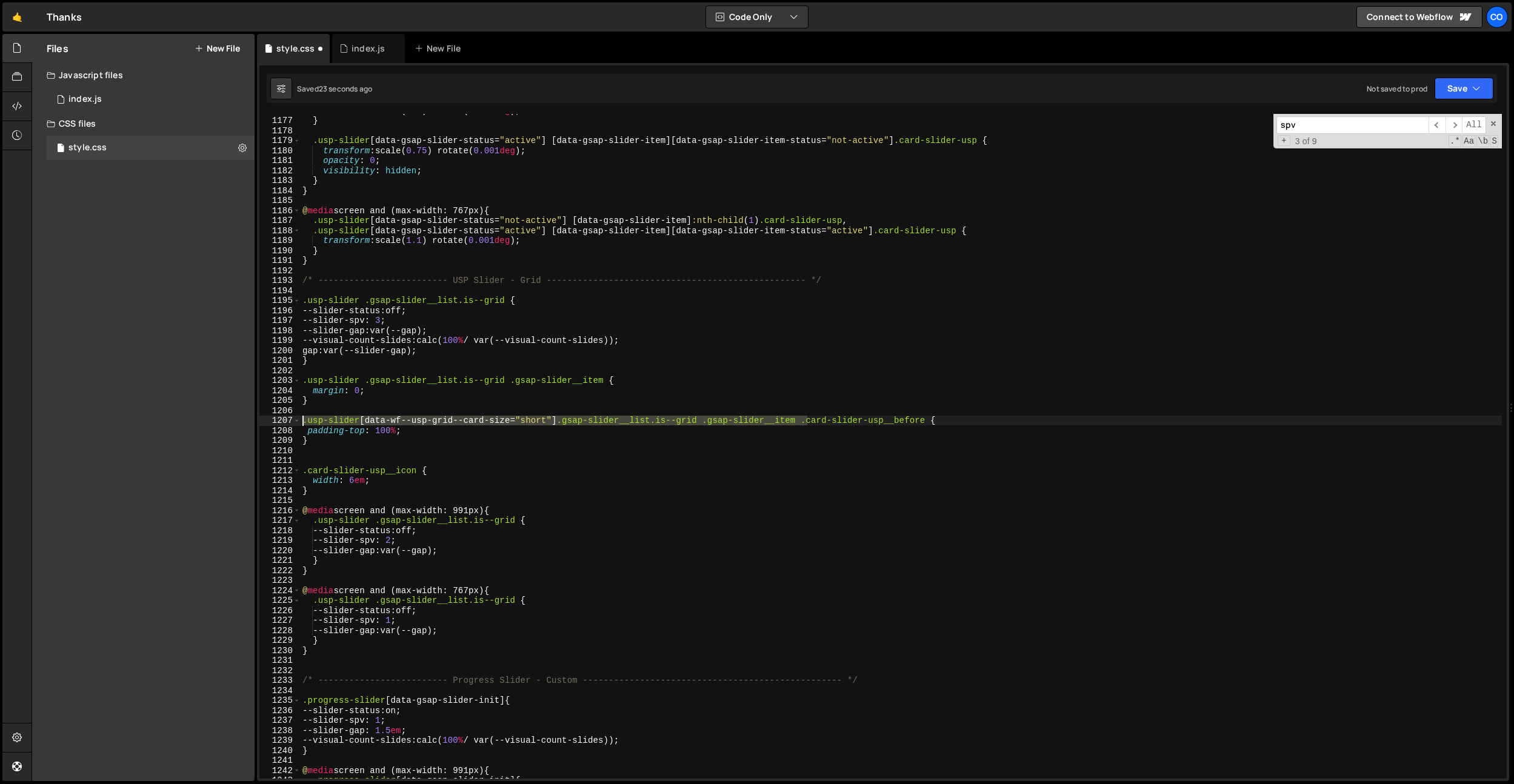
drag, startPoint x: 808, startPoint y: 421, endPoint x: 282, endPoint y: 425, distance: 526.0
click at [282, 425] on div "width: 6em; 1176 1177 1178 1179 1180 1181 1182 1183 1184 1185 1186 1187 1188 11…" at bounding box center [883, 446] width 1247 height 664
click at [304, 469] on div "transform : scale( 1.1 ) rotate( 0.001 deg ) ; } .usp-slider [ data-gsap-slider…" at bounding box center [900, 447] width 1201 height 684
paste textarea ".usp-slider[data-wf--usp-grid--card-size="short"] .gsap-slider__list.is--grid .…"
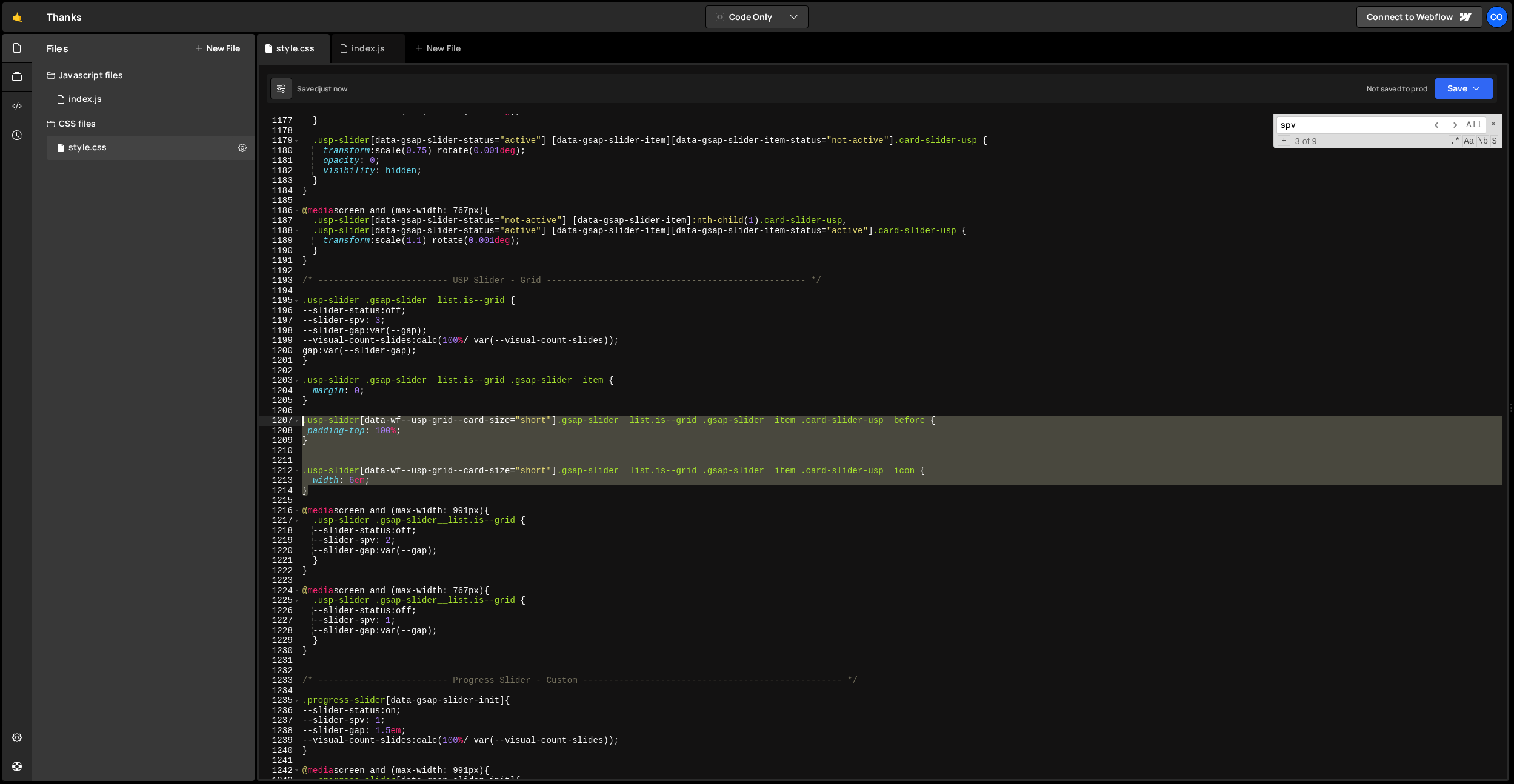
drag, startPoint x: 328, startPoint y: 490, endPoint x: 288, endPoint y: 422, distance: 78.9
click at [288, 422] on div ".usp-slider[data-wf--usp-grid--card-size="short"] .gsap-slider__list.is--grid .…" at bounding box center [883, 446] width 1247 height 664
type textarea ".usp-slider[data-wf--usp-grid--card-size="short"] .gsap-slider__list.is--grid .…"
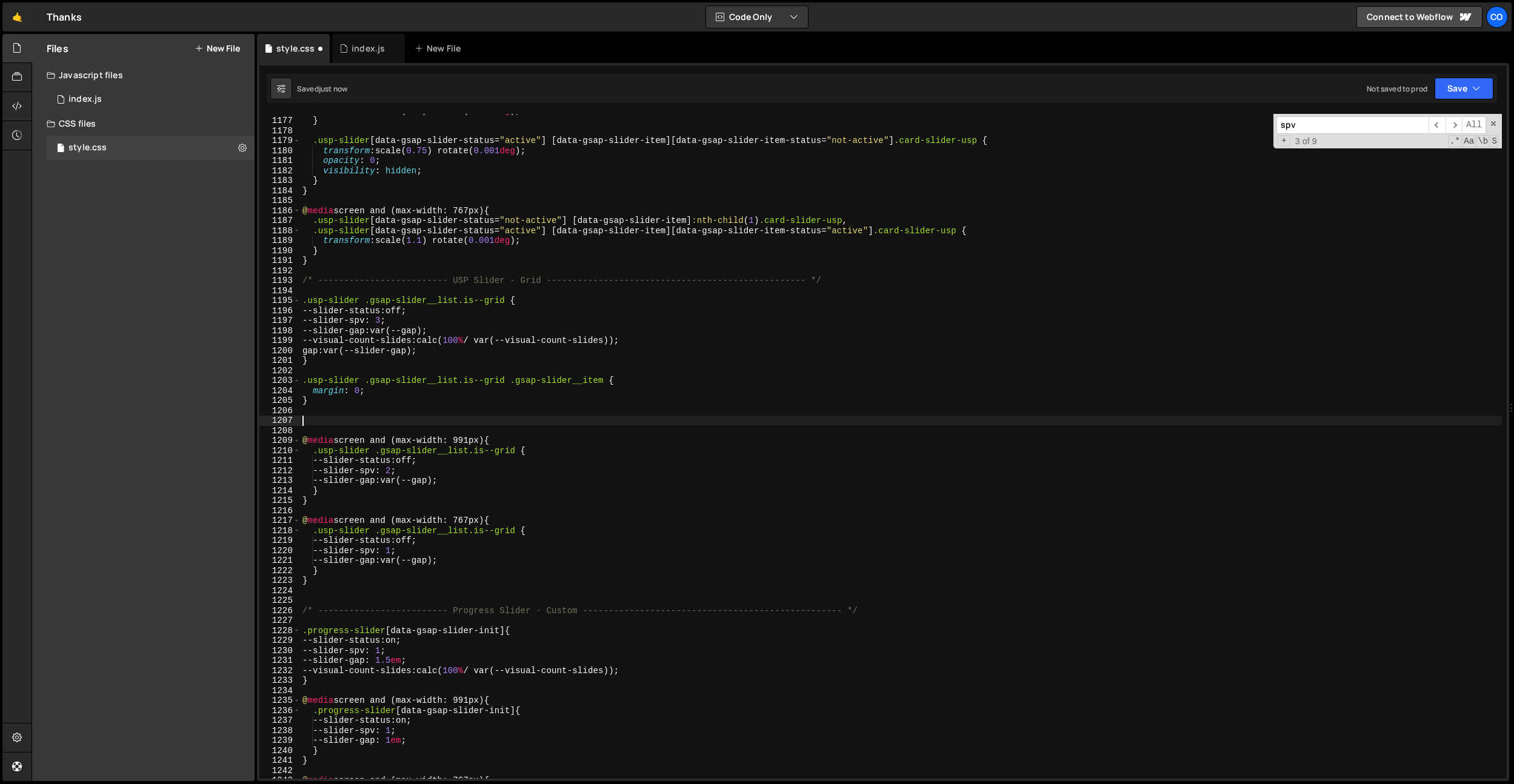
scroll to position [0, 0]
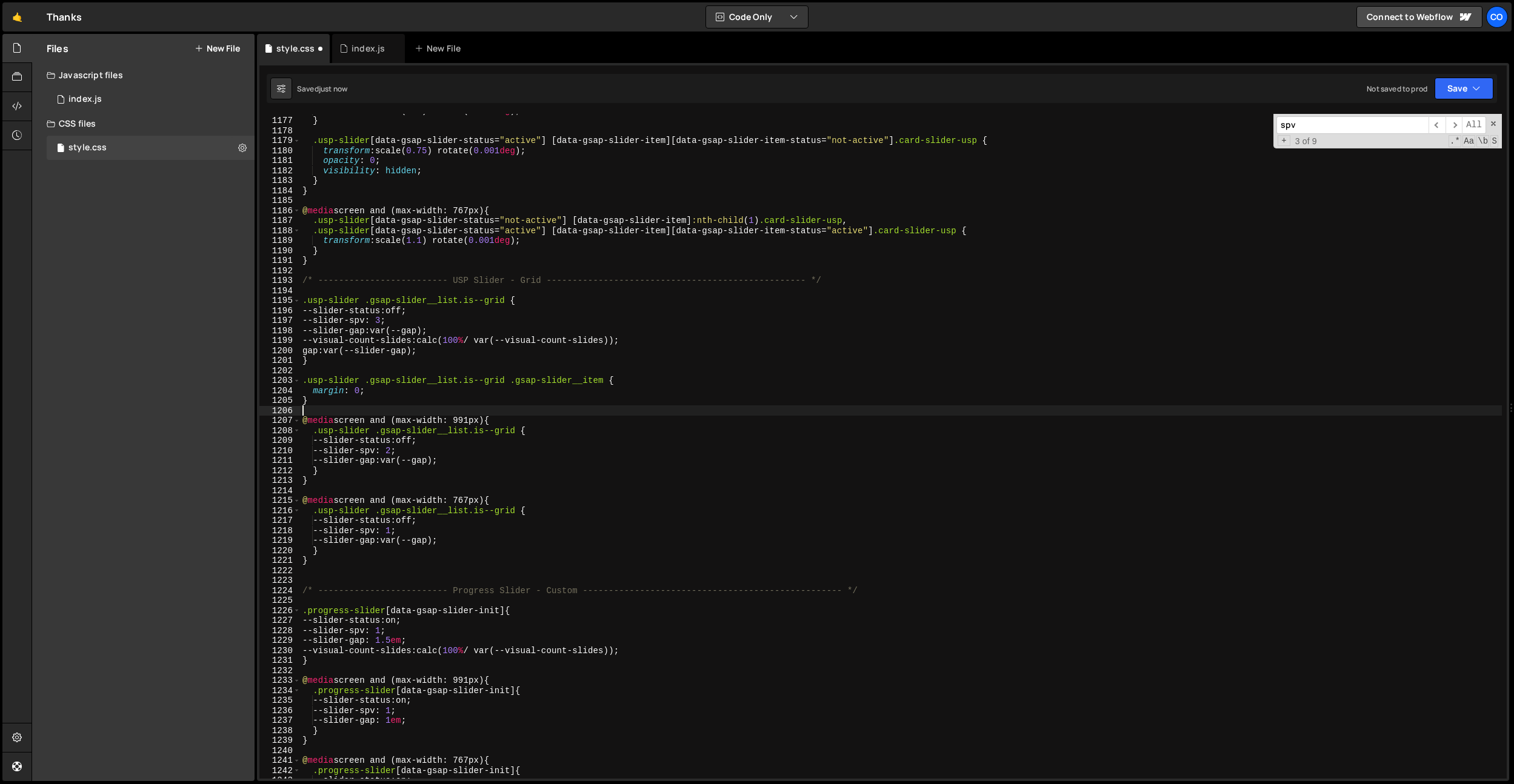
click at [354, 558] on div "transform : scale( 1.1 ) rotate( 0.001 deg ) ; } .usp-slider [ data-gsap-slider…" at bounding box center [900, 447] width 1201 height 684
type textarea "}"
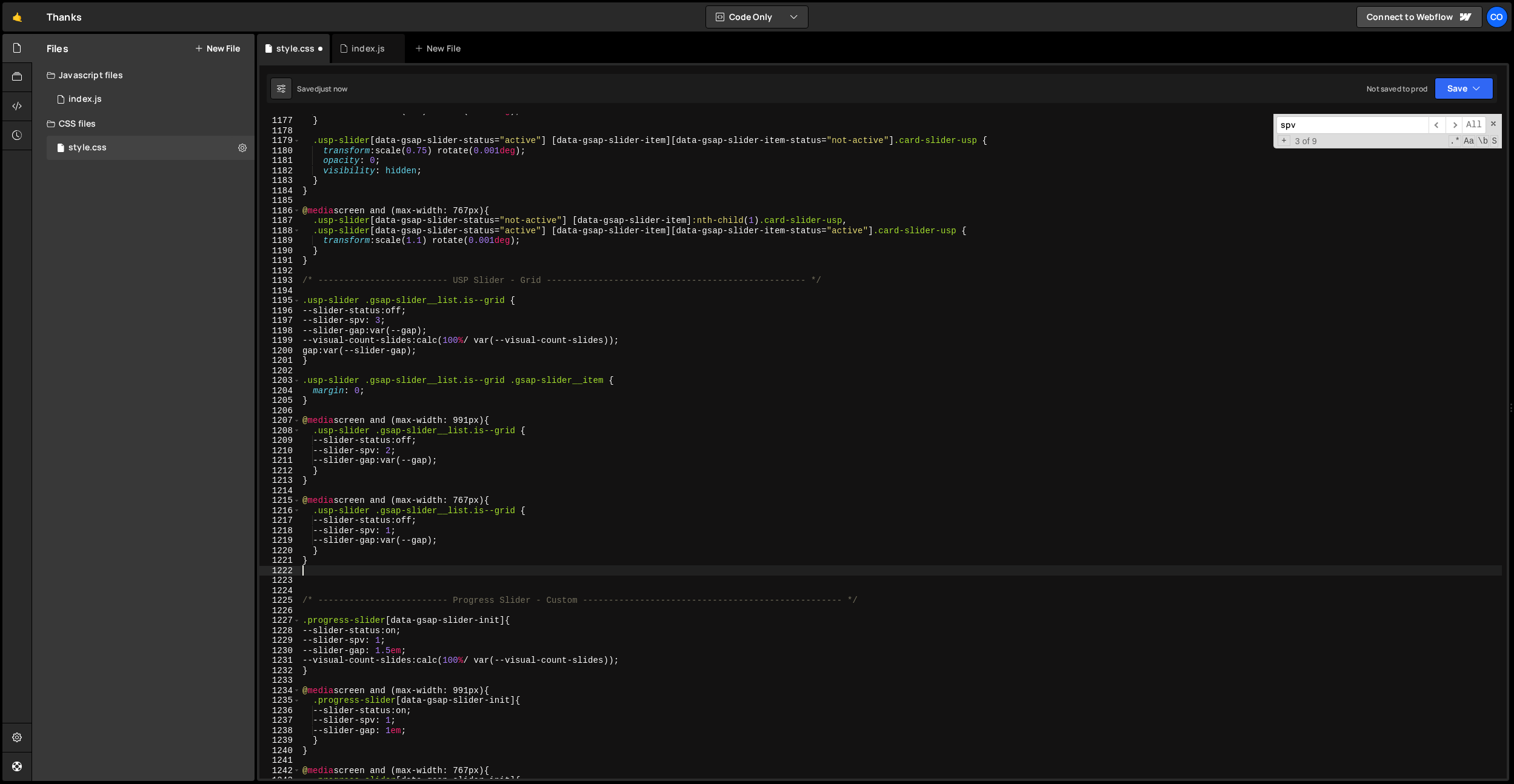
paste textarea "}"
type textarea "}"
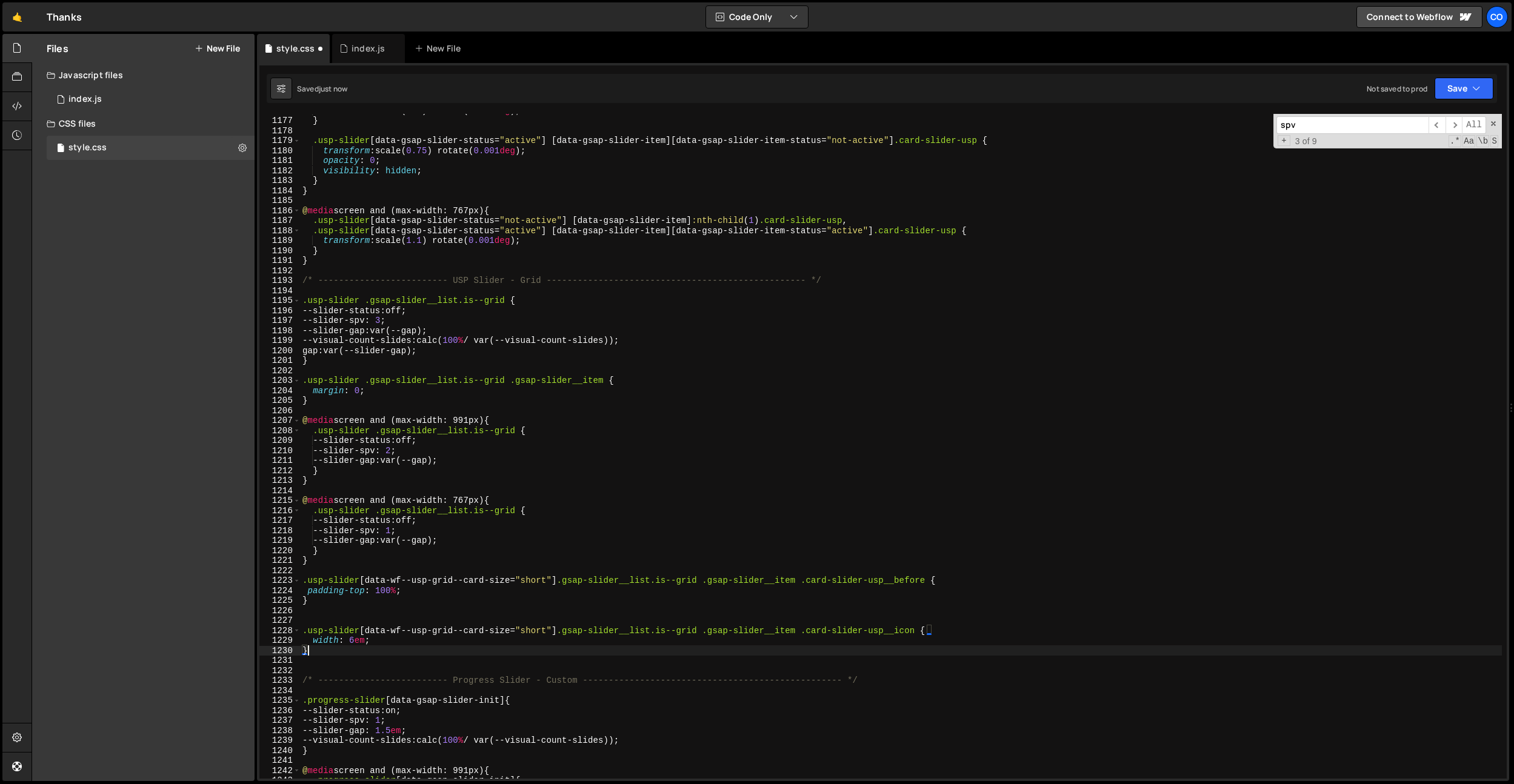
click at [343, 564] on div "transform : scale( 1.1 ) rotate( 0.001 deg ) ; } .usp-slider [ data-gsap-slider…" at bounding box center [900, 447] width 1201 height 684
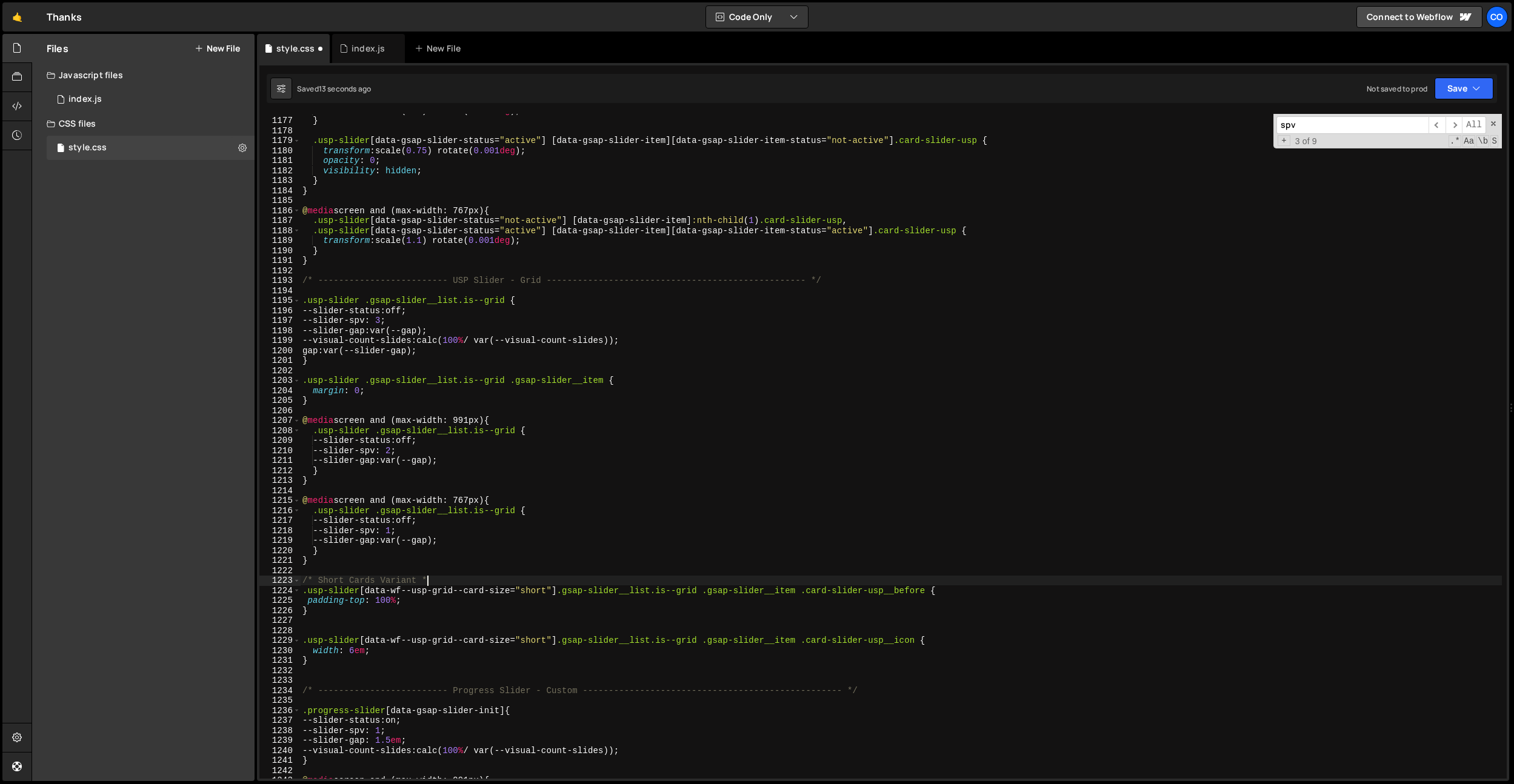
type textarea "/* Short Cards Variant */"
click at [353, 631] on div "transform : scale( 1.1 ) rotate( 0.001 deg ) ; } .usp-slider [ data-gsap-slider…" at bounding box center [900, 447] width 1201 height 684
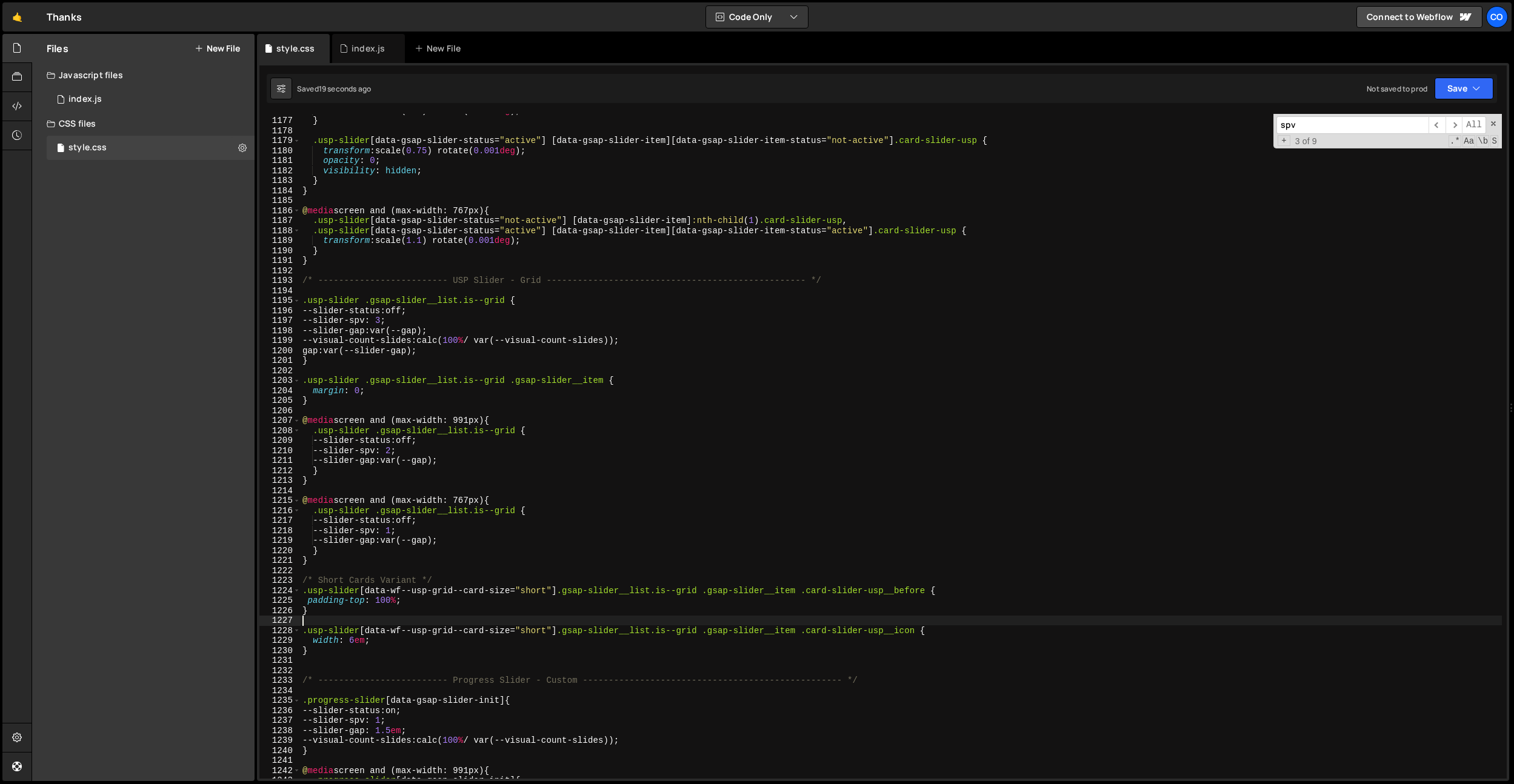
click at [414, 651] on div "transform : scale( 1.1 ) rotate( 0.001 deg ) ; } .usp-slider [ data-gsap-slider…" at bounding box center [900, 447] width 1201 height 684
type textarea "}"
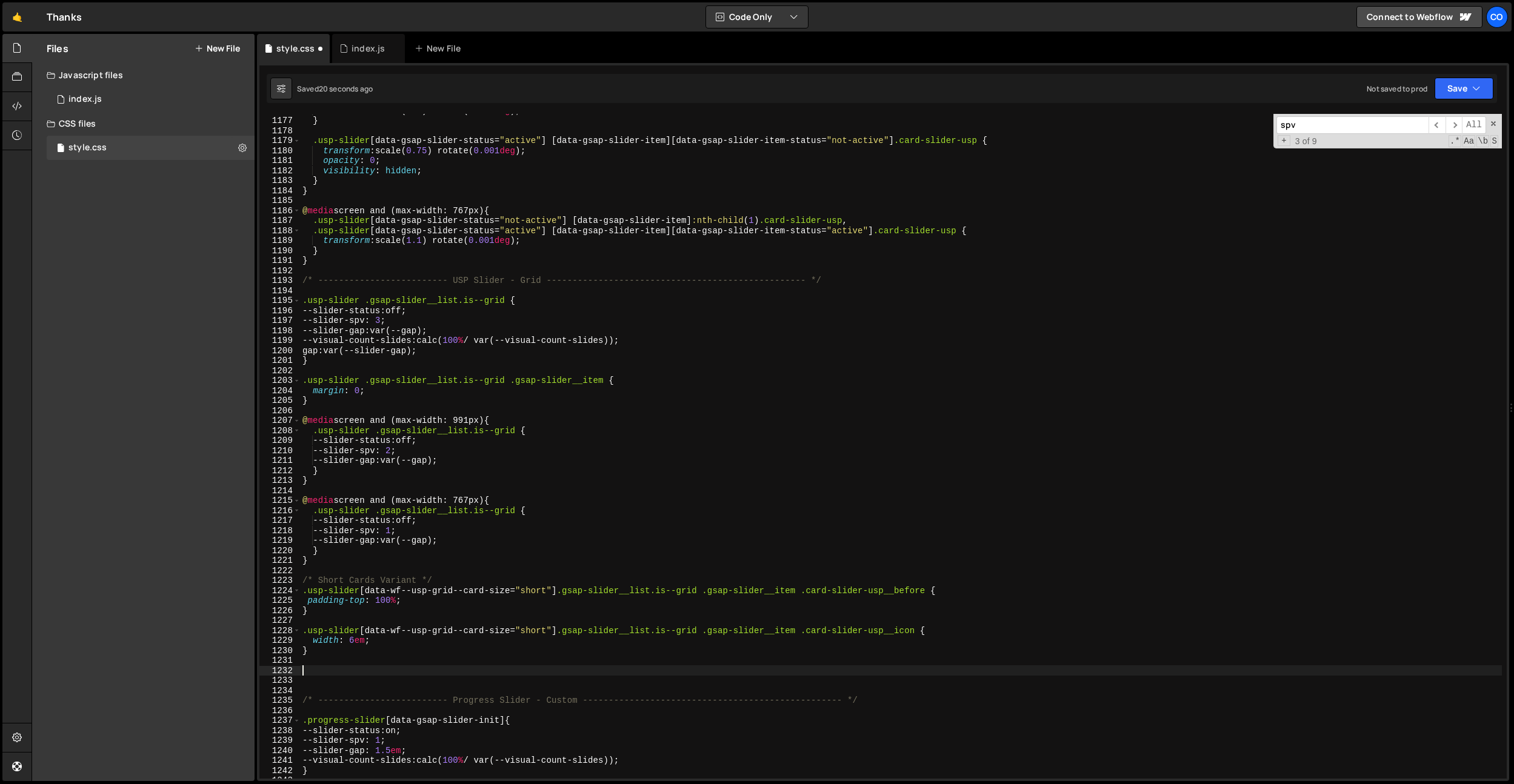
paste textarea "card-slider-usp__content"
type textarea ".card-slider-usp__content {}"
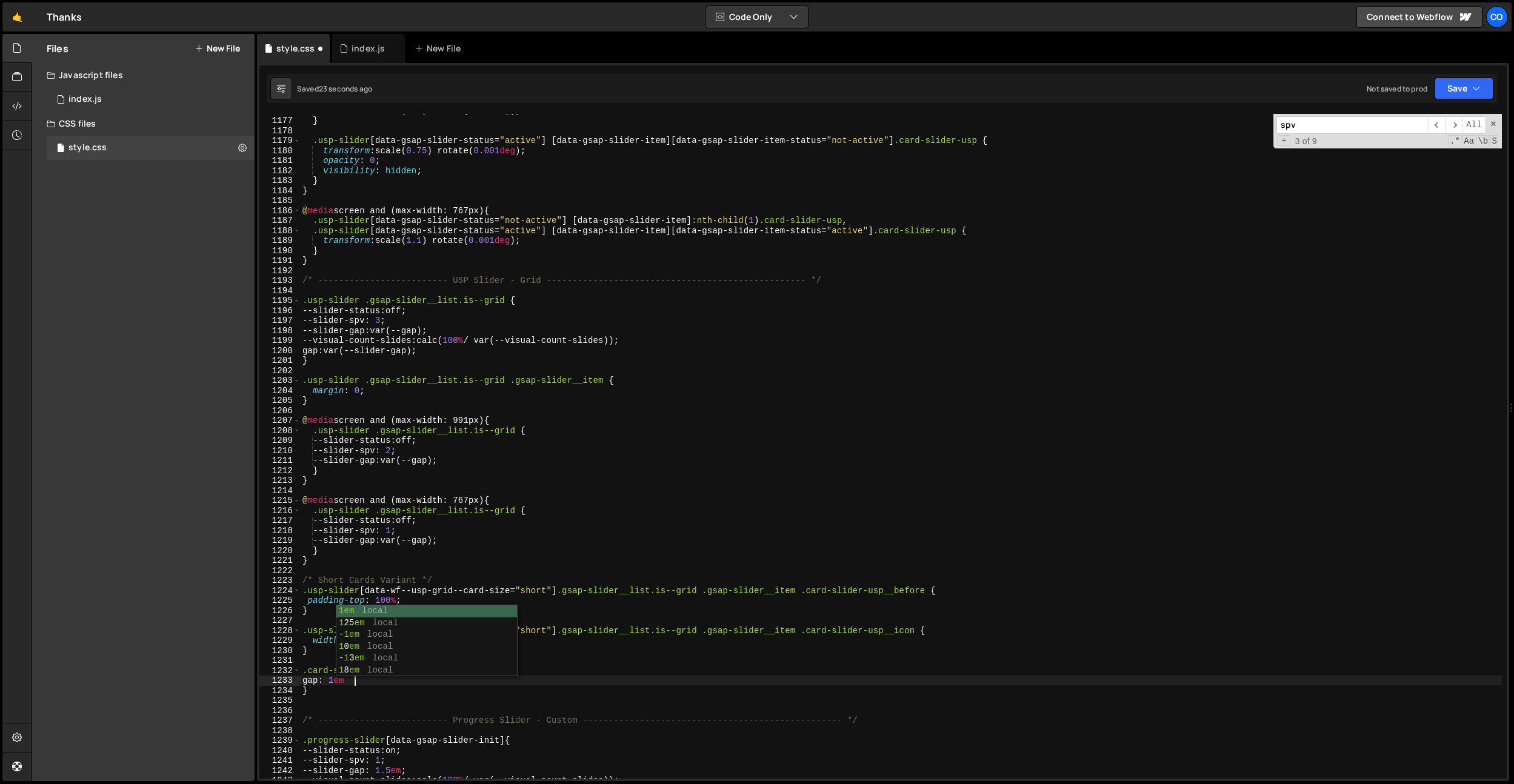
scroll to position [0, 3]
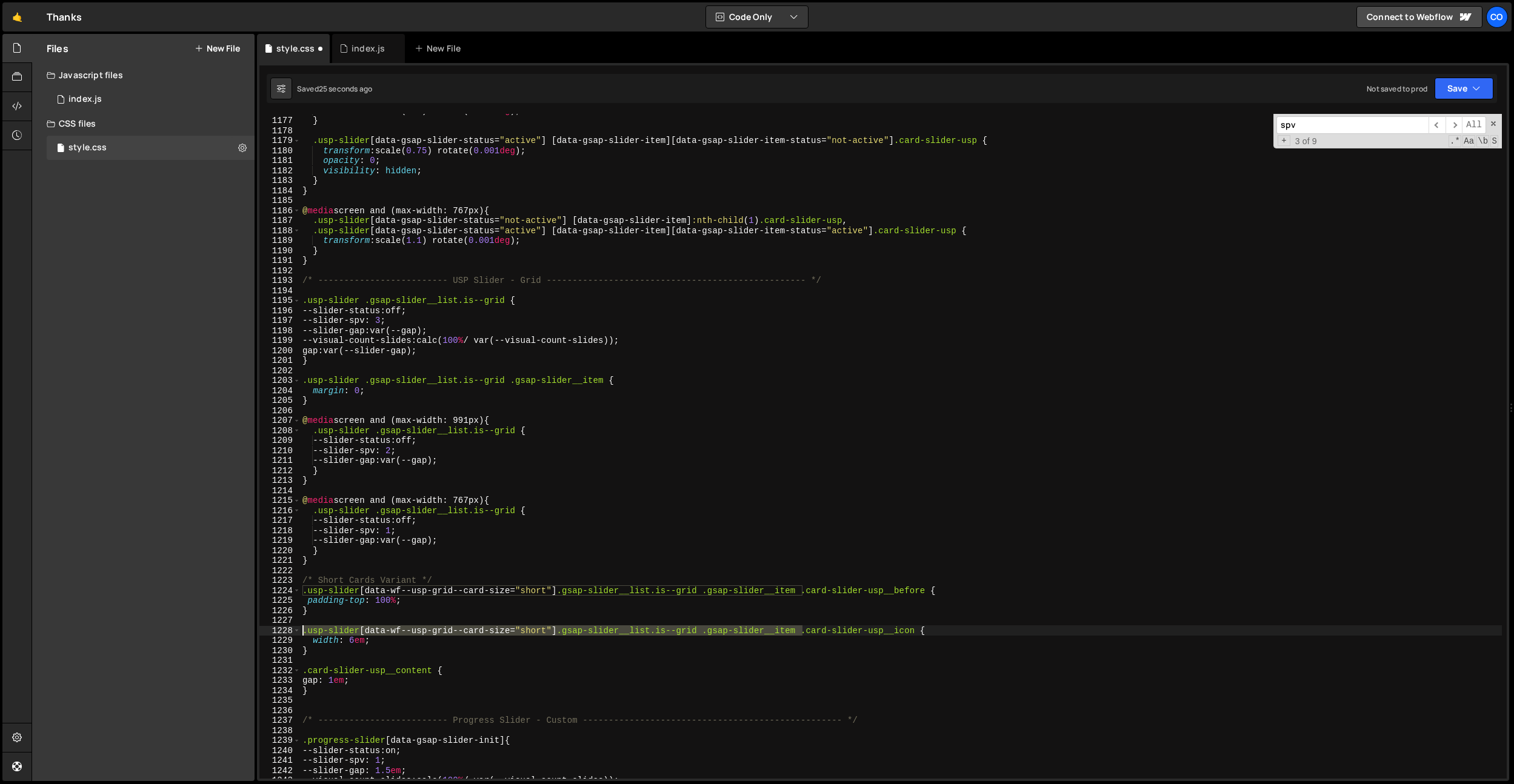
drag, startPoint x: 801, startPoint y: 632, endPoint x: 306, endPoint y: 667, distance: 496.2
click at [288, 631] on div "gap: 1em; 1176 1177 1178 1179 1180 1181 1182 1183 1184 1185 1186 1187 1188 1189…" at bounding box center [883, 446] width 1247 height 664
click at [303, 672] on div "transform : scale( 1.1 ) rotate( 0.001 deg ) ; } .usp-slider [ data-gsap-slider…" at bounding box center [900, 447] width 1201 height 684
paste textarea ".usp-slider[data-wf--usp-grid--card-size="short"] .gsap-slider__list.is--grid .…"
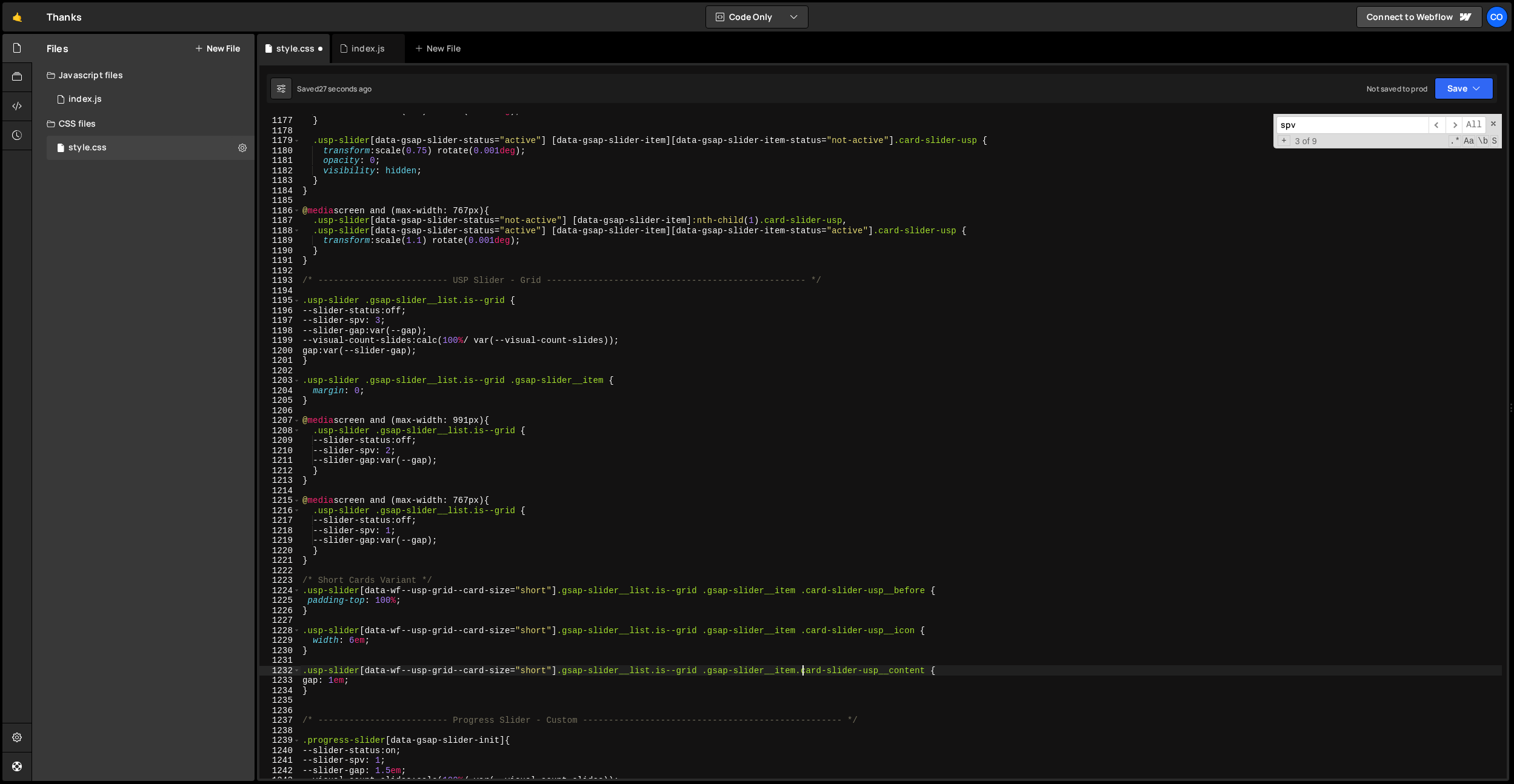
scroll to position [0, 35]
click at [385, 537] on div "transform : scale( 1.1 ) rotate( 0.001 deg ) ; } .usp-slider [ data-gsap-slider…" at bounding box center [900, 447] width 1201 height 684
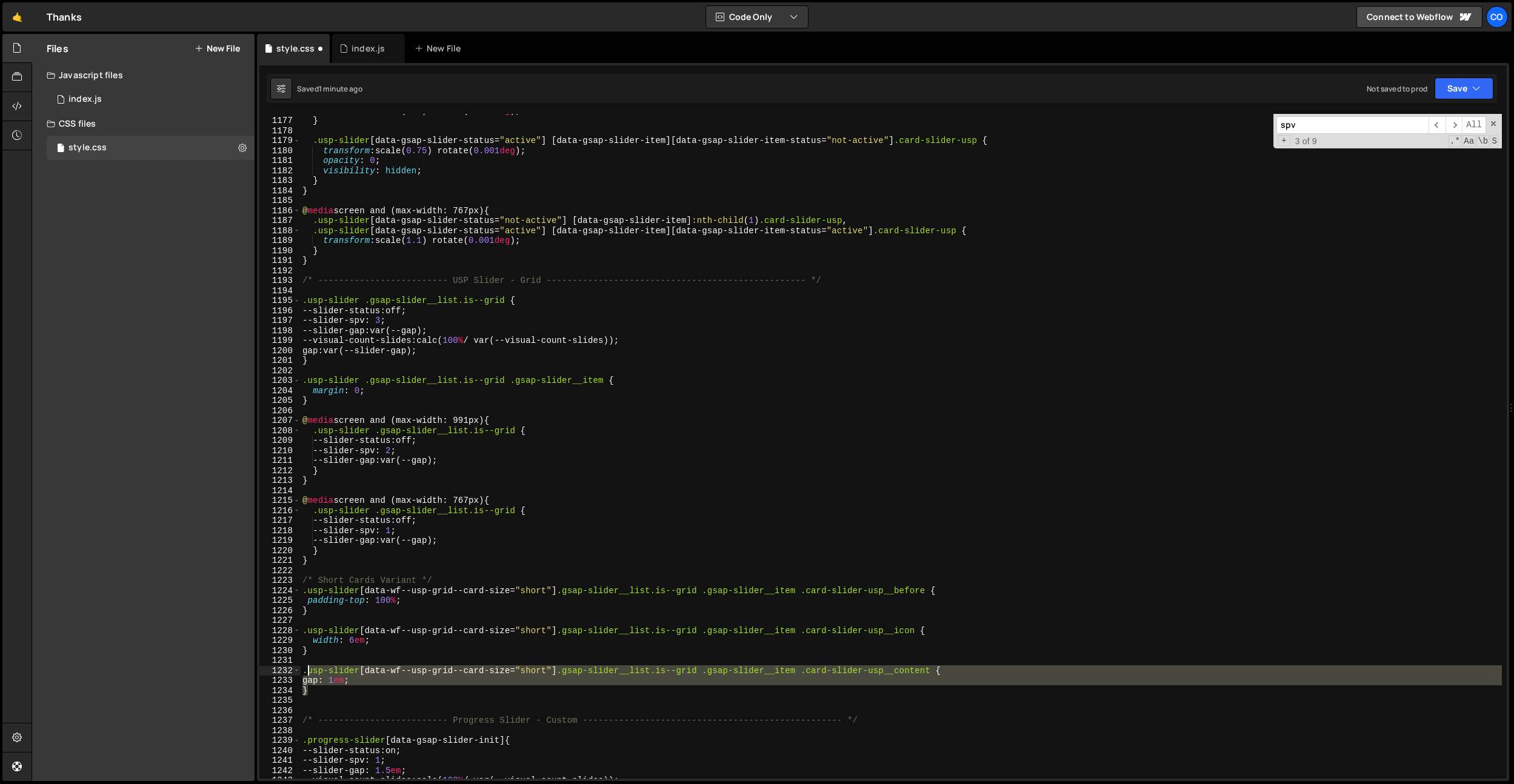
drag, startPoint x: 346, startPoint y: 691, endPoint x: 308, endPoint y: 667, distance: 44.9
click at [308, 667] on div "transform : scale( 1.1 ) rotate( 0.001 deg ) ; } .usp-slider [ data-gsap-slider…" at bounding box center [900, 447] width 1201 height 684
type textarea "."
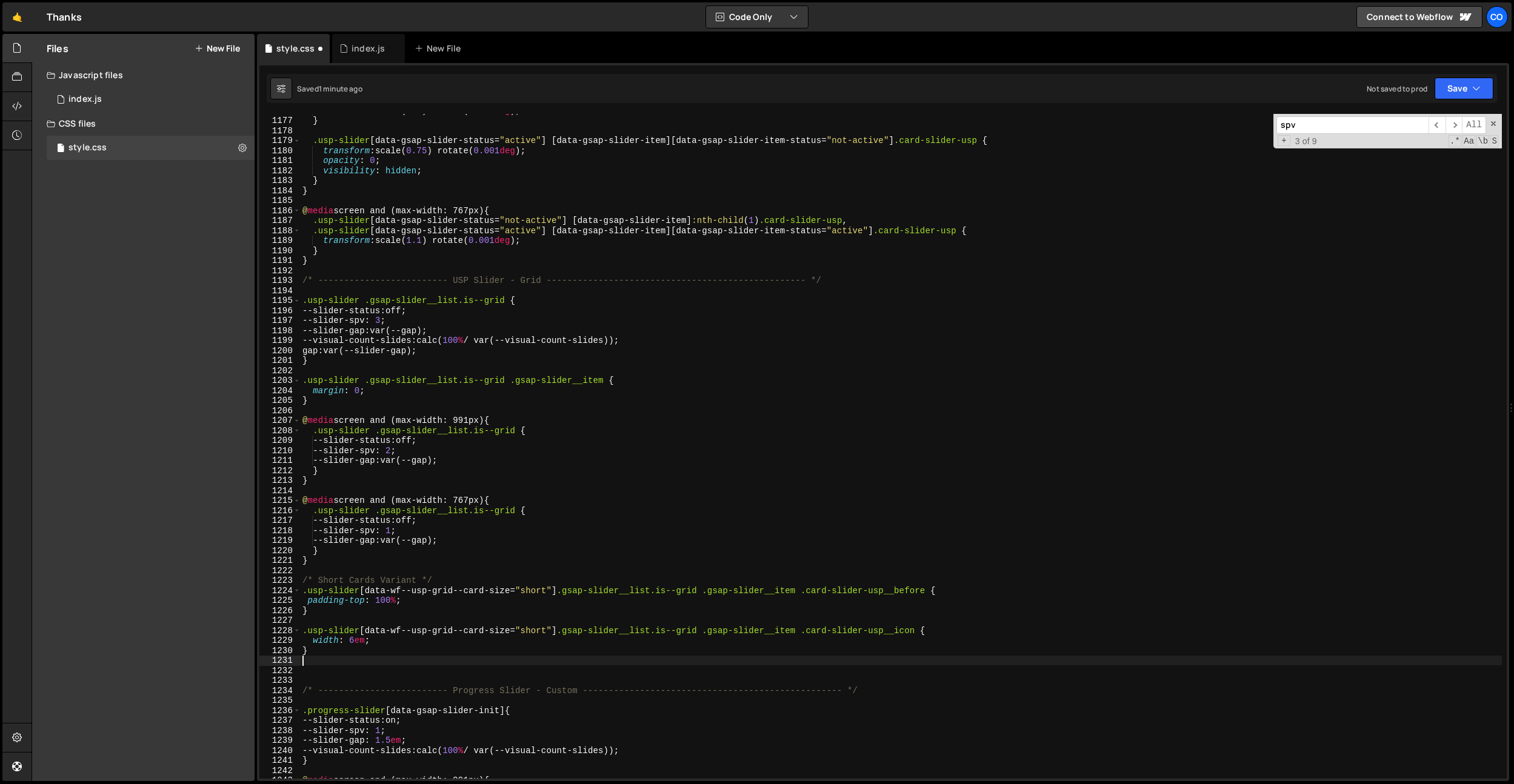
click at [385, 644] on div "transform : scale( 1.1 ) rotate( 0.001 deg ) ; } .usp-slider [ data-gsap-slider…" at bounding box center [900, 447] width 1201 height 684
type textarea "width: 6em;"
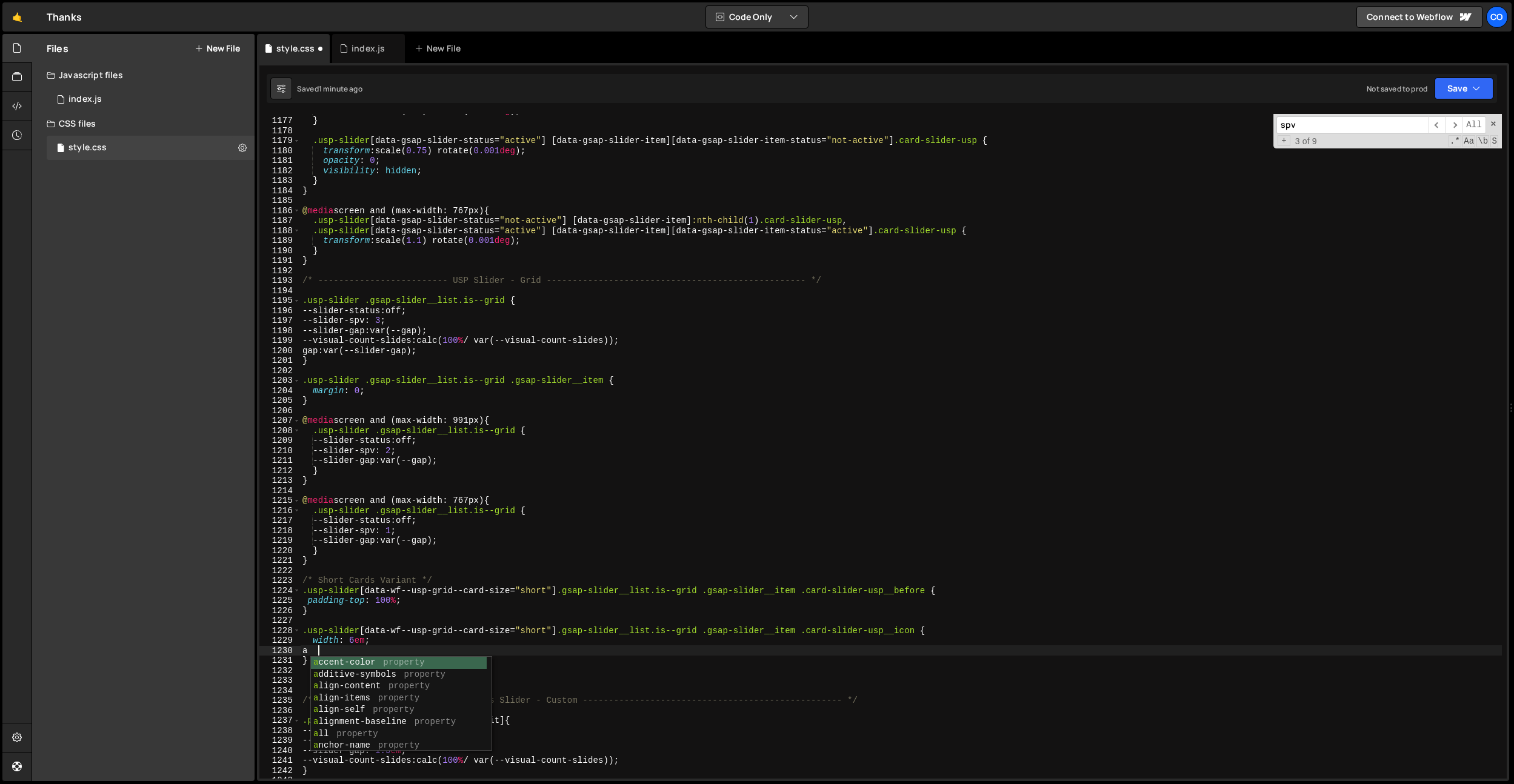
scroll to position [0, 1]
type textarea "a"
type textarea "margin-bottom: -0.5em;"
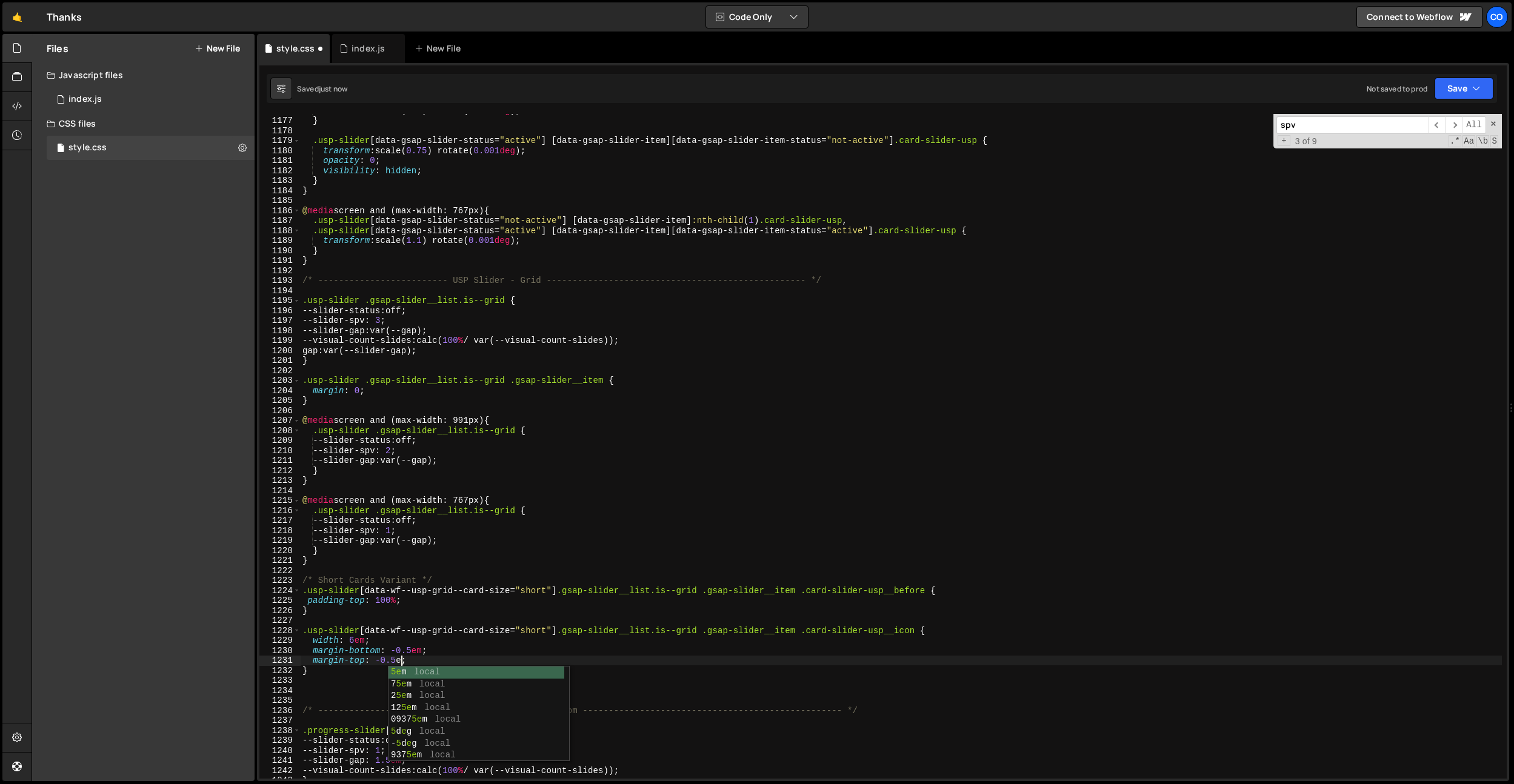
scroll to position [0, 6]
type textarea "margin-top: -0.75em;"
click at [501, 202] on div "transform : scale( 1.1 ) rotate( 0.001 deg ) ; } .usp-slider [ data-gsap-slider…" at bounding box center [900, 447] width 1201 height 684
click at [670, 342] on div "transform : scale( 1.1 ) rotate( 0.001 deg ) ; } .usp-slider [ data-gsap-slider…" at bounding box center [900, 447] width 1201 height 684
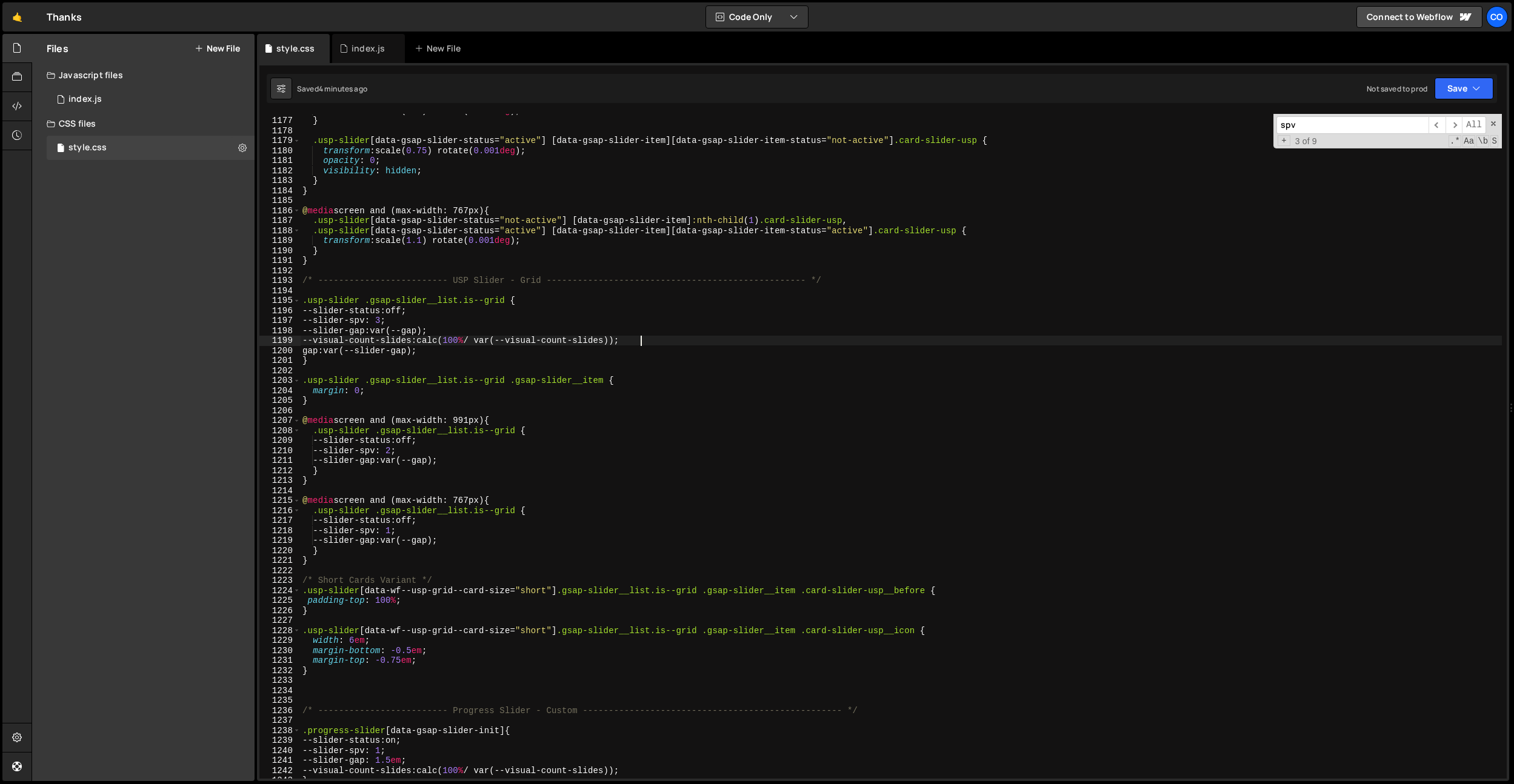
type textarea "--visual-count-slides: calc(100% / var(--visual-count-slides));"
type input "g"
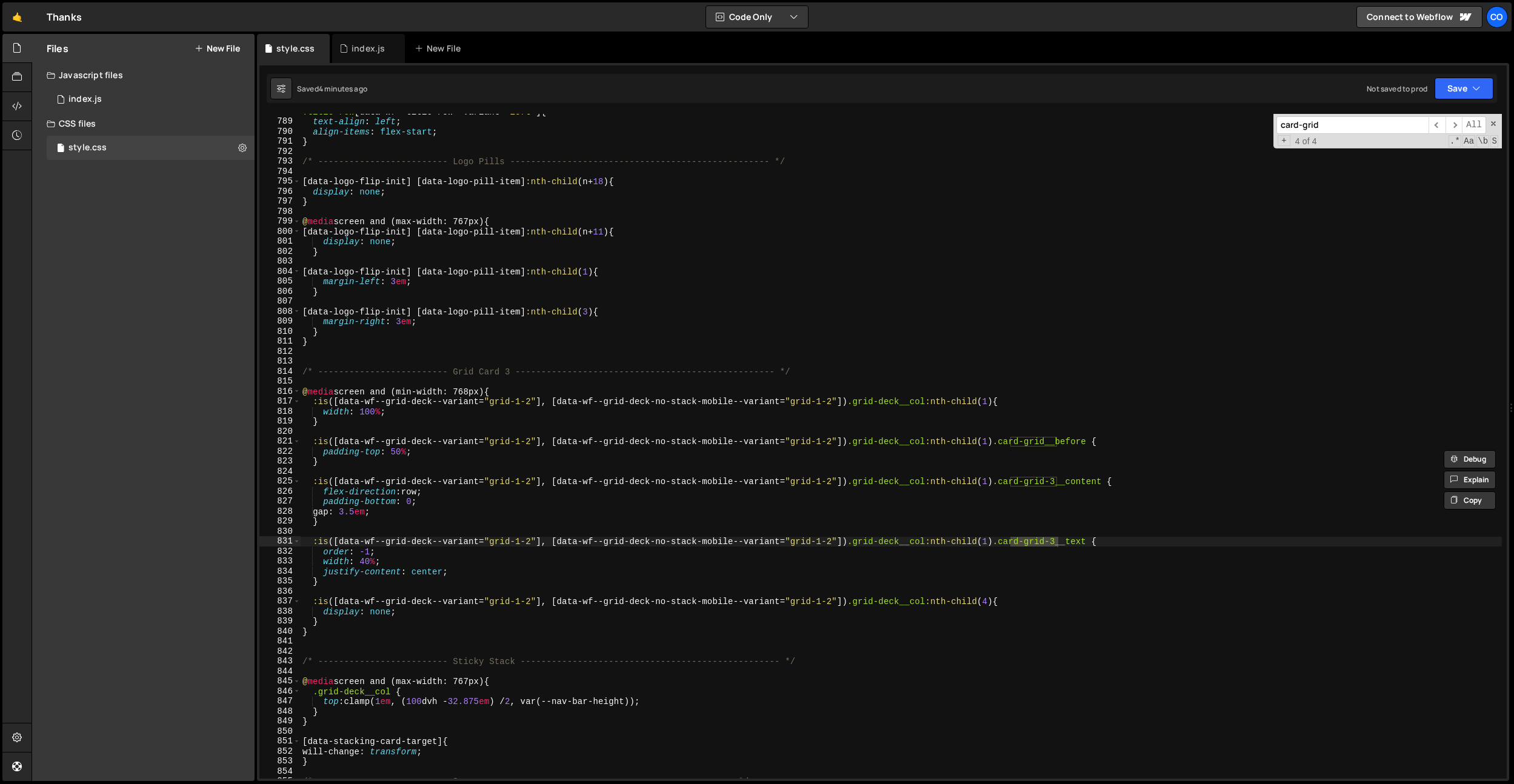
scroll to position [2856, 0]
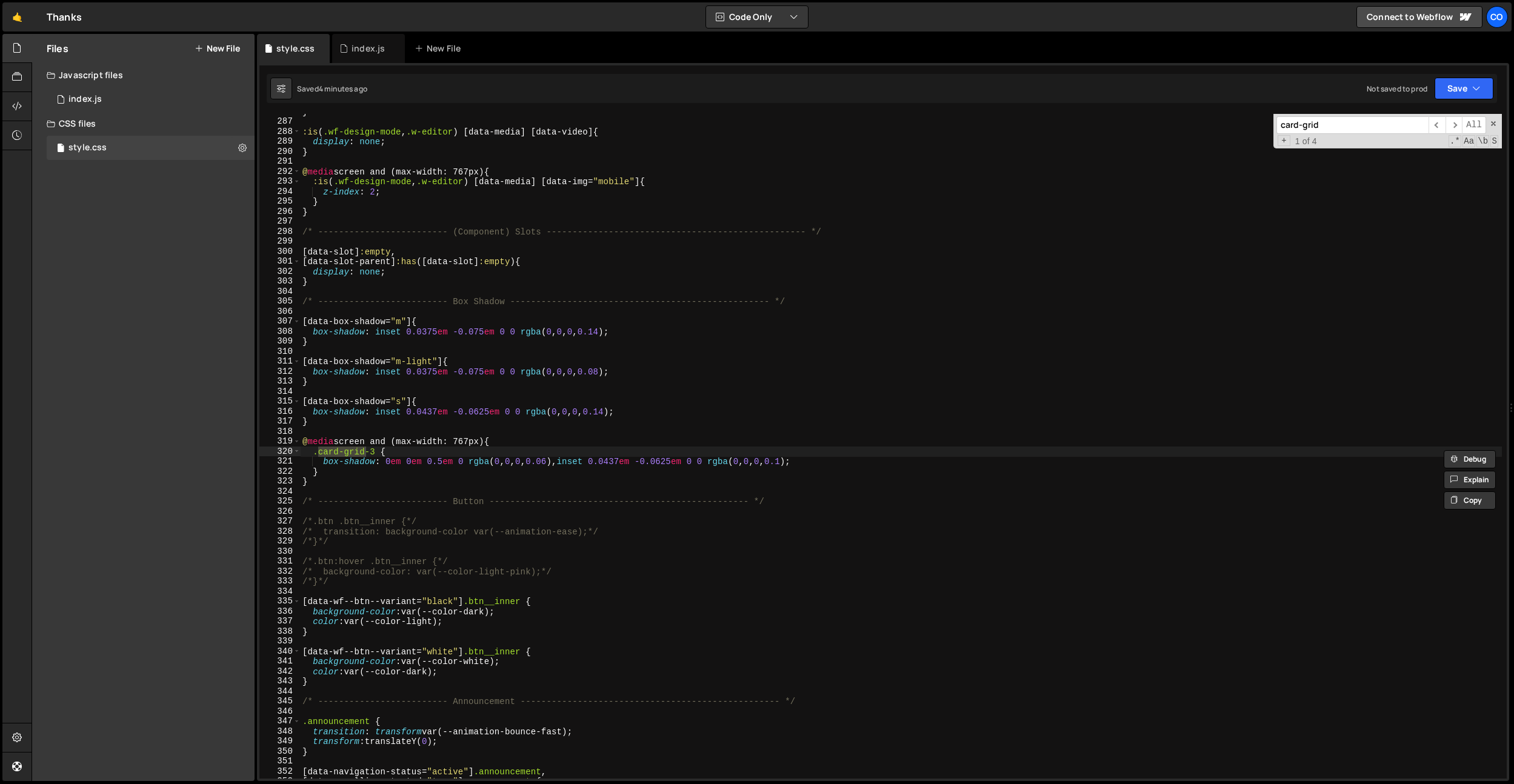
type input "card-grid"
type textarea "}"
click at [308, 484] on div "} :is ( .wf-design-mode , .w-editor ) [ data-media ] [ data-video ] { display :…" at bounding box center [900, 449] width 1201 height 684
click at [318, 484] on div "} :is ( .wf-design-mode , .w-editor ) [ data-media ] [ data-video ] { display :…" at bounding box center [900, 449] width 1201 height 684
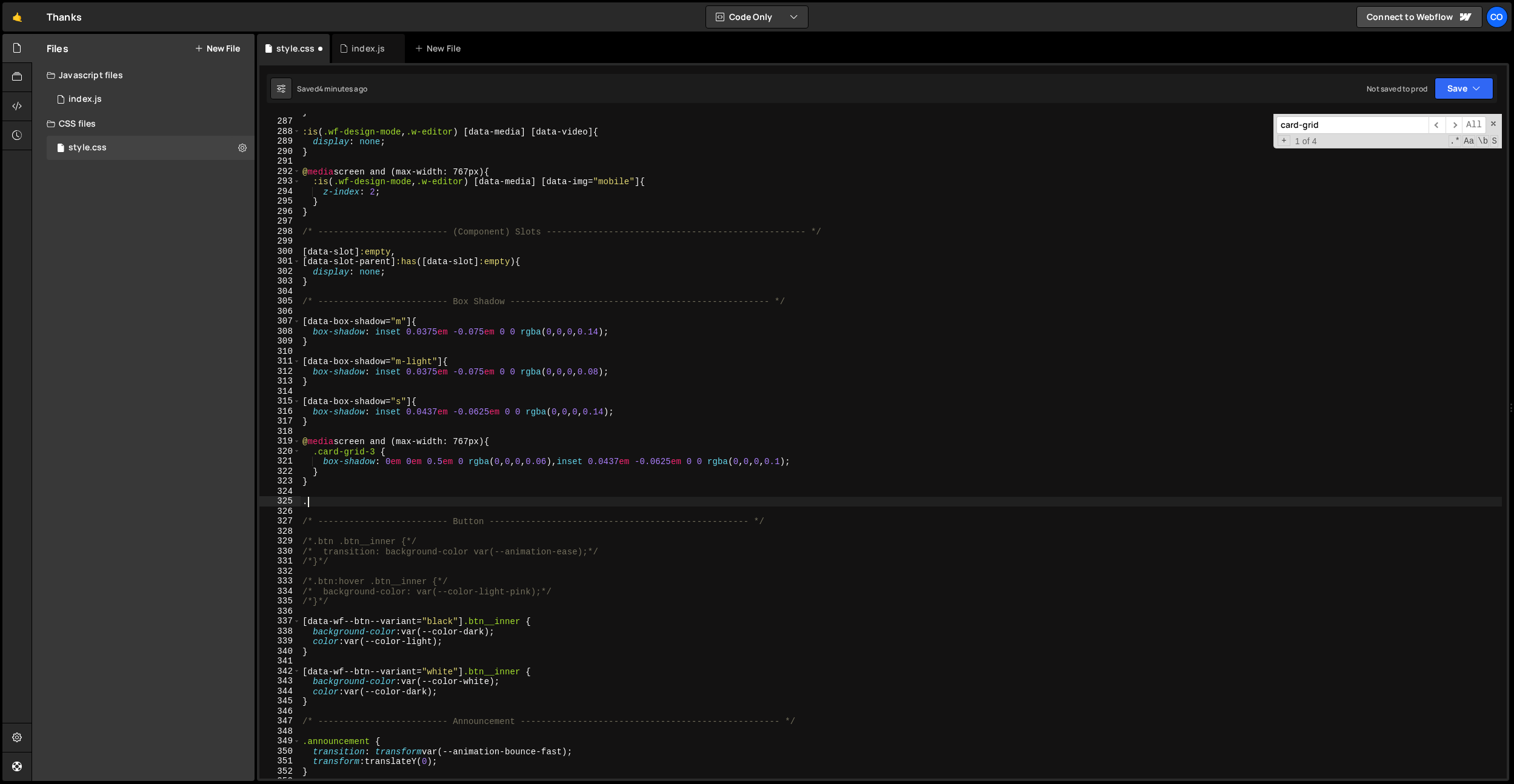
paste textarea "data-wf--card-grid-2--theme"
type textarea "."
paste textarea "data-wf--card-grid-2--theme]"
type textarea "[data-wf--card-grid-2--theme="dark"] {}"
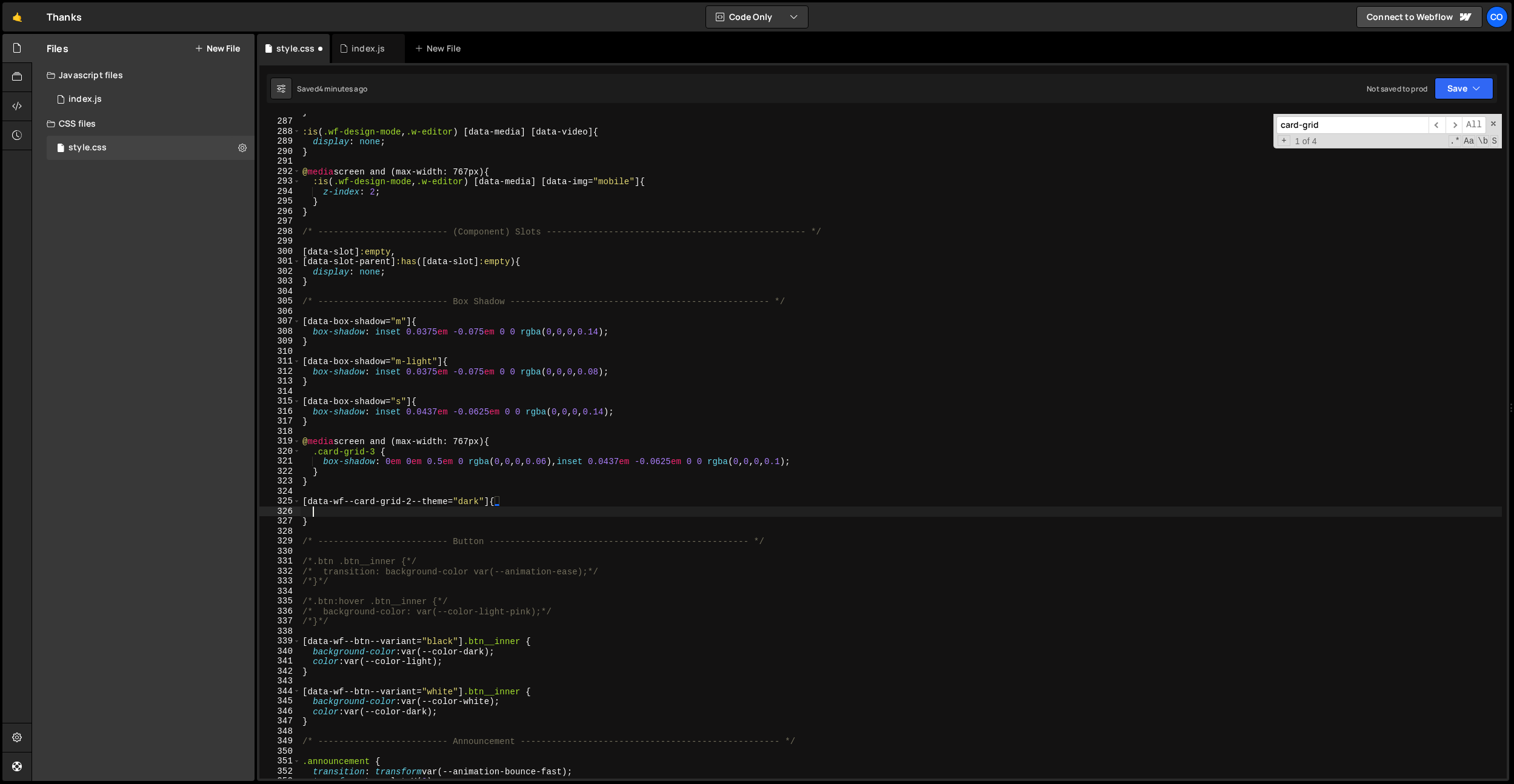
scroll to position [0, 0]
drag, startPoint x: 772, startPoint y: 542, endPoint x: 241, endPoint y: 537, distance: 531.0
click at [236, 540] on div "Files New File Javascript files 0 index.js 0 CSS files style.css 0 Copy share l…" at bounding box center [773, 407] width 1482 height 747
click at [321, 484] on div "} :is ( .wf-design-mode , .w-editor ) [ data-media ] [ data-video ] { display :…" at bounding box center [900, 449] width 1201 height 684
type textarea "}"
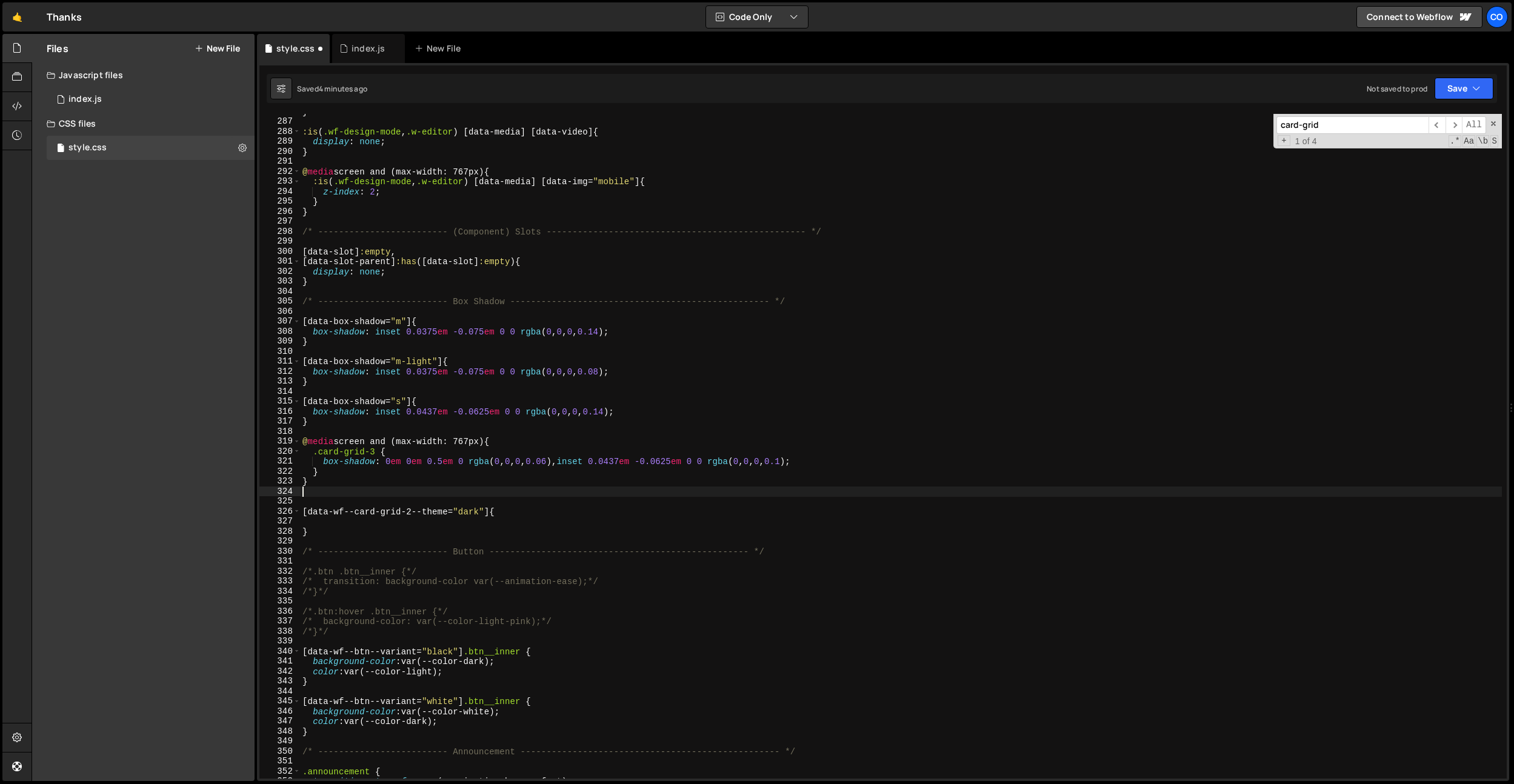
paste textarea "/* ------------------------- Button -------------------------------------------…"
click at [465, 503] on div "} :is ( .wf-design-mode , .w-editor ) [ data-media ] [ data-video ] { display :…" at bounding box center [900, 449] width 1201 height 684
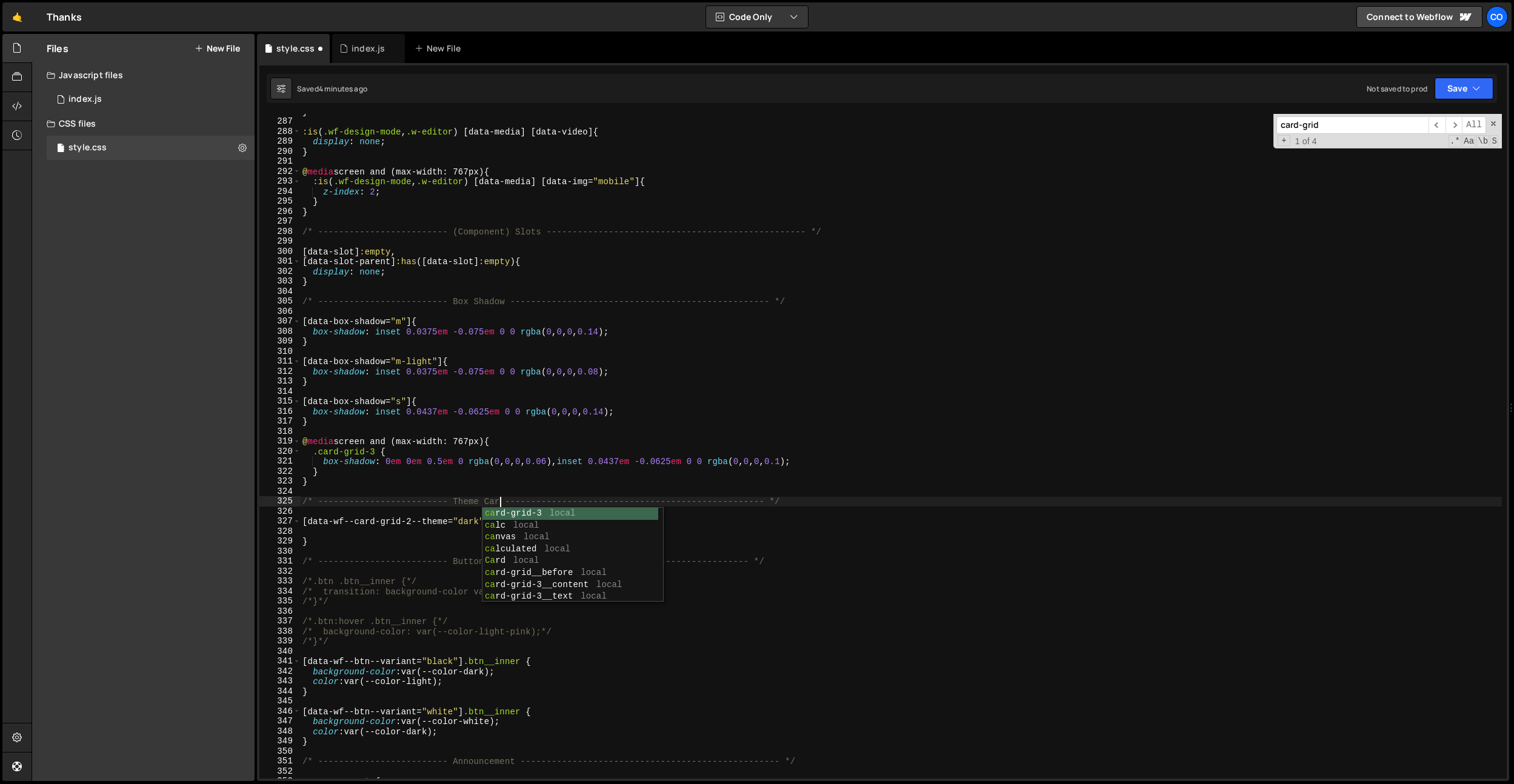
scroll to position [0, 14]
drag, startPoint x: 456, startPoint y: 419, endPoint x: 466, endPoint y: 505, distance: 86.6
click at [456, 419] on div "} :is ( .wf-design-mode , .w-editor ) [ data-media ] [ data-video ] { display :…" at bounding box center [900, 449] width 1201 height 684
click at [513, 522] on div "} :is ( .wf-design-mode , .w-editor ) [ data-media ] [ data-video ] { display :…" at bounding box center [900, 449] width 1201 height 684
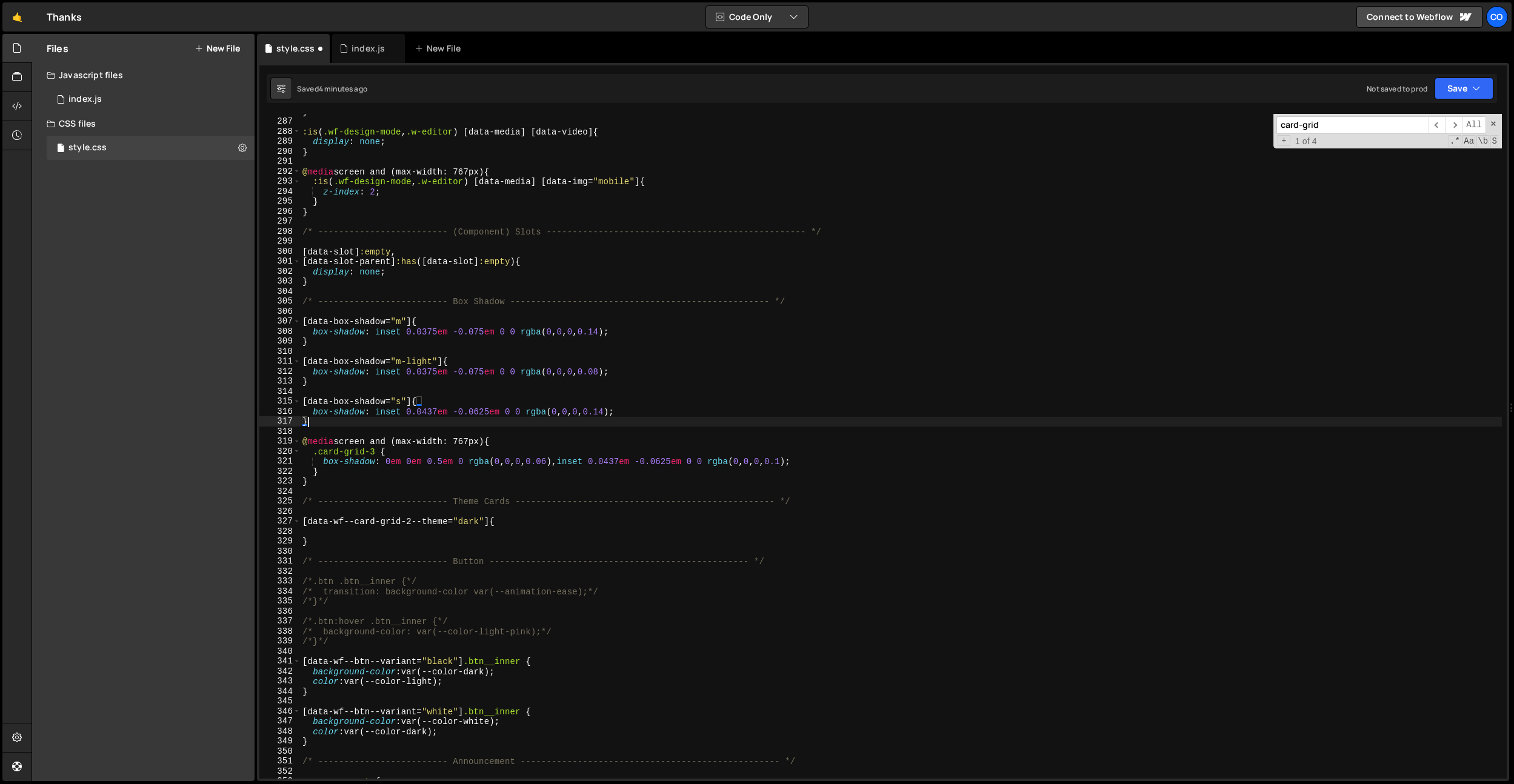
type textarea "[data-wf--card-grid-2--theme="dark"] {"
click at [503, 533] on div "} :is ( .wf-design-mode , .w-editor ) [ data-media ] [ data-video ] { display :…" at bounding box center [900, 449] width 1201 height 684
click at [487, 522] on div "} :is ( .wf-design-mode , .w-editor ) [ data-media ] [ data-video ] { display :…" at bounding box center [900, 449] width 1201 height 684
type textarea "[data-wf--card-grid-2--theme="dark"] {"
click at [484, 530] on div "} :is ( .wf-design-mode , .w-editor ) [ data-media ] [ data-video ] { display :…" at bounding box center [900, 449] width 1201 height 684
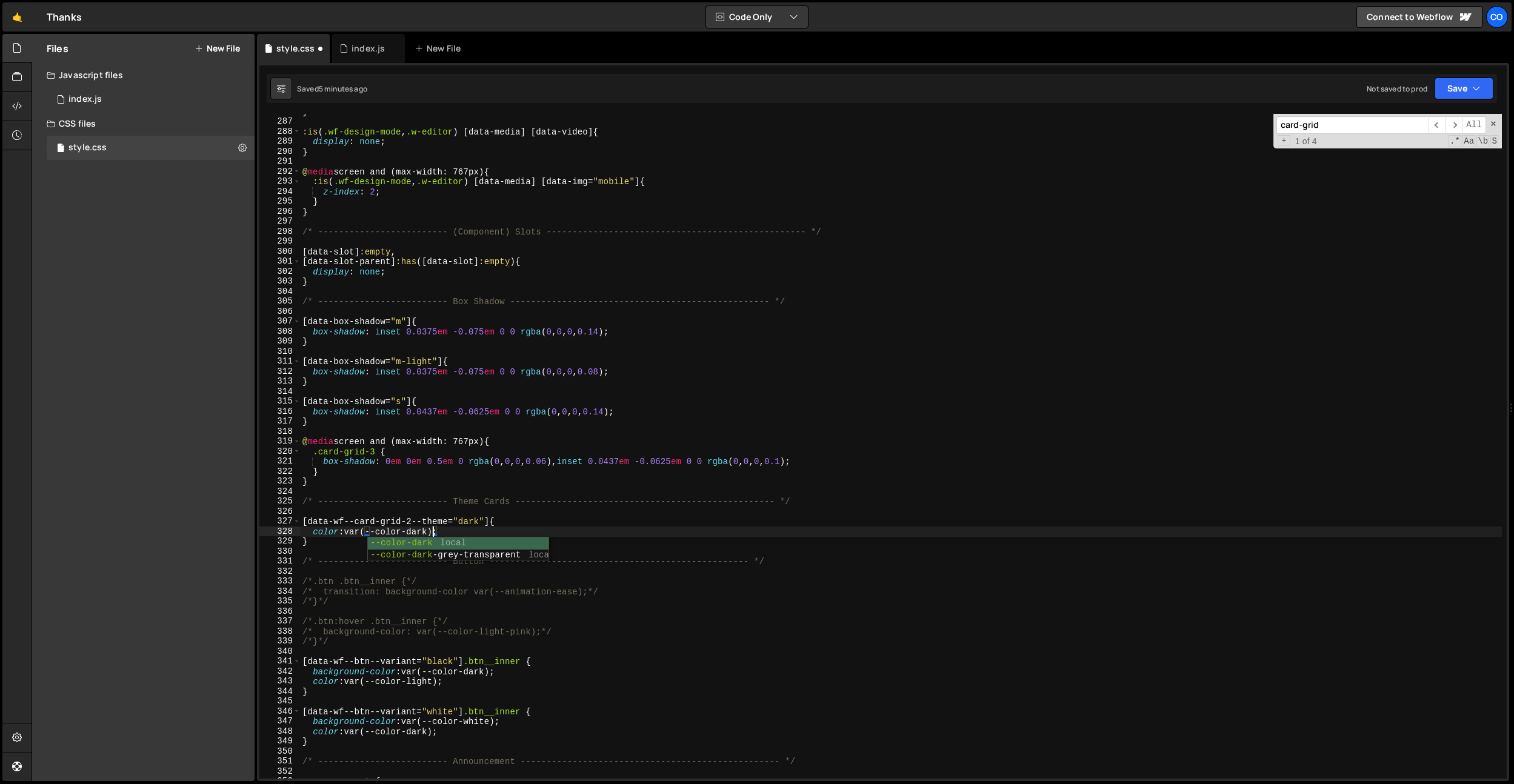
scroll to position [0, 9]
click at [306, 522] on div "} :is ( .wf-design-mode , .w-editor ) [ data-media ] [ data-video ] { display :…" at bounding box center [900, 449] width 1201 height 684
paste textarea ".card-grid-2"
click at [310, 528] on div "} :is ( .wf-design-mode , .w-editor ) [ data-media ] [ data-video ] { display :…" at bounding box center [900, 449] width 1201 height 684
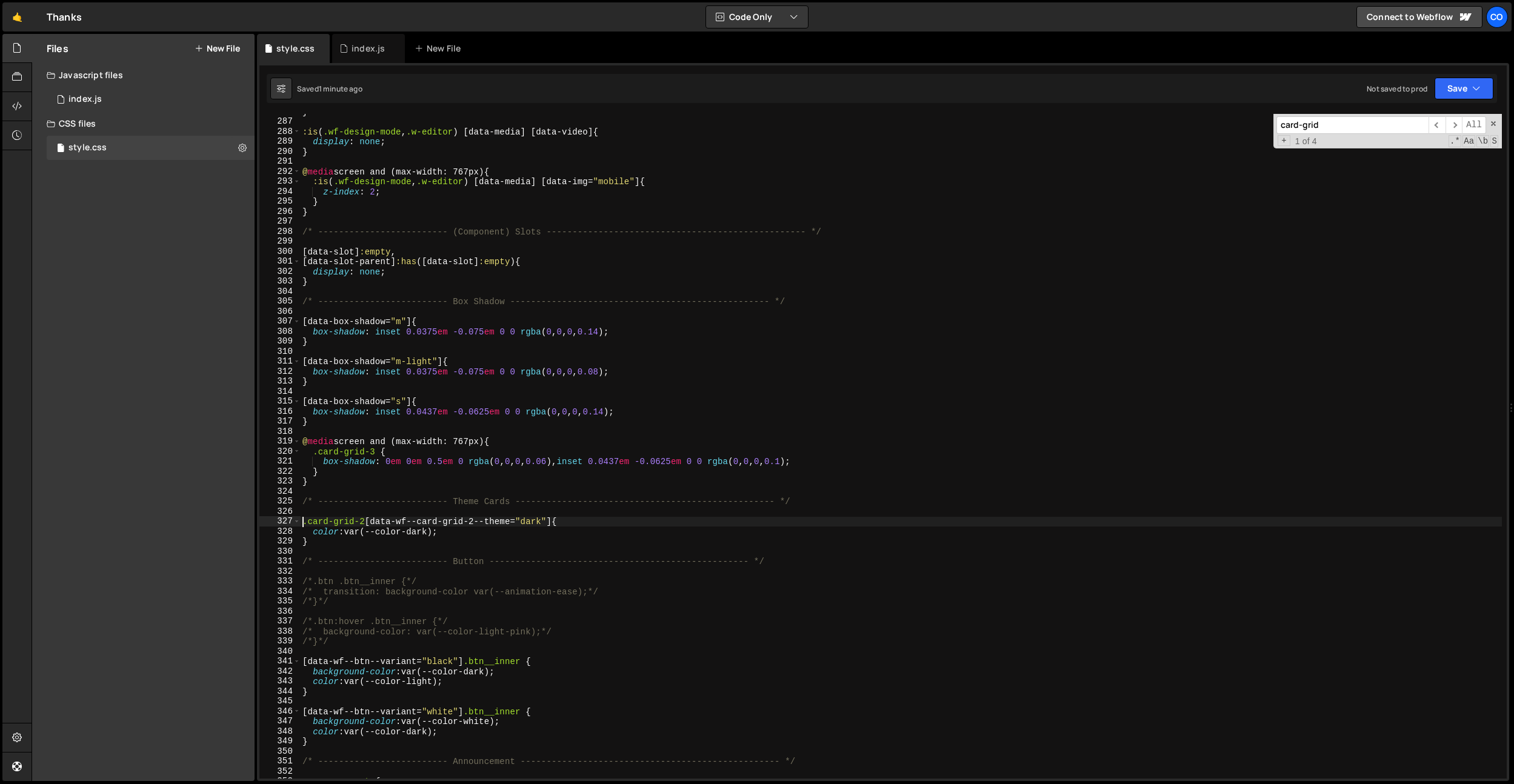
click at [542, 285] on div "} :is ( .wf-design-mode , .w-editor ) [ data-media ] [ data-video ] { display :…" at bounding box center [900, 449] width 1201 height 684
type textarea "}"
type input "c"
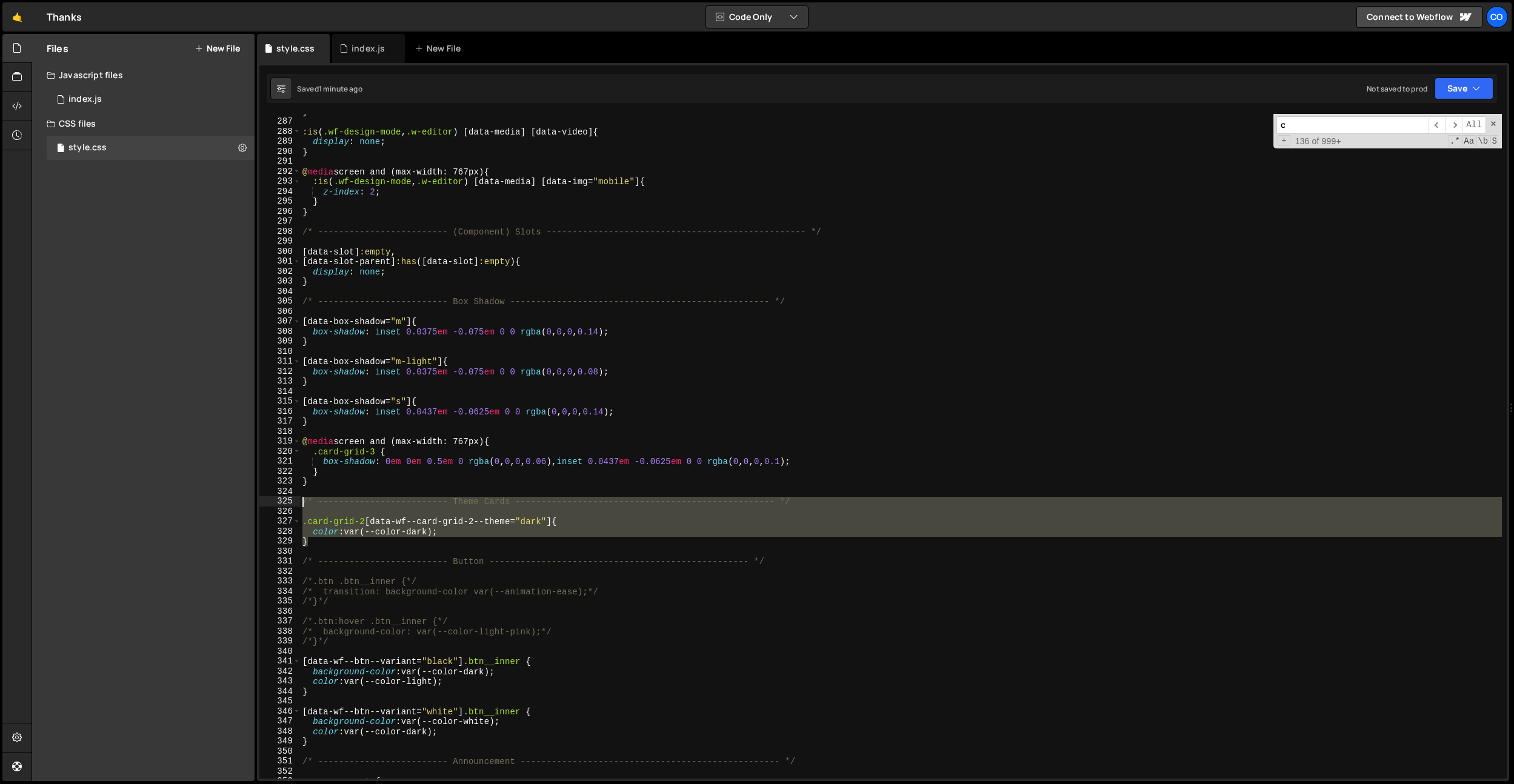
drag, startPoint x: 317, startPoint y: 537, endPoint x: 292, endPoint y: 503, distance: 42.2
click at [292, 503] on div "} 286 287 288 289 290 291 292 293 294 295 296 297 298 299 300 301 302 303 304 3…" at bounding box center [883, 446] width 1247 height 664
type textarea "/* ------------------------- Theme Cards --------------------------------------…"
click at [1300, 123] on input "c" at bounding box center [1352, 125] width 152 height 18
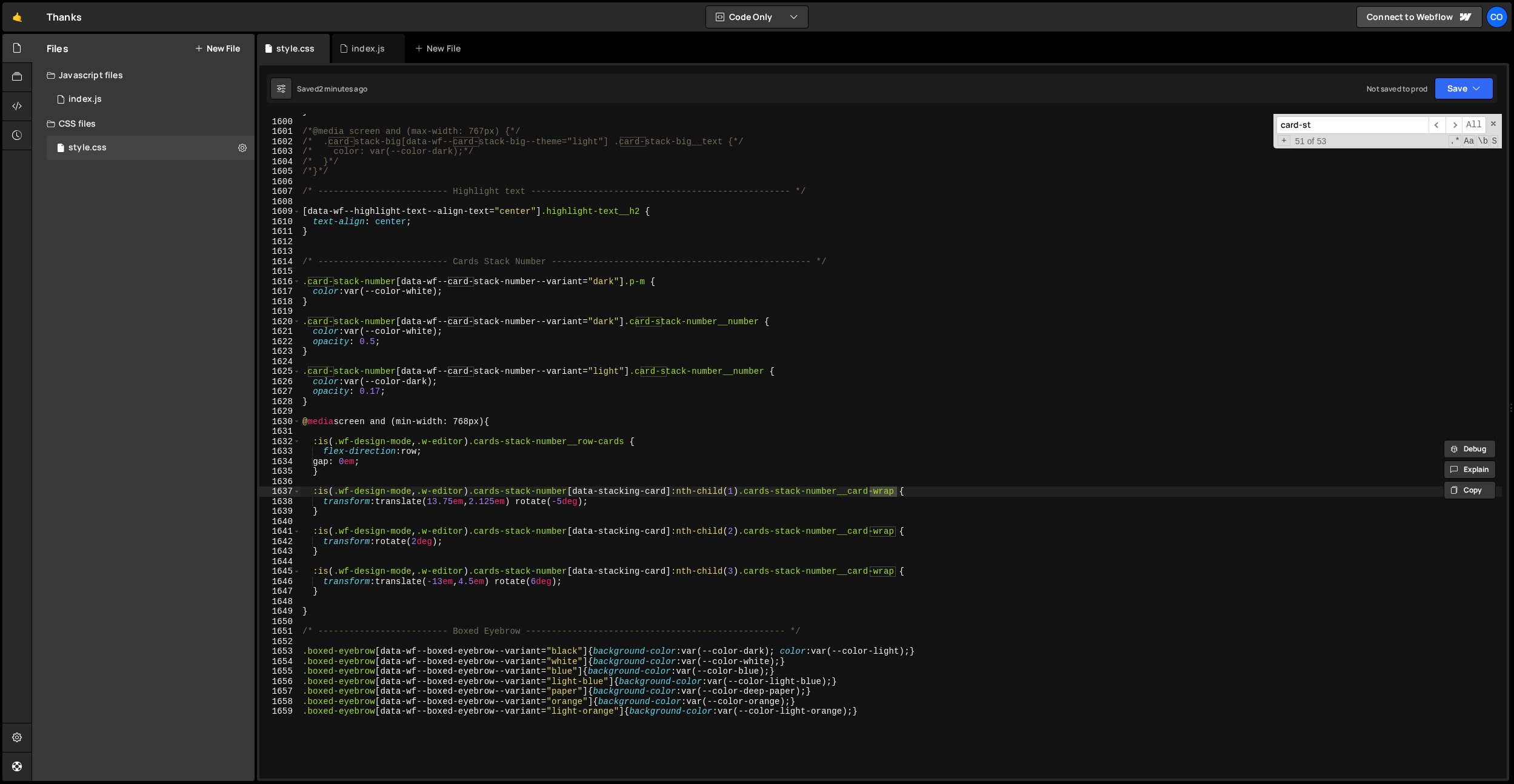
scroll to position [15620, 0]
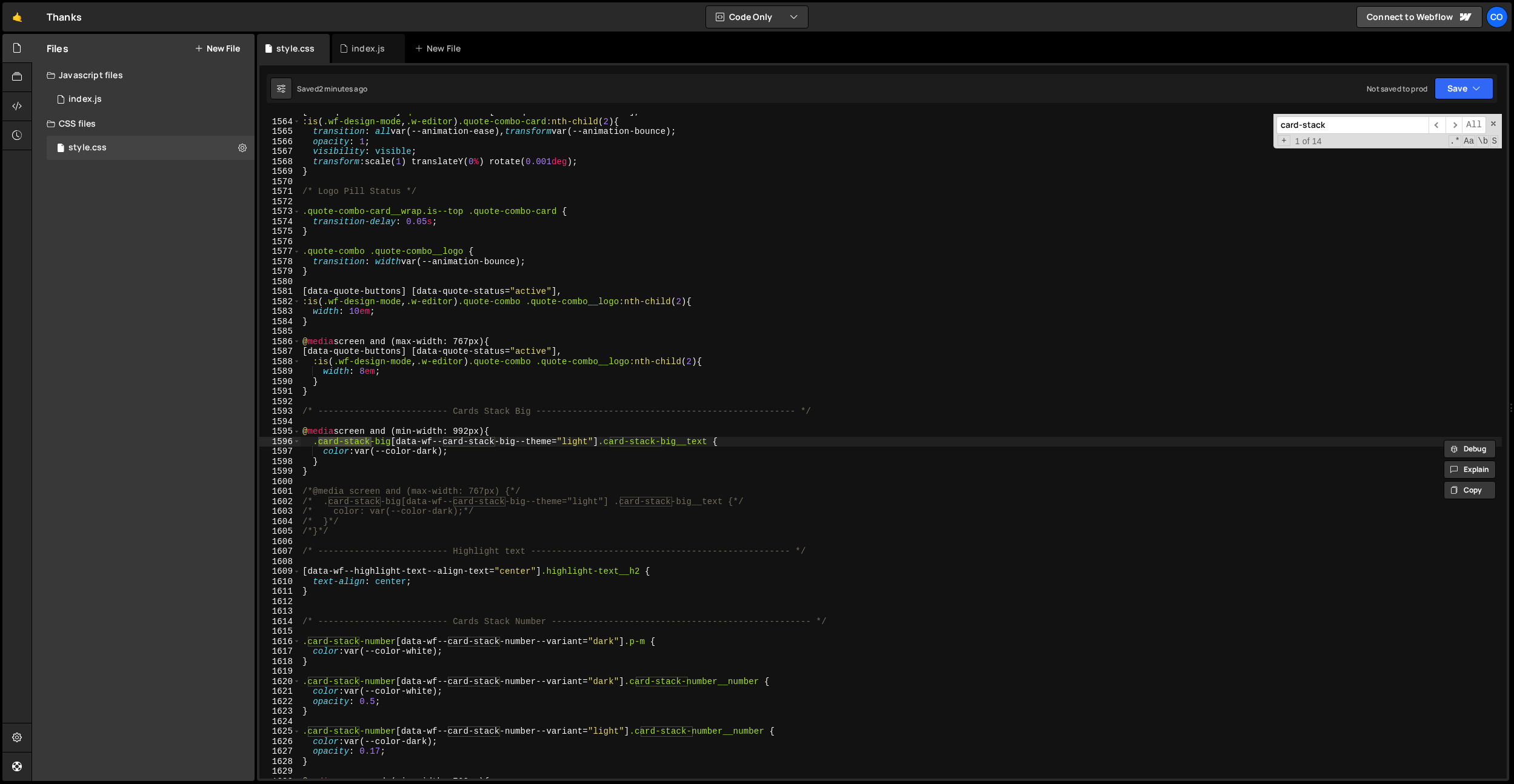
type input "card-stack"
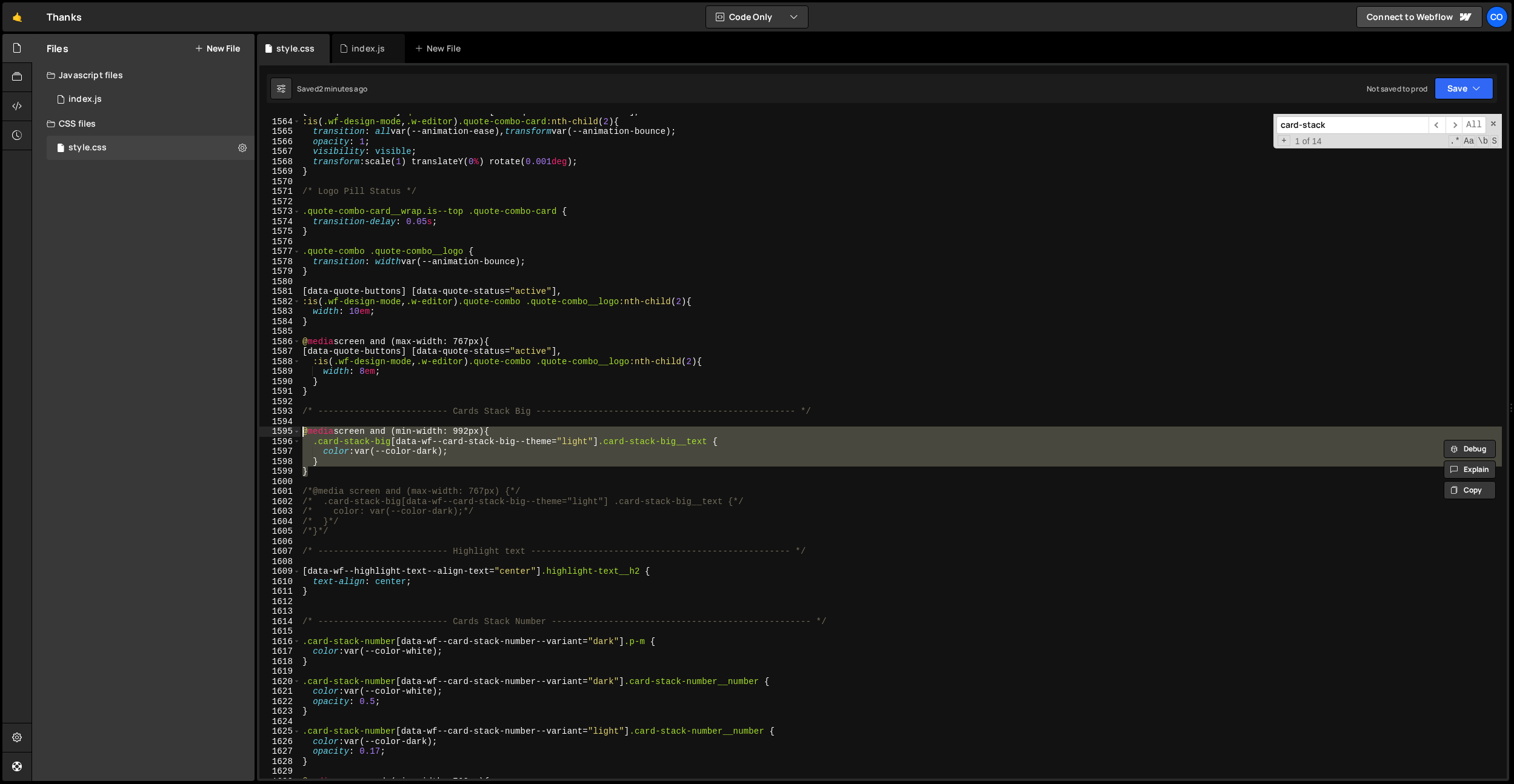
drag, startPoint x: 331, startPoint y: 467, endPoint x: 292, endPoint y: 427, distance: 55.9
click at [292, 427] on div "} 1563 1564 1565 1566 1567 1568 1569 1570 1571 1572 1573 1574 1575 1576 1577 15…" at bounding box center [883, 446] width 1247 height 664
type textarea "@media screen and (min-width: 992px) { .card-stack-big[data-wf--card-stack-big-…"
click at [327, 479] on div "[ data-quote-active ] .quote-combo-card [ data-quote-status = " active " ], :is…" at bounding box center [900, 449] width 1201 height 684
drag, startPoint x: 323, startPoint y: 475, endPoint x: 291, endPoint y: 430, distance: 55.2
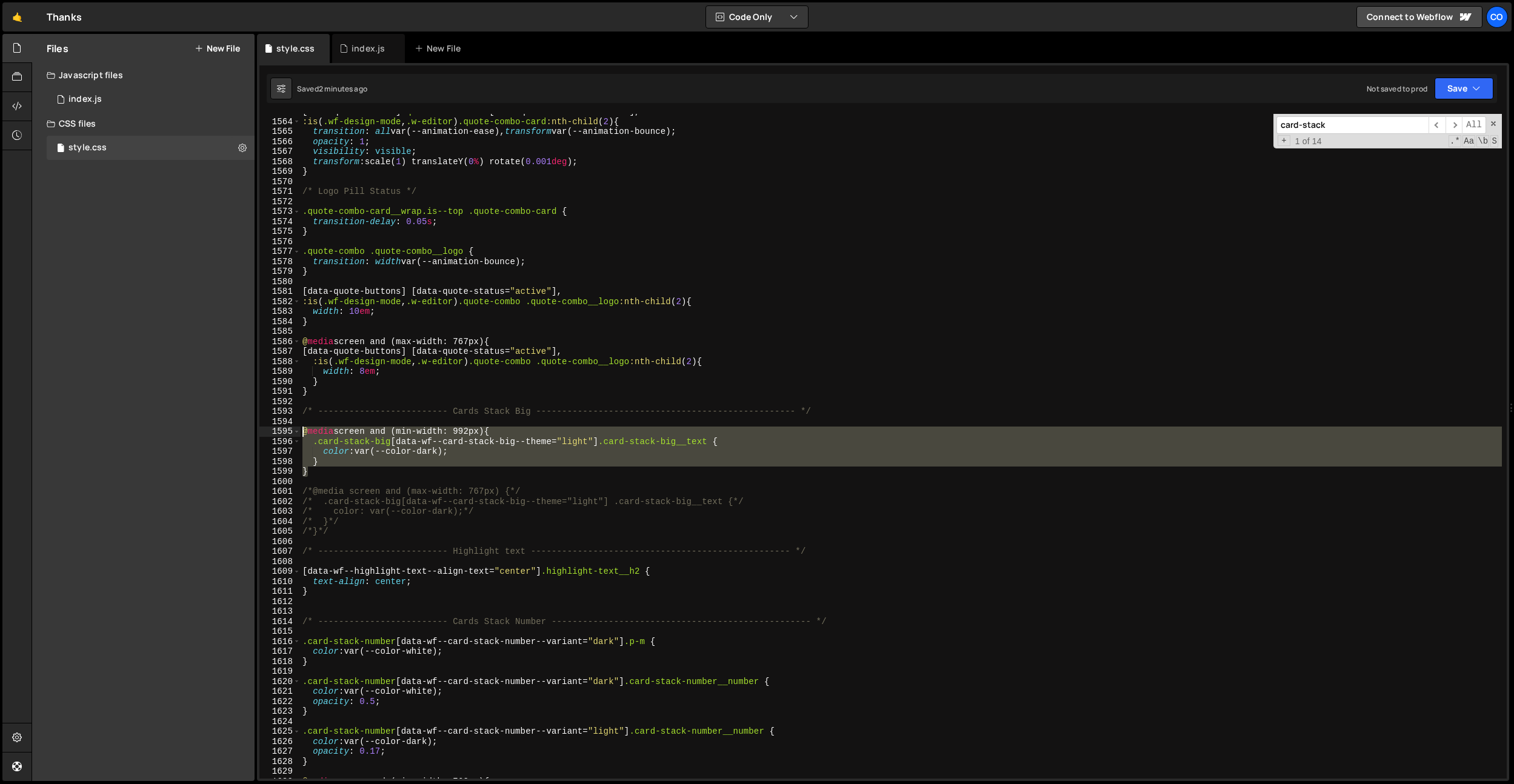
click at [291, 430] on div "1563 1564 1565 1566 1567 1568 1569 1570 1571 1572 1573 1574 1575 1576 1577 1578…" at bounding box center [883, 446] width 1247 height 664
click at [480, 355] on div "[ data-quote-active ] .quote-combo-card [ data-quote-status = " active " ], :is…" at bounding box center [900, 449] width 1201 height 684
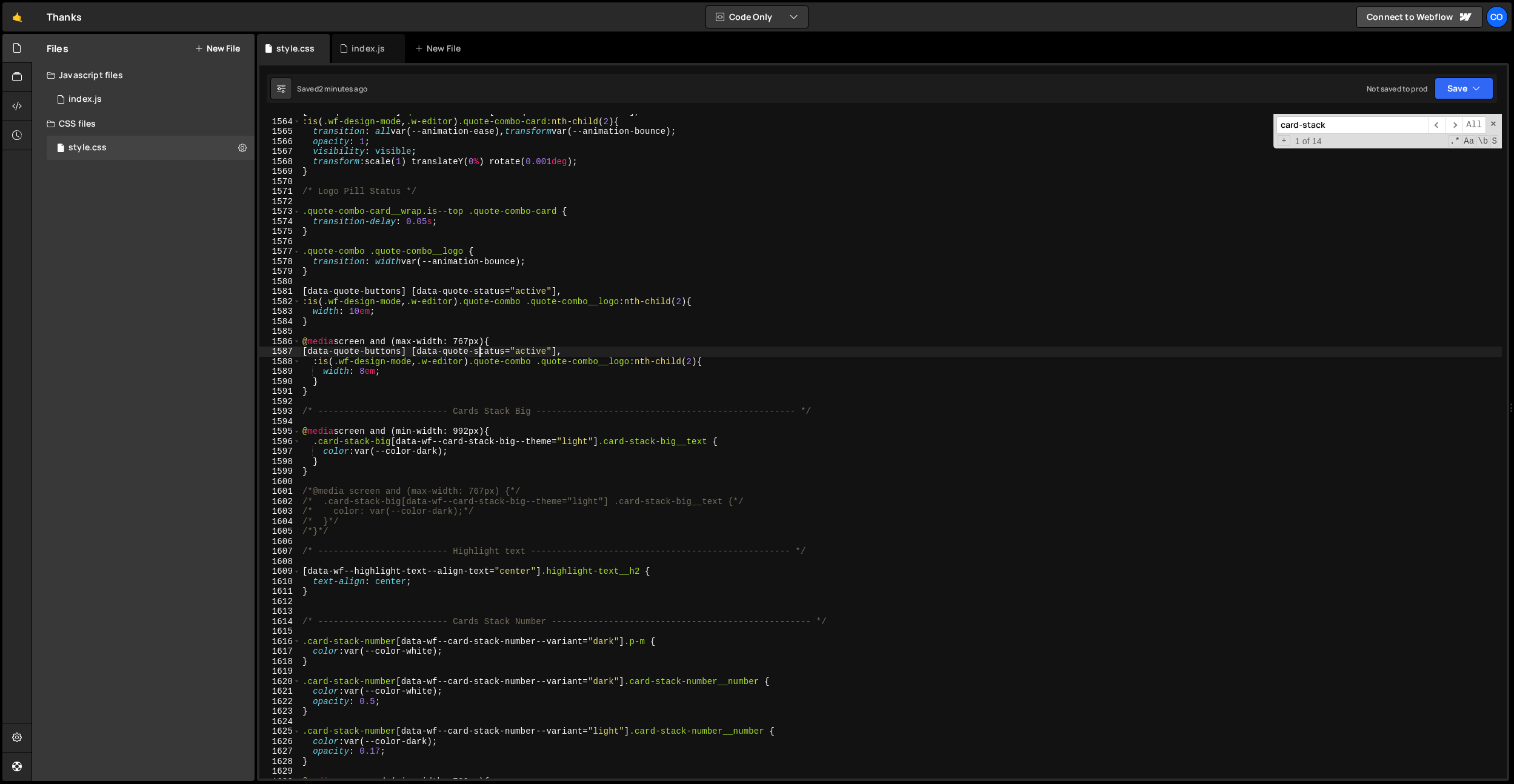
click at [495, 195] on div "[ data-quote-active ] .quote-combo-card [ data-quote-status = " active " ], :is…" at bounding box center [900, 449] width 1201 height 684
type textarea "/* Logo Pill Status */"
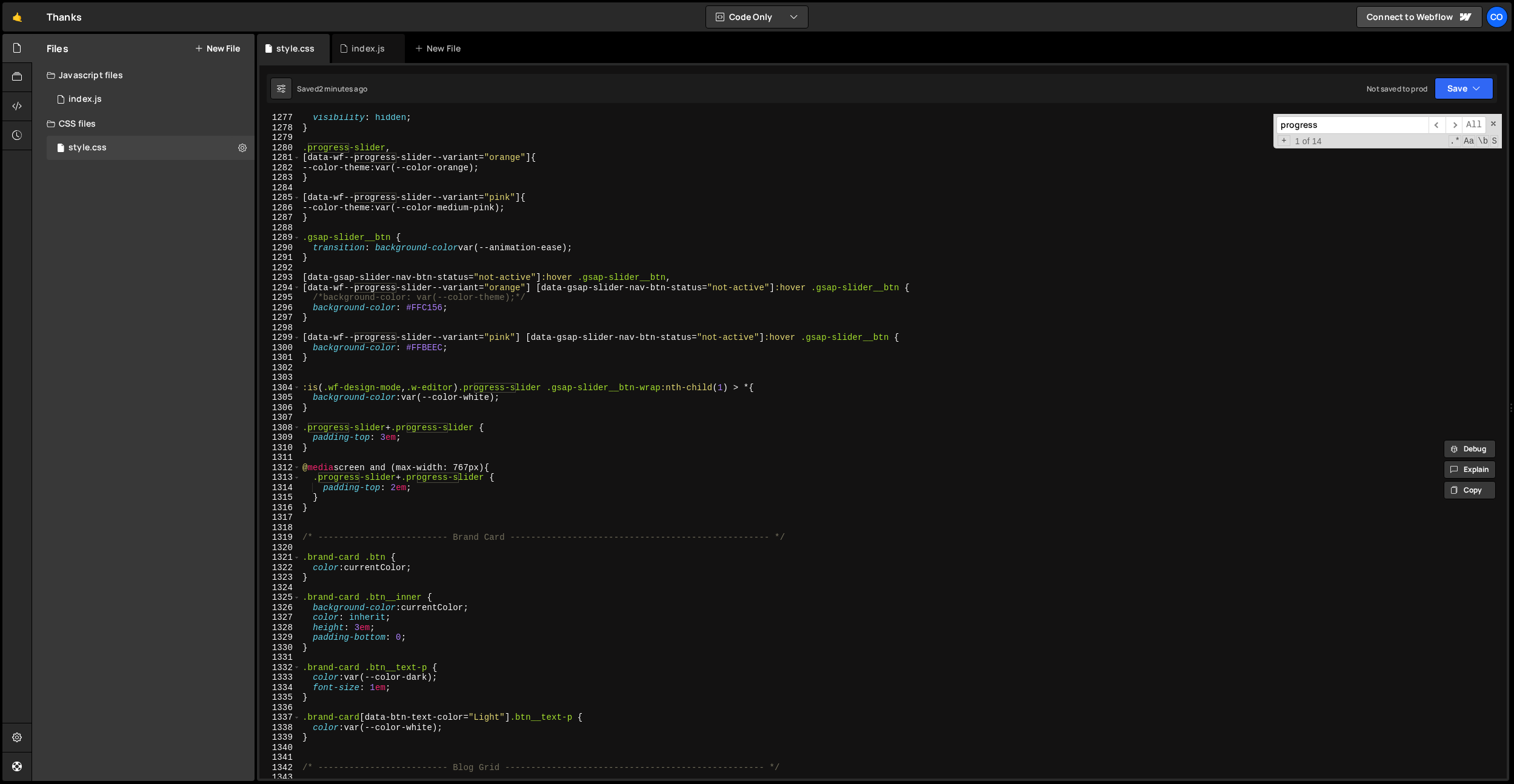
scroll to position [12755, 0]
type input "progress"
click at [328, 519] on div "visibility : hidden ; } .progress-slider , [ data-wf--progress-slider--variant …" at bounding box center [900, 454] width 1201 height 684
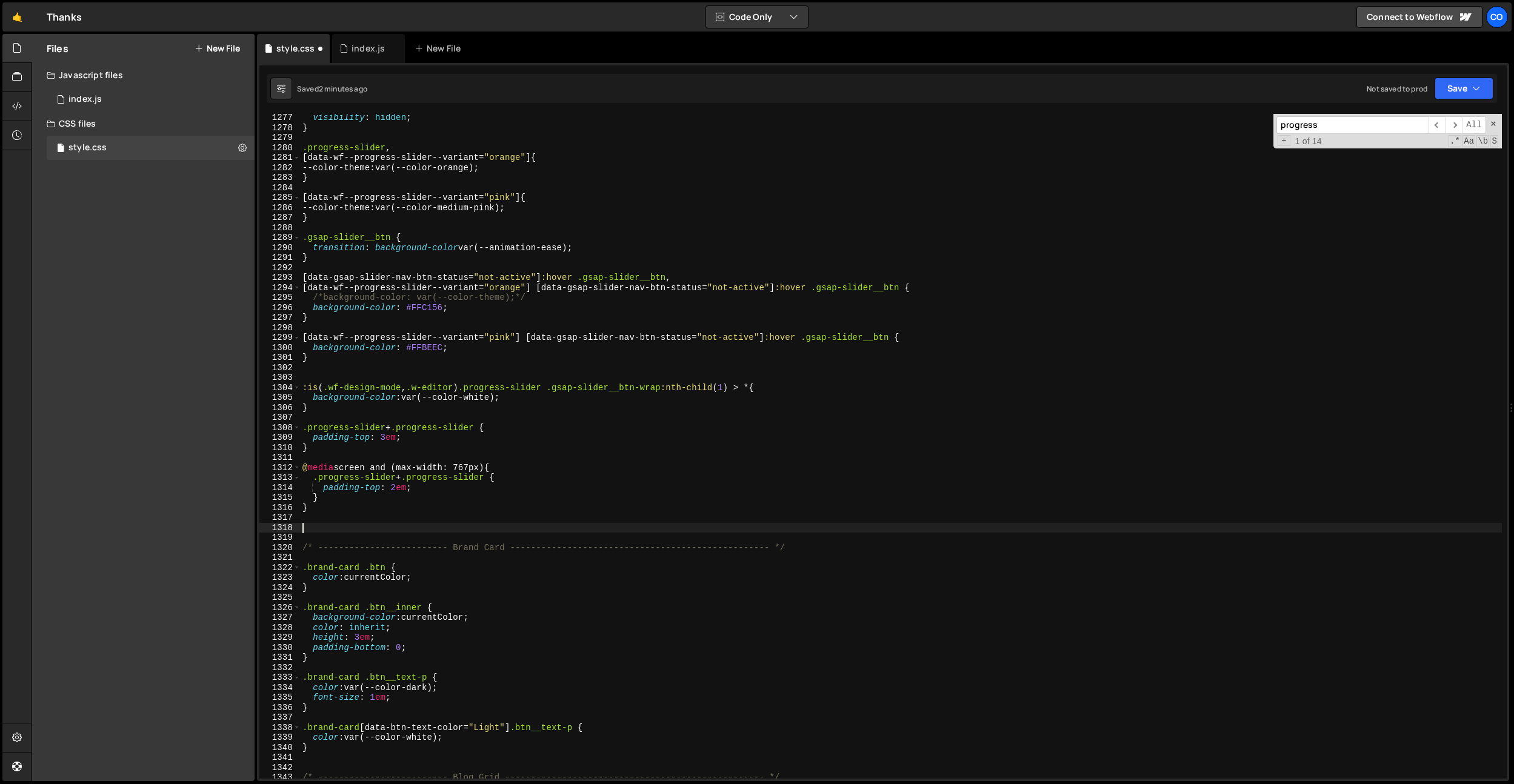
paste textarea "}"
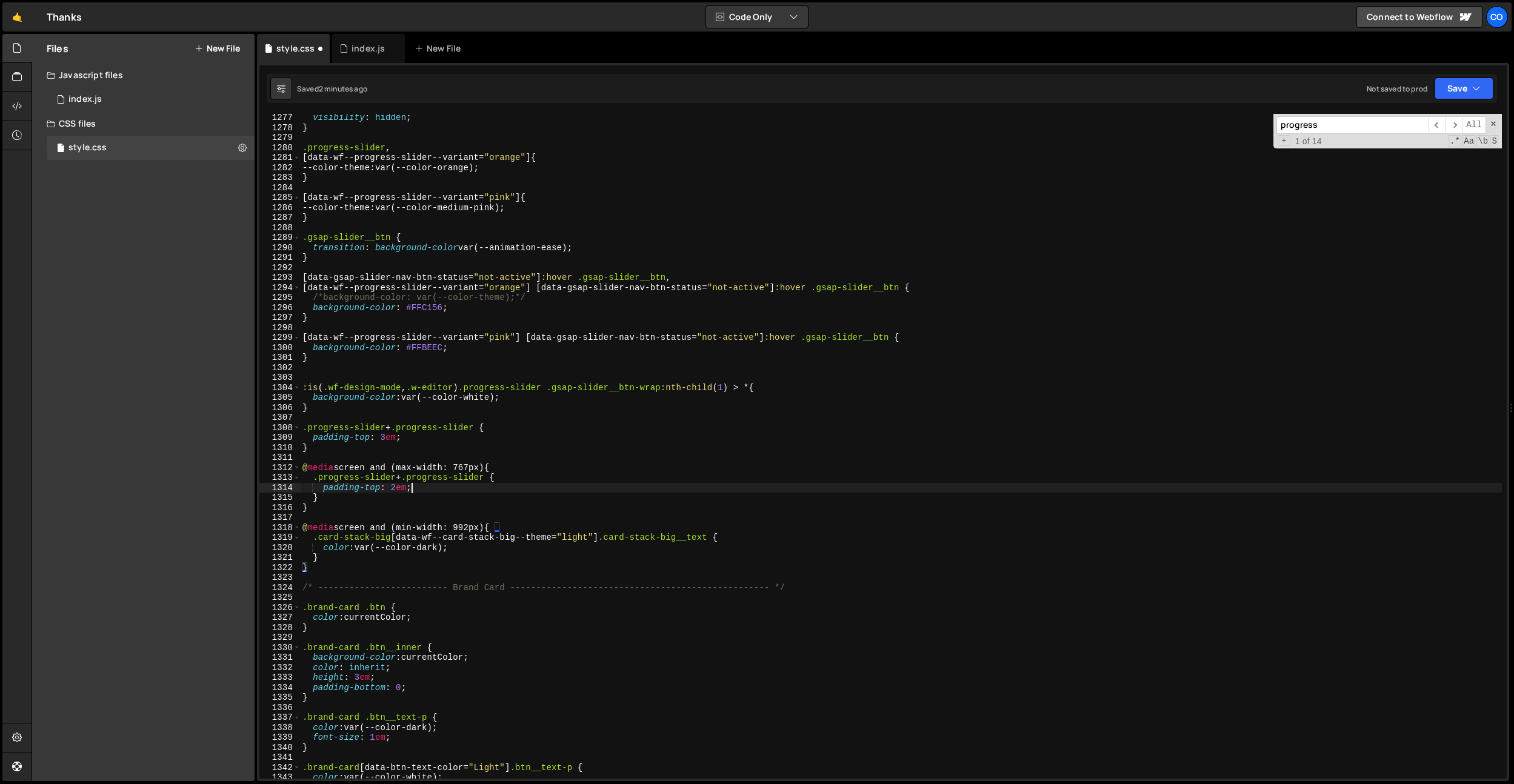
click at [463, 492] on div "visibility : hidden ; } .progress-slider , [ data-wf--progress-slider--variant …" at bounding box center [900, 454] width 1201 height 684
click at [482, 534] on div "visibility : hidden ; } .progress-slider , [ data-wf--progress-slider--variant …" at bounding box center [900, 454] width 1201 height 684
click at [533, 549] on div "visibility : hidden ; } .progress-slider , [ data-wf--progress-slider--variant …" at bounding box center [900, 454] width 1201 height 684
click at [452, 537] on div "visibility : hidden ; } .progress-slider , [ data-wf--progress-slider--variant …" at bounding box center [900, 454] width 1201 height 684
drag, startPoint x: 452, startPoint y: 537, endPoint x: 495, endPoint y: 540, distance: 43.1
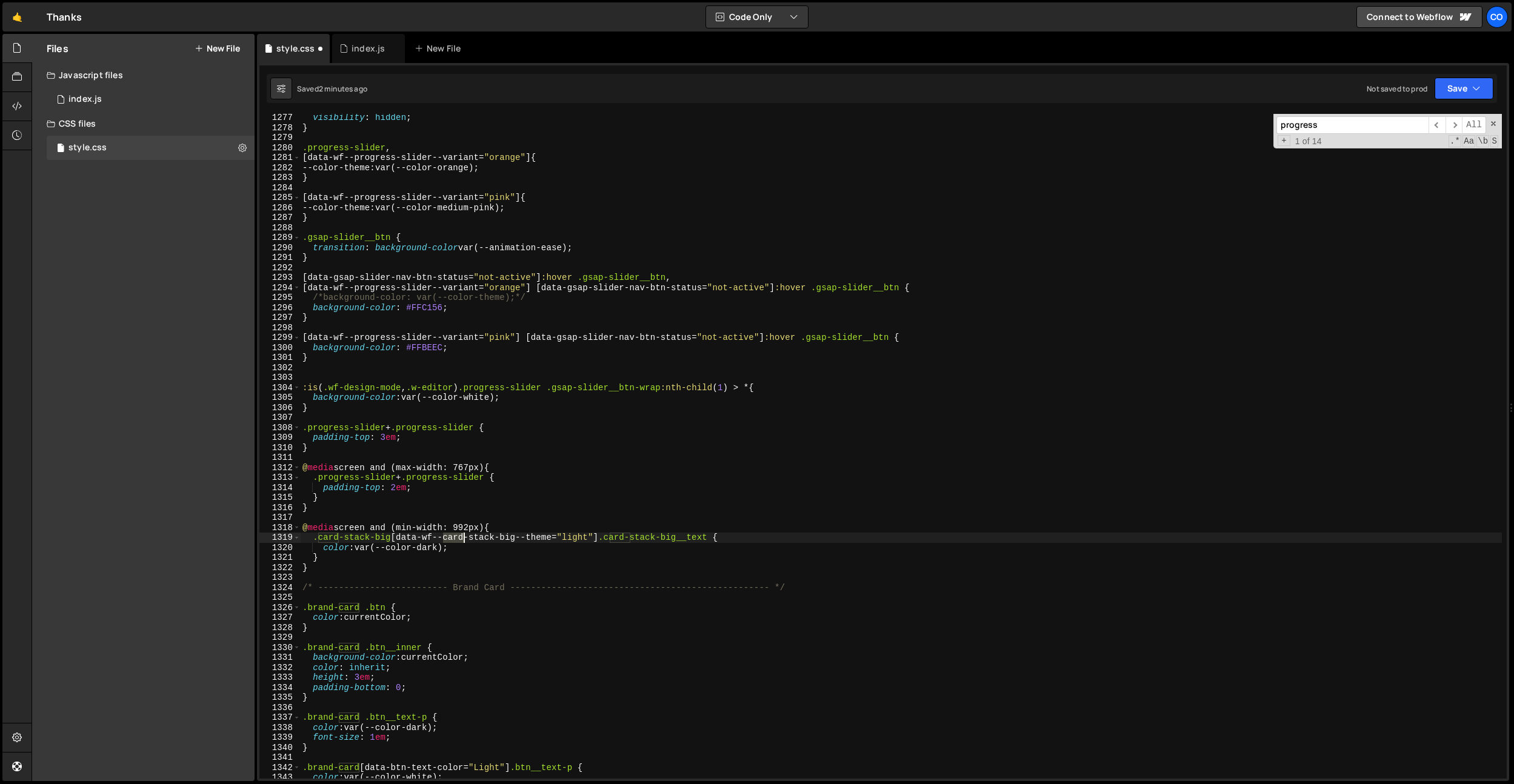
click at [452, 537] on div "visibility : hidden ; } .progress-slider , [ data-wf--progress-slider--variant …" at bounding box center [900, 454] width 1201 height 684
click at [485, 535] on div "visibility : hidden ; } .progress-slider , [ data-wf--progress-slider--variant …" at bounding box center [900, 454] width 1201 height 684
click at [521, 537] on div "visibility : hidden ; } .progress-slider , [ data-wf--progress-slider--variant …" at bounding box center [900, 454] width 1201 height 684
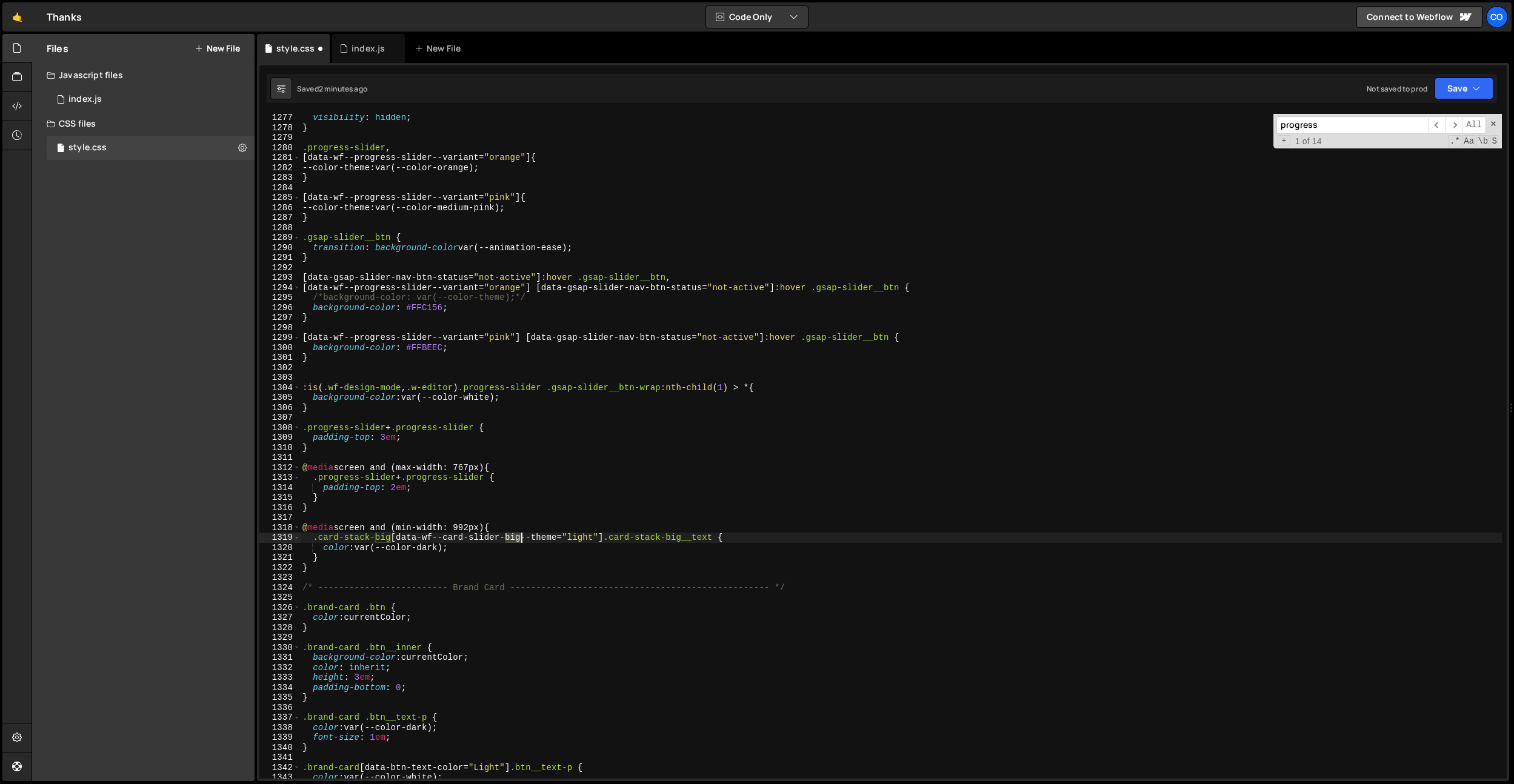
click at [521, 537] on div "visibility : hidden ; } .progress-slider , [ data-wf--progress-slider--variant …" at bounding box center [900, 454] width 1201 height 684
drag, startPoint x: 556, startPoint y: 527, endPoint x: 620, endPoint y: 543, distance: 66.0
click at [556, 527] on div "visibility : hidden ; } .progress-slider , [ data-wf--progress-slider--variant …" at bounding box center [900, 454] width 1201 height 684
click at [616, 535] on div "visibility : hidden ; } .progress-slider , [ data-wf--progress-slider--variant …" at bounding box center [900, 454] width 1201 height 684
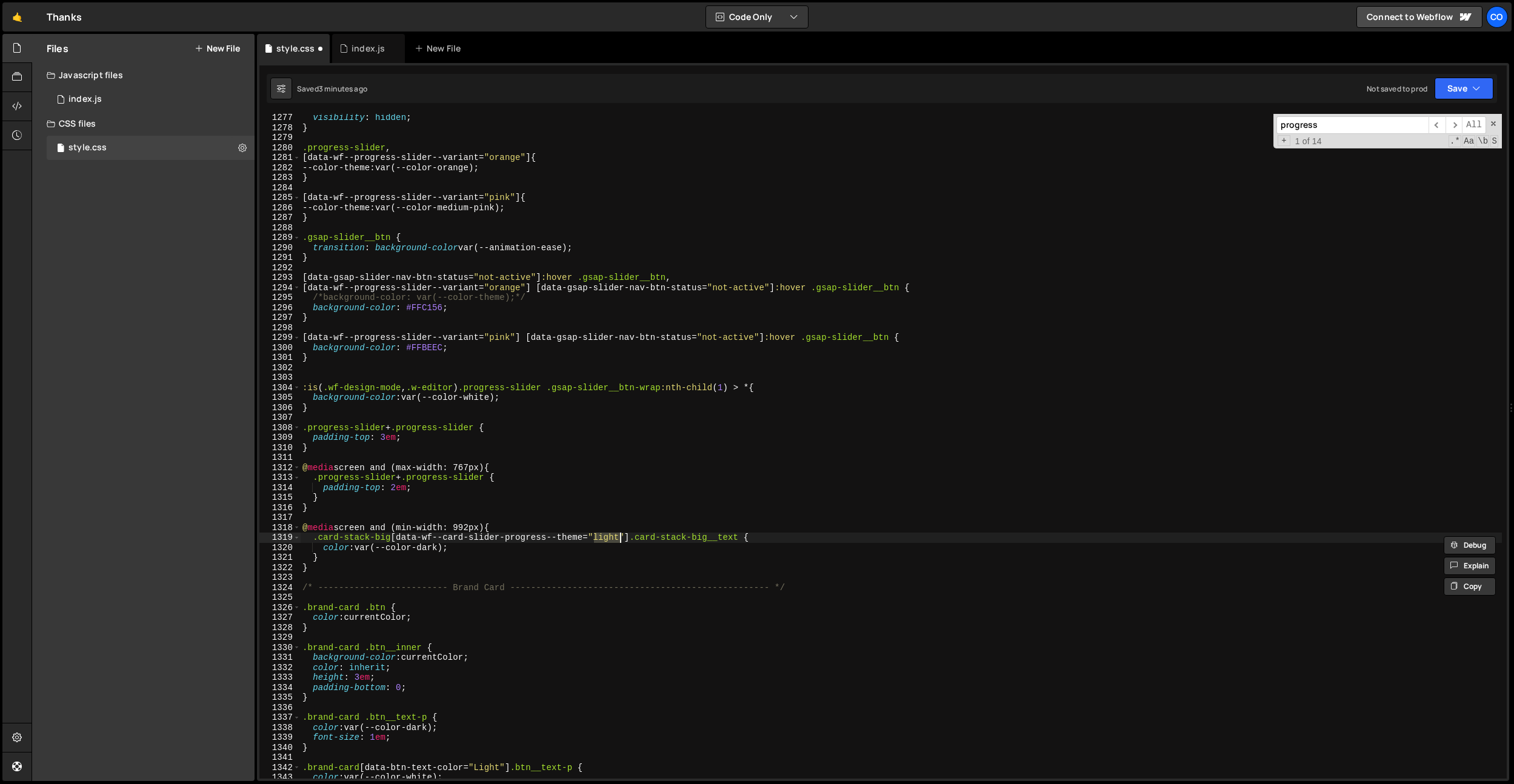
click at [571, 384] on div "visibility : hidden ; } .progress-slider , [ data-wf--progress-slider--variant …" at bounding box center [900, 454] width 1201 height 684
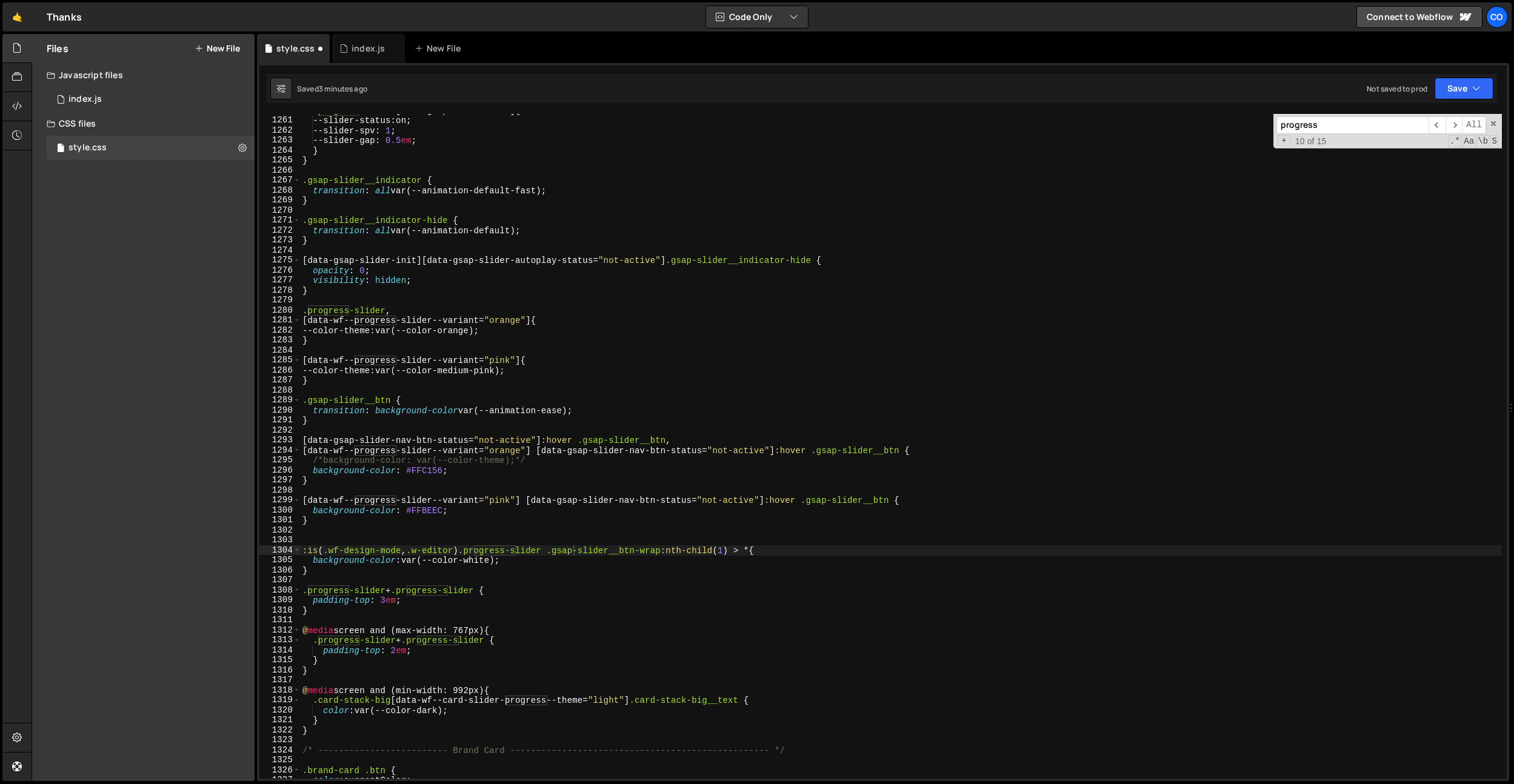
scroll to position [12592, 0]
drag, startPoint x: 704, startPoint y: 707, endPoint x: 734, endPoint y: 720, distance: 32.7
click at [704, 707] on div ".progress-slider [ data-gsap-slider-init ] { --slider-status : on ; --slider-sp…" at bounding box center [900, 447] width 1201 height 684
drag, startPoint x: 743, startPoint y: 699, endPoint x: 634, endPoint y: 699, distance: 109.0
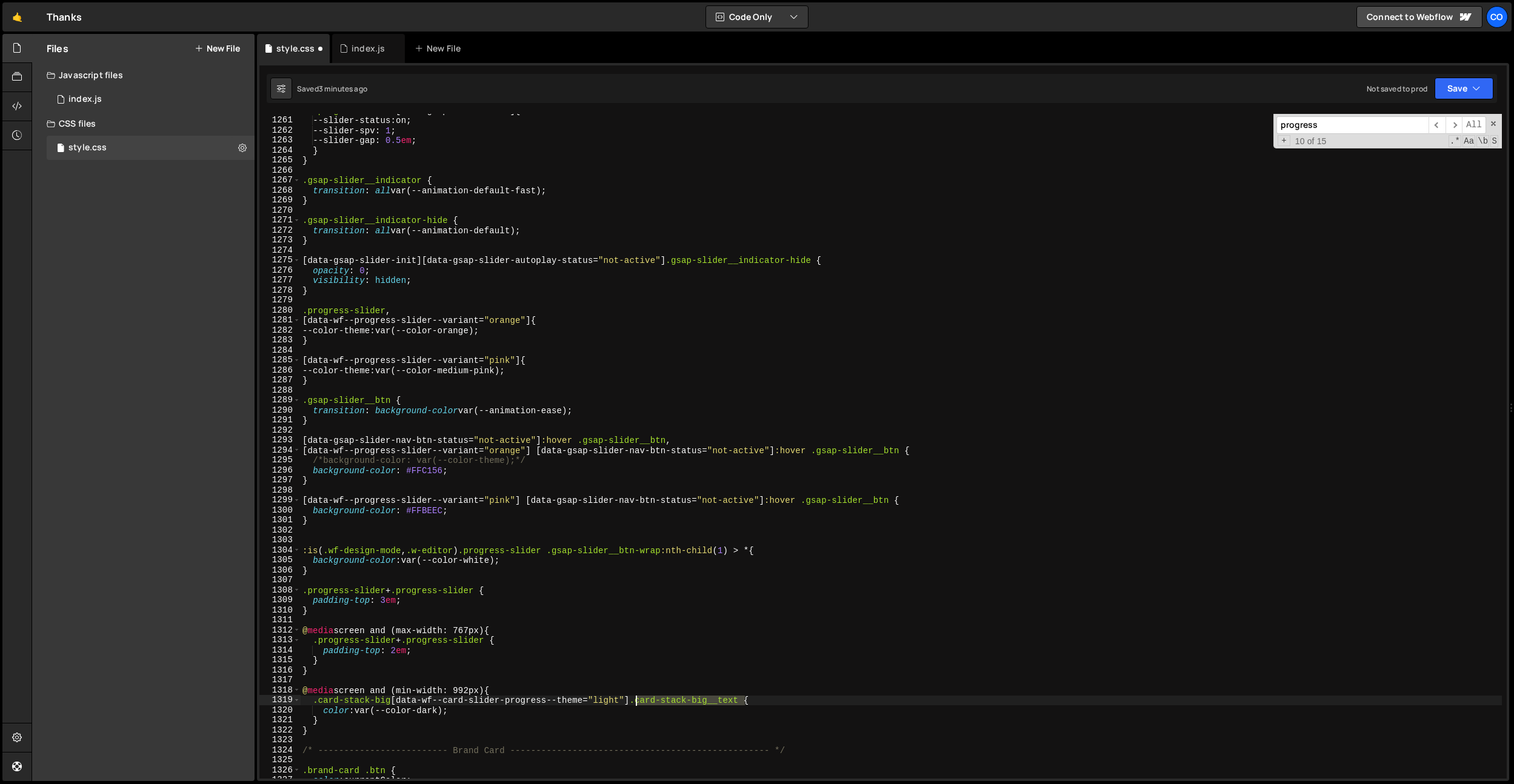
click at [634, 699] on div ".progress-slider [ data-gsap-slider-init ] { --slider-status : on ; --slider-sp…" at bounding box center [900, 447] width 1201 height 684
click at [501, 710] on div ".progress-slider [ data-gsap-slider-init ] { --slider-status : on ; --slider-sp…" at bounding box center [900, 447] width 1201 height 684
drag, startPoint x: 390, startPoint y: 704, endPoint x: 320, endPoint y: 703, distance: 70.0
click at [320, 703] on div ".progress-slider [ data-gsap-slider-init ] { --slider-status : on ; --slider-sp…" at bounding box center [900, 447] width 1201 height 684
paste textarea "progress"
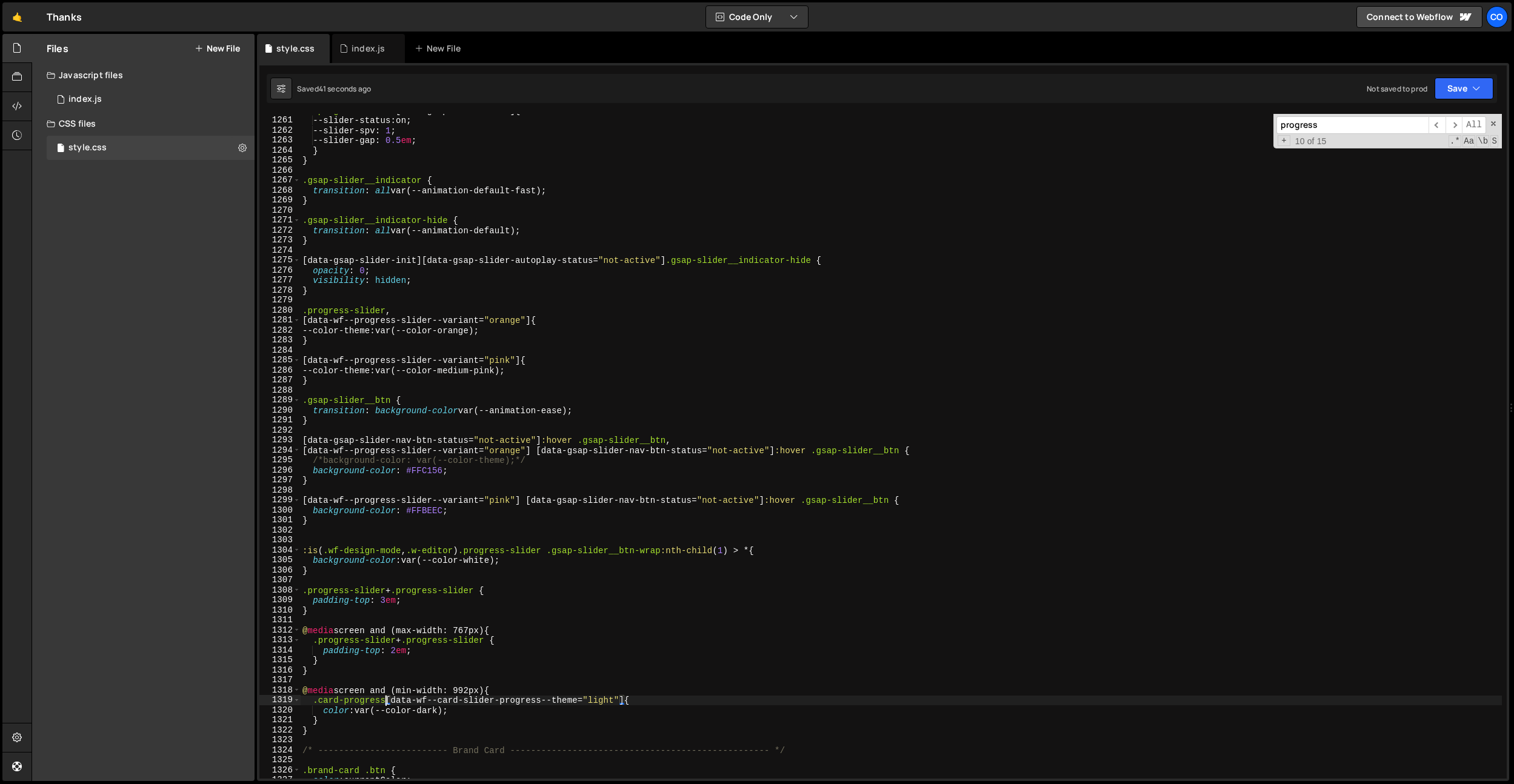
click at [647, 319] on div ".progress-slider [ data-gsap-slider-init ] { --slider-status : on ; --slider-sp…" at bounding box center [900, 447] width 1201 height 684
type textarea "[data-wf--progress-slider--variant="orange"] {"
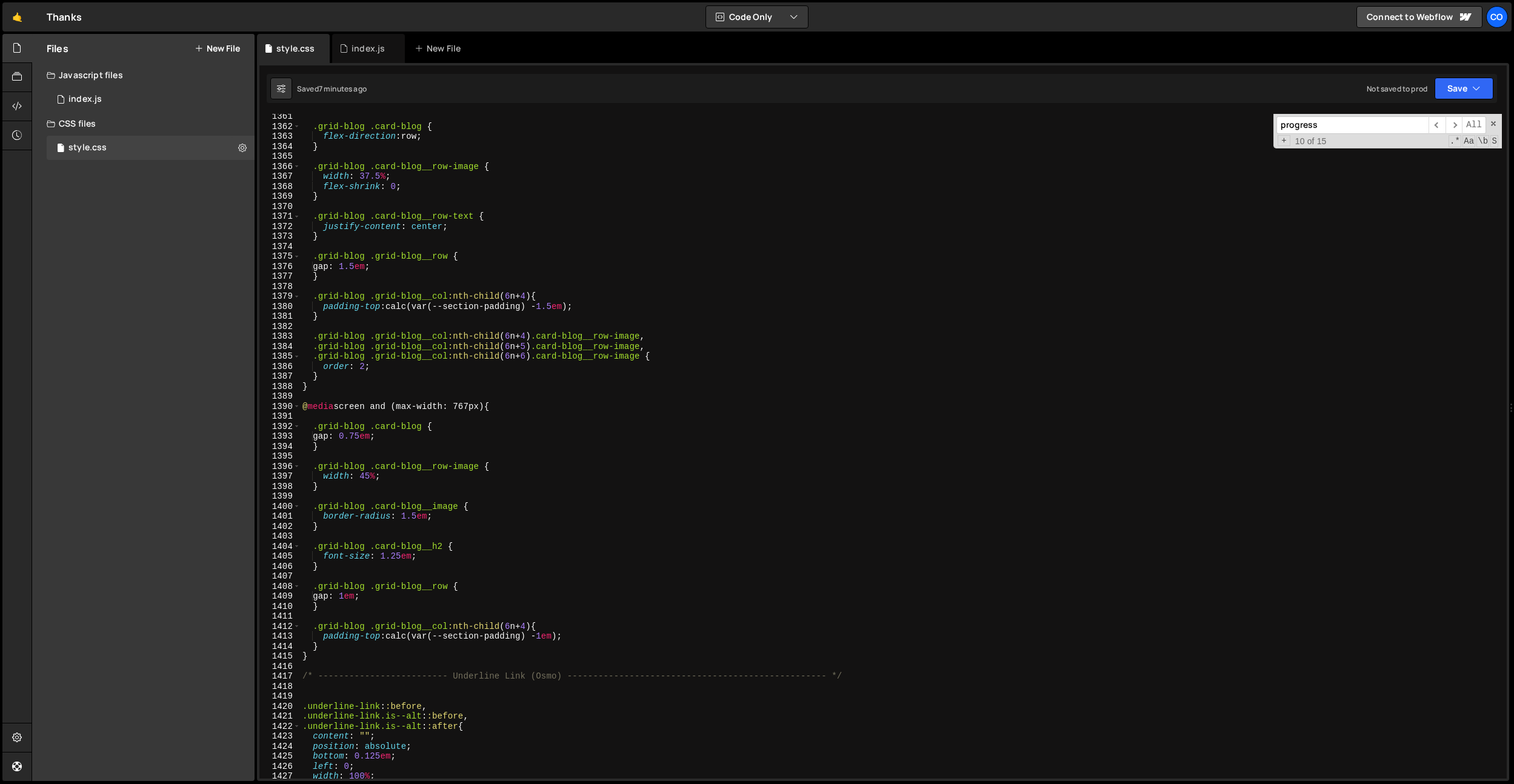
scroll to position [14139, 0]
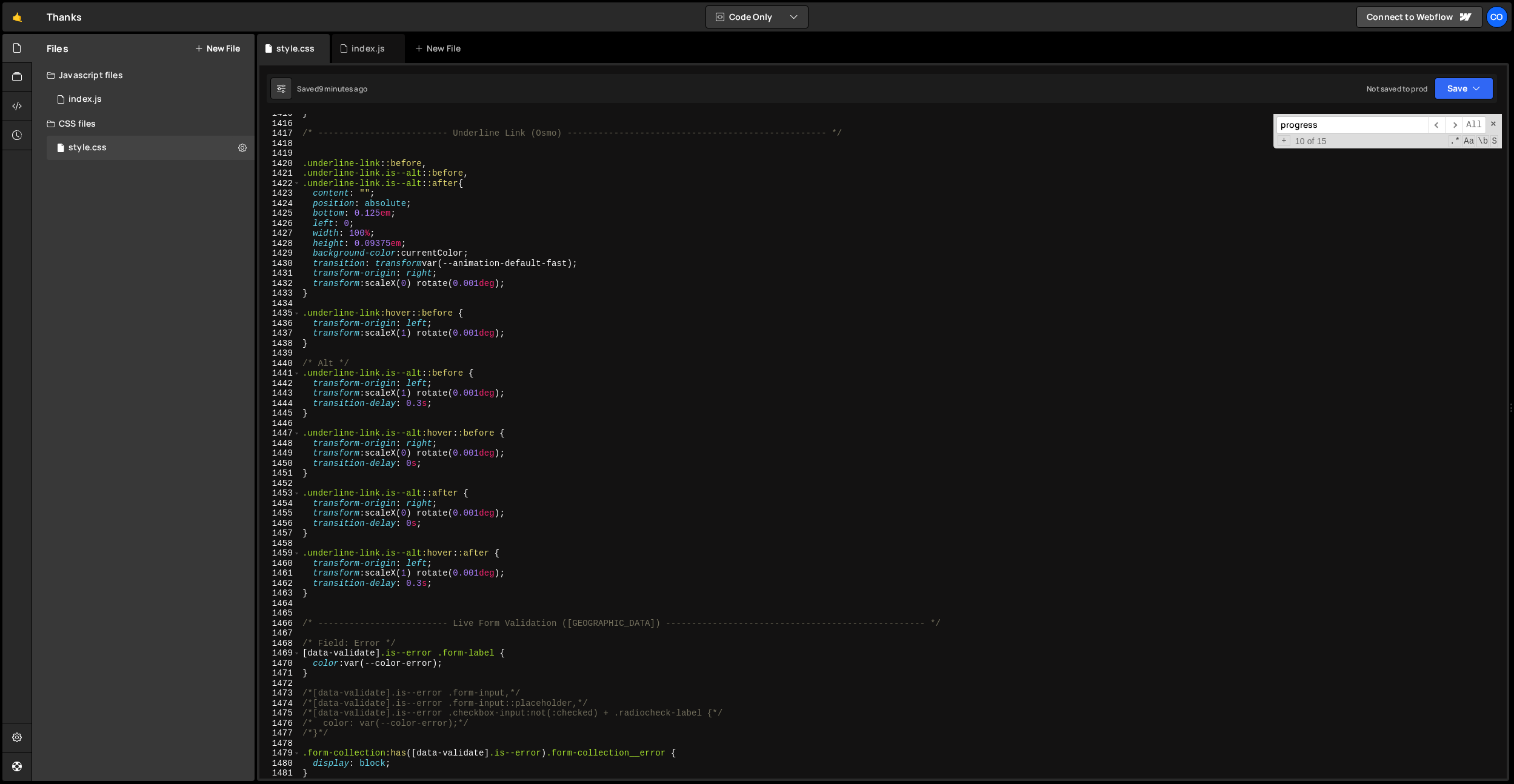
click at [398, 97] on div "Saved 9 minutes ago Not saved to prod Upgrade to Edit Save Save to Staging S Sa…" at bounding box center [882, 88] width 1230 height 29
drag, startPoint x: 353, startPoint y: 43, endPoint x: 469, endPoint y: 170, distance: 172.0
click at [353, 43] on div "index.js" at bounding box center [368, 48] width 33 height 12
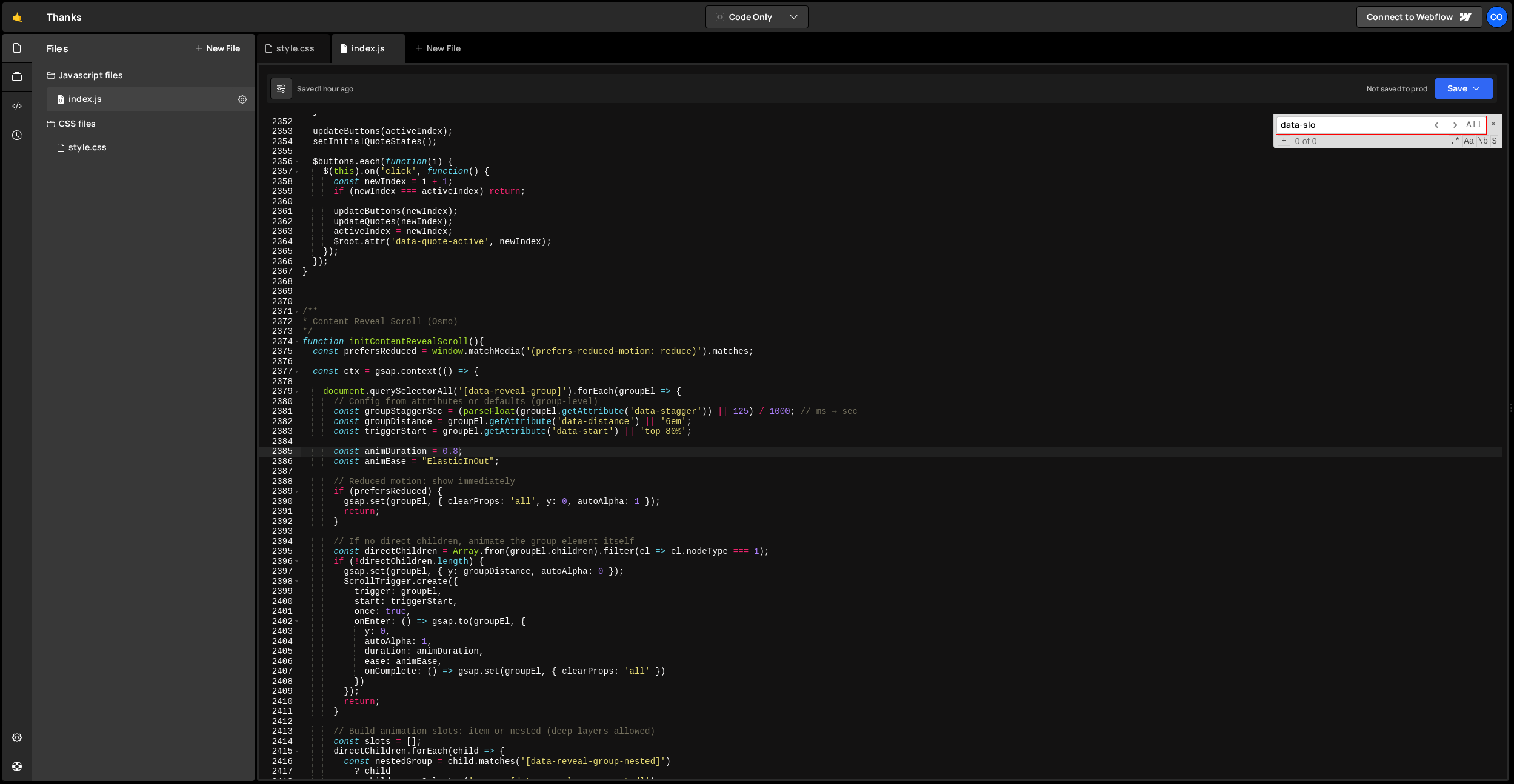
type textarea "updateButtons(newIndex);"
click at [491, 214] on div "} updateButtons ( activeIndex ) ; setInitialQuoteStates ( ) ; $buttons . each (…" at bounding box center [900, 449] width 1201 height 684
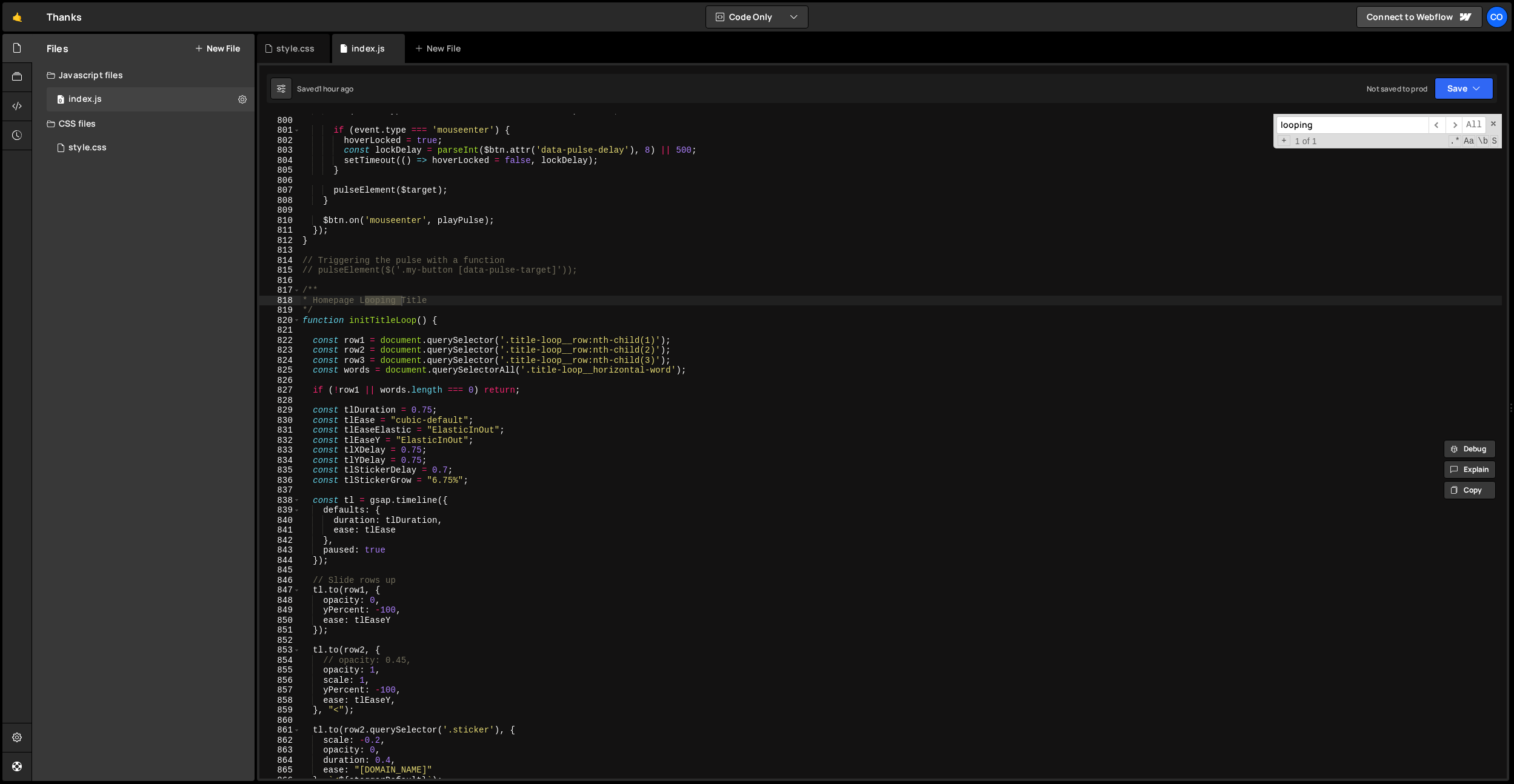
scroll to position [6397, 0]
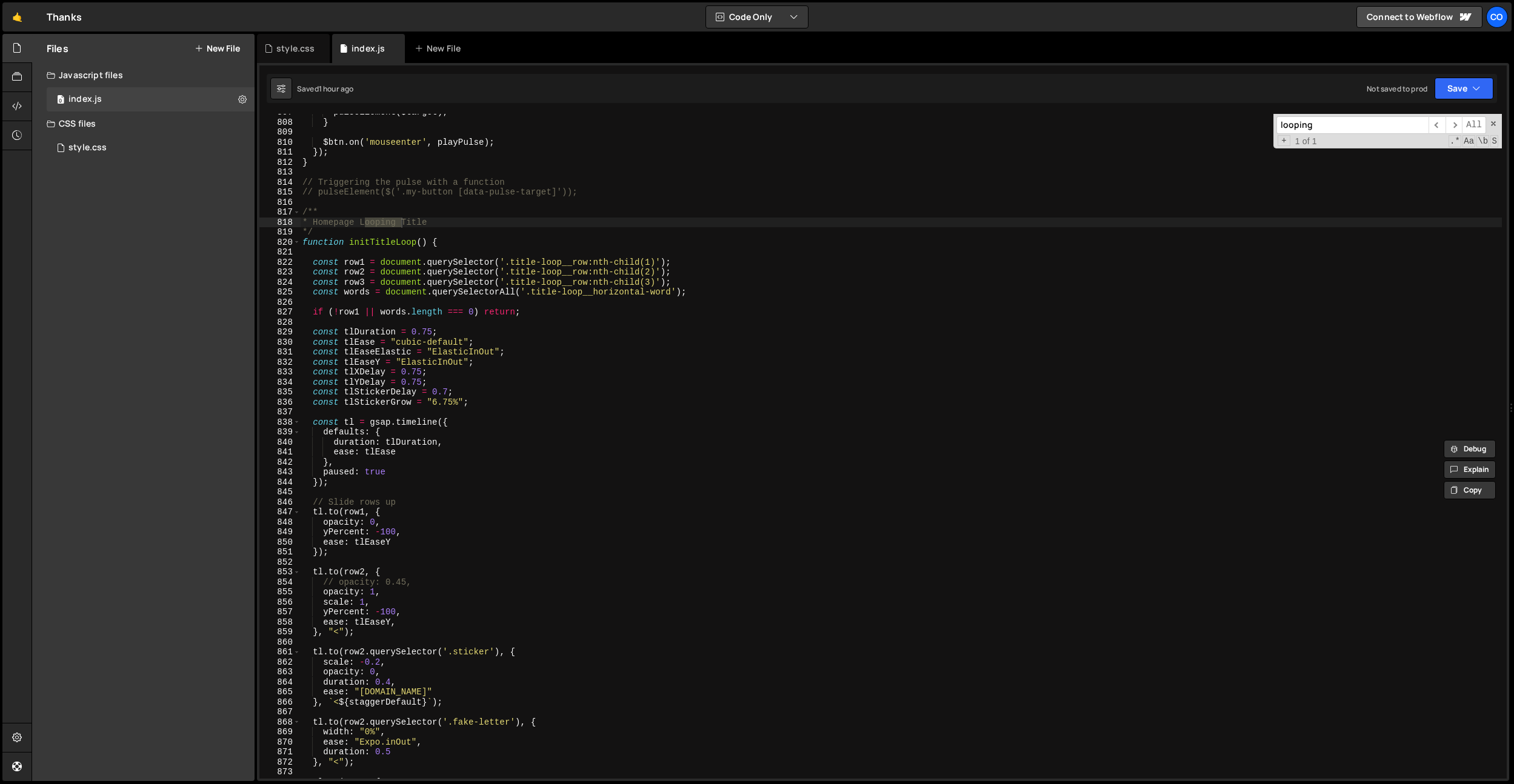
type input "looping"
